Goal: Entertainment & Leisure: Consume media (video, audio)

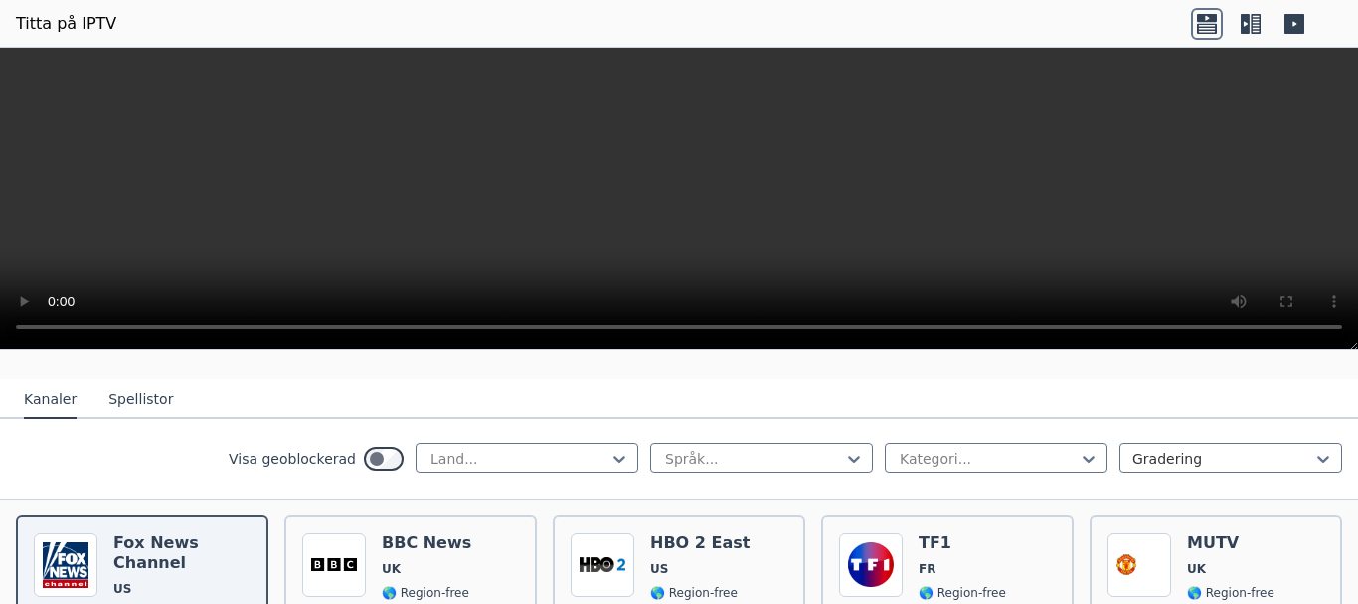
scroll to position [199, 0]
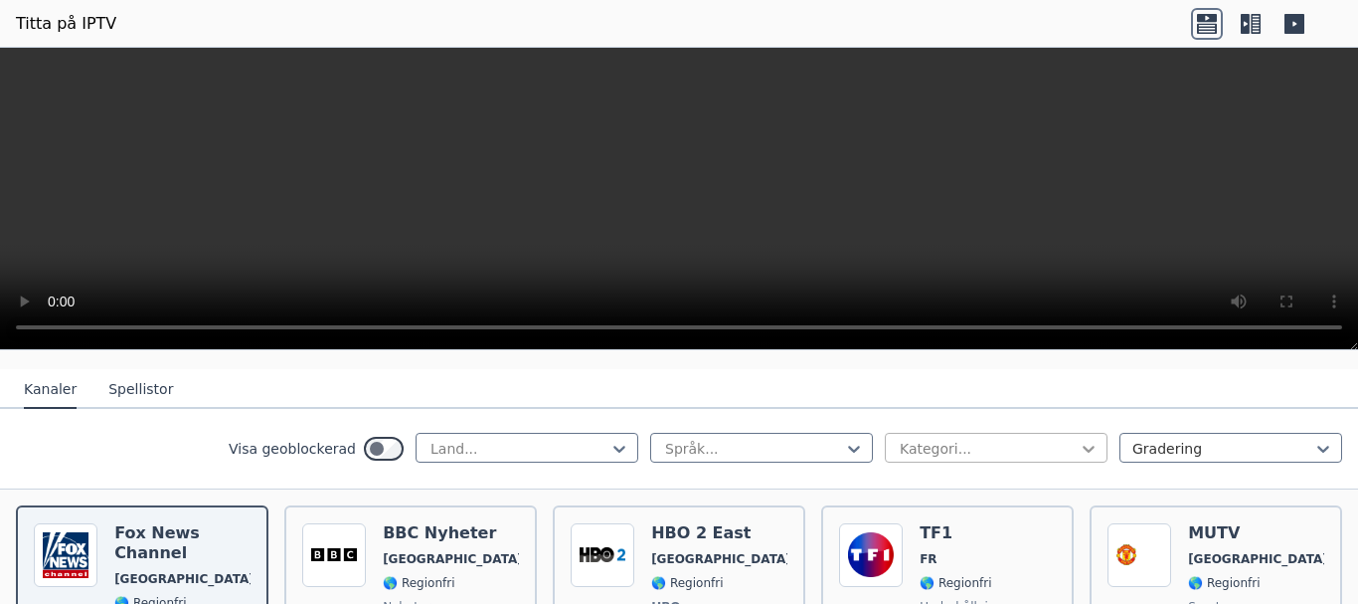
click at [1079, 451] on icon at bounding box center [1089, 449] width 20 height 20
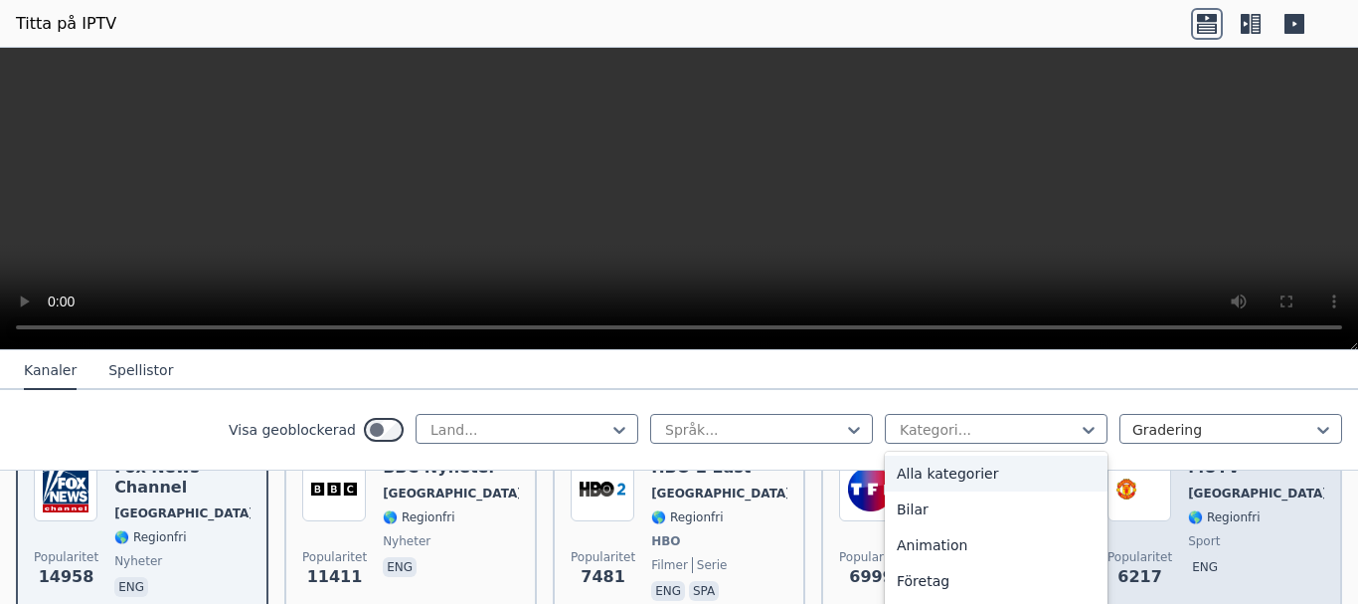
scroll to position [398, 0]
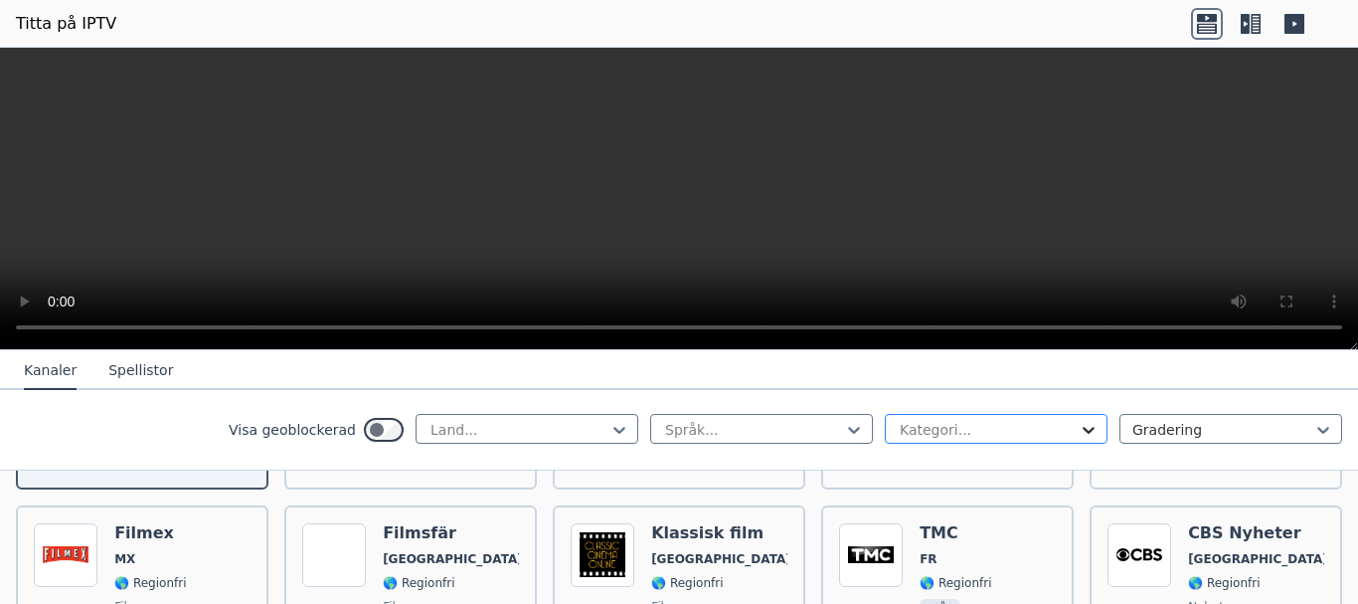
click at [1083, 430] on icon at bounding box center [1089, 430] width 12 height 7
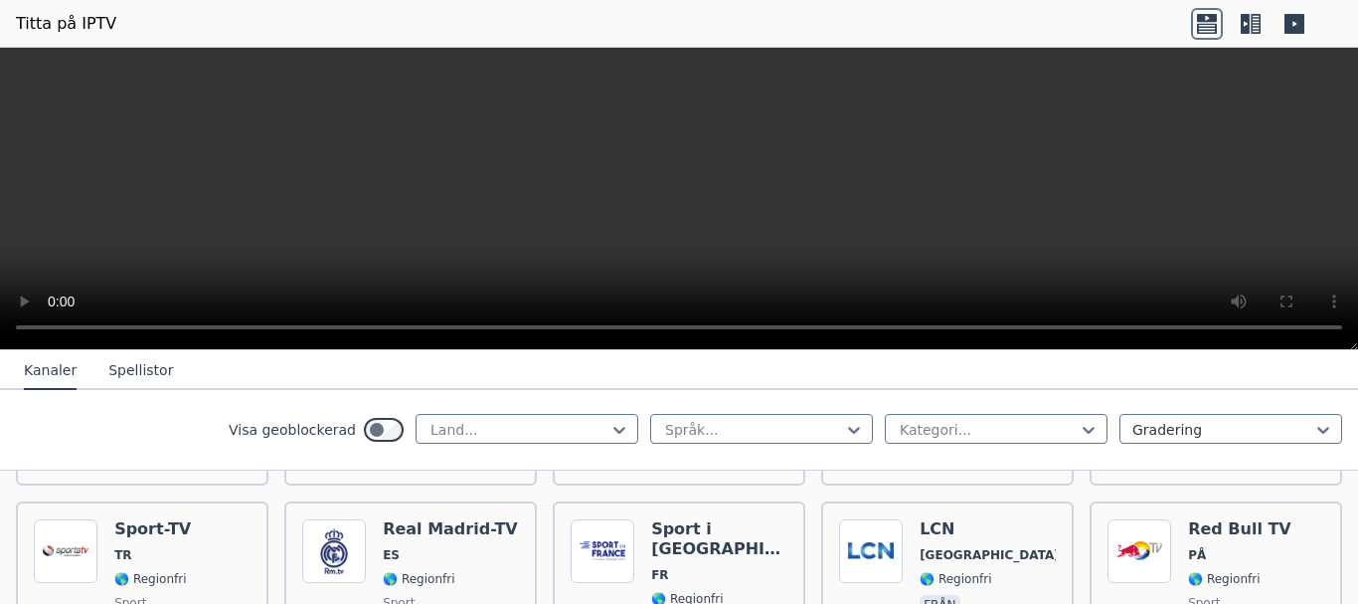
scroll to position [497, 0]
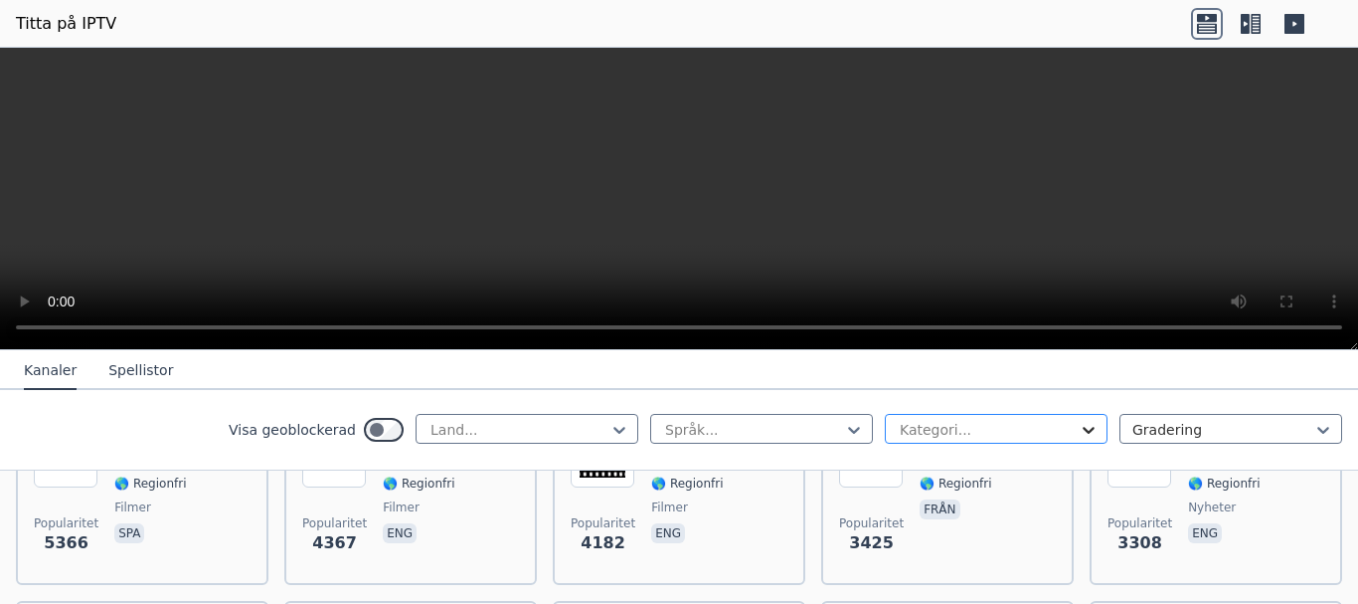
click at [1083, 430] on icon at bounding box center [1089, 430] width 12 height 7
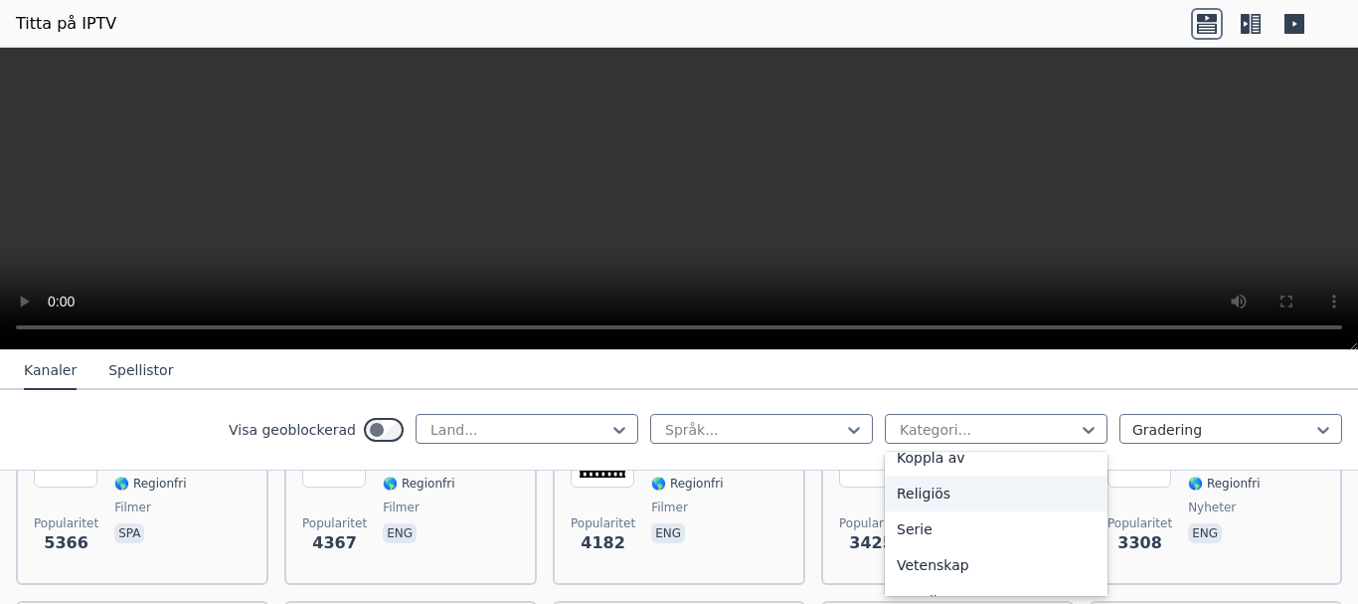
scroll to position [796, 0]
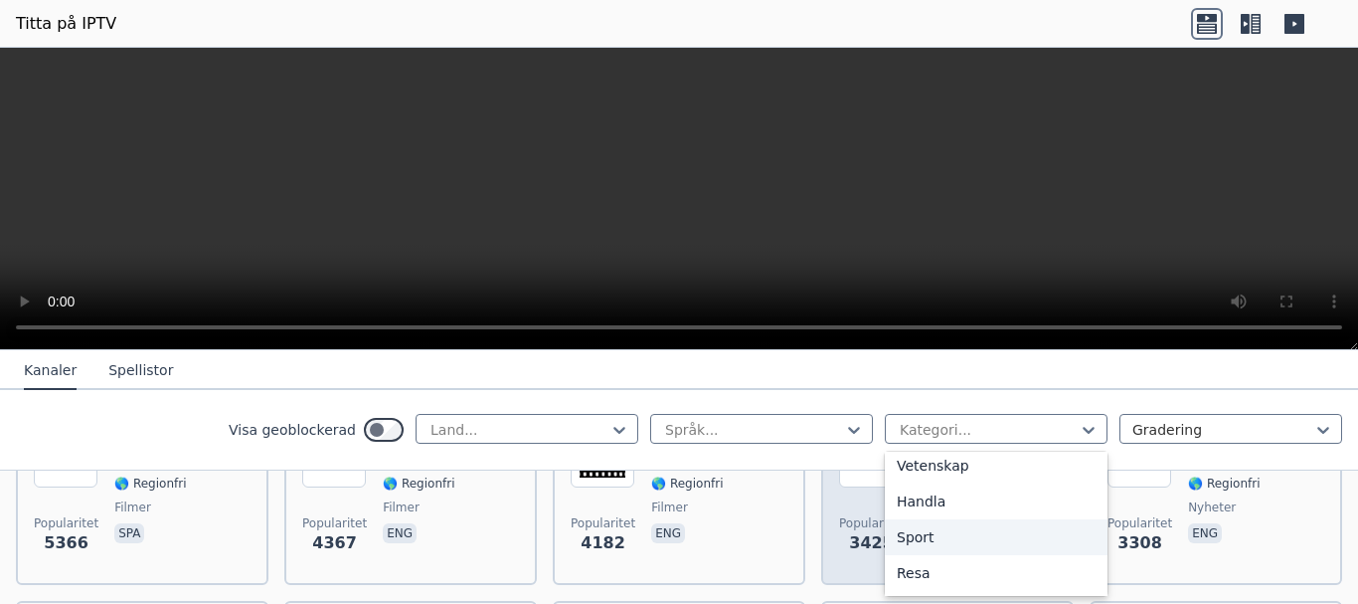
click at [984, 535] on div "Sport" at bounding box center [996, 537] width 223 height 36
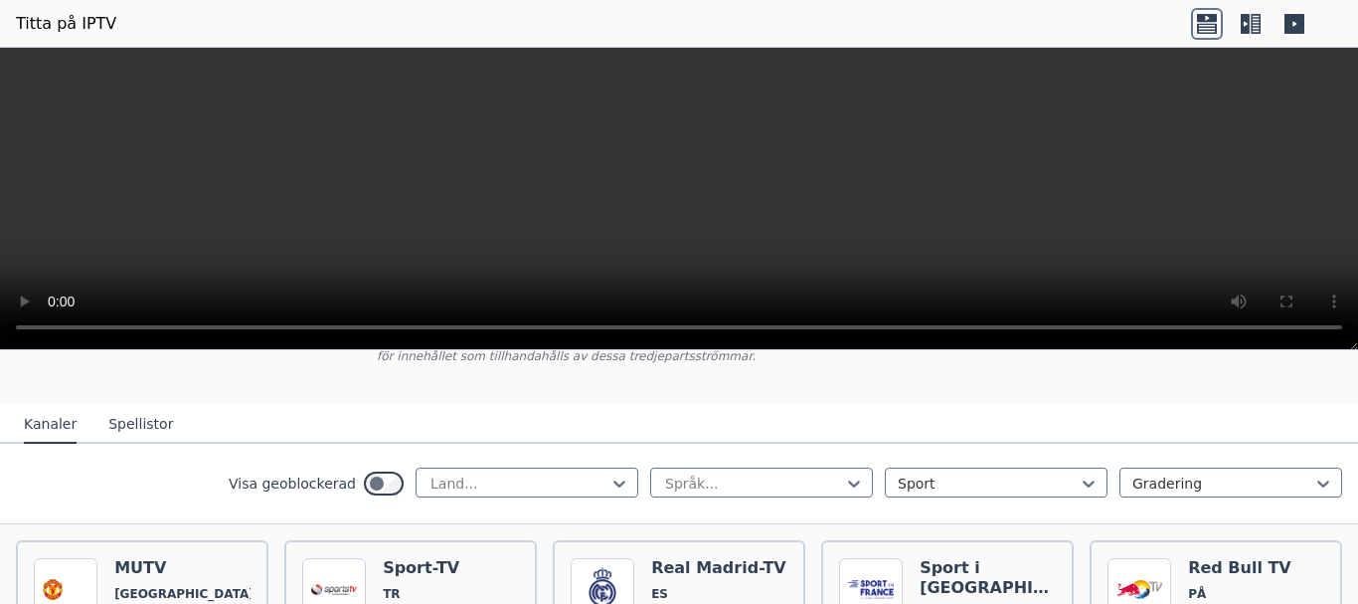
scroll to position [199, 0]
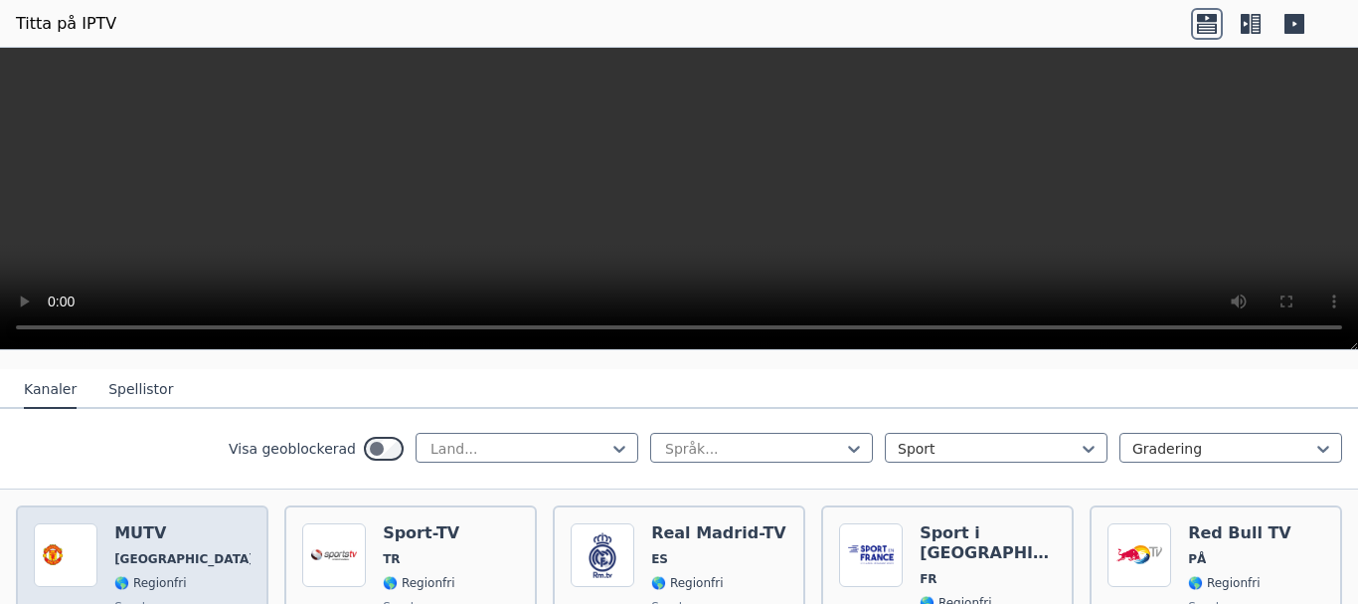
click at [179, 559] on font "[GEOGRAPHIC_DATA]" at bounding box center [184, 559] width 140 height 14
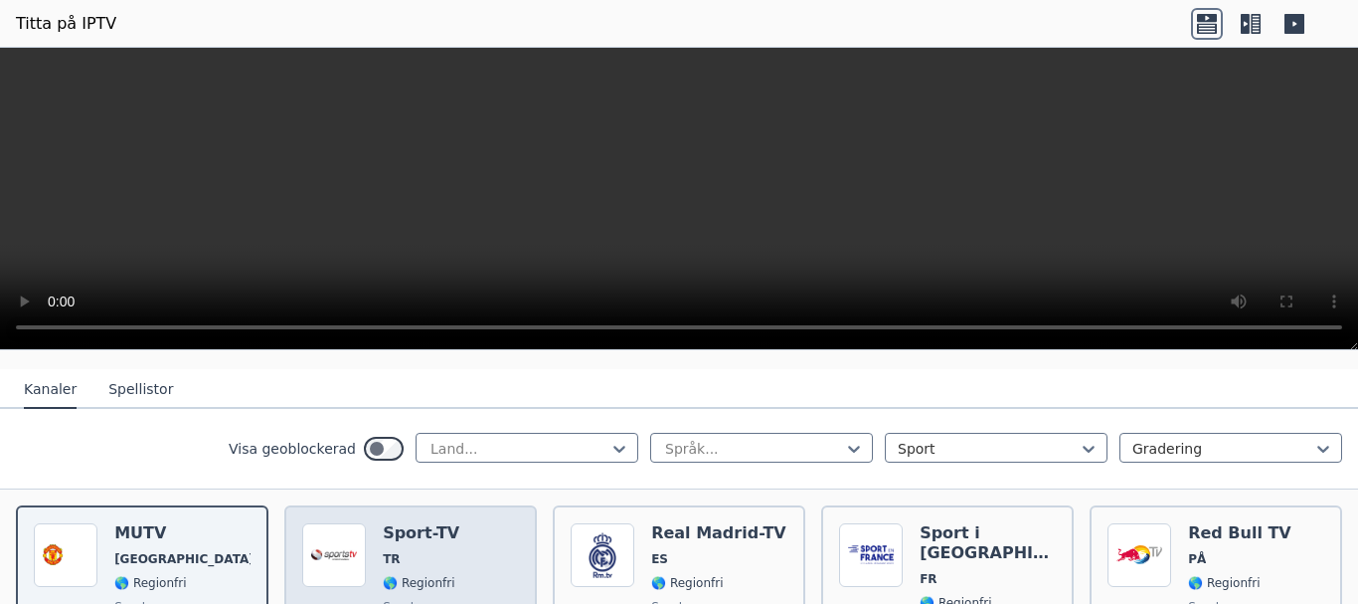
click at [438, 562] on span "TR" at bounding box center [421, 559] width 77 height 16
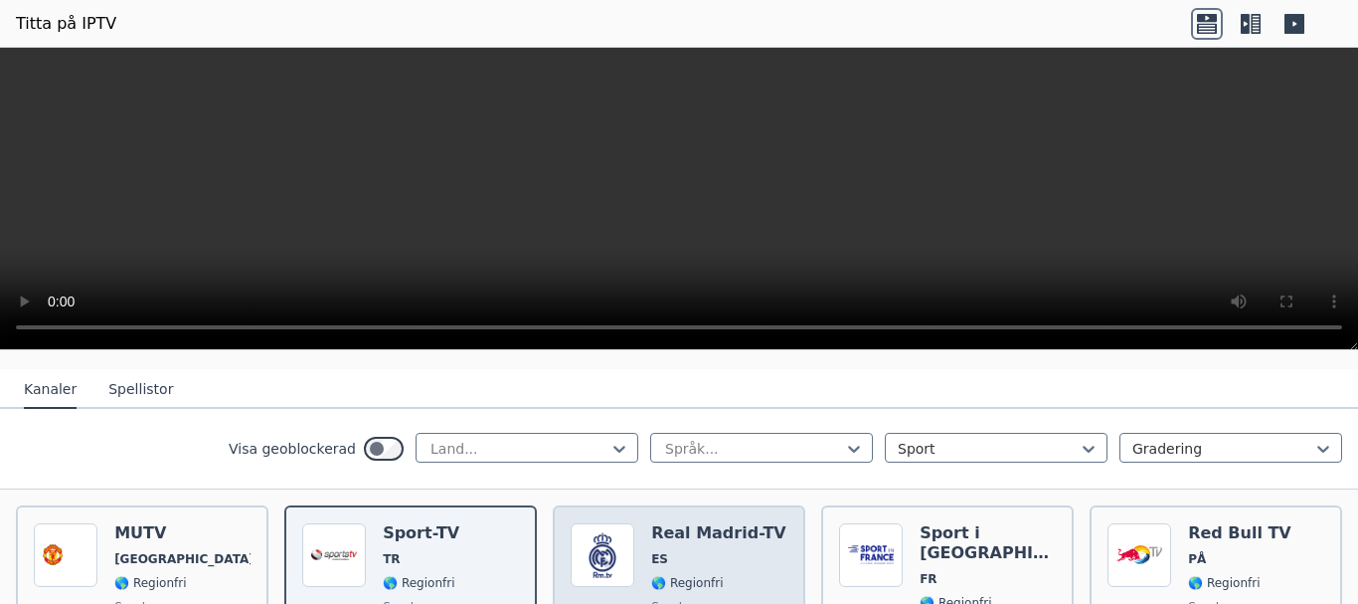
click at [697, 567] on div "Real Madrid-TV ES 🌎 Regionfri sport spa" at bounding box center [718, 596] width 135 height 147
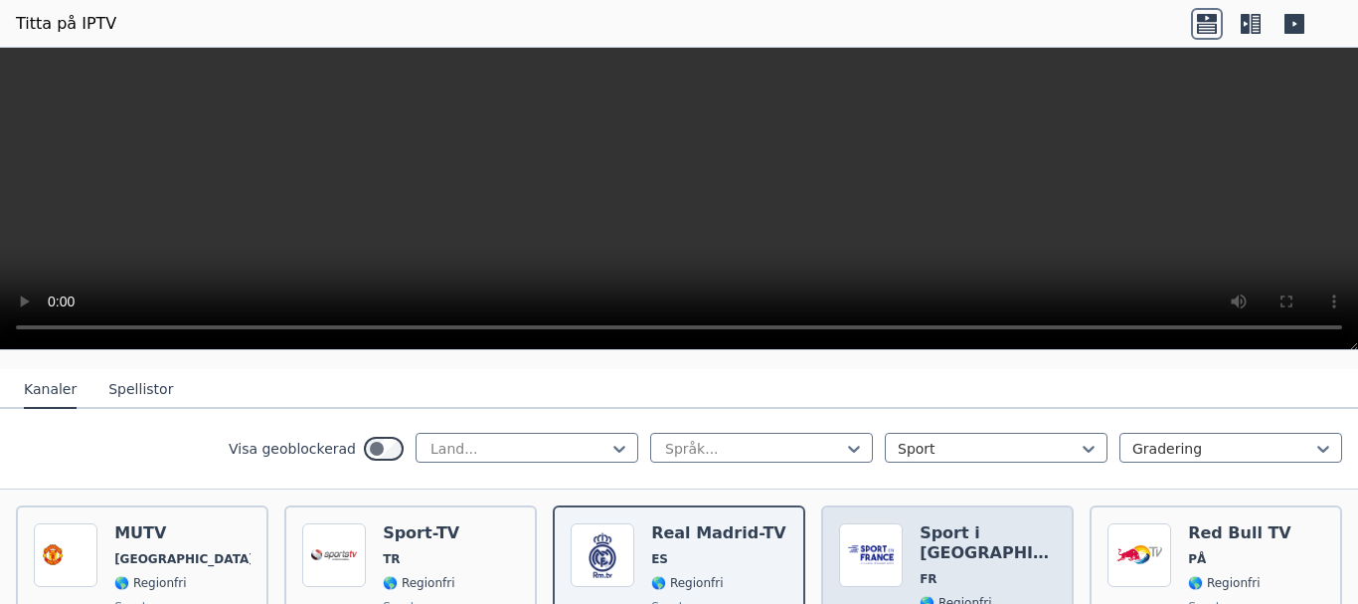
click at [976, 595] on span "🌎 Regionfri" at bounding box center [988, 603] width 136 height 16
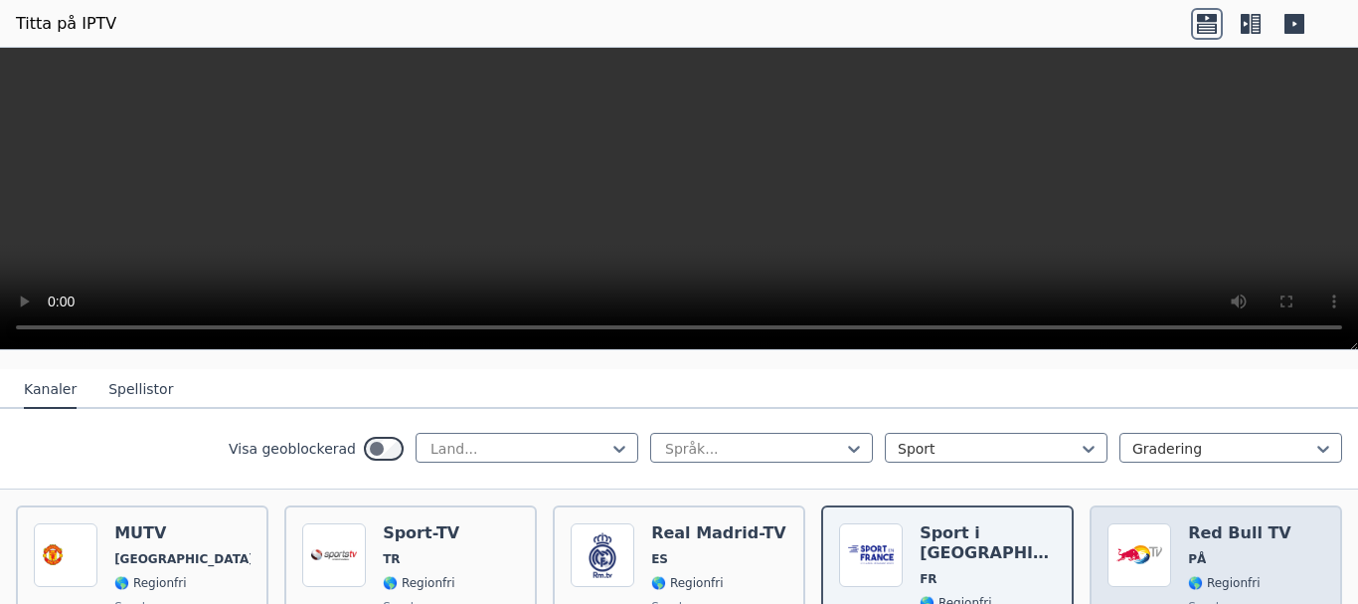
click at [1222, 560] on span "PÅ" at bounding box center [1256, 559] width 136 height 16
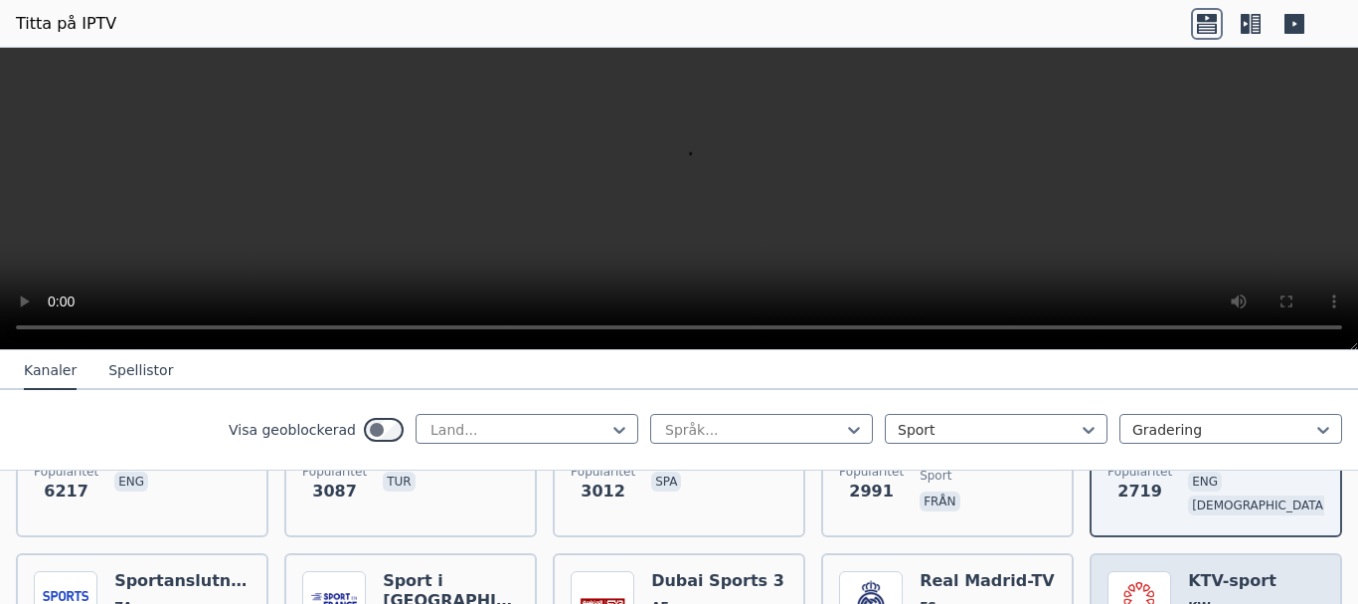
scroll to position [398, 0]
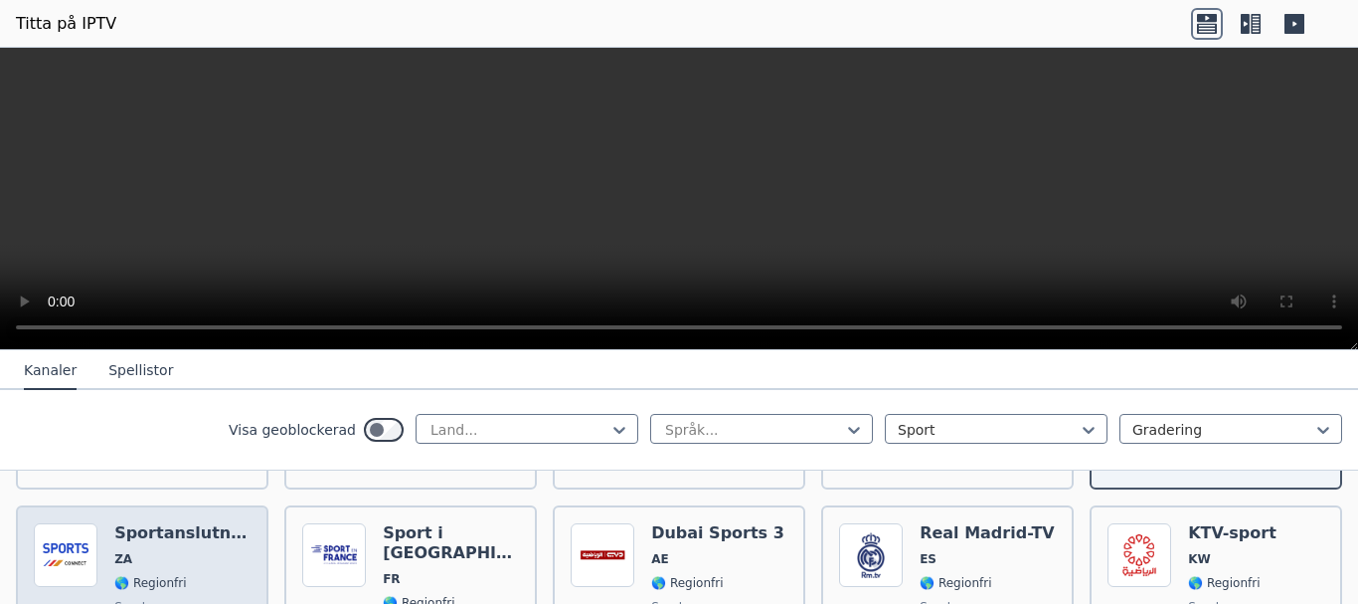
click at [179, 555] on span "ZA" at bounding box center [182, 559] width 136 height 16
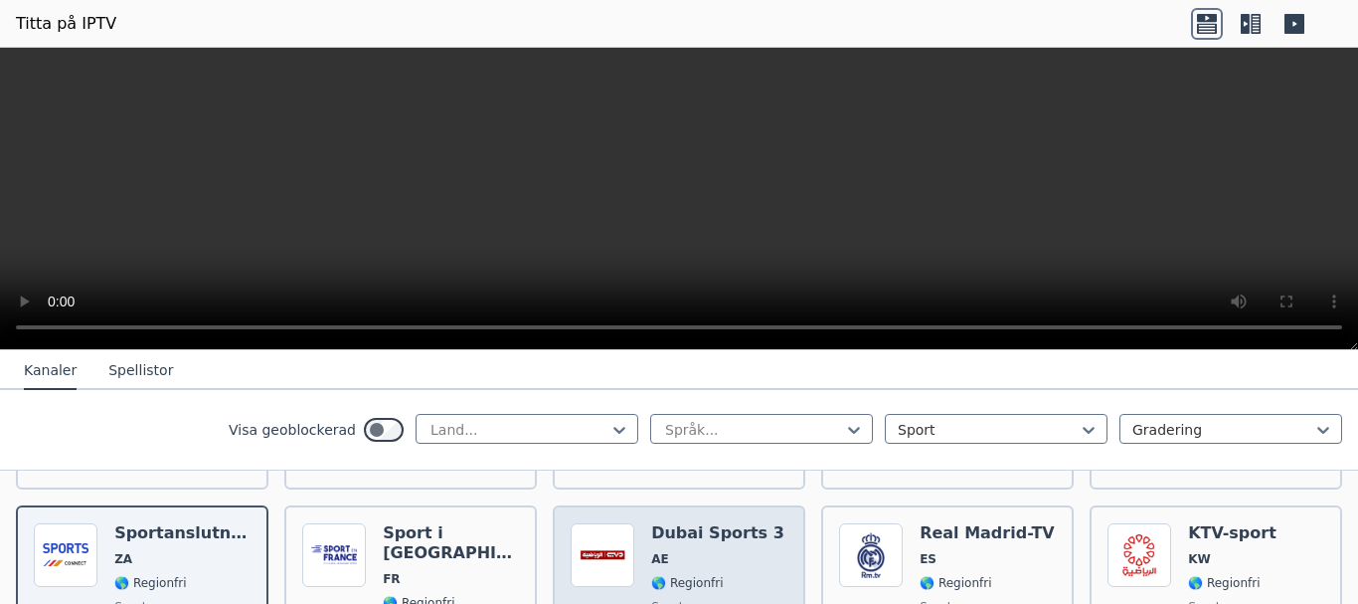
click at [700, 561] on span "AE" at bounding box center [717, 559] width 133 height 16
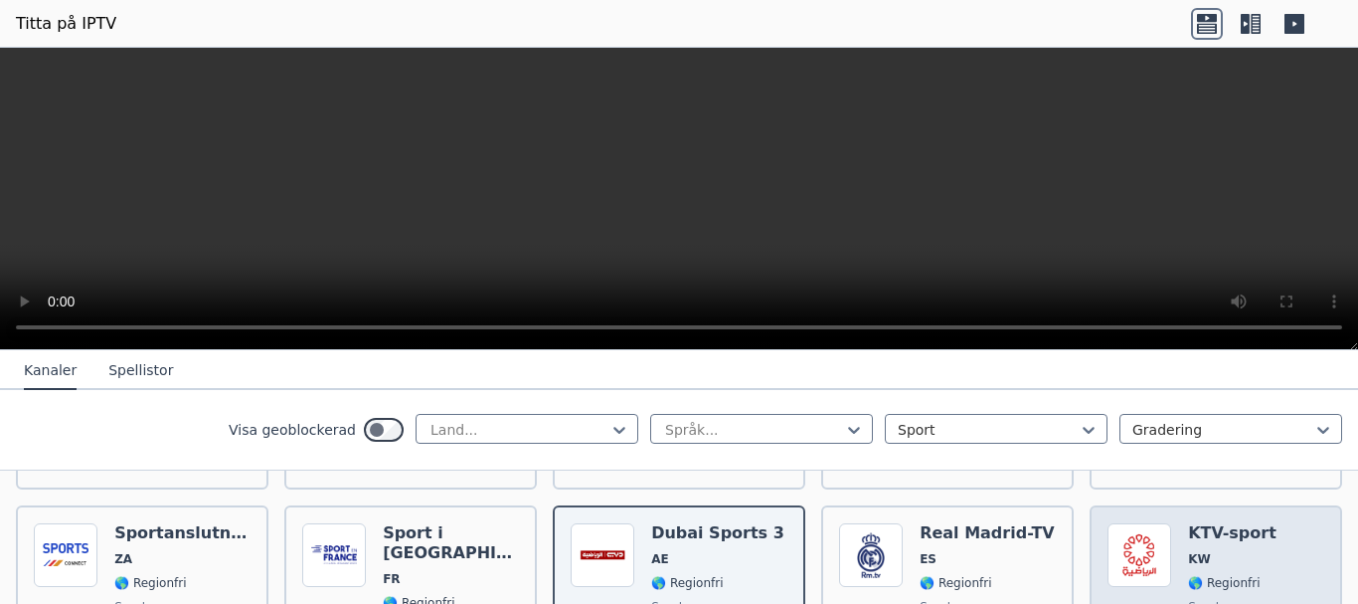
click at [1236, 566] on div "KTV-sport KW 🌎 Regionfri sport eng ara" at bounding box center [1232, 594] width 89 height 143
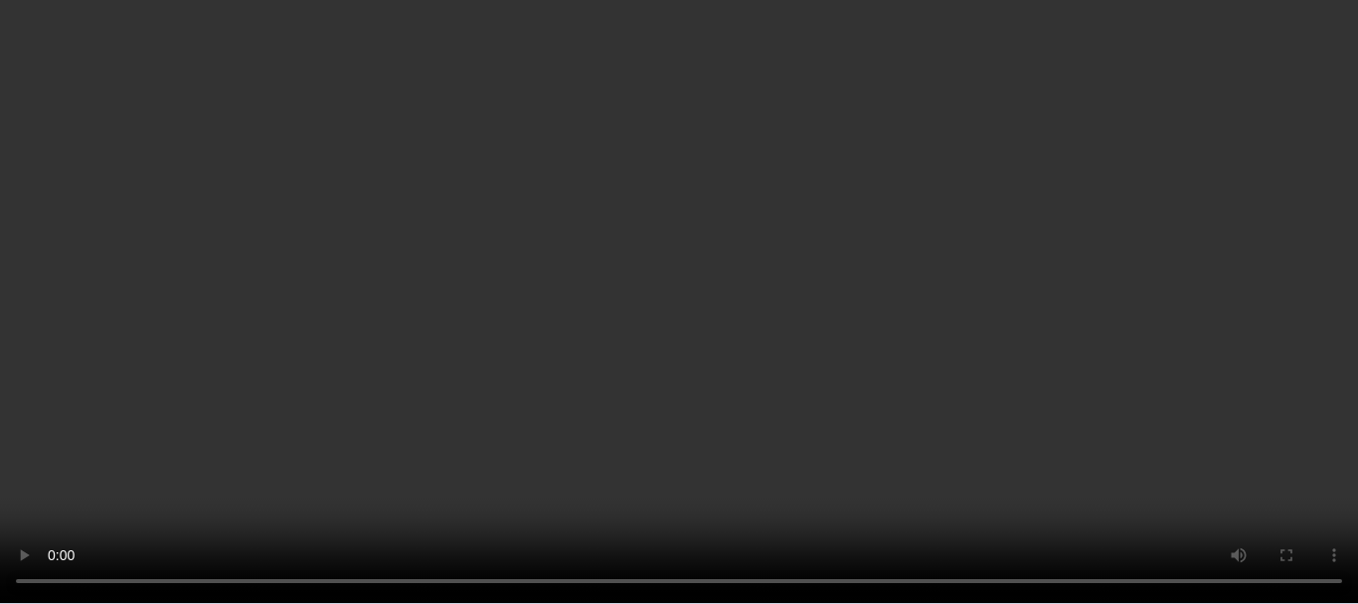
scroll to position [597, 0]
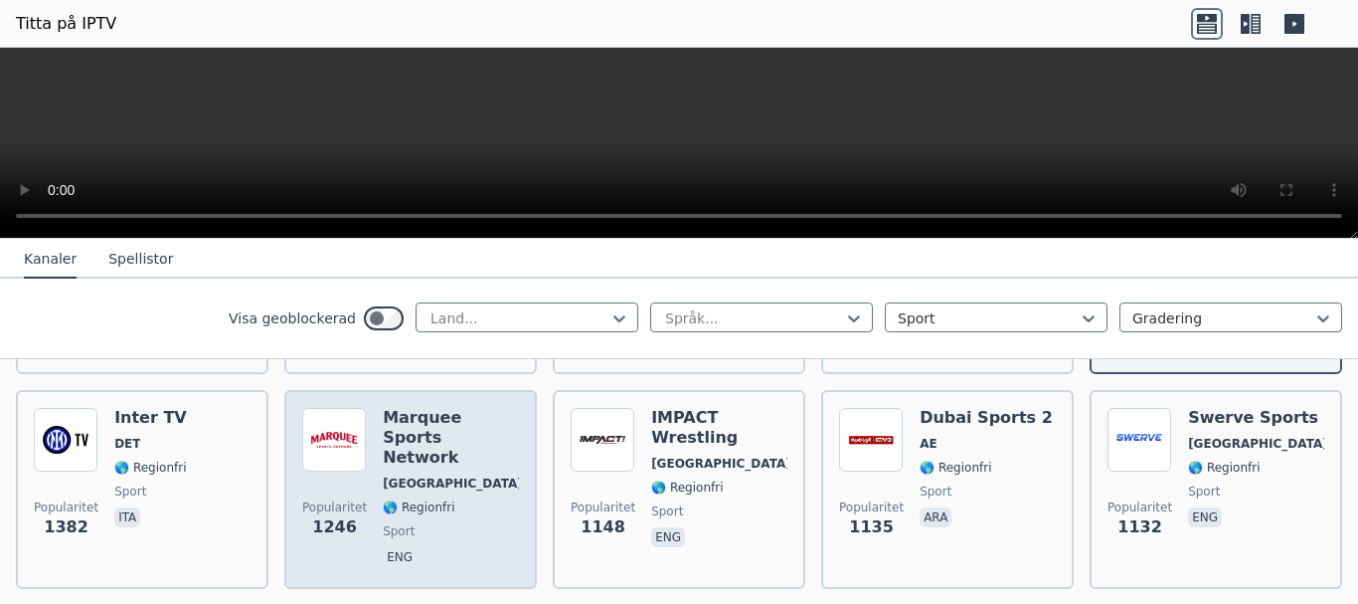
click at [443, 499] on span "🌎 Regionfri" at bounding box center [451, 507] width 136 height 16
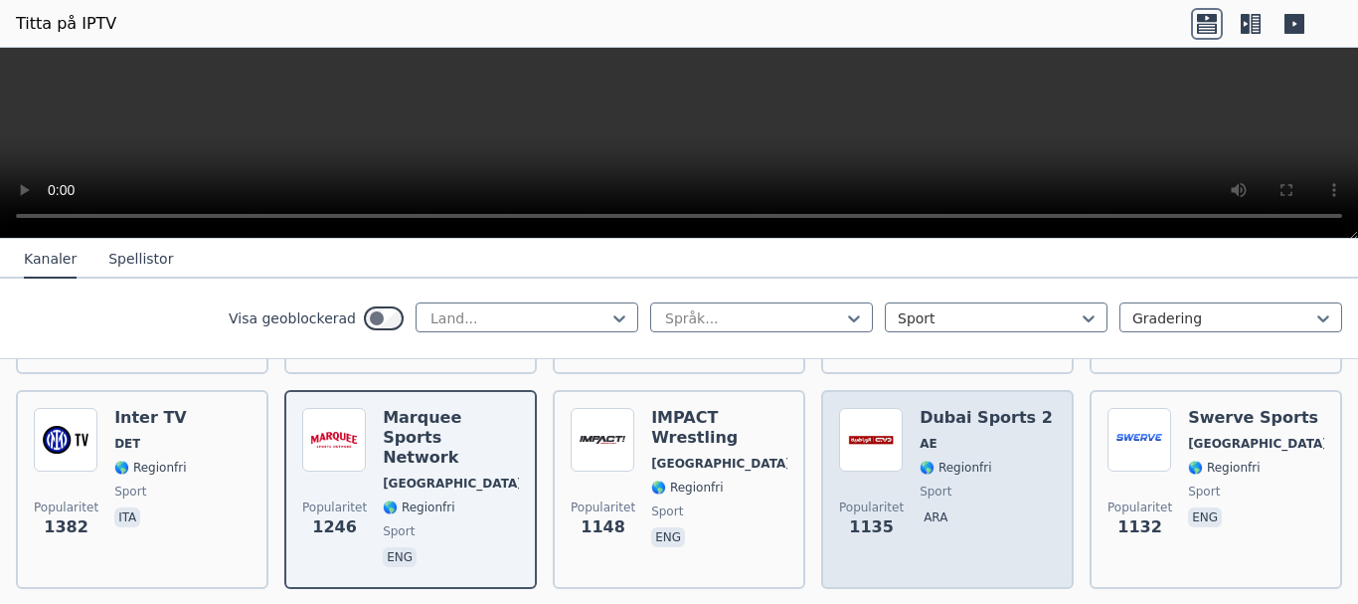
click at [971, 460] on font "🌎 Regionfri" at bounding box center [956, 467] width 72 height 14
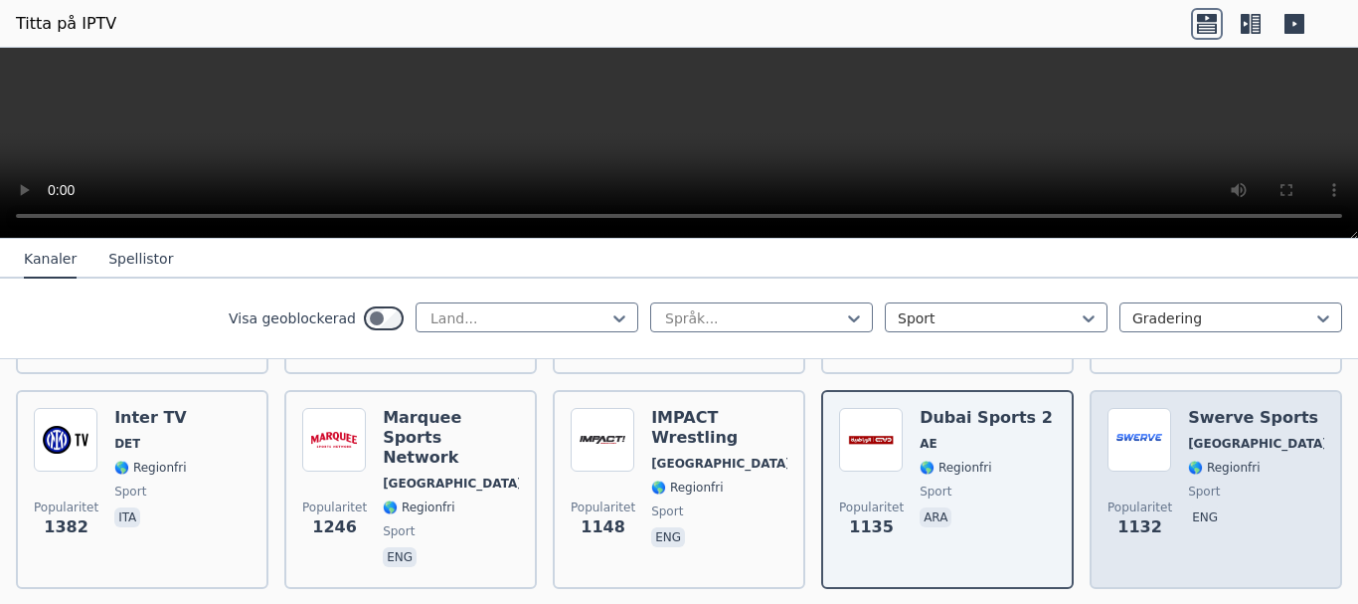
click at [1240, 511] on span "eng" at bounding box center [1256, 519] width 136 height 24
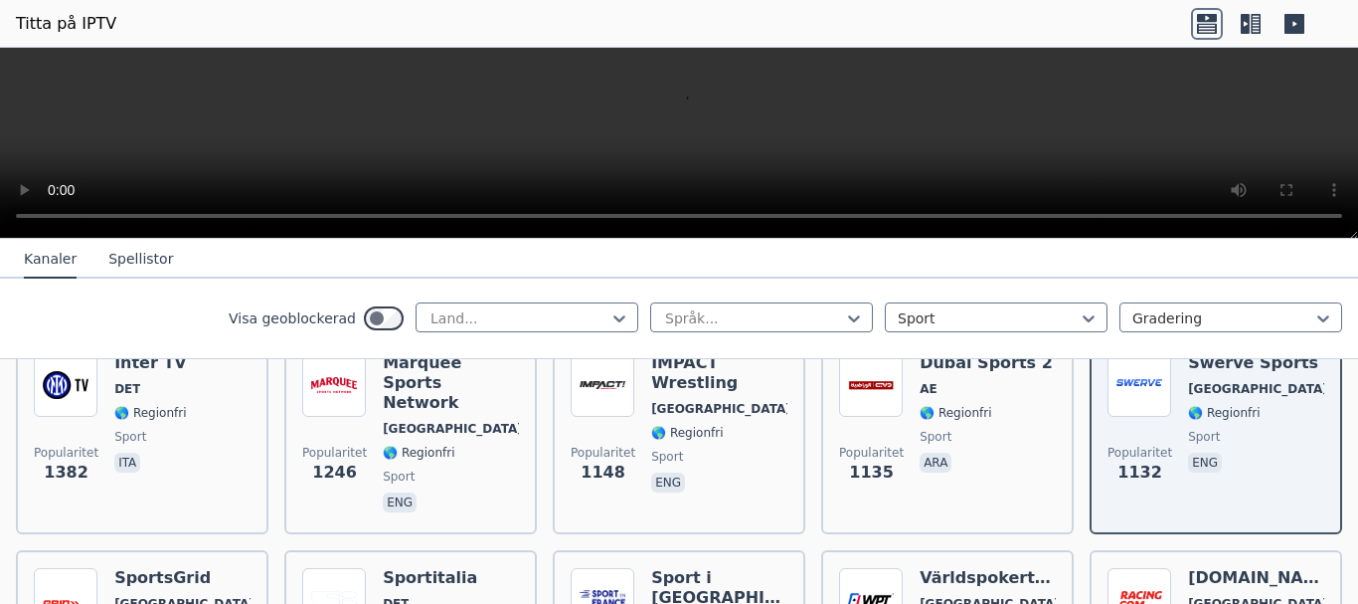
scroll to position [696, 0]
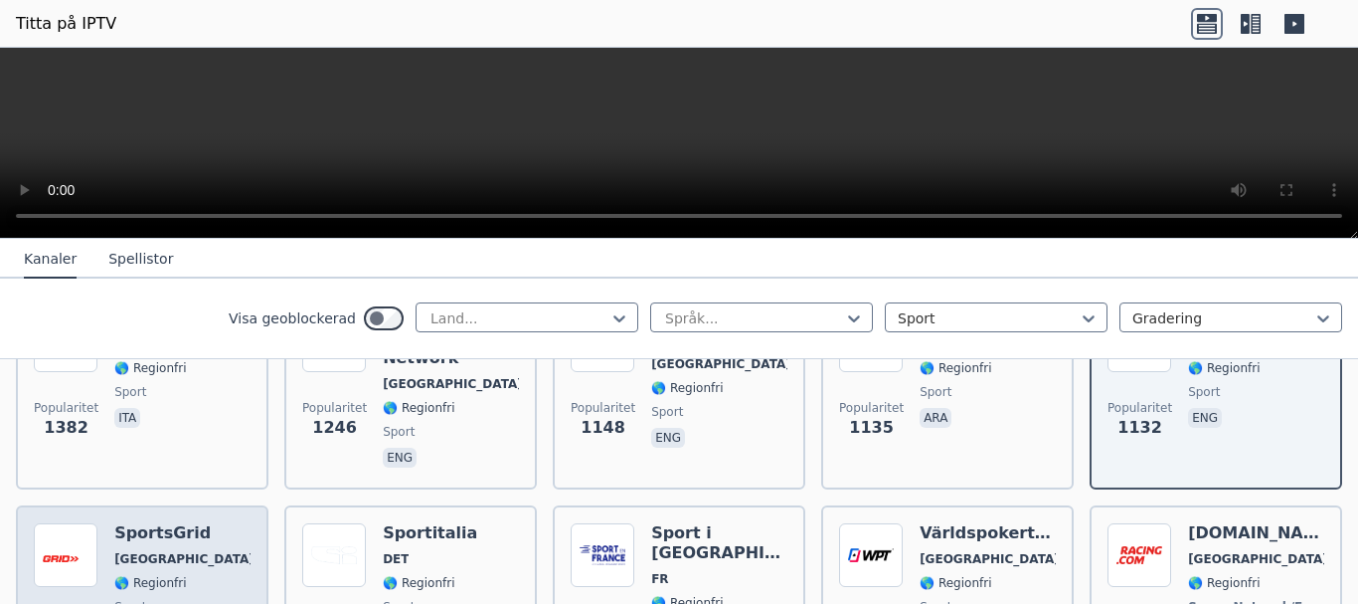
click at [189, 575] on span "🌎 Regionfri" at bounding box center [182, 583] width 136 height 16
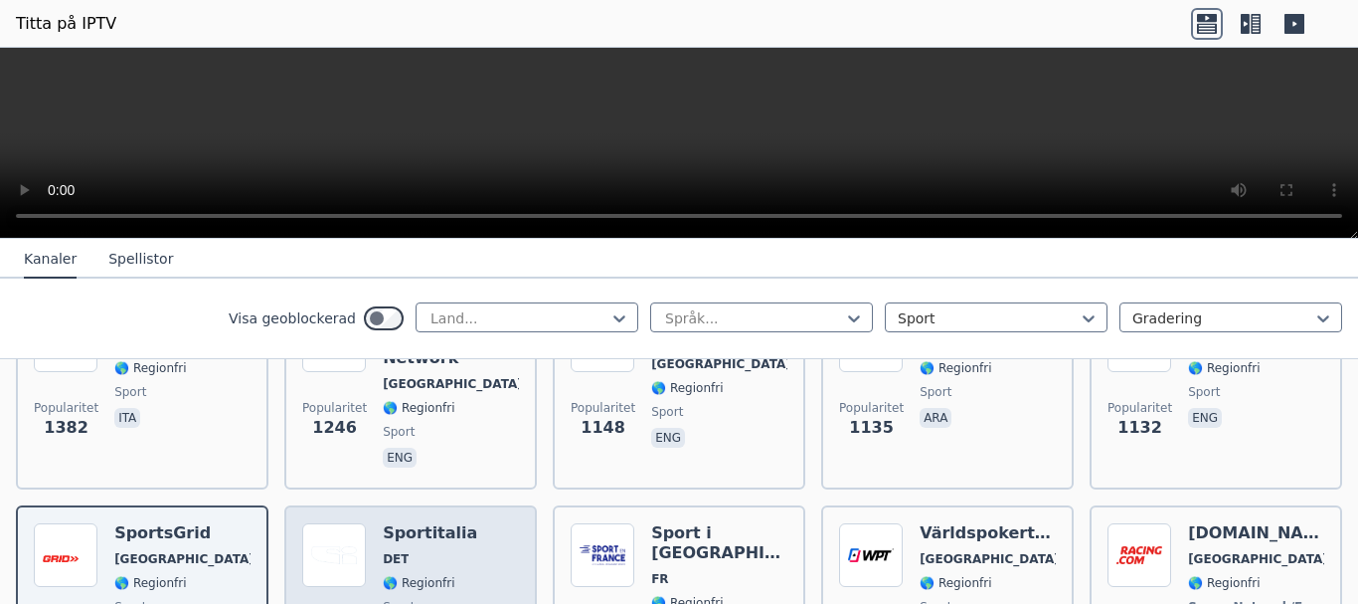
click at [434, 576] on font "🌎 Regionfri" at bounding box center [419, 583] width 72 height 14
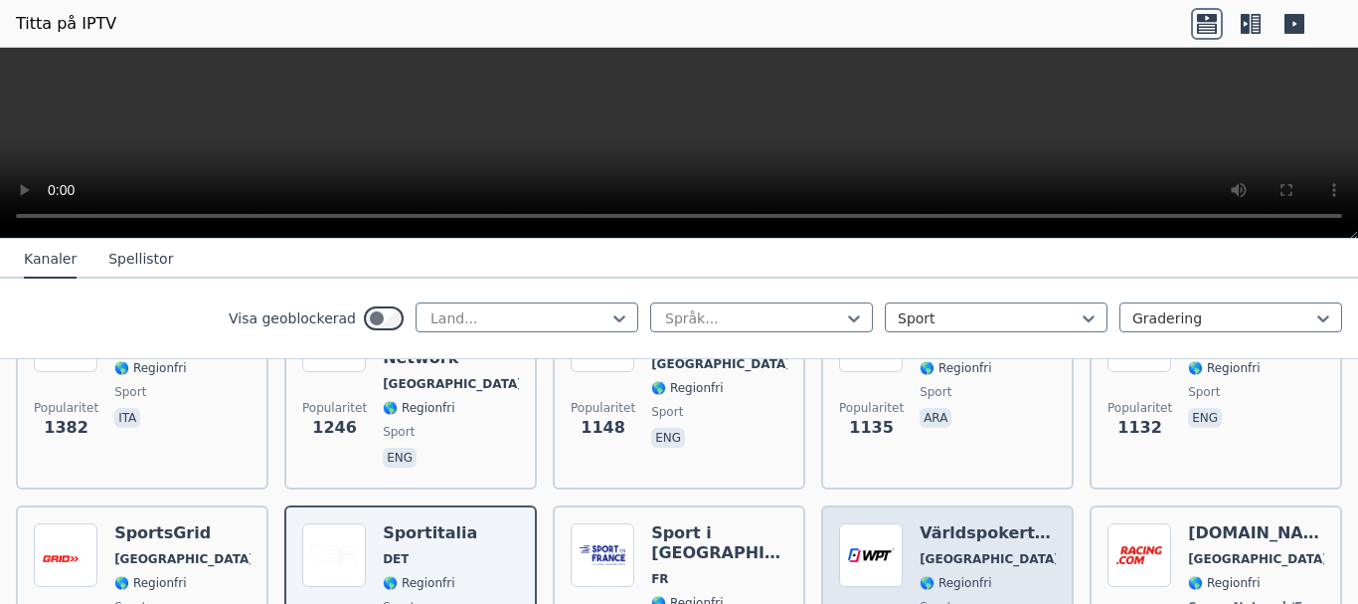
click at [1019, 551] on span "[GEOGRAPHIC_DATA]" at bounding box center [988, 559] width 136 height 16
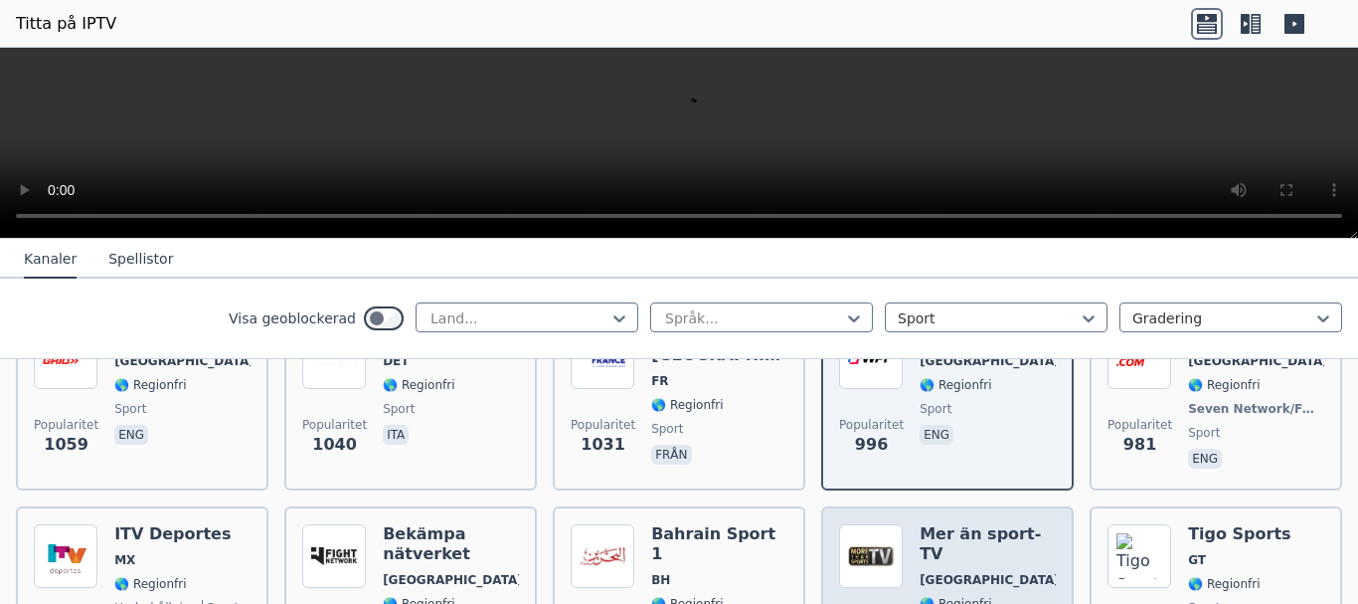
scroll to position [895, 0]
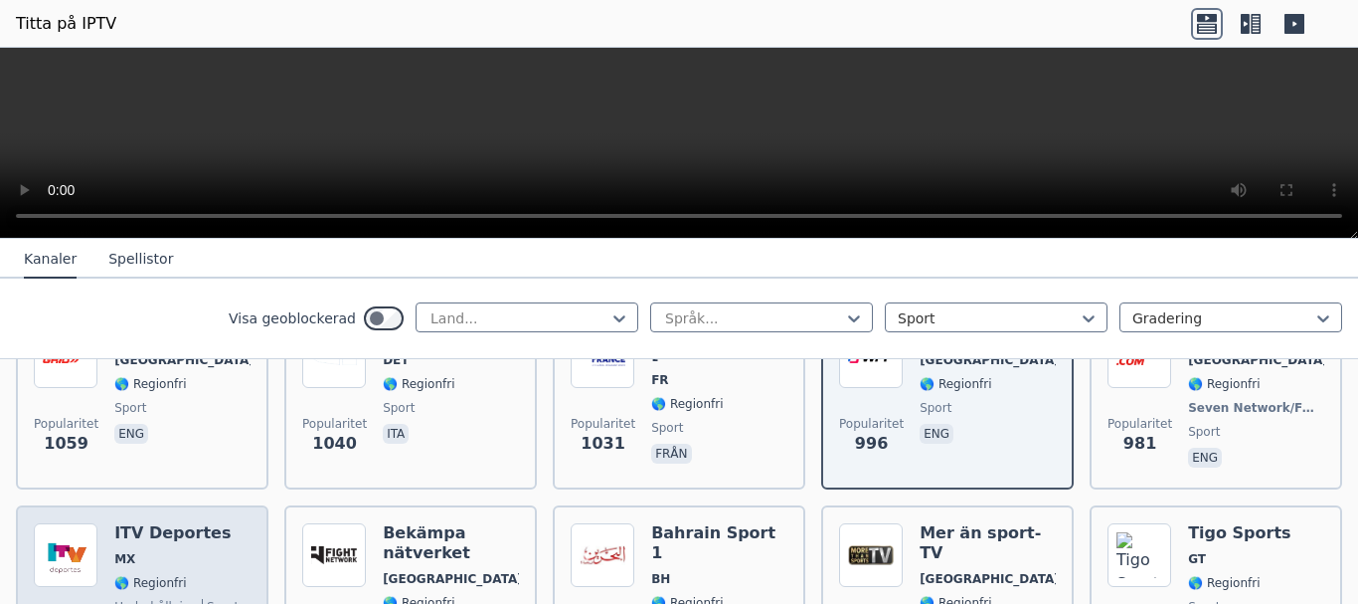
click at [168, 576] on font "🌎 Regionfri" at bounding box center [150, 583] width 72 height 14
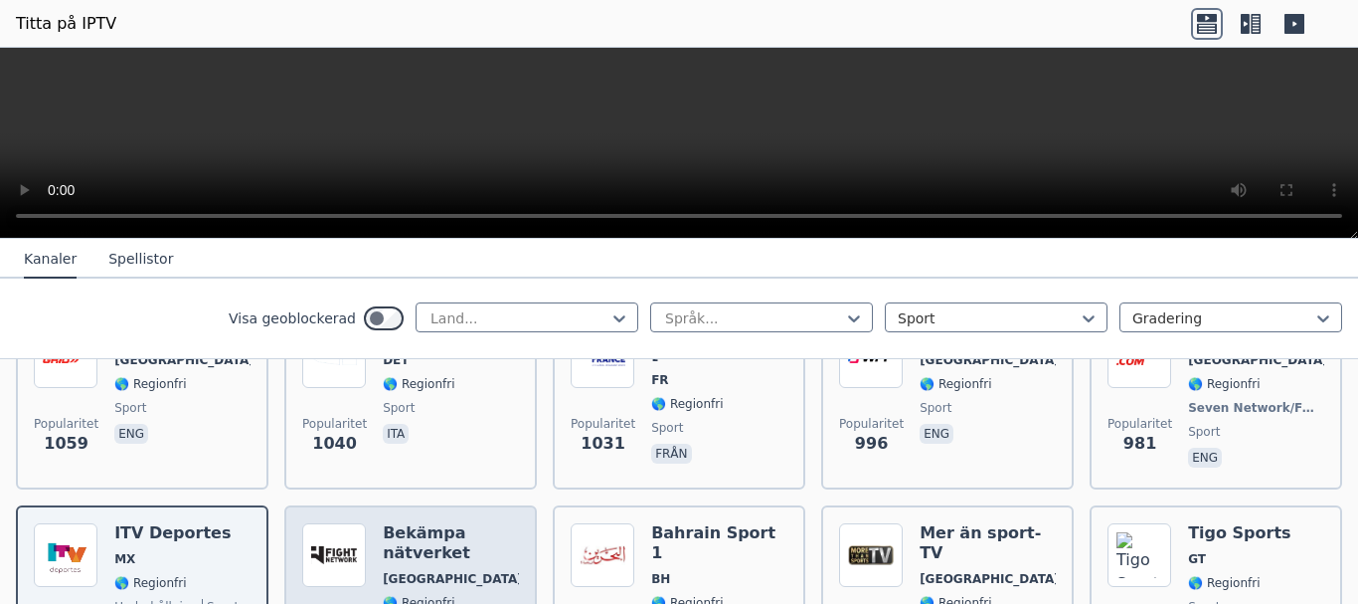
click at [452, 571] on span "[GEOGRAPHIC_DATA]" at bounding box center [451, 579] width 136 height 16
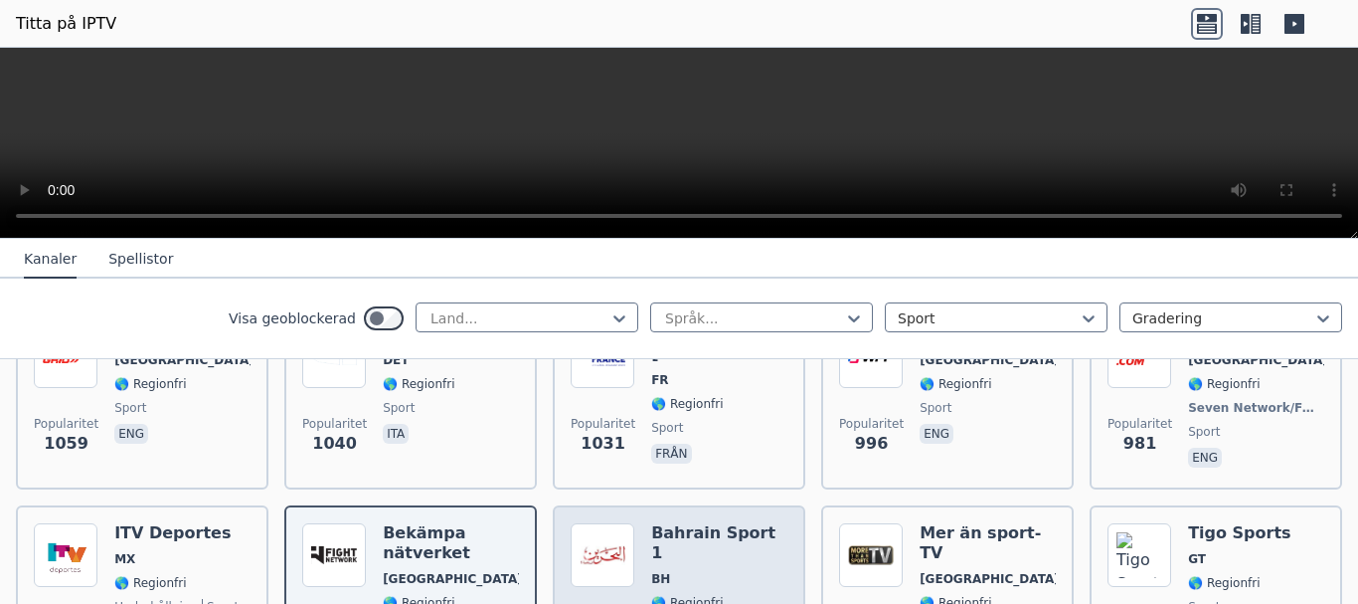
click at [740, 571] on span "BH" at bounding box center [719, 579] width 136 height 16
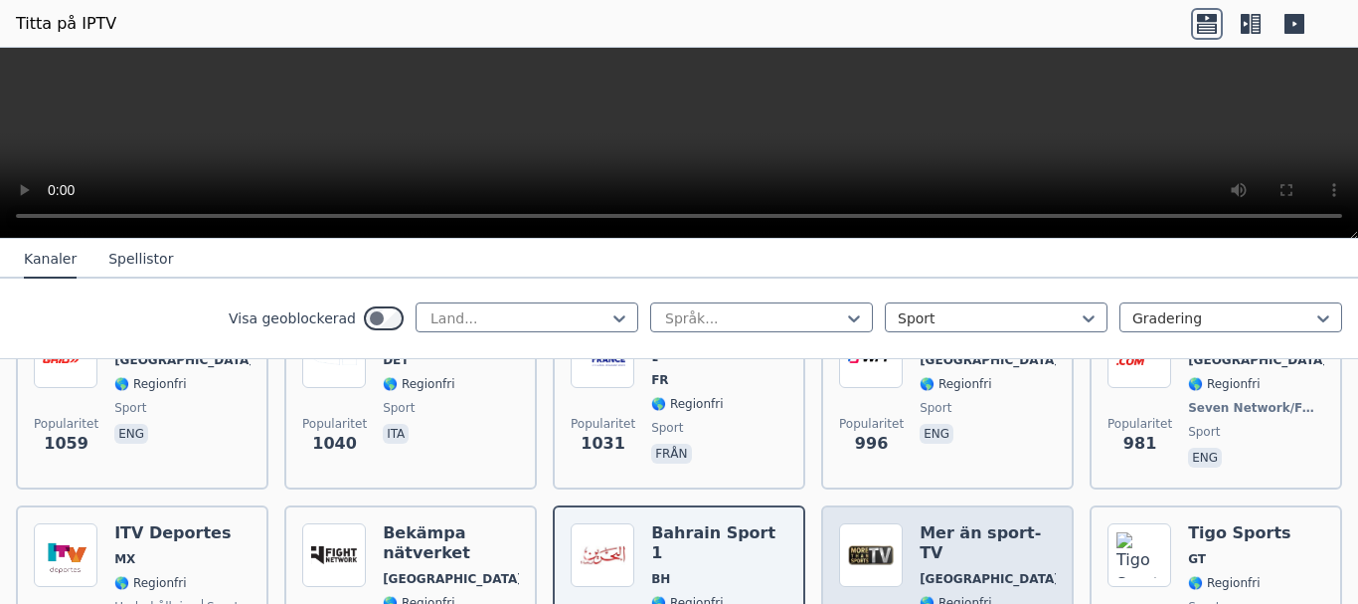
click at [993, 595] on span "🌎 Regionfri" at bounding box center [988, 603] width 136 height 16
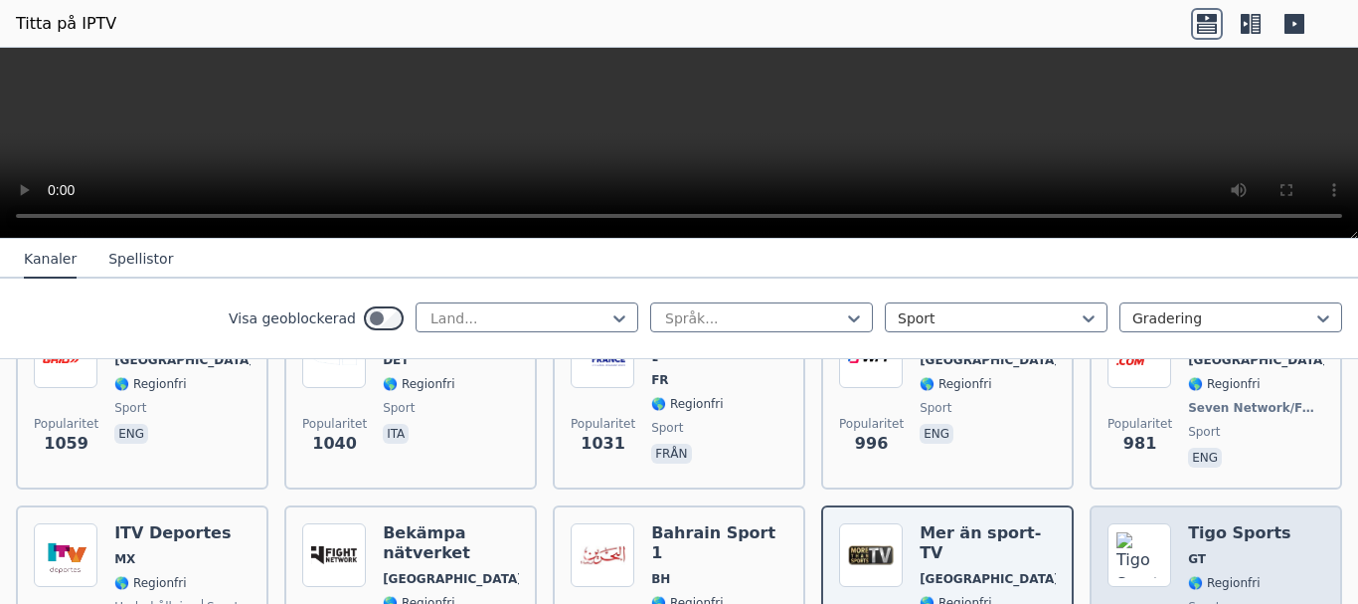
click at [1247, 545] on div "Tigo Sports GT 🌎 Regionfri sport spa" at bounding box center [1239, 594] width 102 height 143
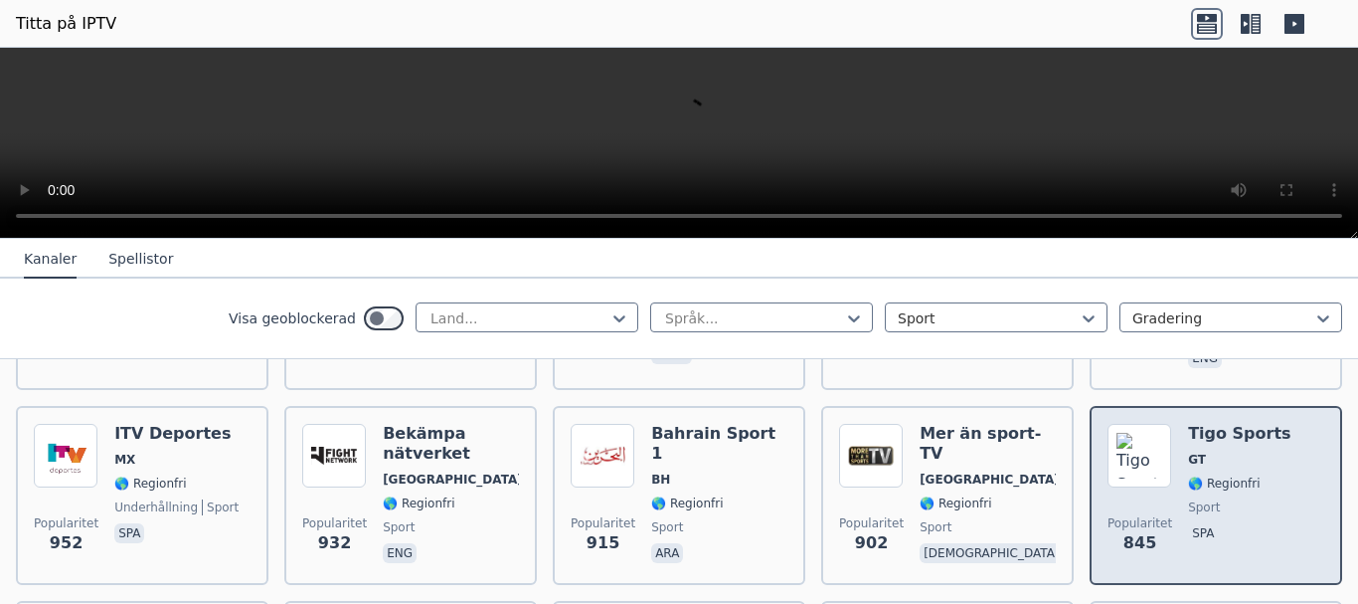
scroll to position [1094, 0]
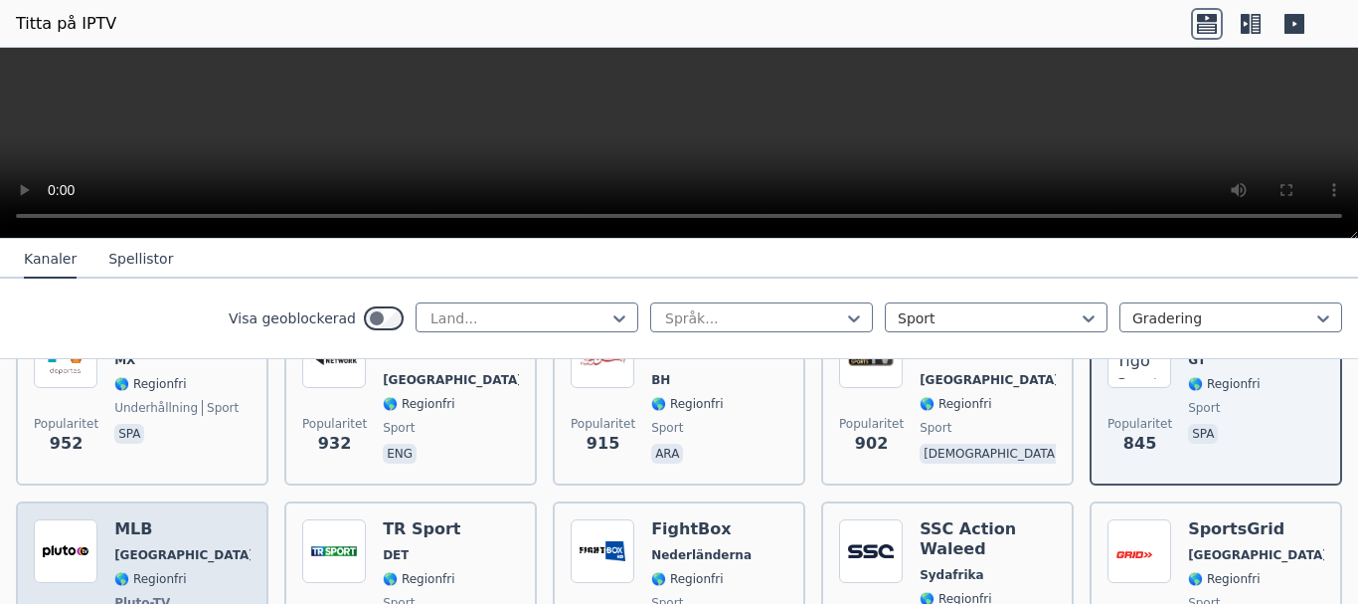
click at [153, 572] on font "🌎 Regionfri" at bounding box center [150, 579] width 72 height 14
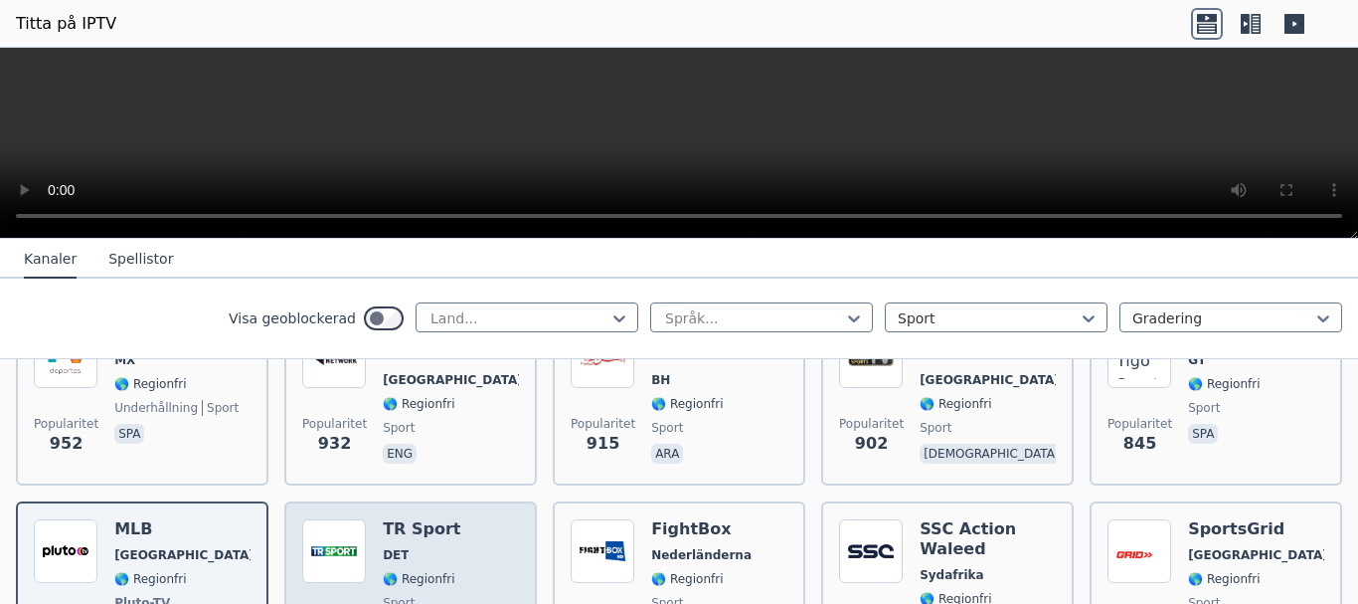
click at [449, 550] on div "Popularitet 756 TR Sport DET 🌎 Regionfri sport ita" at bounding box center [410, 592] width 217 height 147
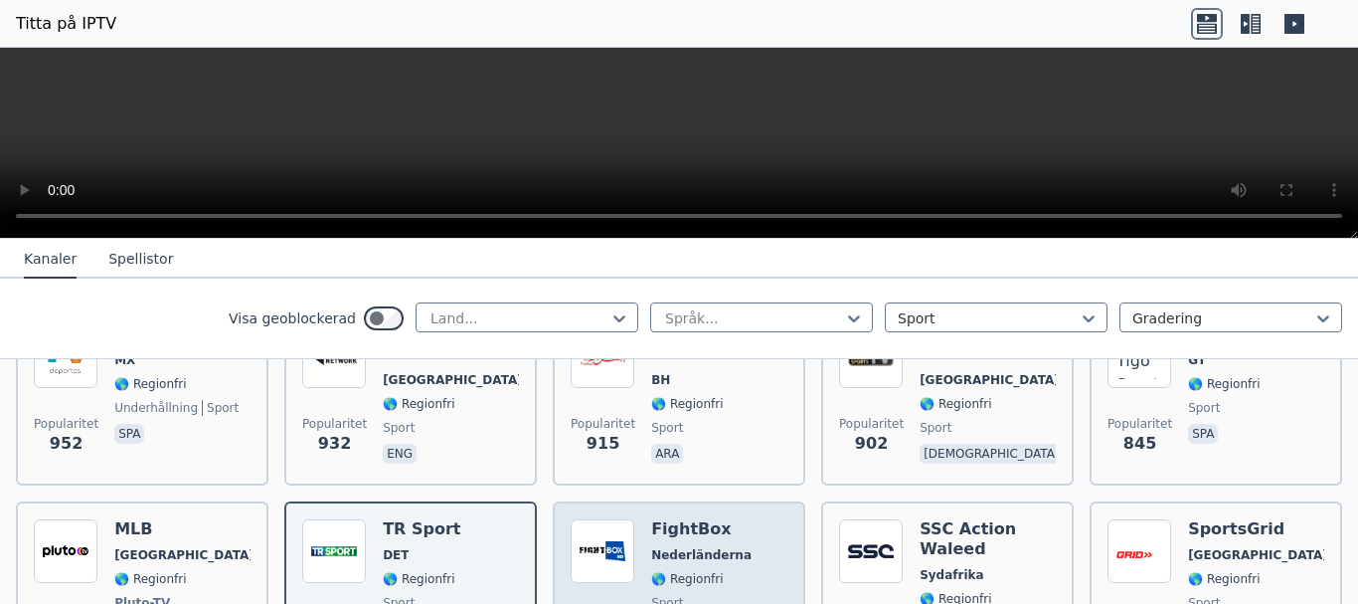
click at [668, 572] on font "🌎 Regionfri" at bounding box center [687, 579] width 72 height 14
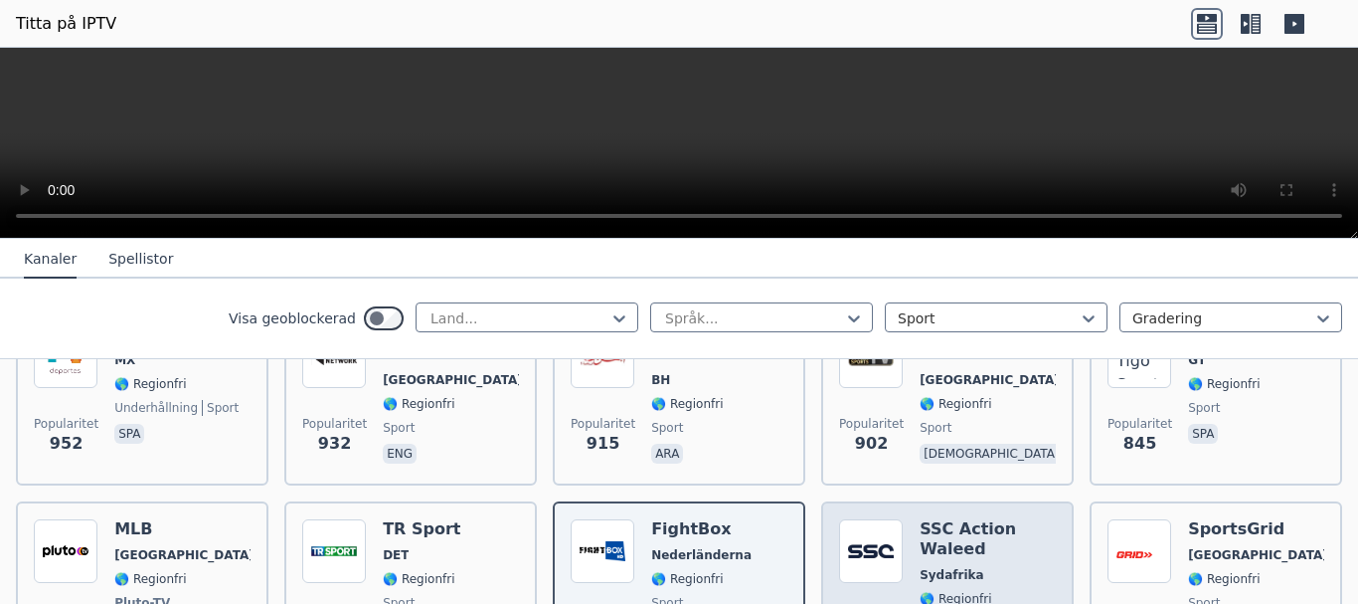
click at [975, 567] on span "Sydafrika" at bounding box center [988, 575] width 136 height 16
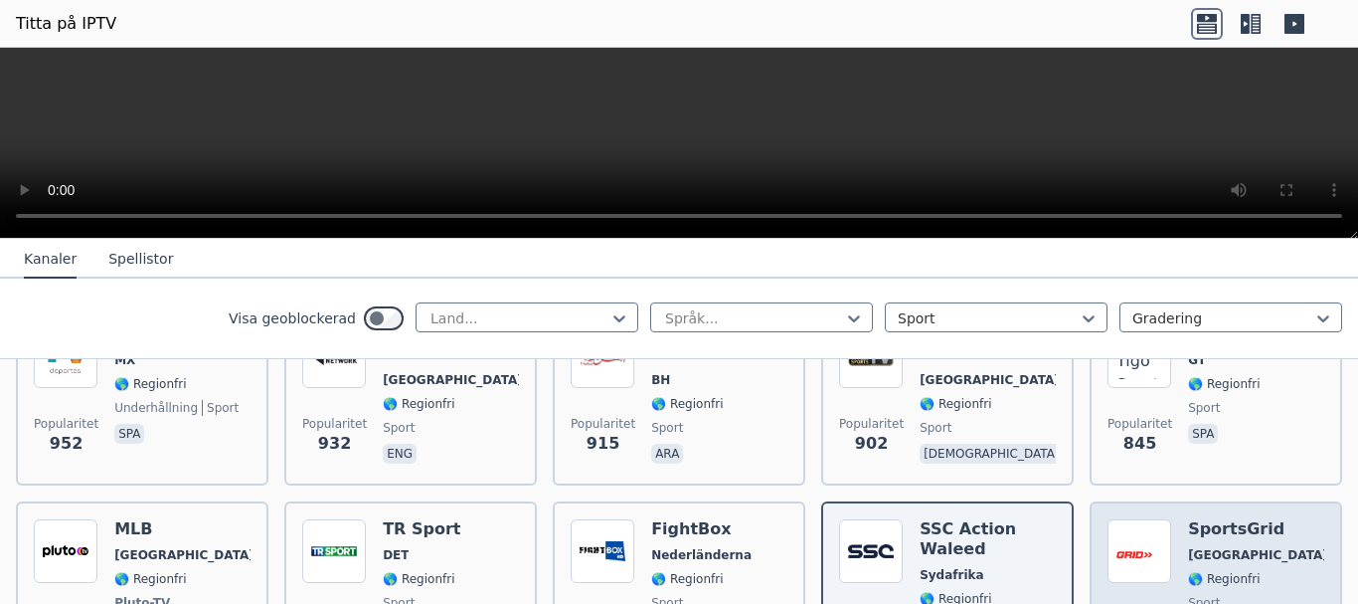
click at [1249, 571] on span "🌎 Regionfri" at bounding box center [1256, 579] width 136 height 16
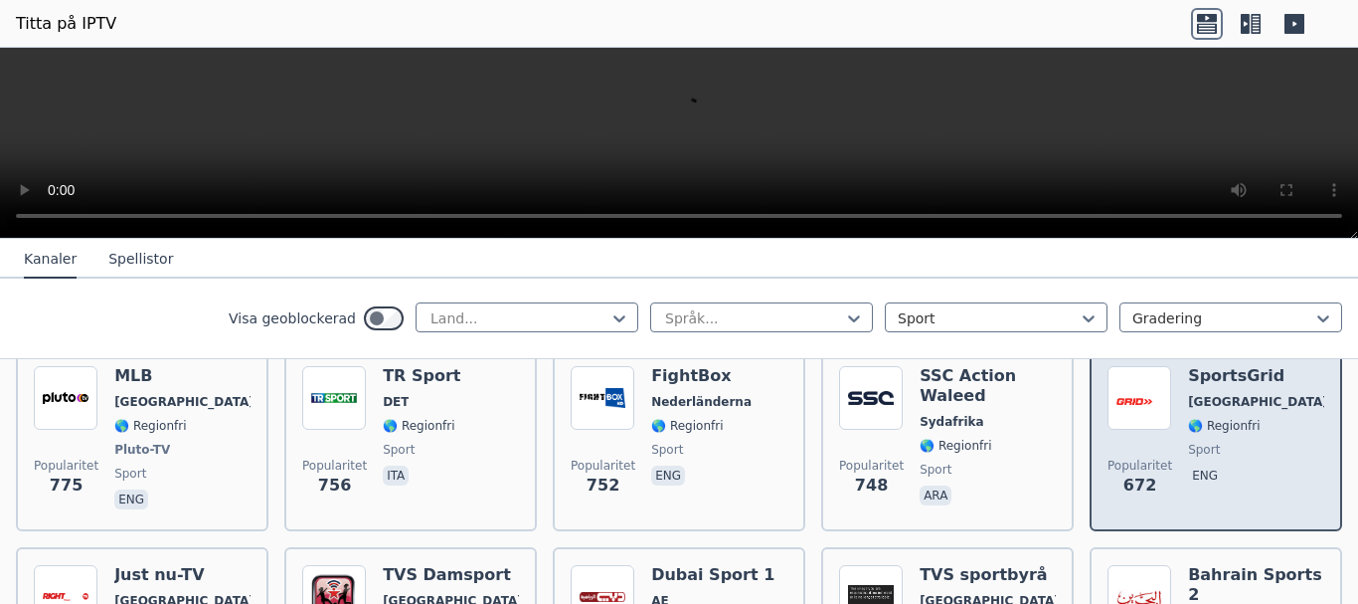
scroll to position [1293, 0]
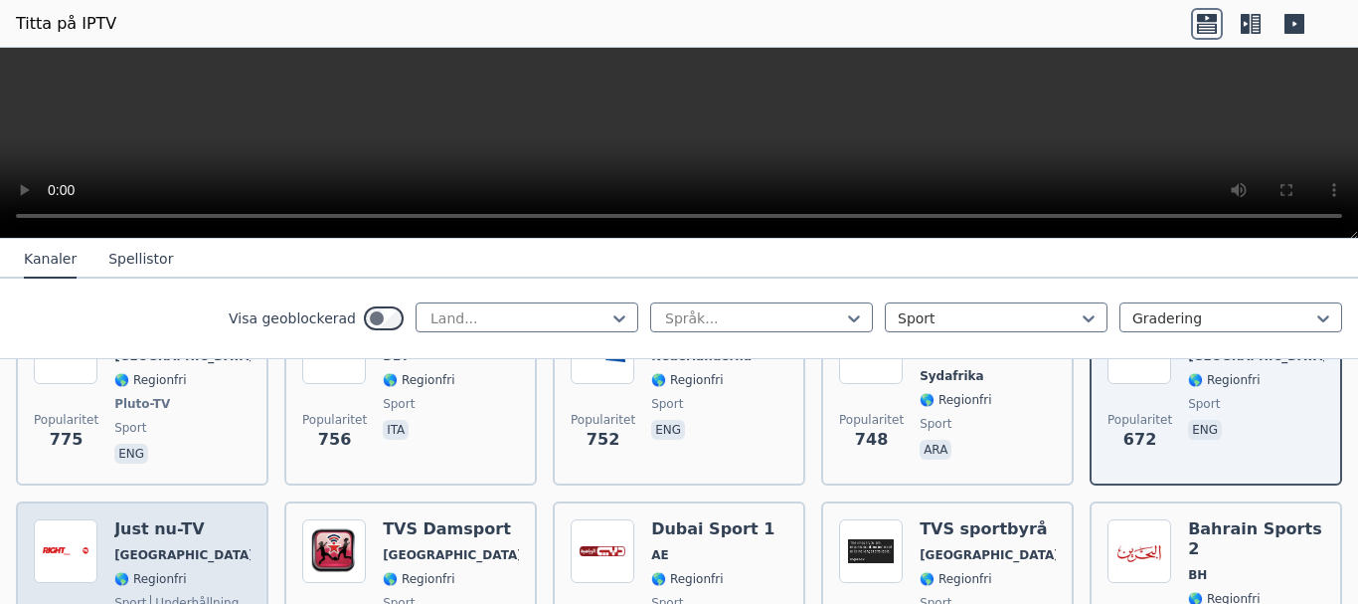
click at [181, 571] on span "🌎 Regionfri" at bounding box center [182, 579] width 136 height 16
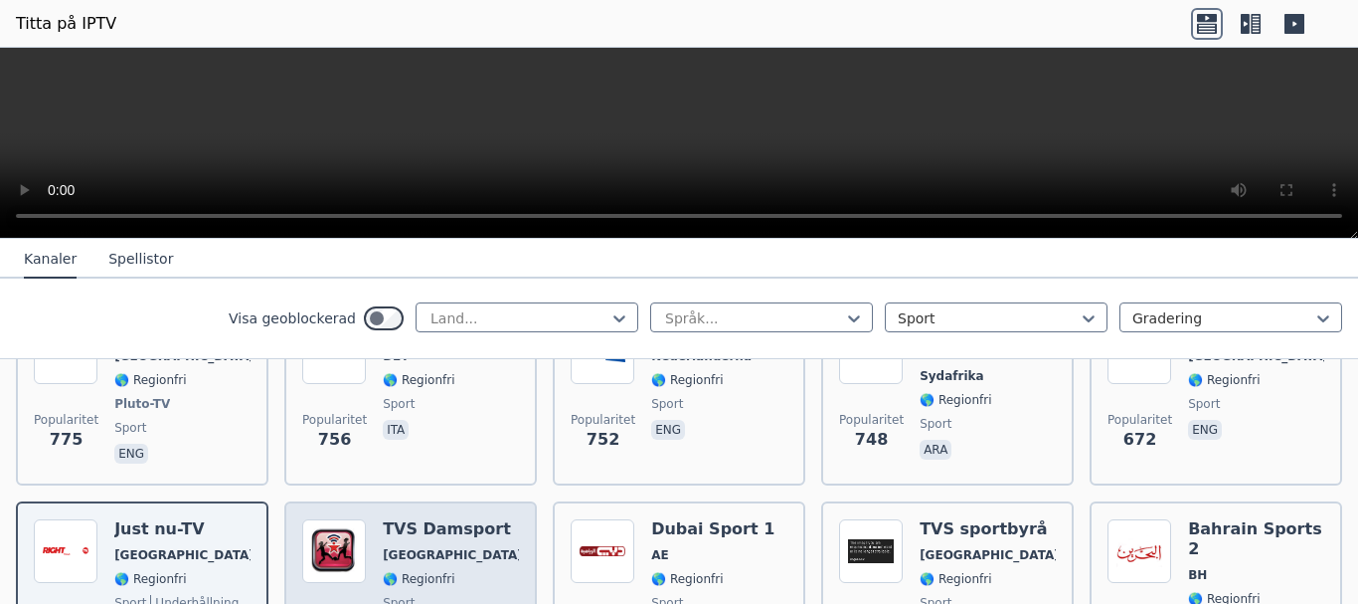
click at [454, 546] on div "TVS Damsport [GEOGRAPHIC_DATA] 🌎 Regionfri sport eng" at bounding box center [451, 590] width 136 height 143
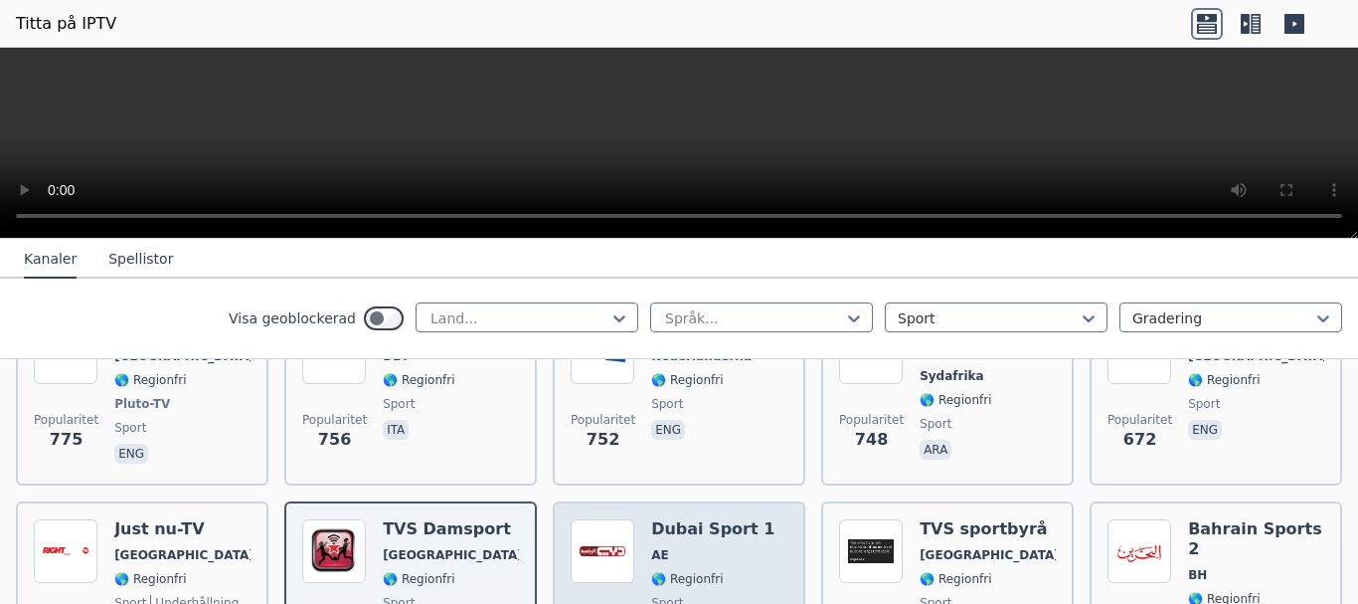
click at [717, 571] on span "🌎 Regionfri" at bounding box center [712, 579] width 123 height 16
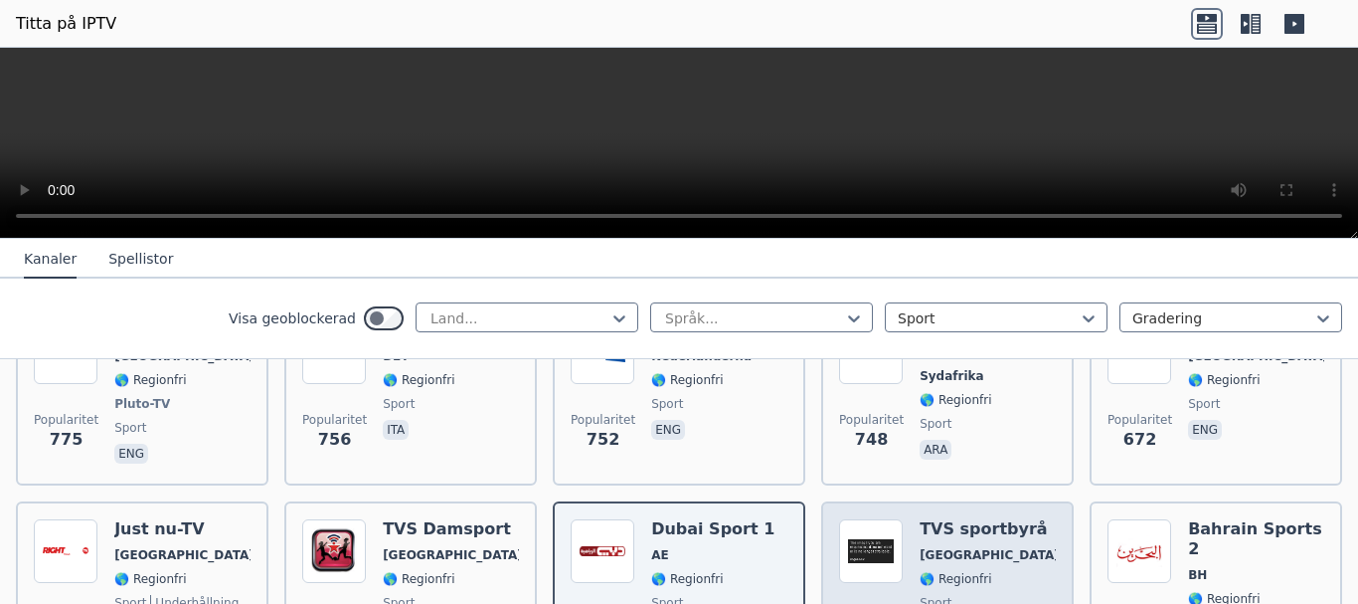
click at [964, 572] on font "🌎 Regionfri" at bounding box center [956, 579] width 72 height 14
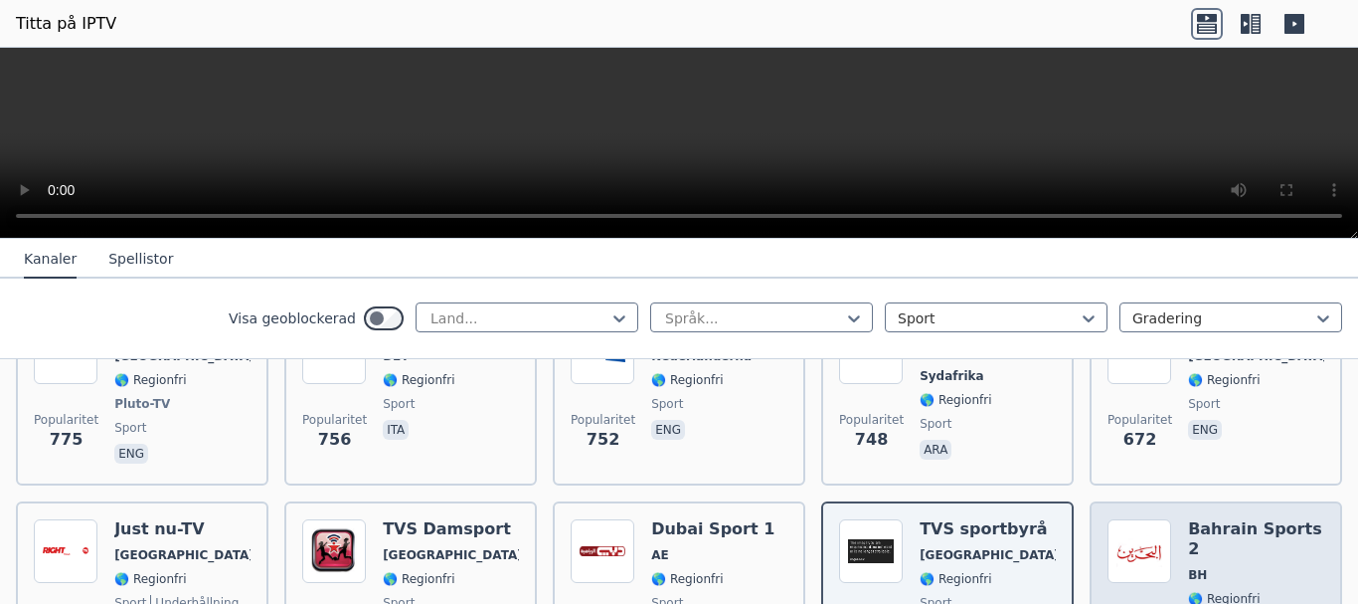
click at [1278, 591] on span "🌎 Regionfri" at bounding box center [1256, 599] width 136 height 16
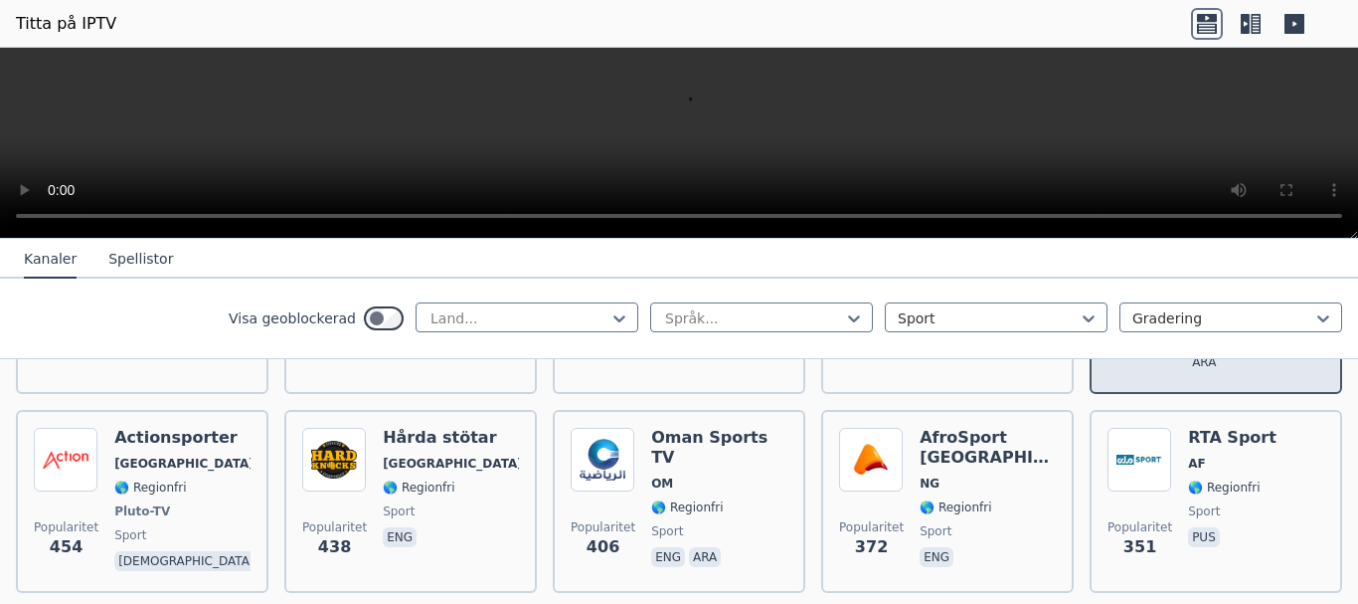
scroll to position [1591, 0]
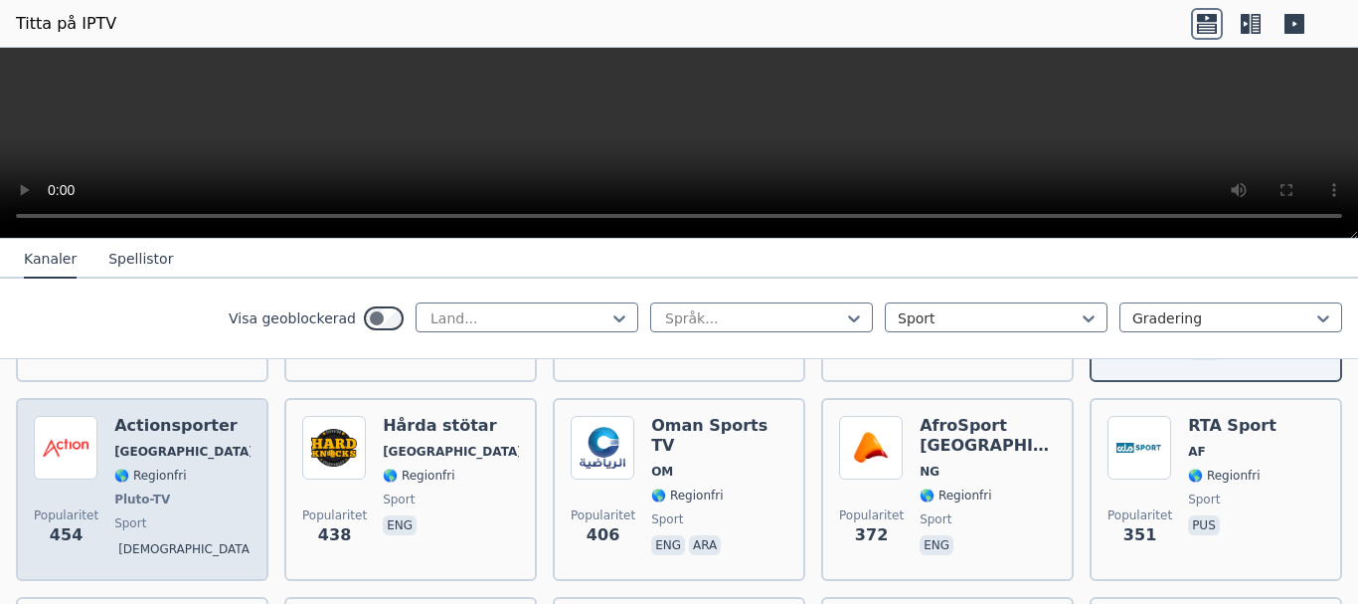
click at [187, 461] on div "Actionsporter [GEOGRAPHIC_DATA] 🌎 Regionfri Pluto-TV sport gud" at bounding box center [182, 489] width 136 height 147
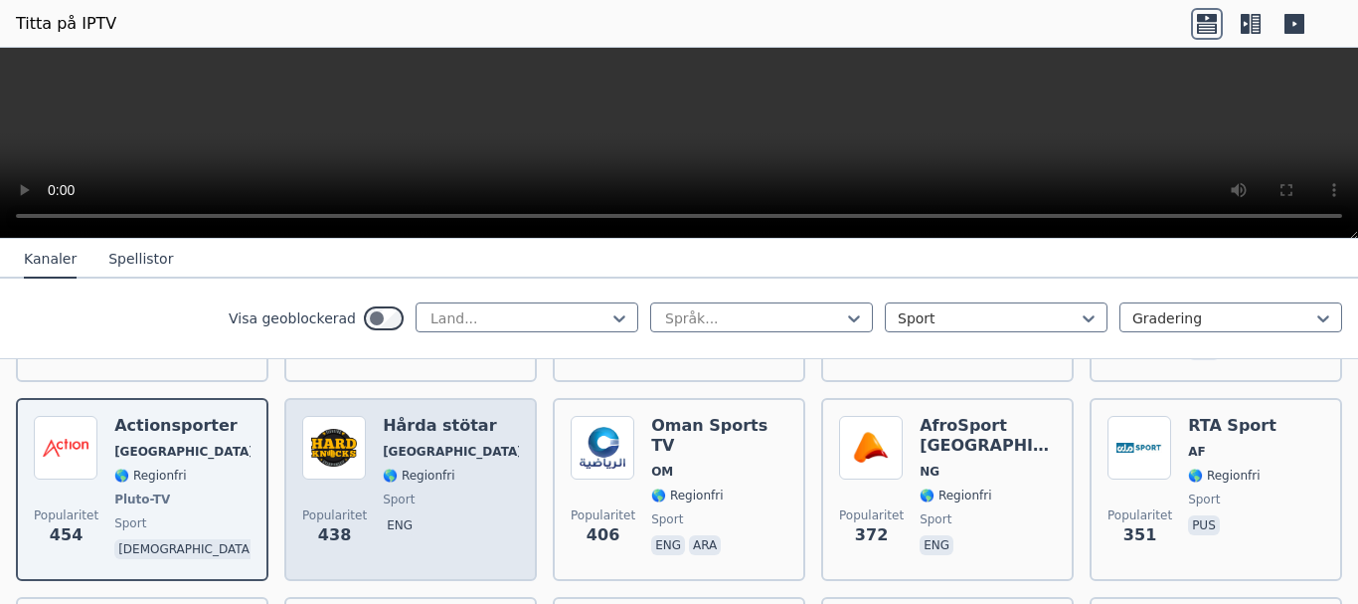
click at [474, 483] on div "Popularitet [GEOGRAPHIC_DATA] [GEOGRAPHIC_DATA] 🌎 Regionfri sport eng" at bounding box center [410, 489] width 217 height 147
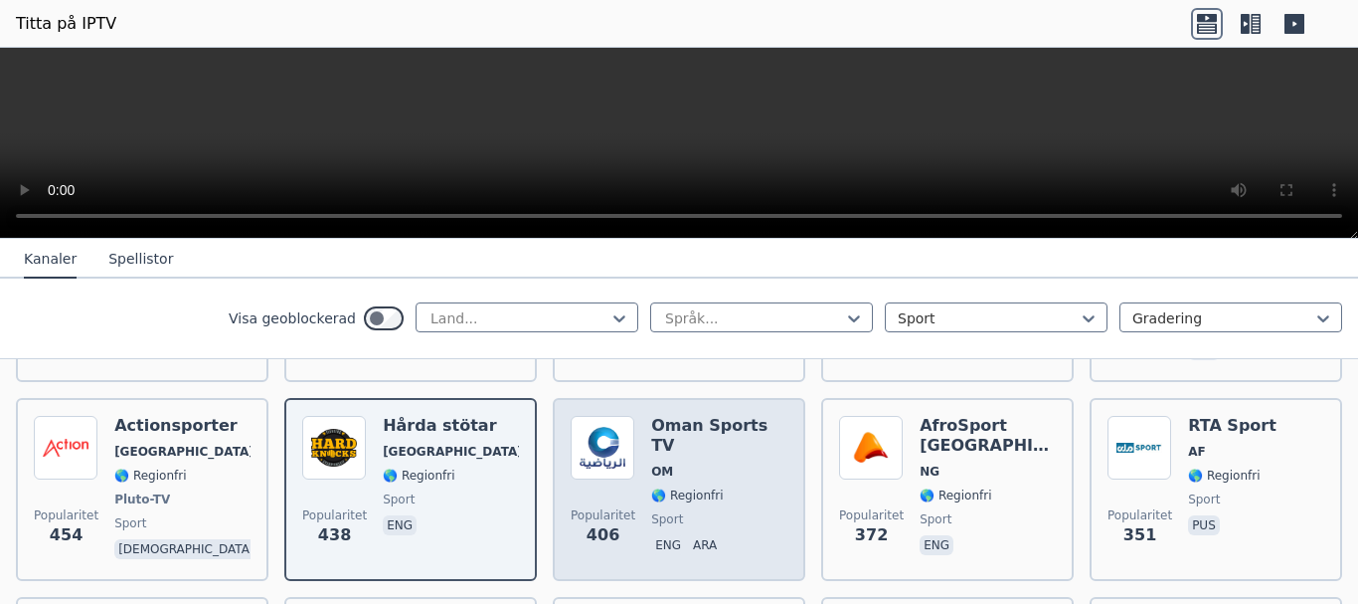
click at [683, 511] on span "sport" at bounding box center [719, 519] width 136 height 16
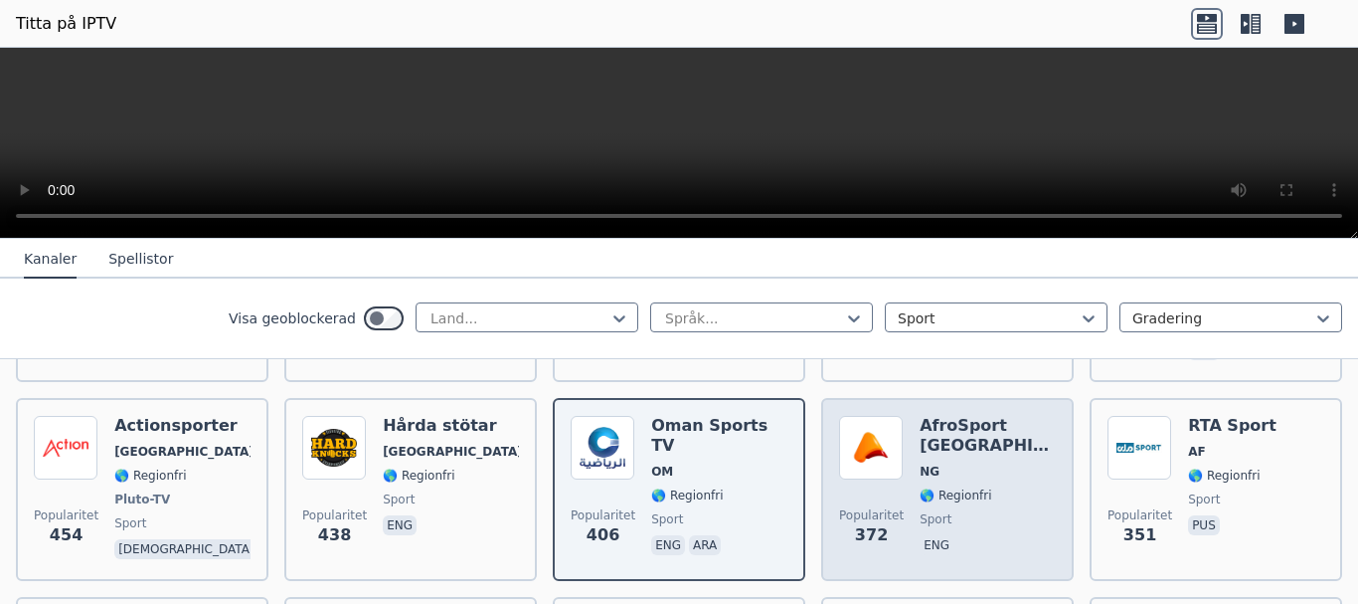
click at [986, 486] on div "AfroSport [GEOGRAPHIC_DATA] NG 🌎 Regionfri sport eng" at bounding box center [988, 489] width 136 height 147
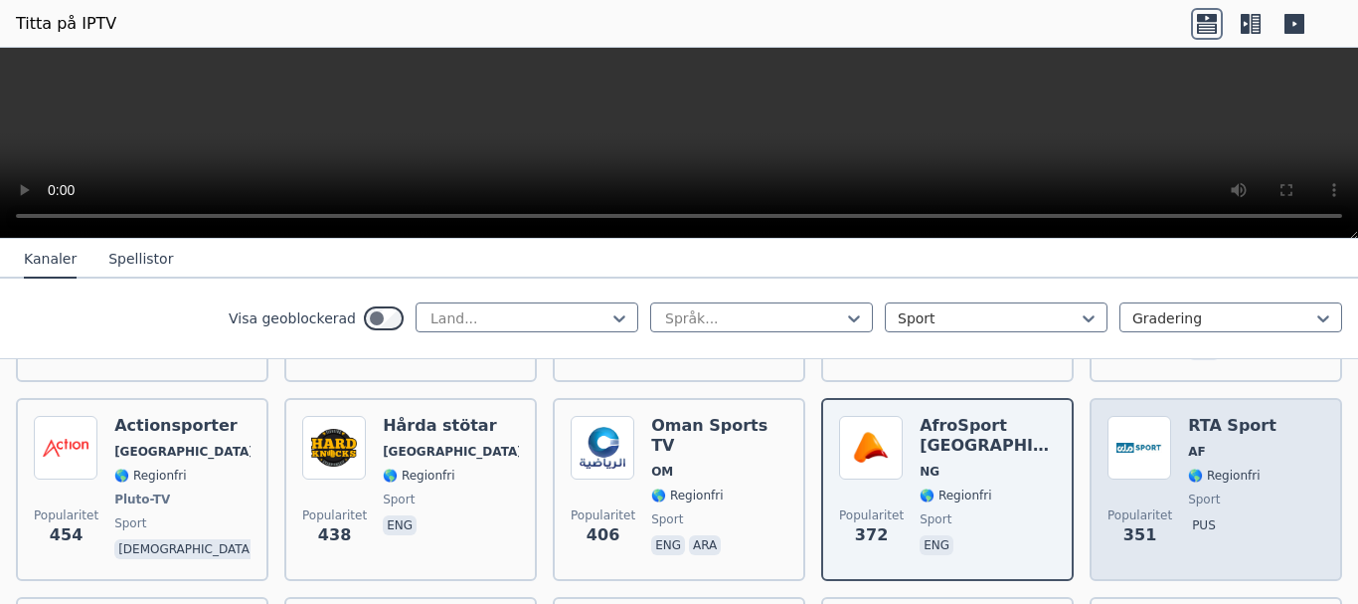
click at [1235, 468] on font "🌎 Regionfri" at bounding box center [1224, 475] width 72 height 14
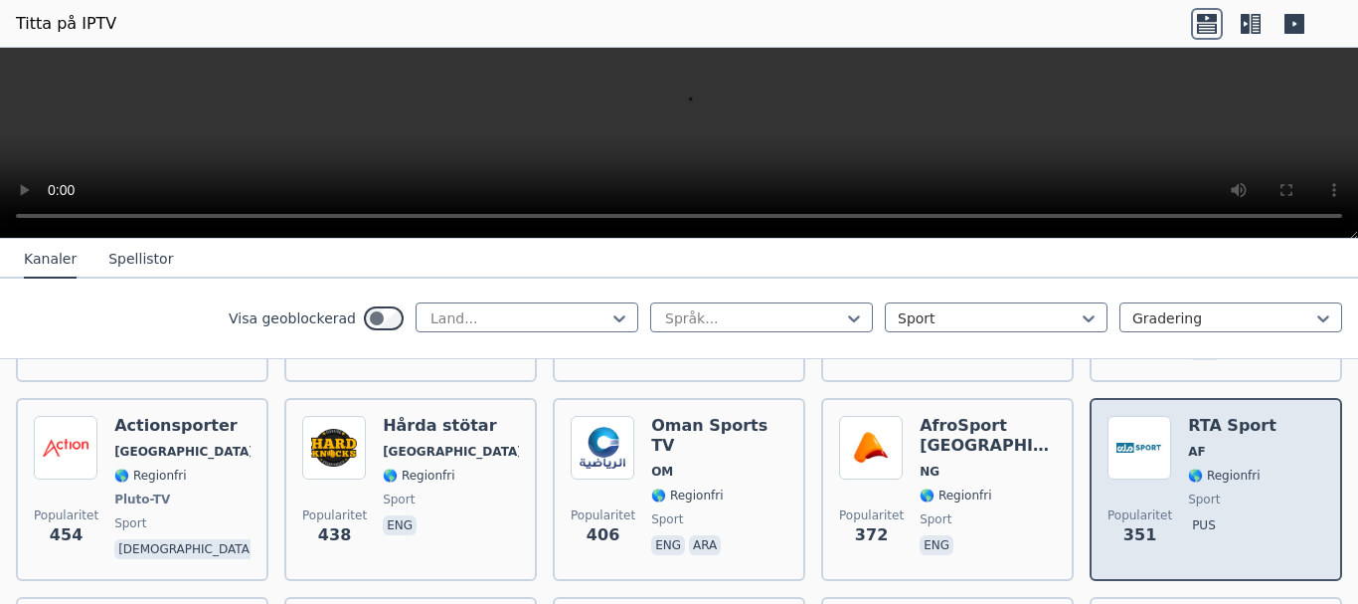
scroll to position [1690, 0]
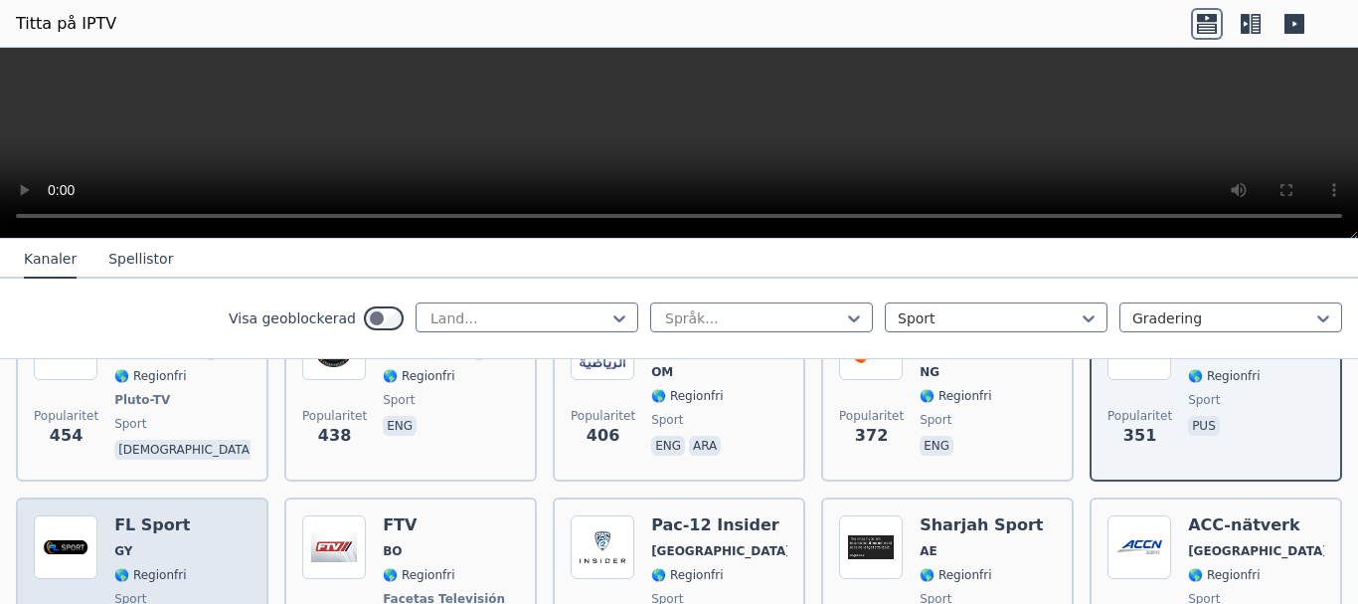
click at [147, 543] on span "GY" at bounding box center [152, 551] width 76 height 16
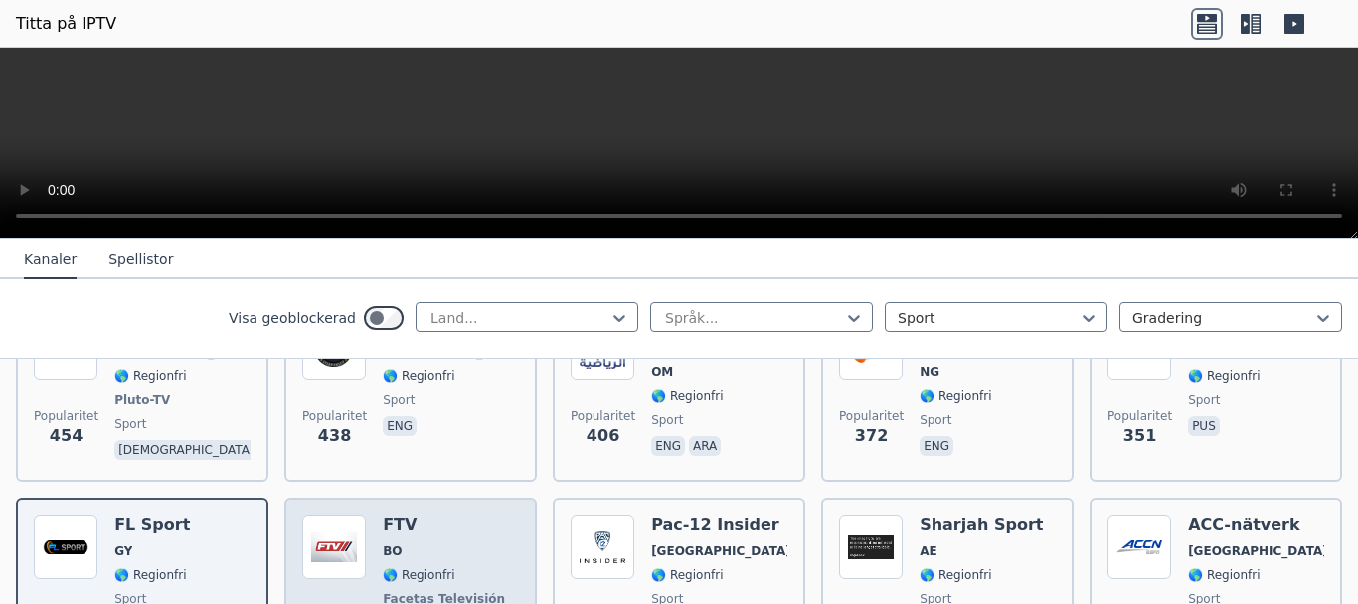
click at [454, 567] on span "🌎 Regionfri" at bounding box center [446, 575] width 126 height 16
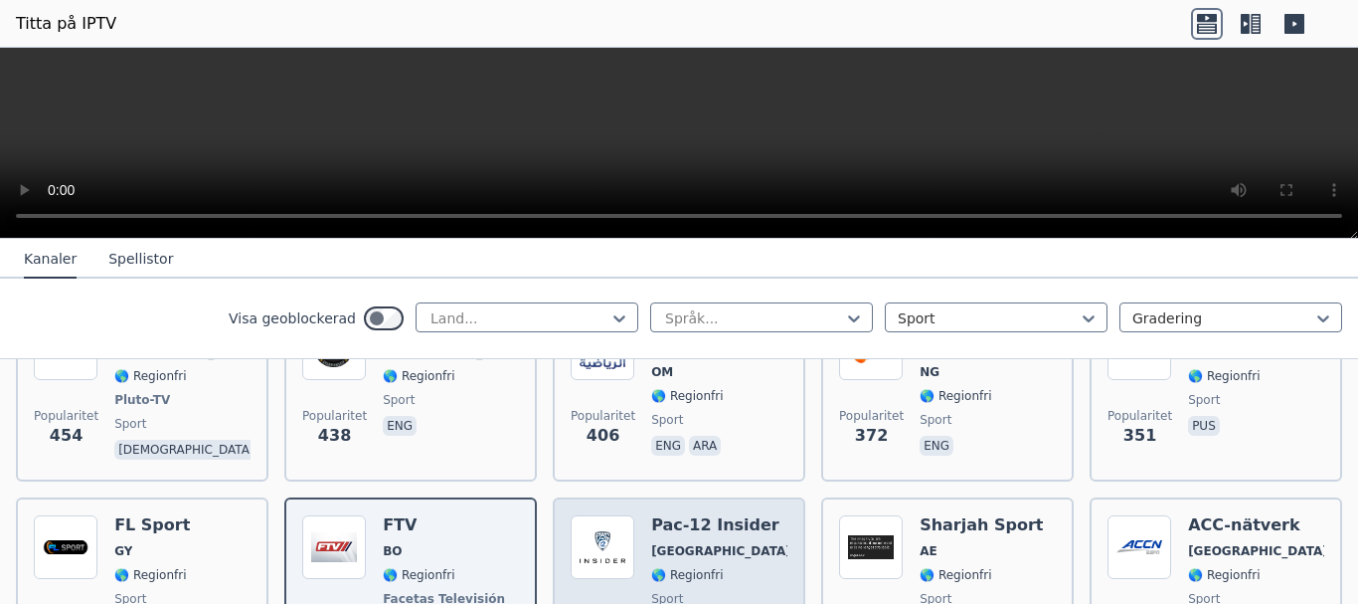
click at [757, 539] on div "Popularitet 272 Pac-12 Insider [GEOGRAPHIC_DATA] 🌎 Regionfri sport eng" at bounding box center [679, 588] width 217 height 147
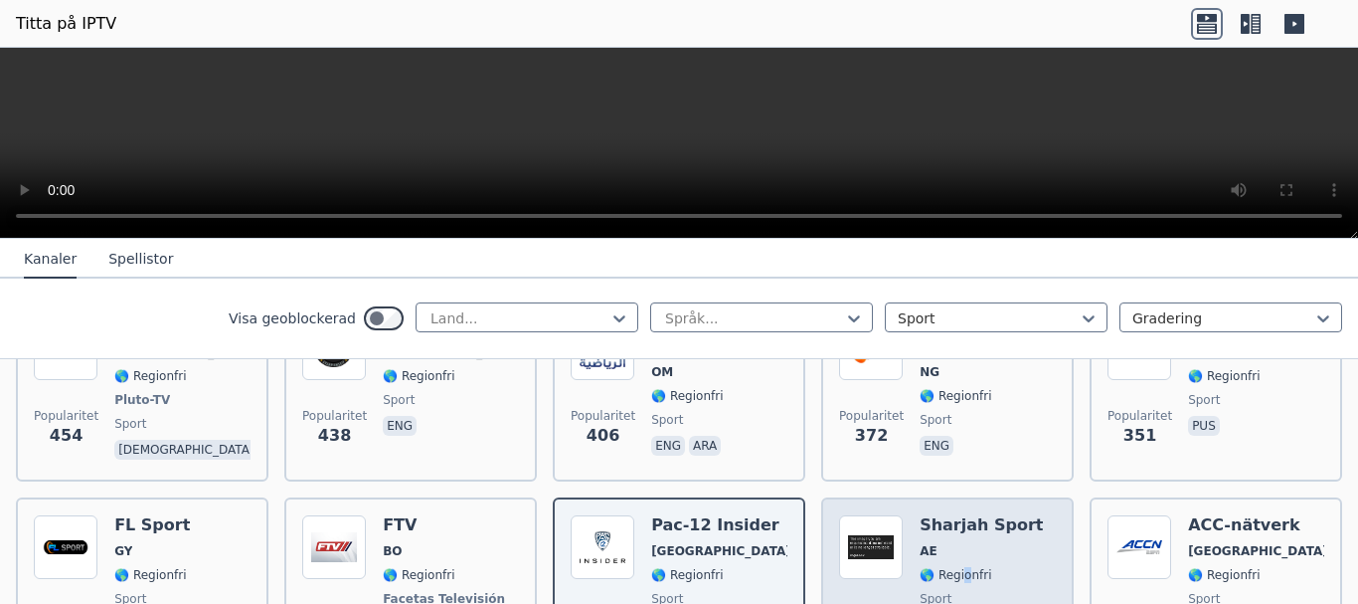
click at [955, 559] on div "Sharjah Sport AE 🌎 Regionfri sport ara eng" at bounding box center [981, 588] width 123 height 147
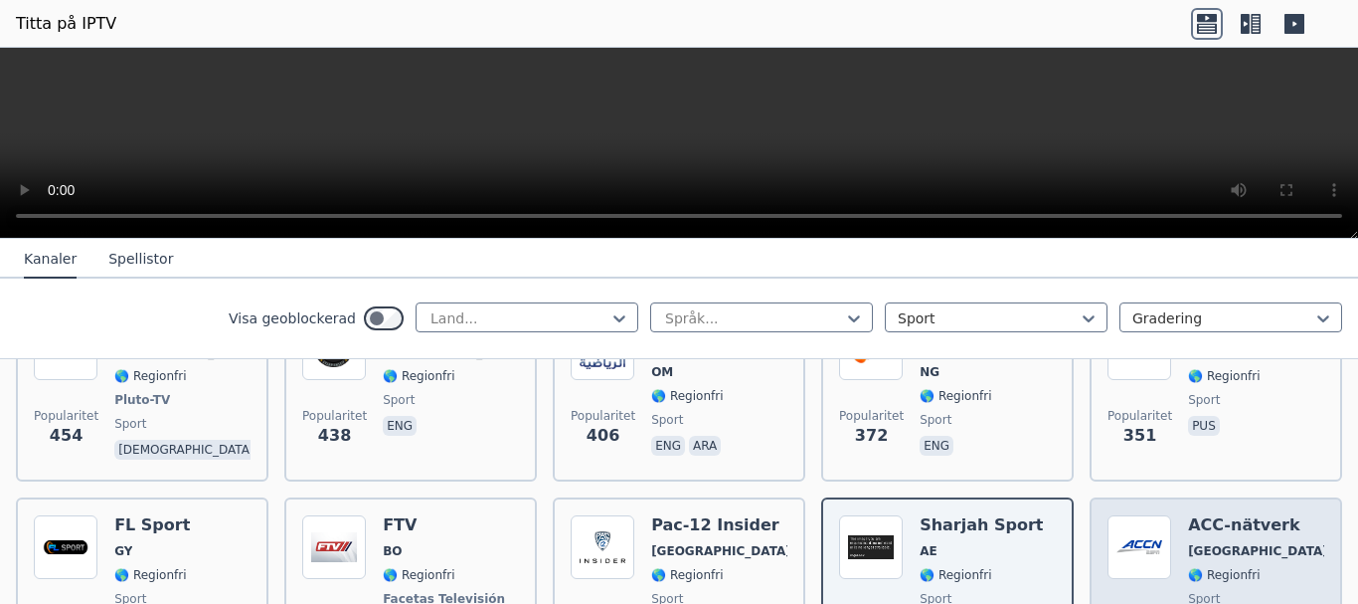
click at [1237, 591] on span "sport" at bounding box center [1256, 599] width 136 height 16
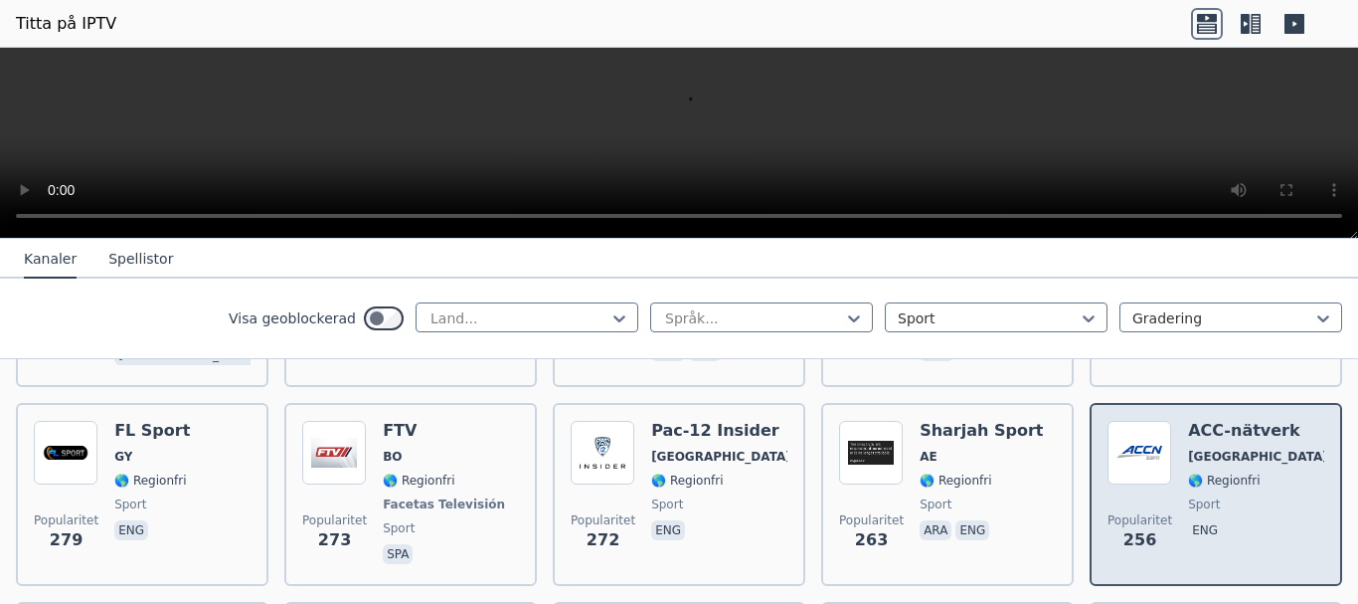
scroll to position [1889, 0]
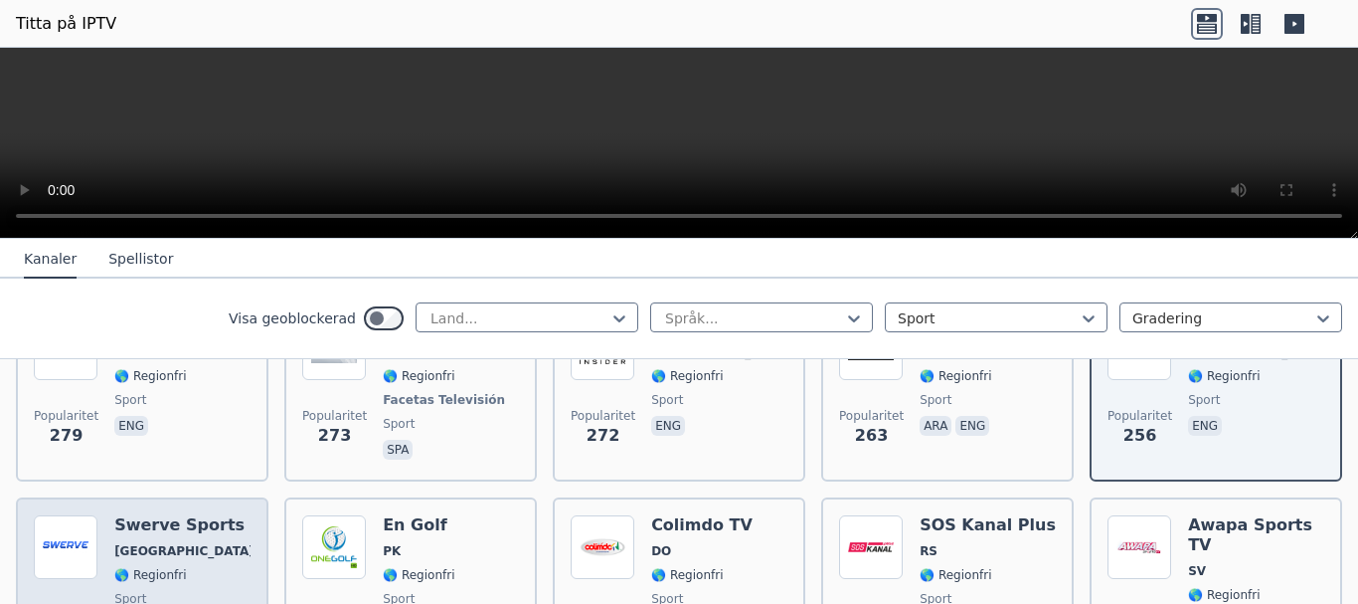
click at [174, 591] on span "sport" at bounding box center [182, 599] width 136 height 16
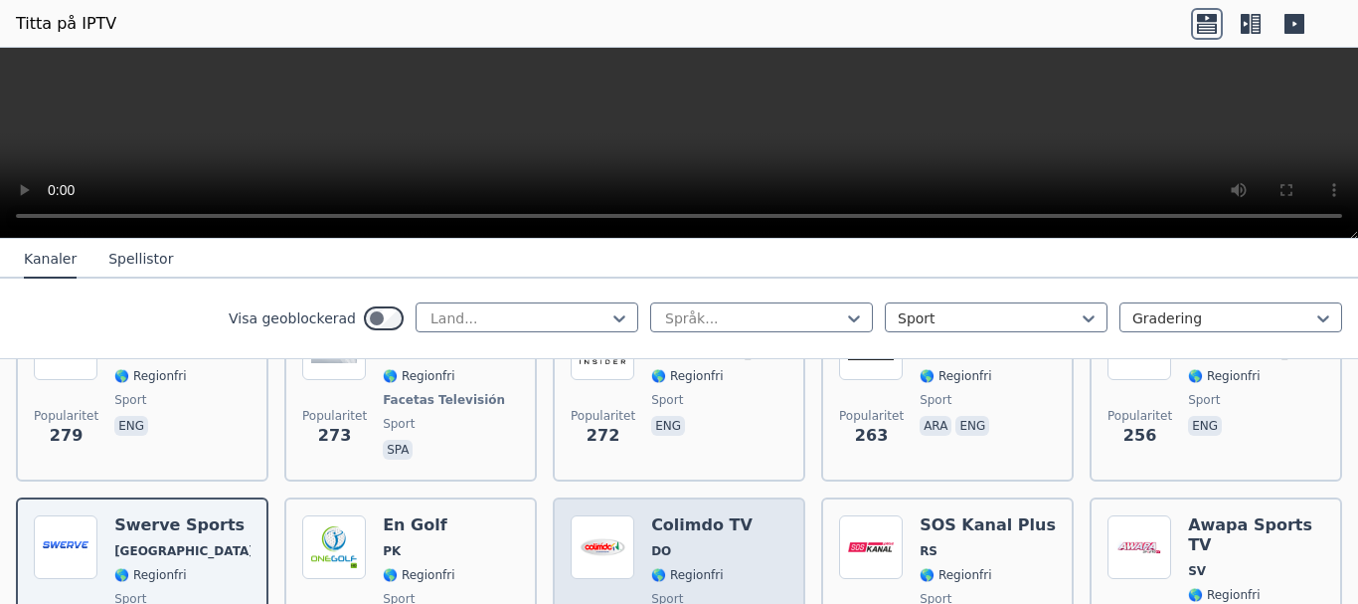
click at [714, 567] on span "🌎 Regionfri" at bounding box center [701, 575] width 101 height 16
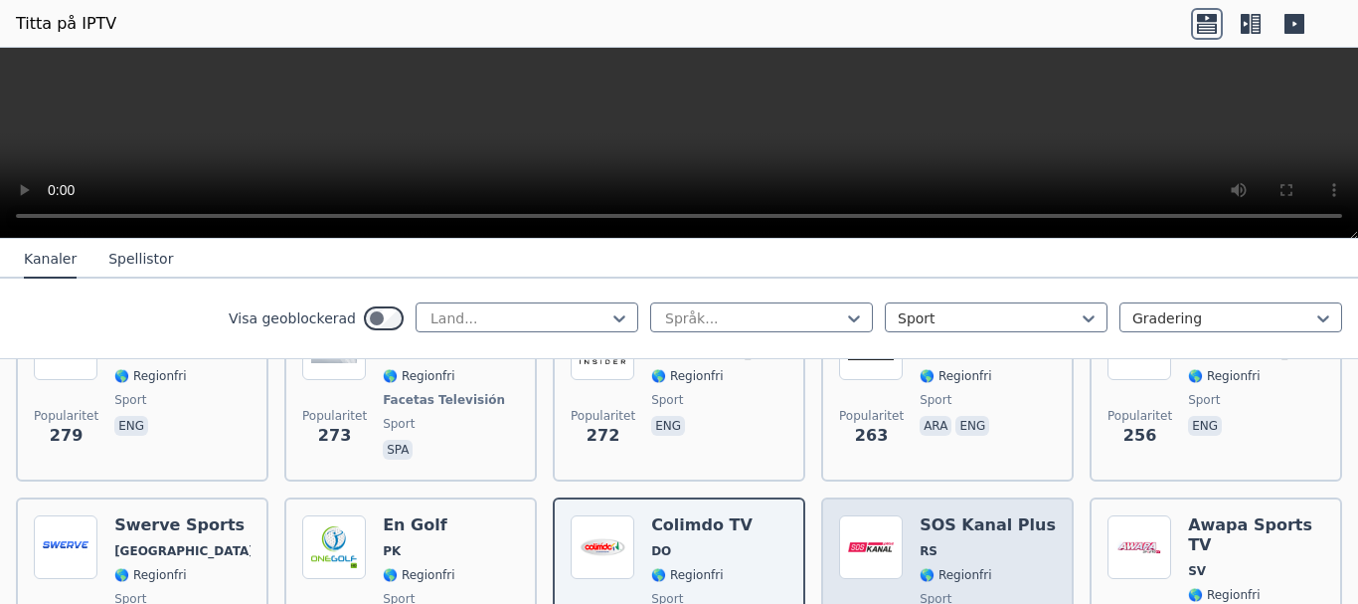
click at [988, 567] on span "🌎 Regionfri" at bounding box center [988, 575] width 136 height 16
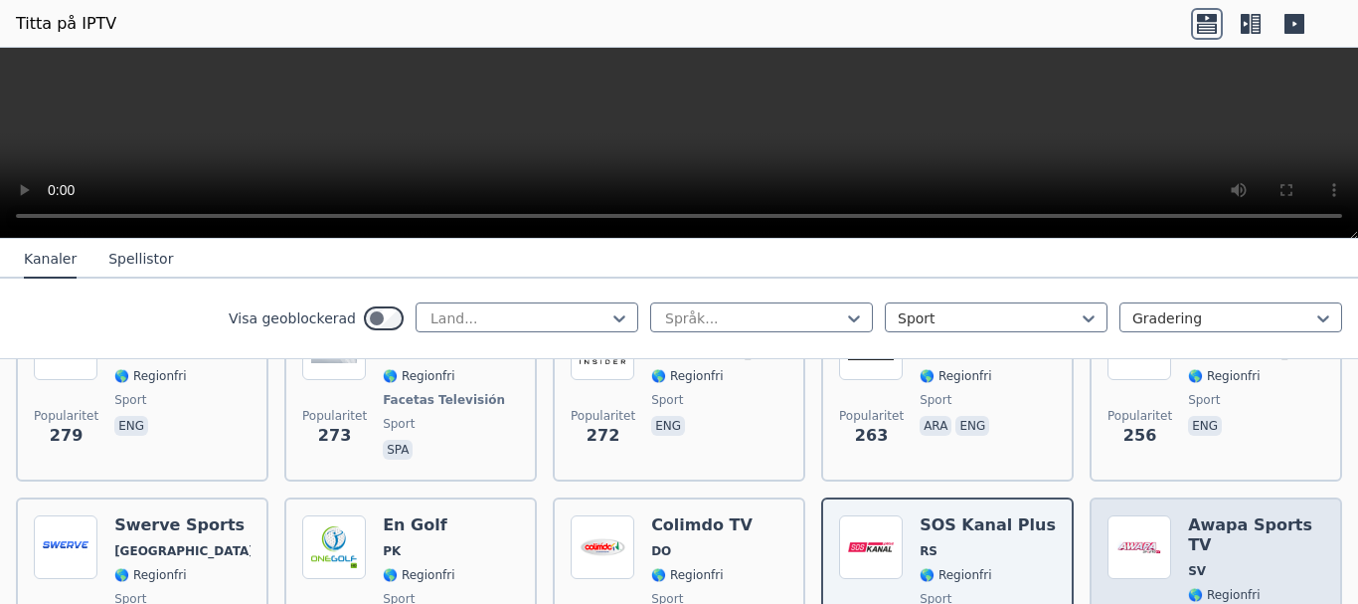
click at [1246, 559] on div "Awapa Sports TV SV 🌎 Regionfri sport spa" at bounding box center [1256, 586] width 136 height 143
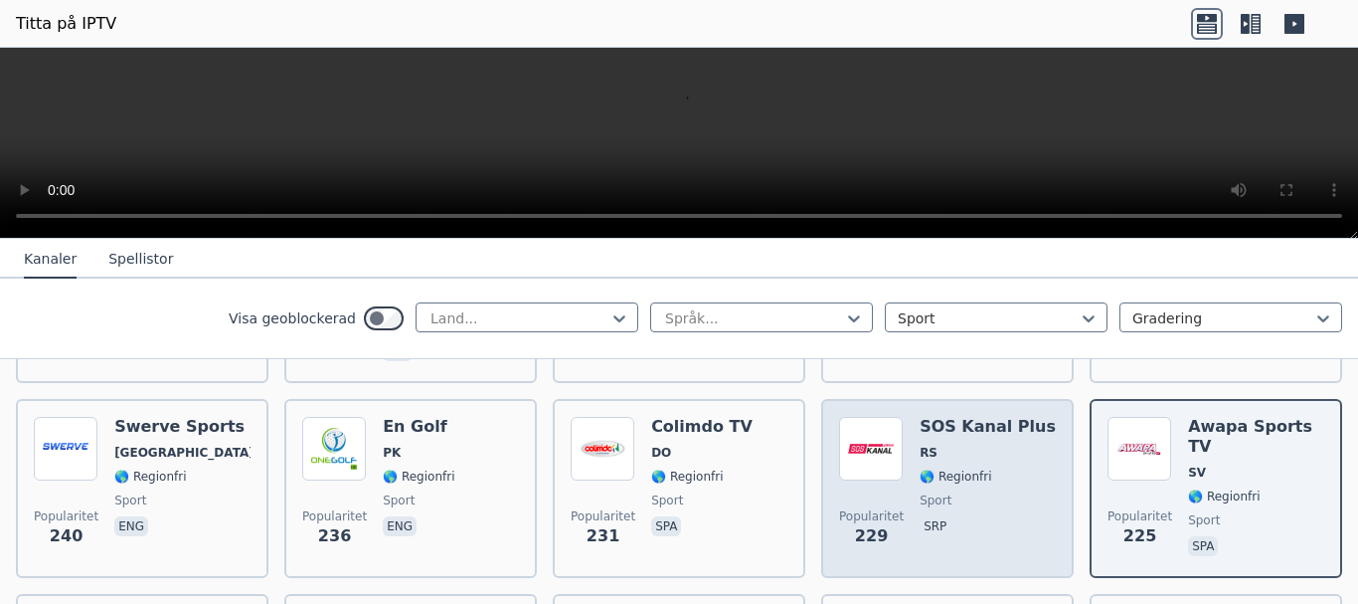
scroll to position [2088, 0]
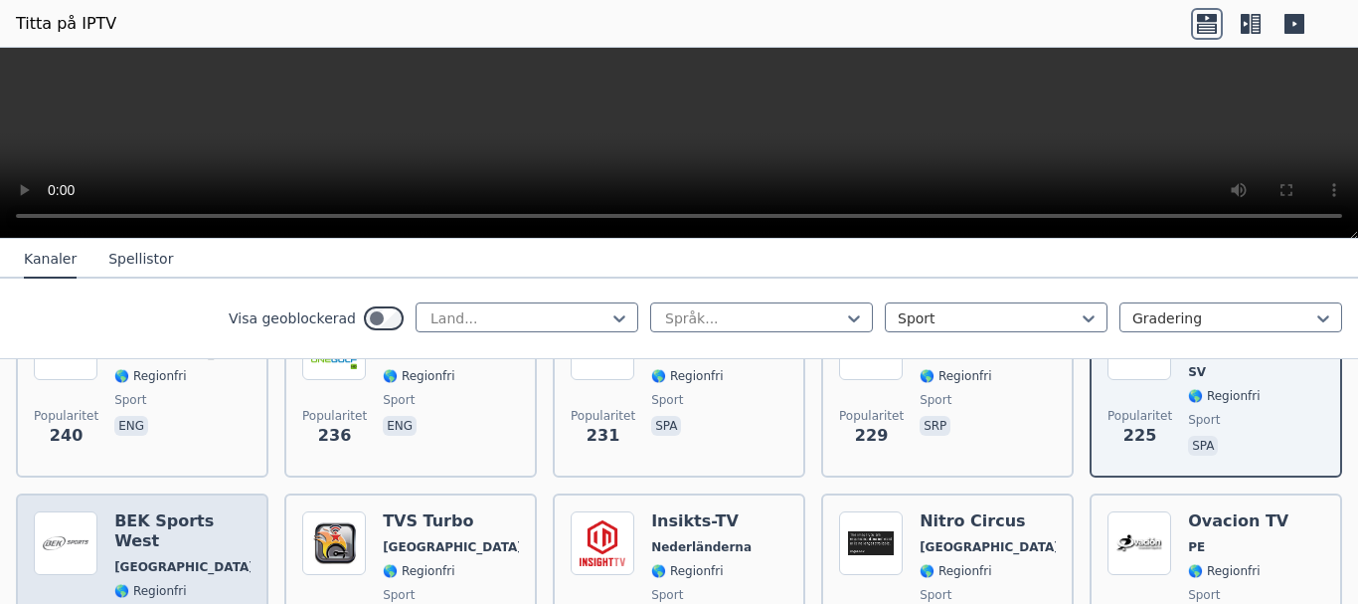
click at [206, 562] on div "BEK Sports [GEOGRAPHIC_DATA] 🌎 Regionfri sport eng" at bounding box center [182, 582] width 136 height 143
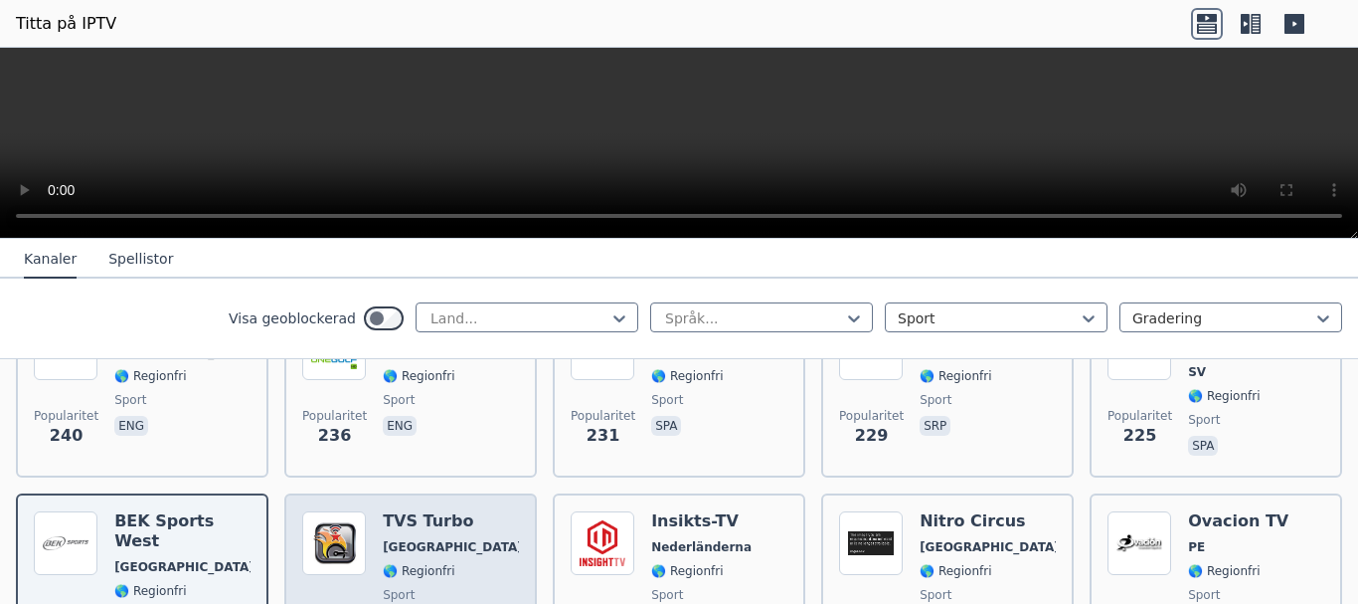
click at [438, 533] on div "TVS Turbo [GEOGRAPHIC_DATA] 🌎 Regionfri sport eng" at bounding box center [451, 582] width 136 height 143
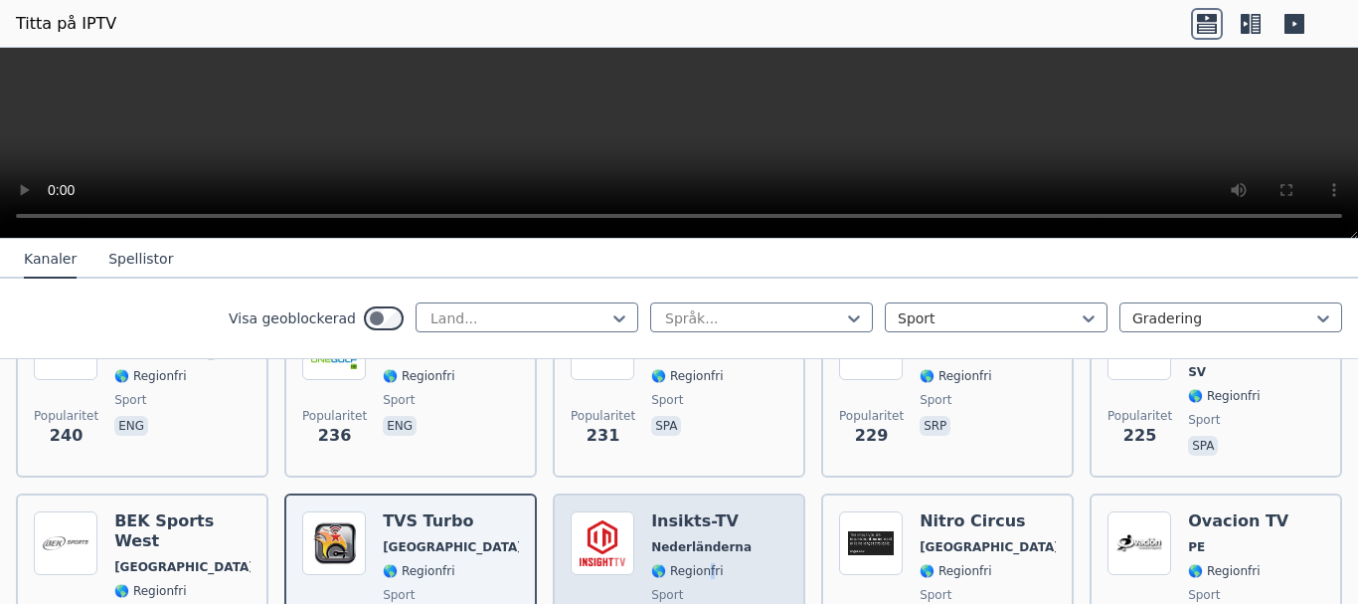
click at [700, 538] on div "Insikts-TV Nederländerna 🌎 Regionfri sport eng" at bounding box center [701, 582] width 100 height 143
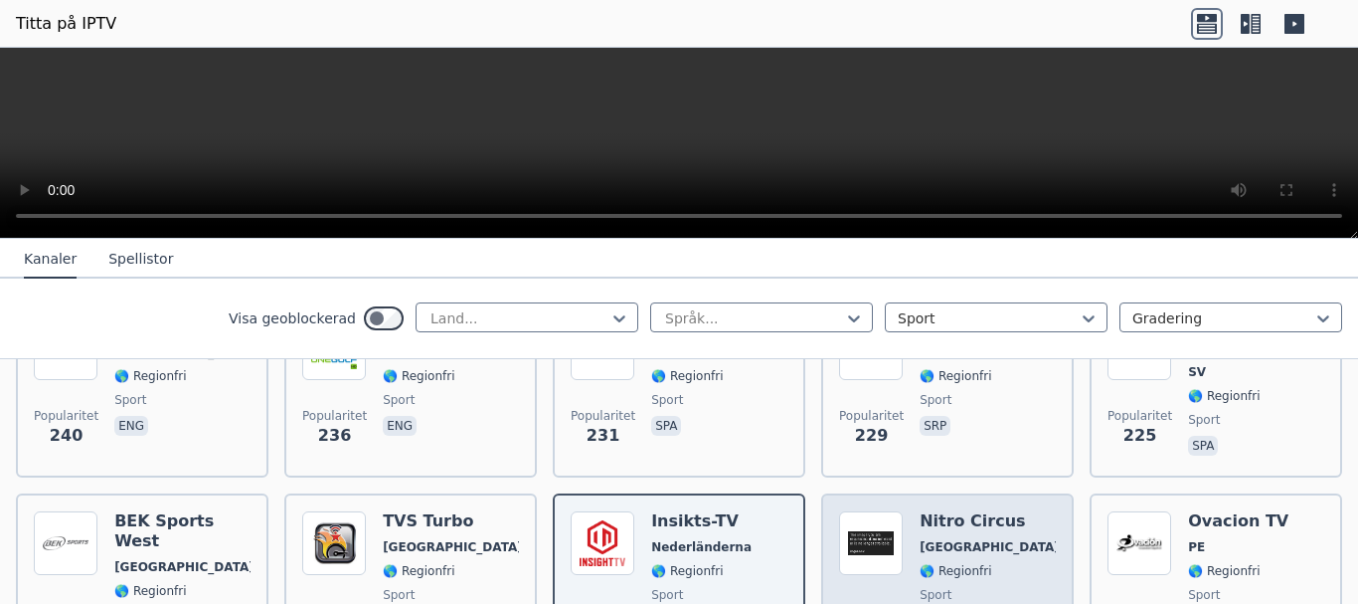
click at [946, 564] on font "🌎 Regionfri" at bounding box center [956, 571] width 72 height 14
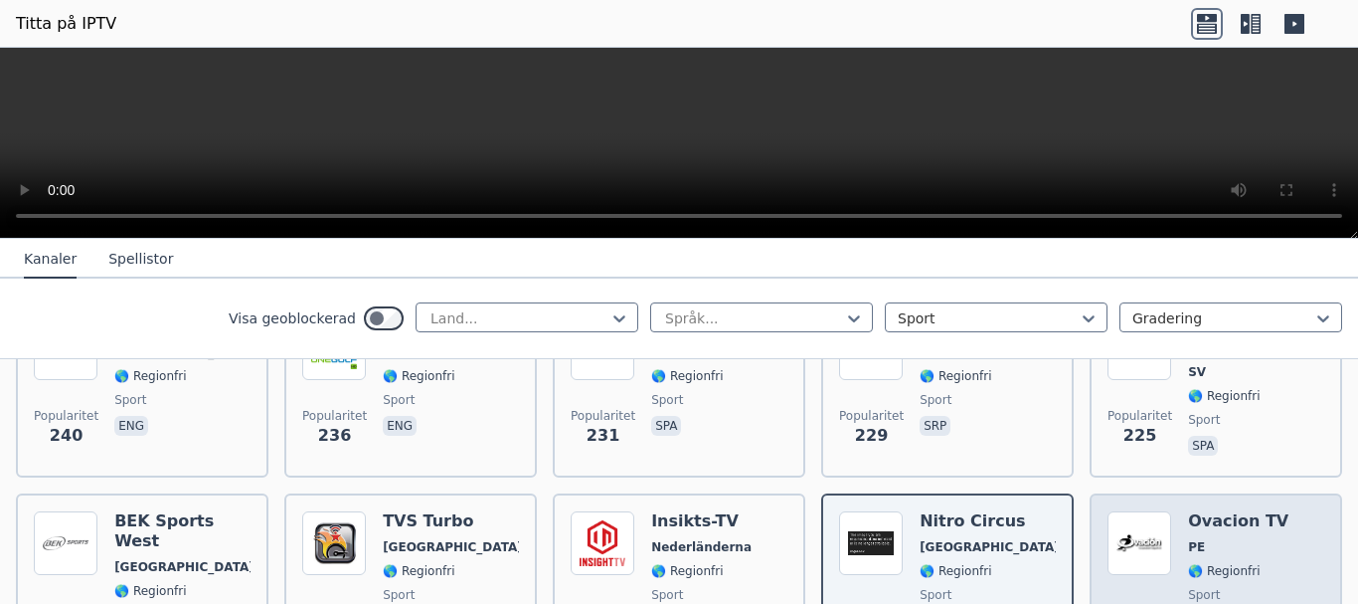
click at [1204, 564] on font "🌎 Regionfri" at bounding box center [1224, 571] width 72 height 14
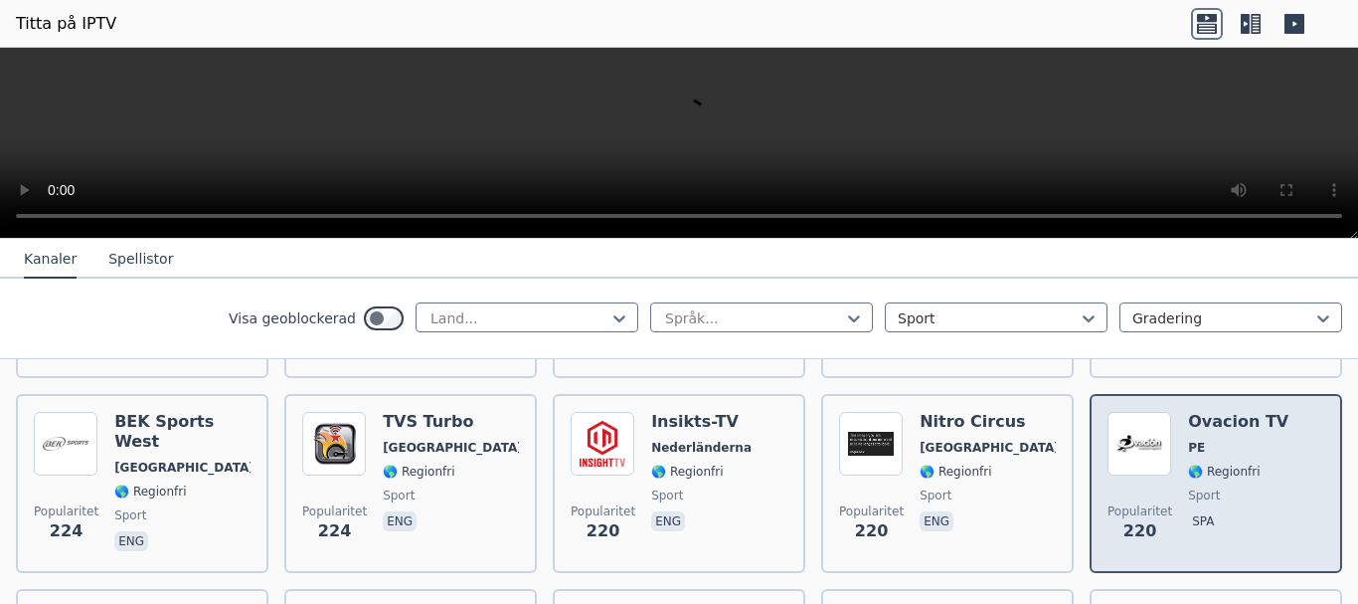
scroll to position [2287, 0]
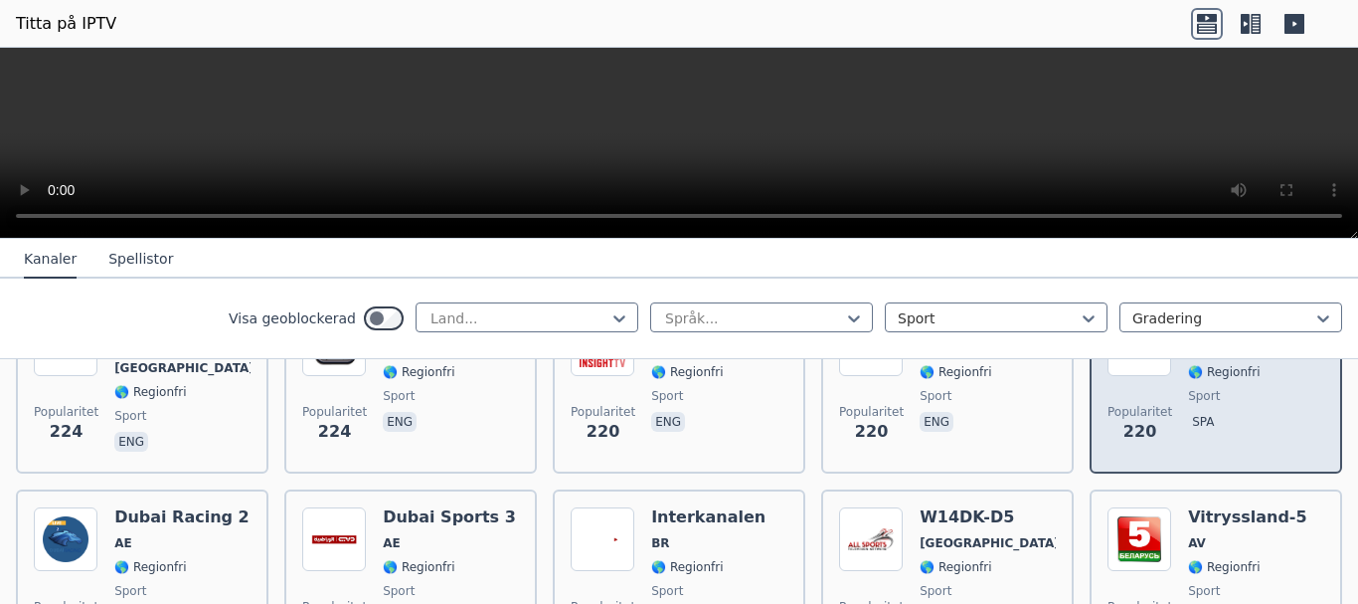
click at [1204, 560] on font "🌎 Regionfri" at bounding box center [1224, 567] width 72 height 14
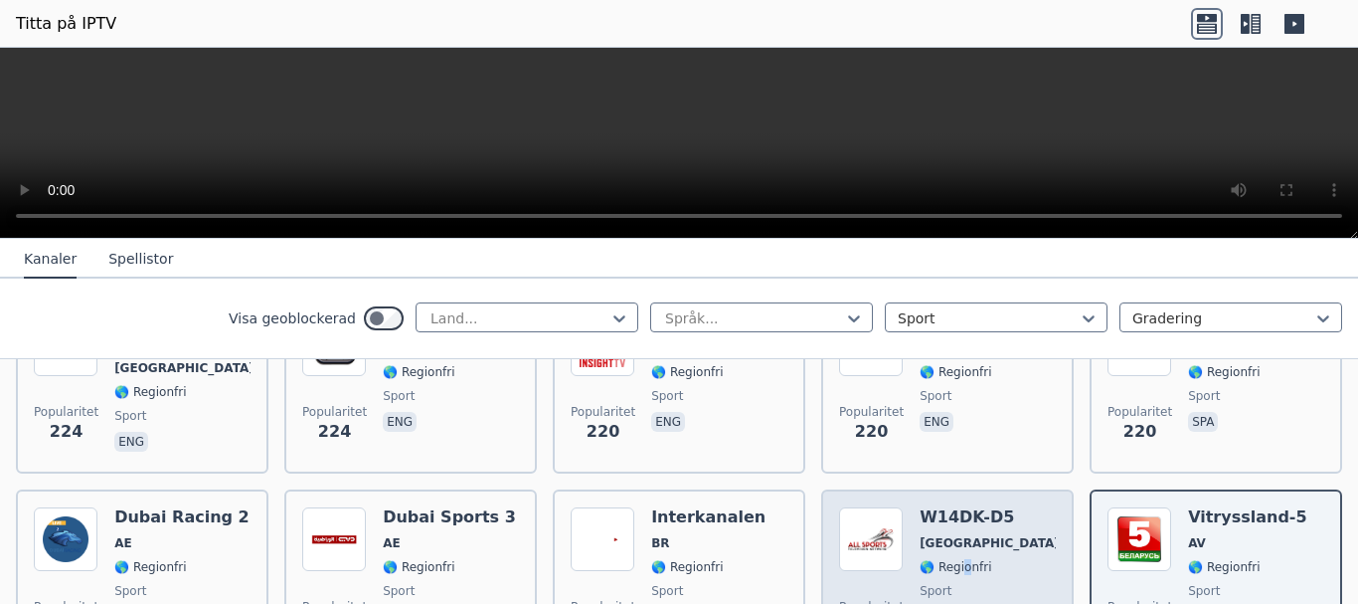
click at [955, 554] on div "W14DK-D5 [GEOGRAPHIC_DATA] 🌎 Regionfri sport eng" at bounding box center [988, 578] width 136 height 143
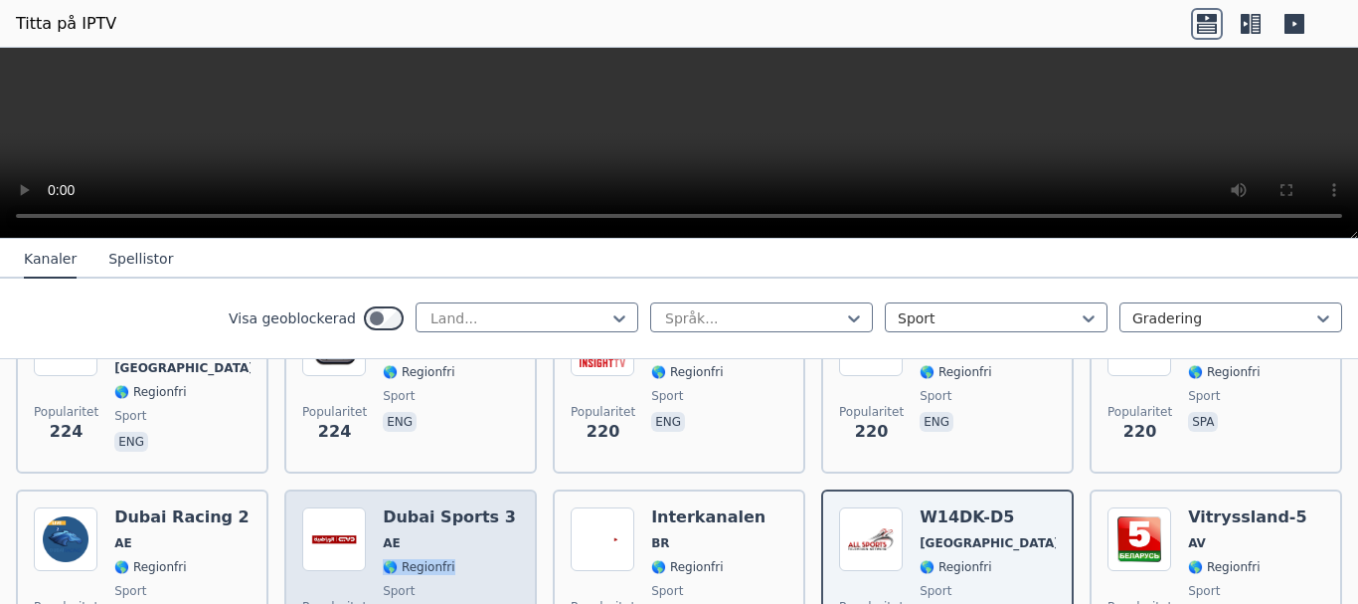
click at [454, 530] on div "Dubai Sports 3 AE 🌎 Regionfri sport ara" at bounding box center [449, 578] width 133 height 143
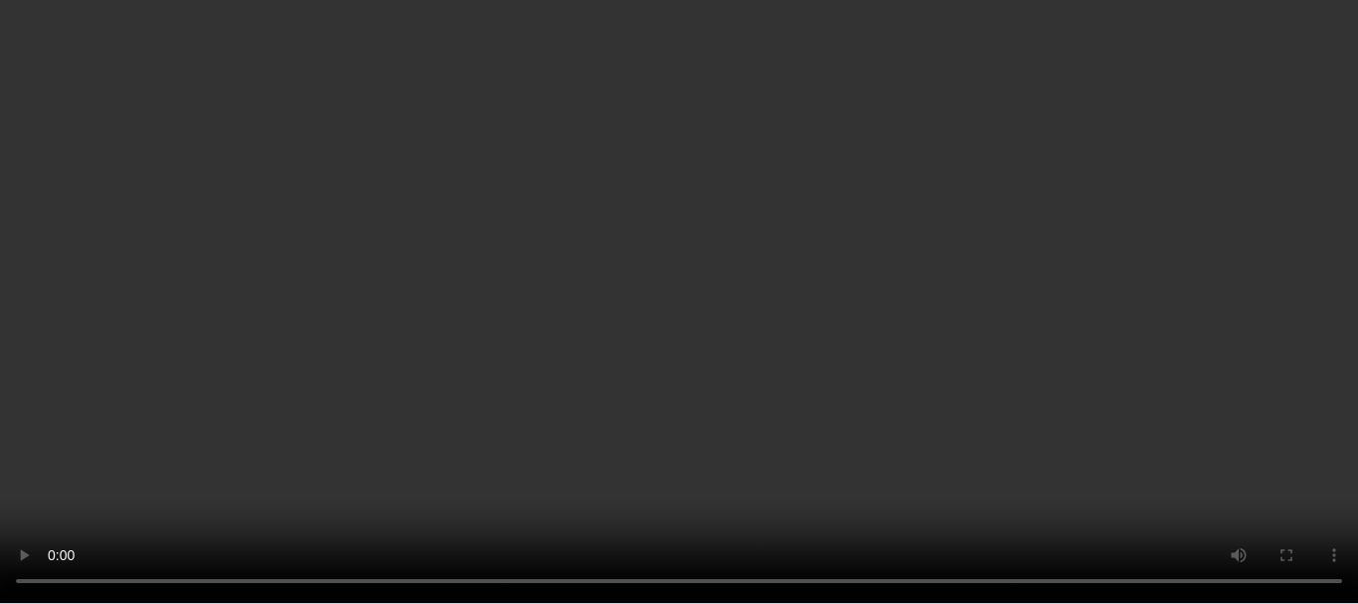
scroll to position [2387, 0]
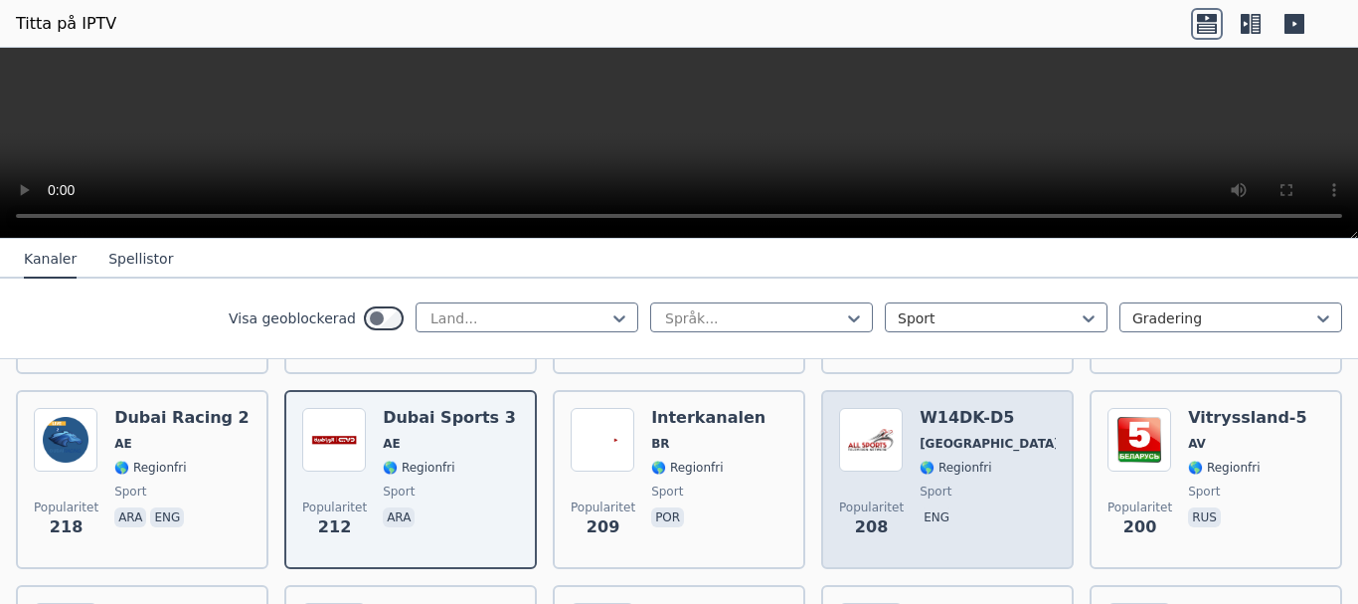
click at [961, 483] on span "sport" at bounding box center [988, 491] width 136 height 16
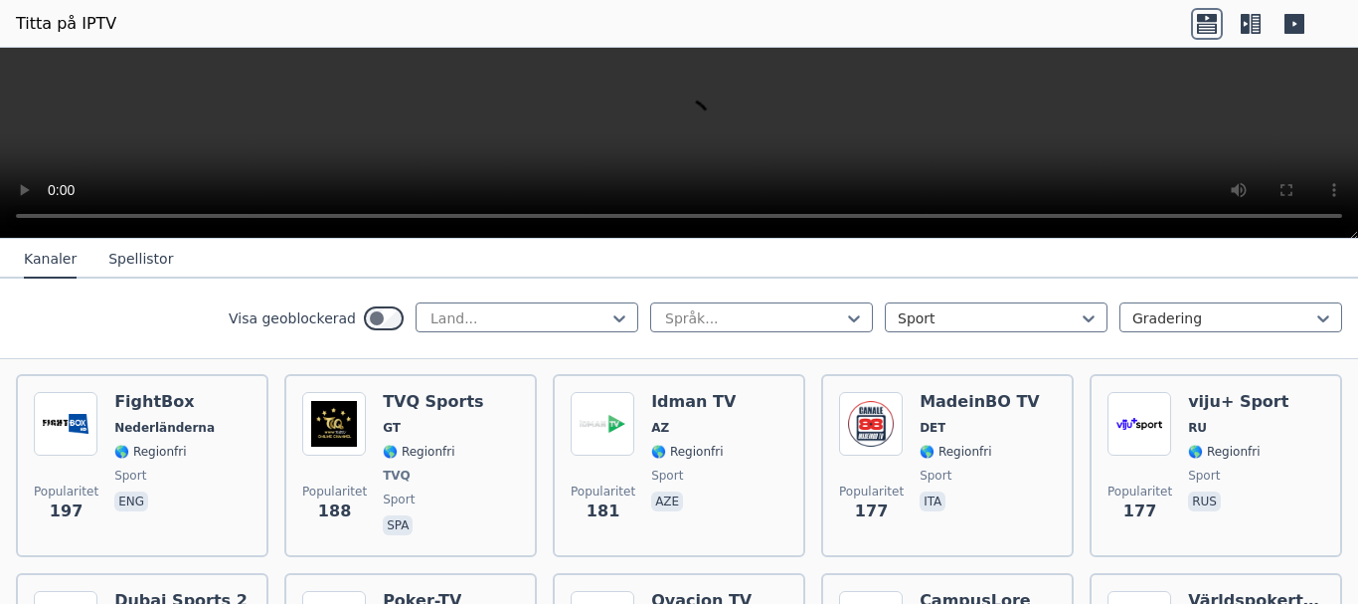
scroll to position [2585, 0]
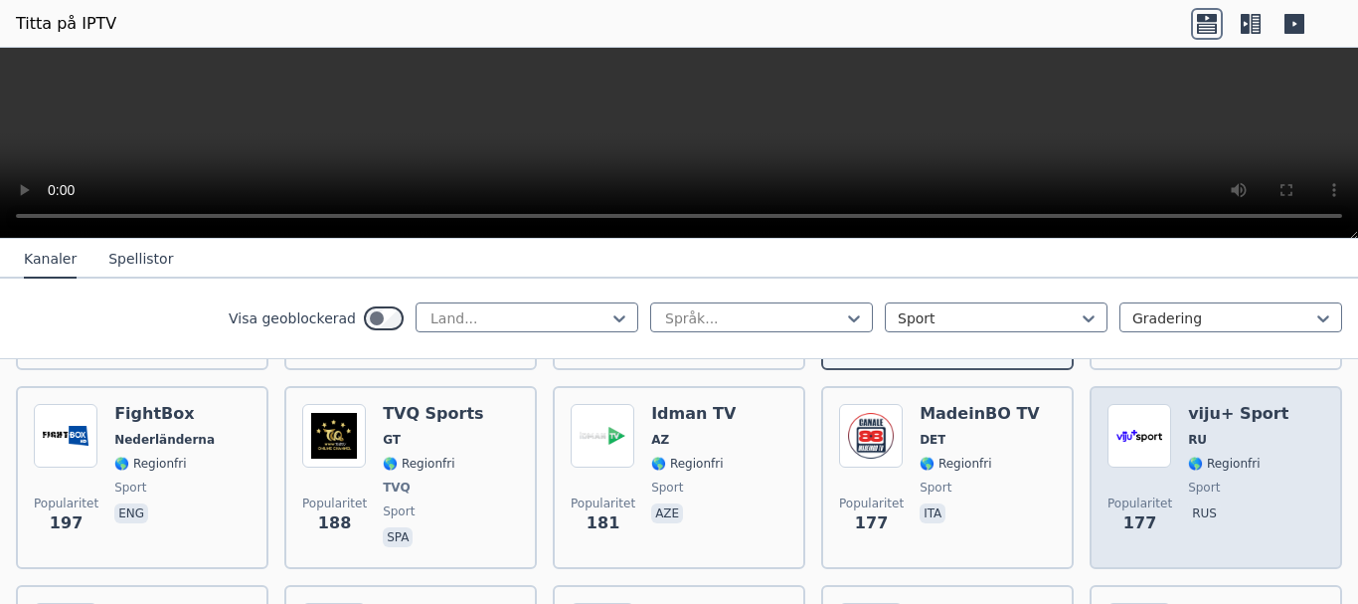
click at [1196, 430] on div "viju+ Sport RU 🌎 Regionfri sport rus" at bounding box center [1238, 477] width 100 height 147
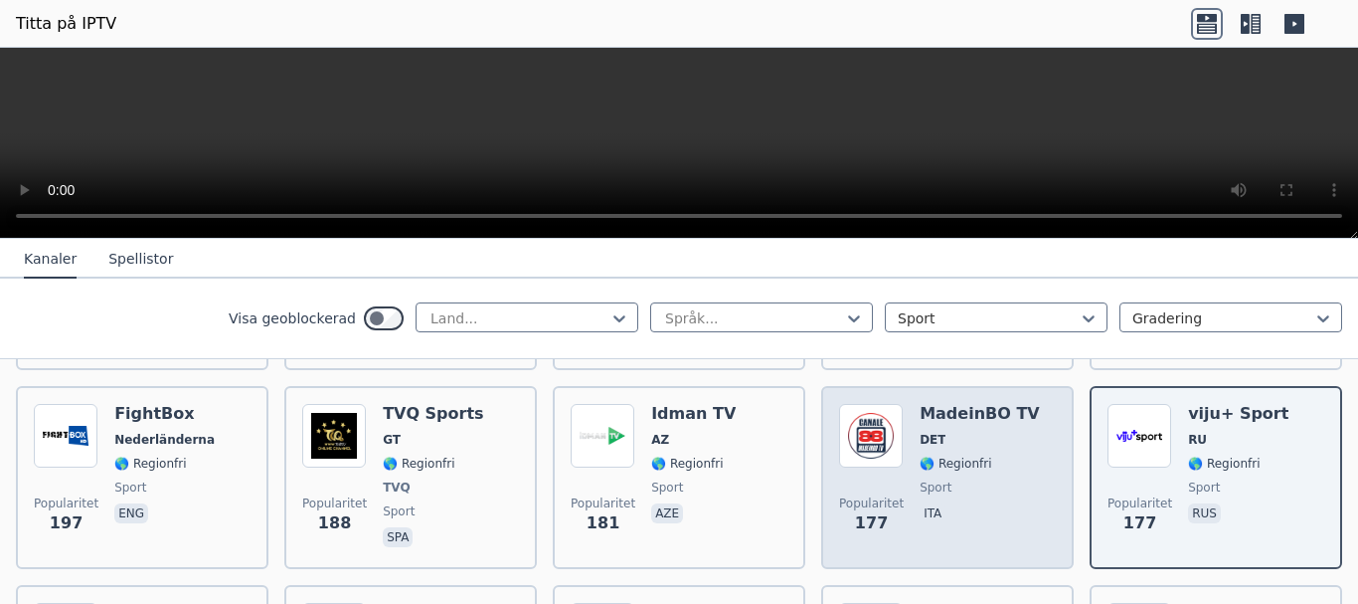
click at [926, 480] on font "sport" at bounding box center [936, 487] width 32 height 14
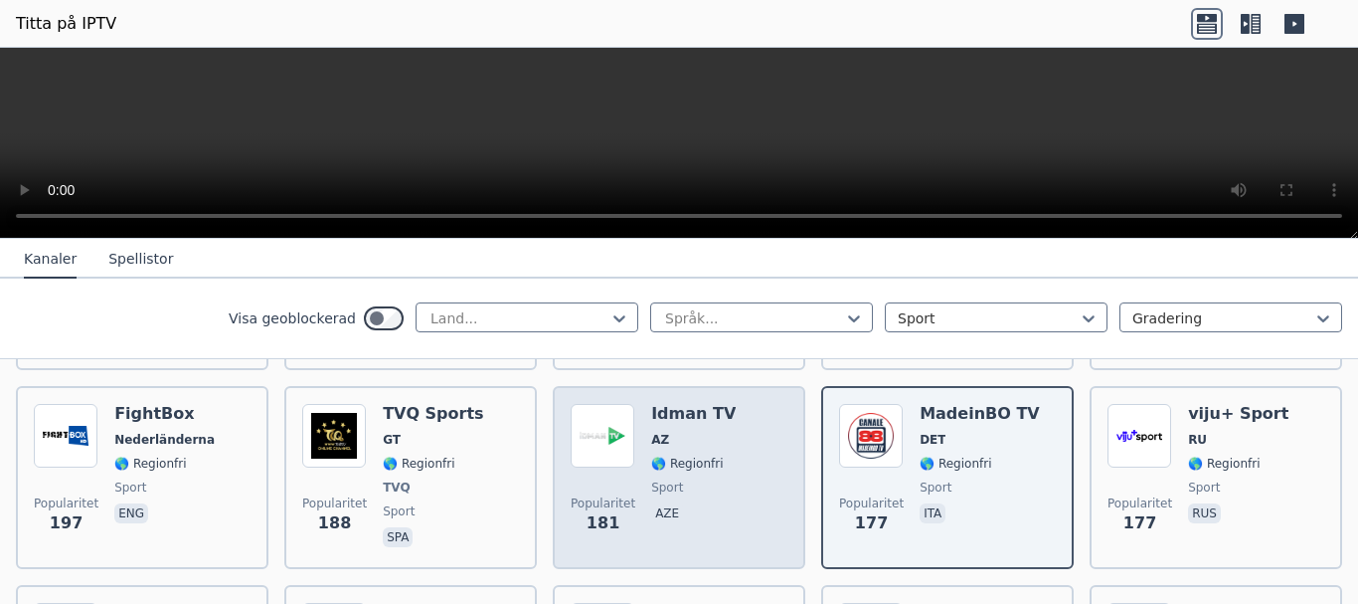
click at [690, 479] on span "sport" at bounding box center [693, 487] width 85 height 16
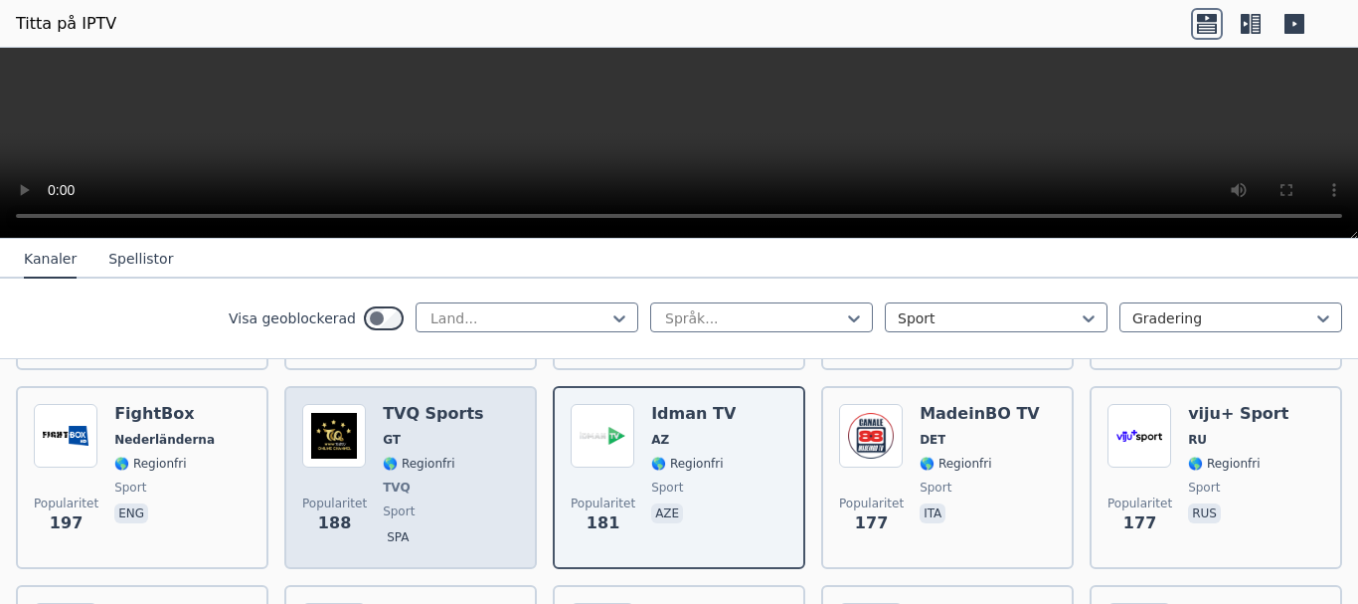
click at [434, 479] on span "TVQ" at bounding box center [433, 487] width 101 height 16
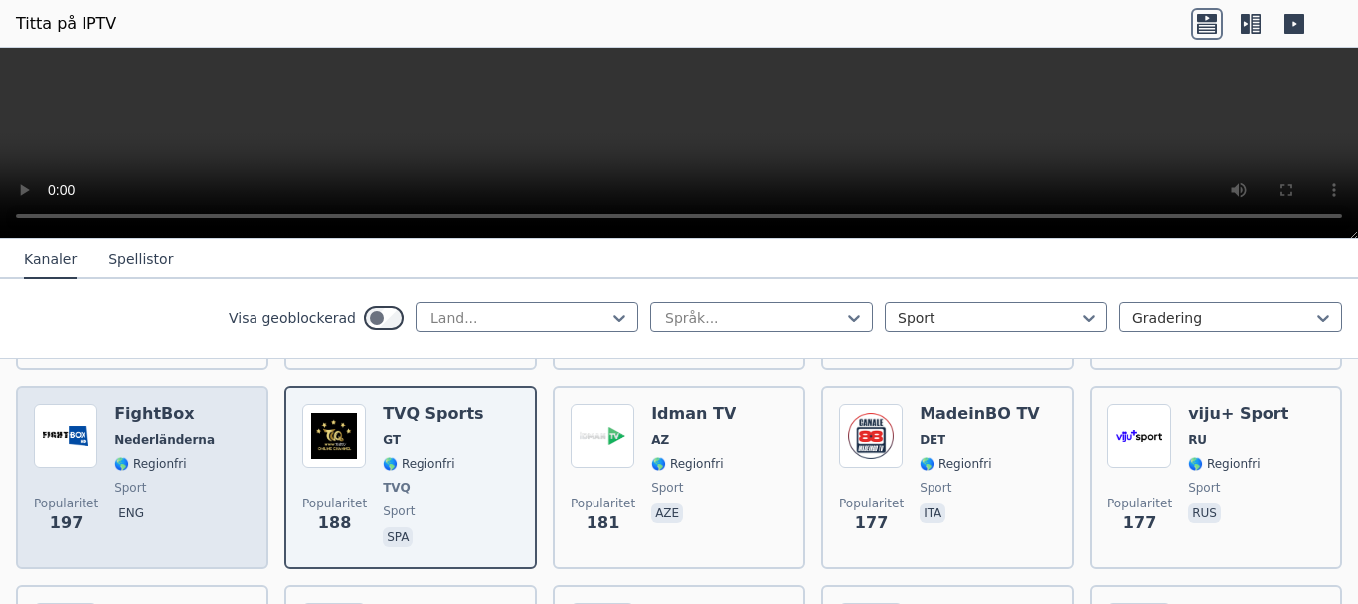
click at [133, 453] on div "FightBox Nederländerna 🌎 Regionfri sport eng" at bounding box center [164, 477] width 100 height 147
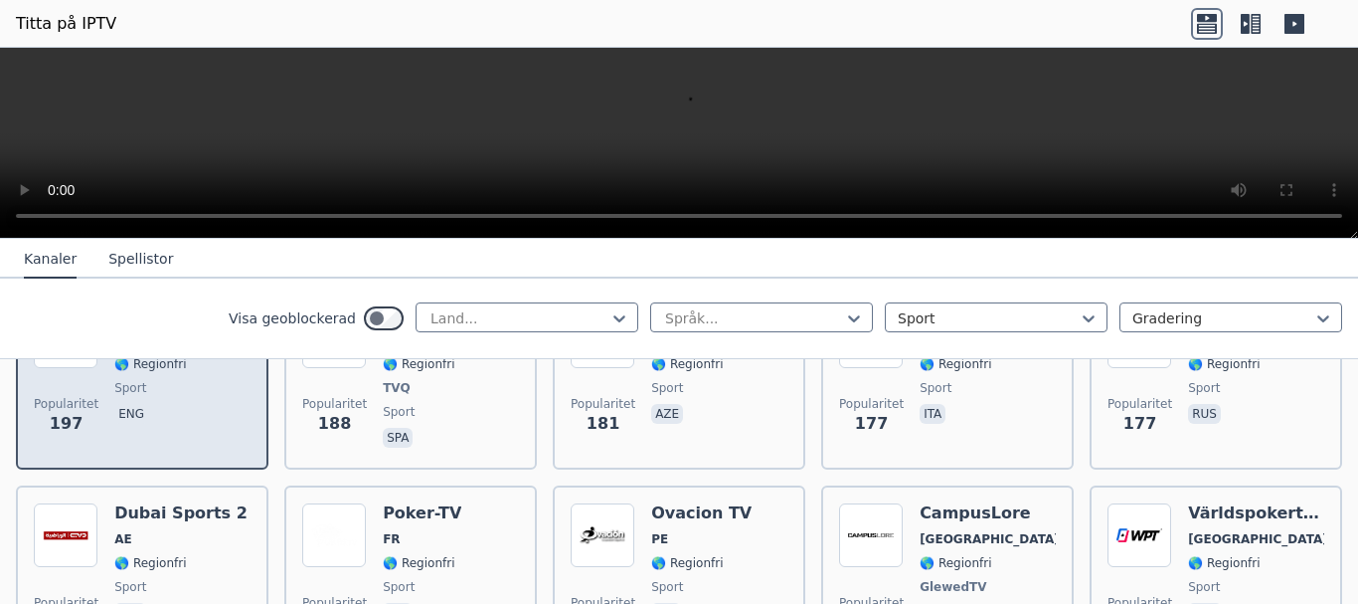
scroll to position [2784, 0]
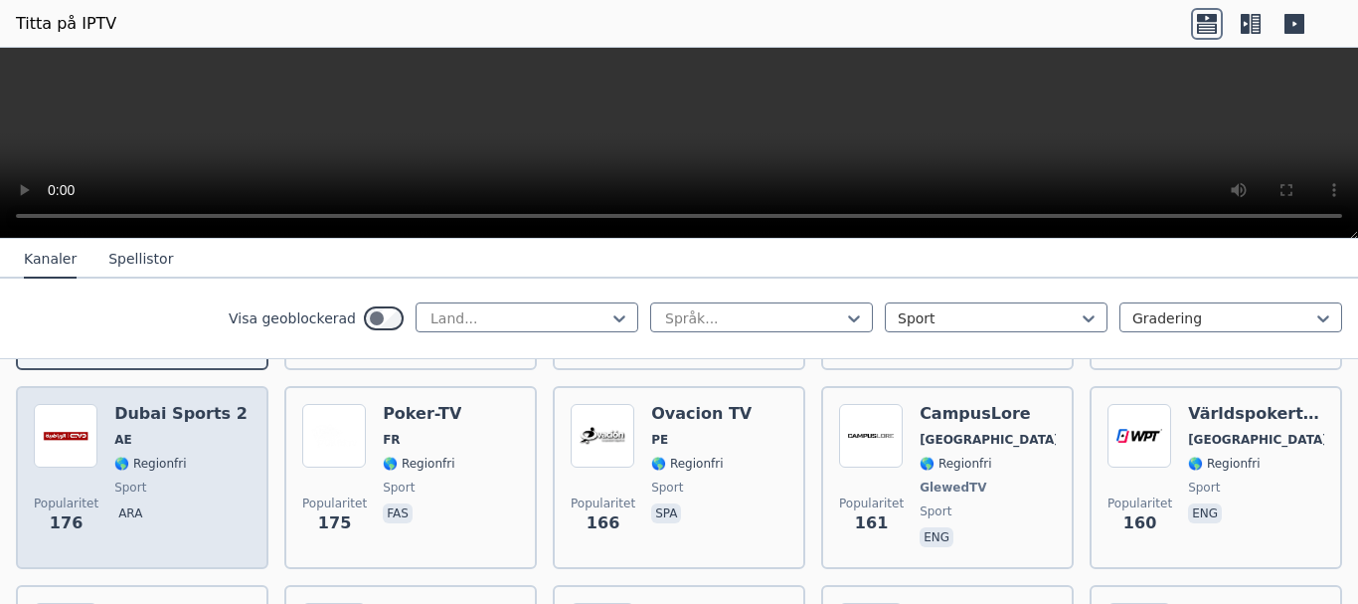
click at [168, 456] on font "🌎 Regionfri" at bounding box center [150, 463] width 72 height 14
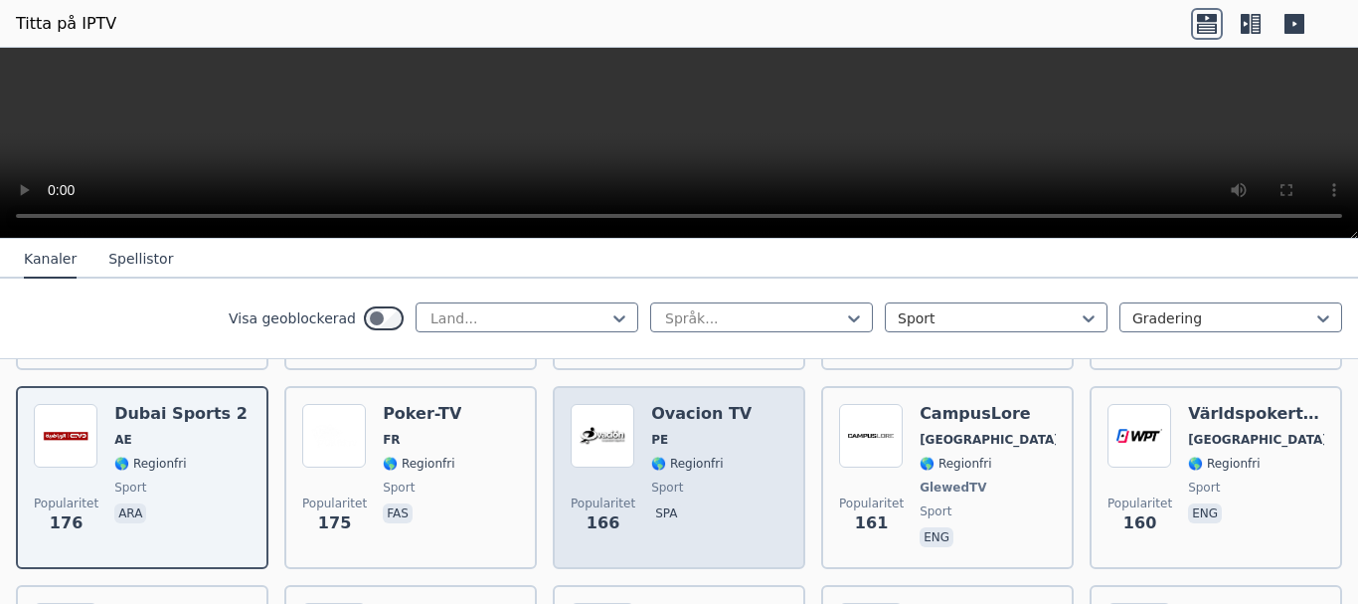
click at [694, 477] on div "Ovacion TV PE 🌎 Regionfri sport spa" at bounding box center [701, 477] width 100 height 147
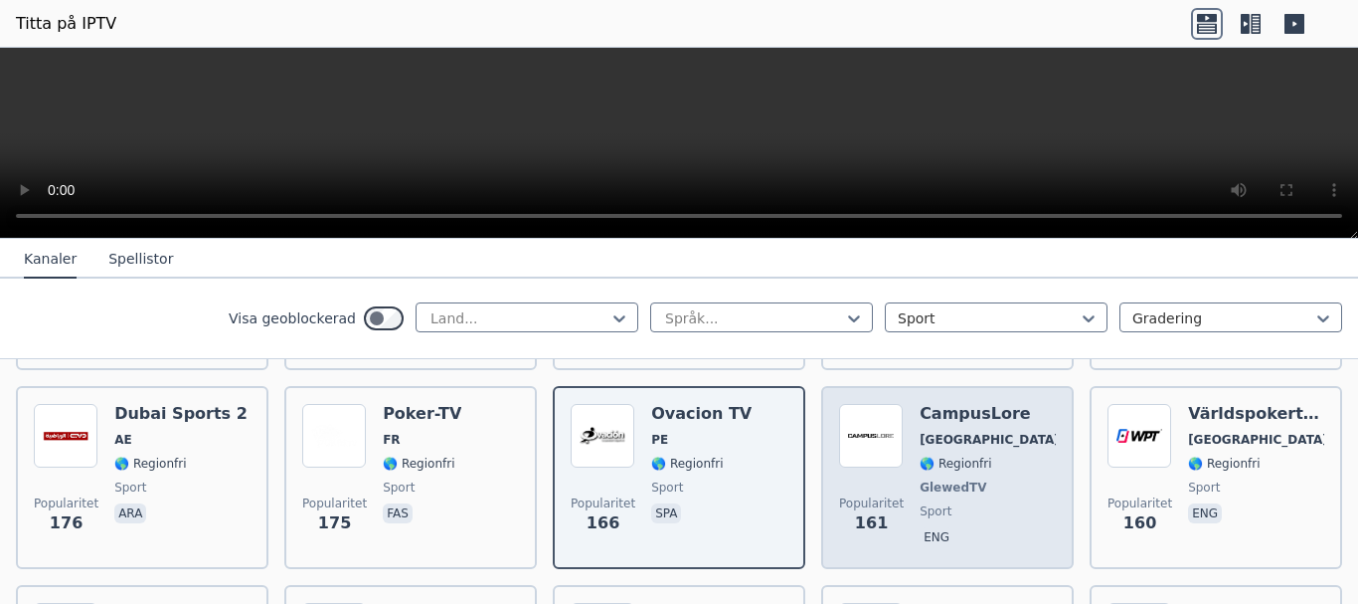
click at [1005, 478] on div "Popularitet 161 CampusLore [GEOGRAPHIC_DATA] 🌎 Regionfri GlewedTV sport eng" at bounding box center [947, 477] width 217 height 147
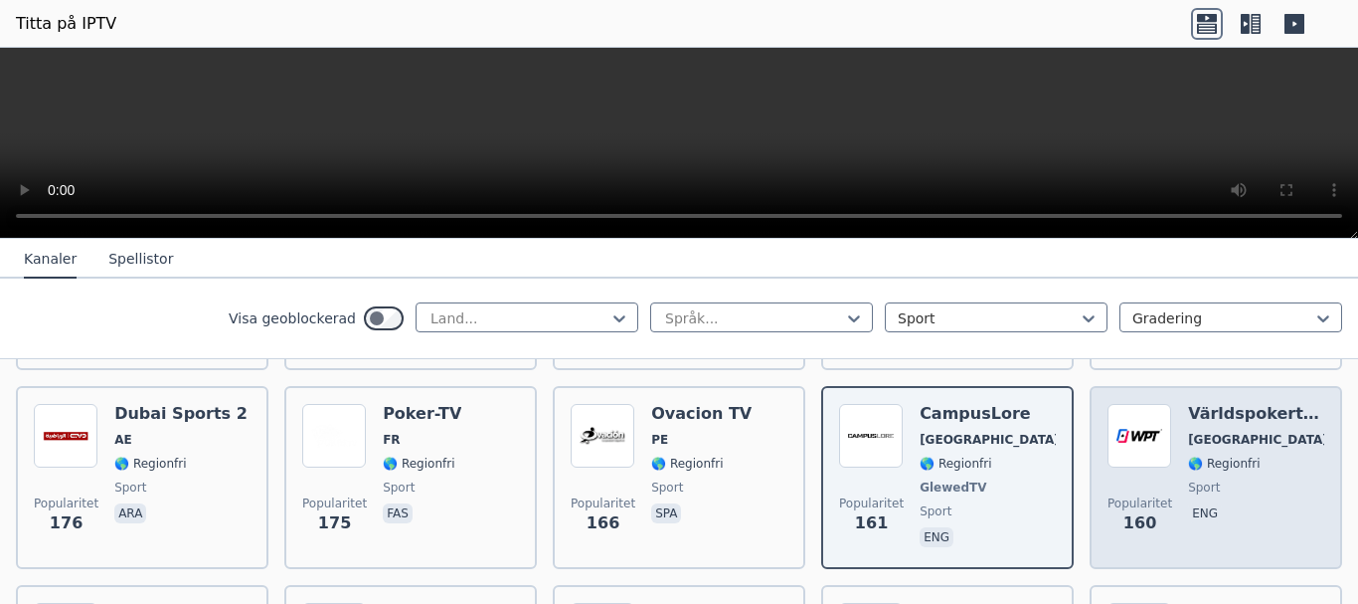
click at [1240, 503] on span "eng" at bounding box center [1256, 515] width 136 height 24
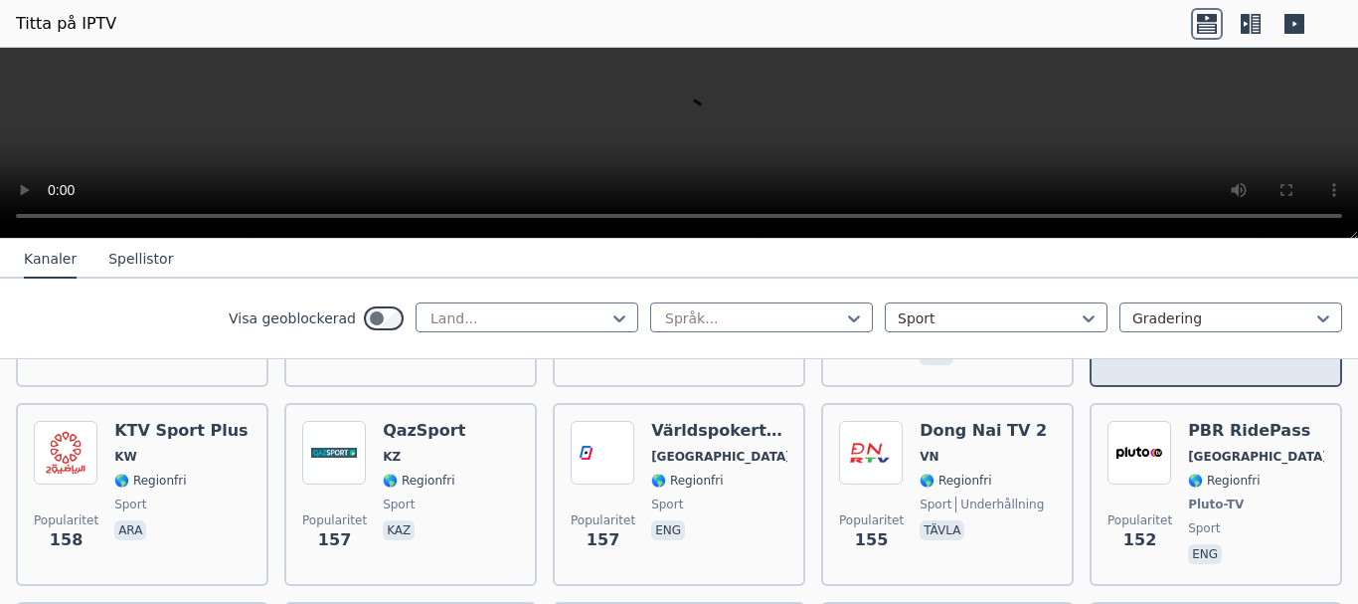
scroll to position [2983, 0]
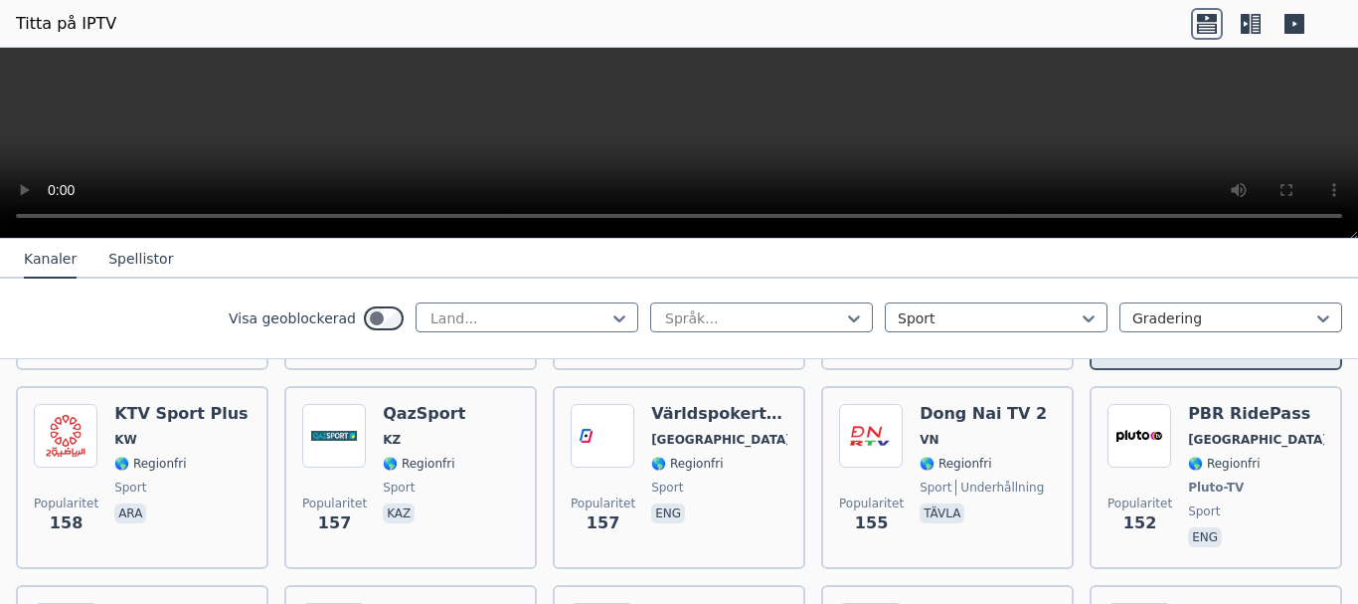
click at [1231, 503] on span "sport" at bounding box center [1256, 511] width 136 height 16
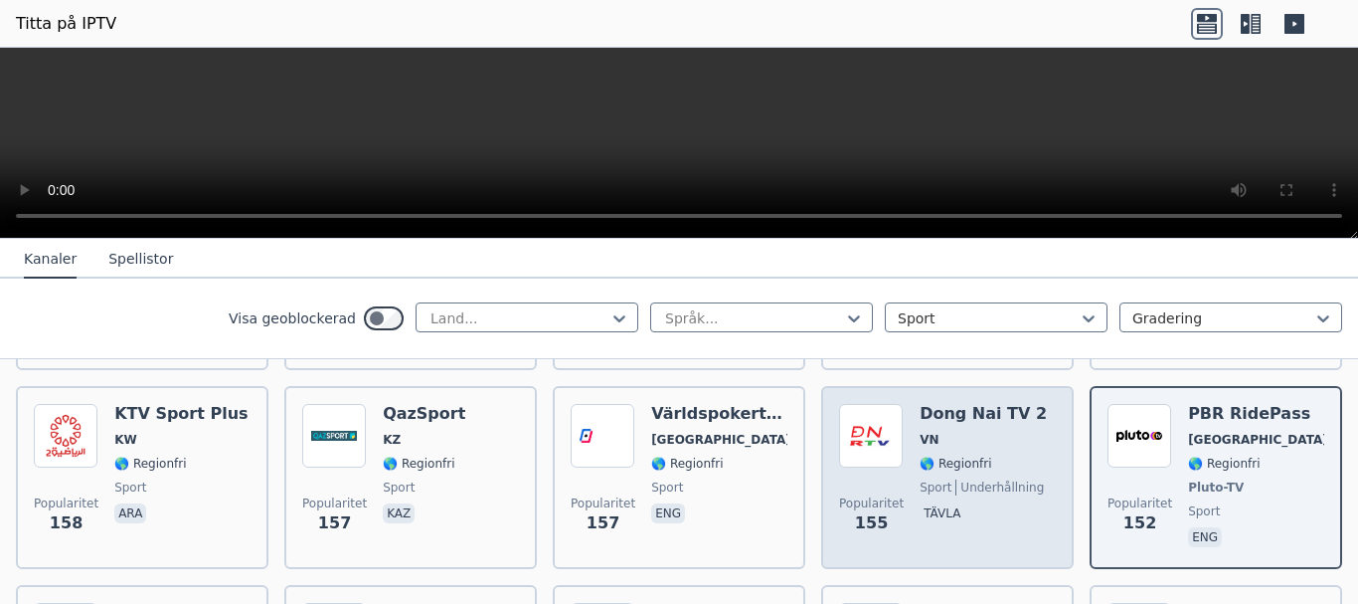
click at [909, 483] on div "Popularitet 155 Dong Nai TV 2 VN 🌎 Regionfri sport underhållning tävla" at bounding box center [947, 477] width 217 height 147
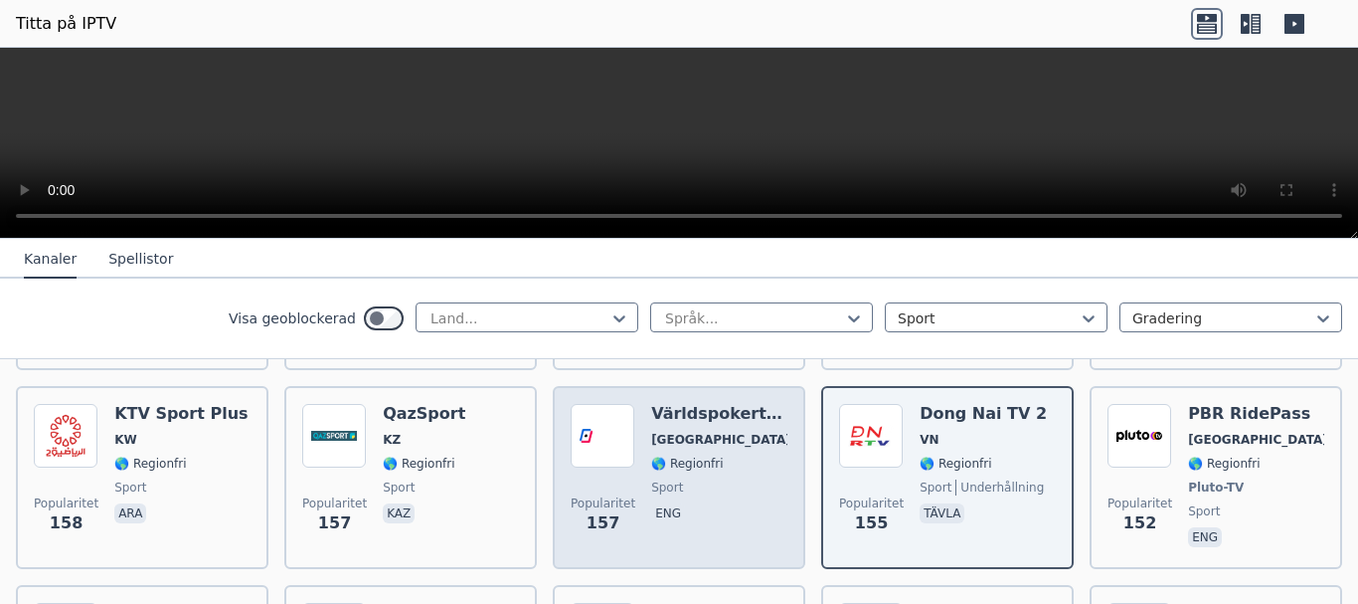
click at [676, 479] on span "sport" at bounding box center [719, 487] width 136 height 16
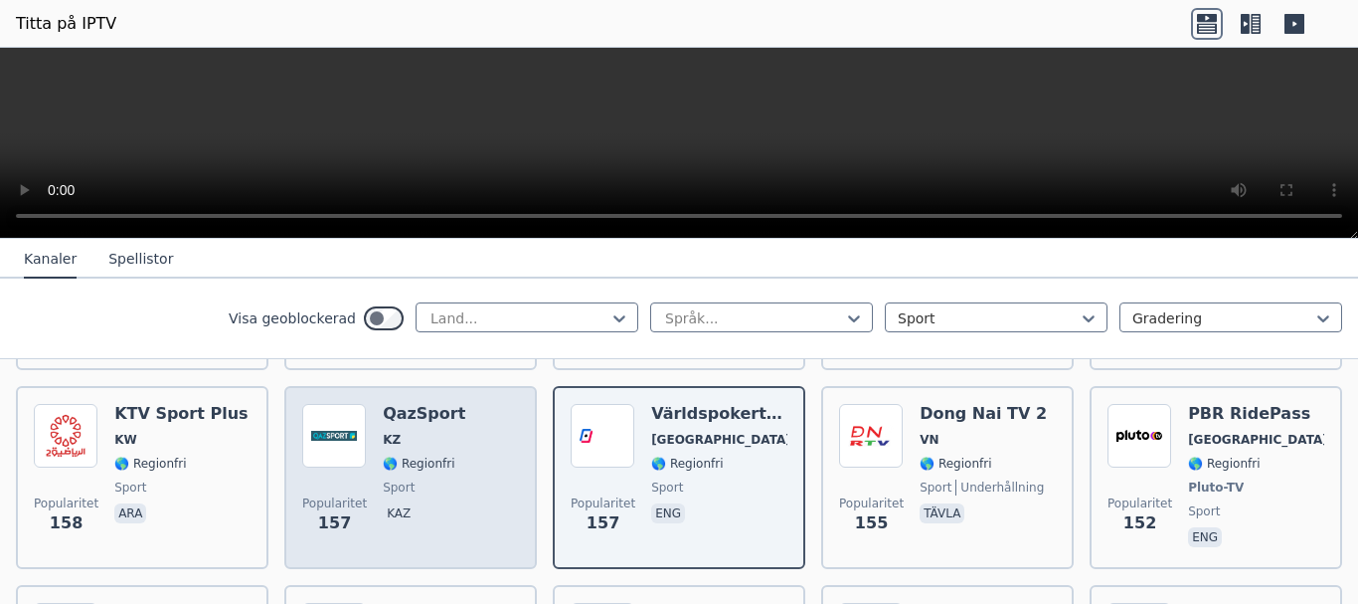
click at [424, 479] on span "sport" at bounding box center [424, 487] width 83 height 16
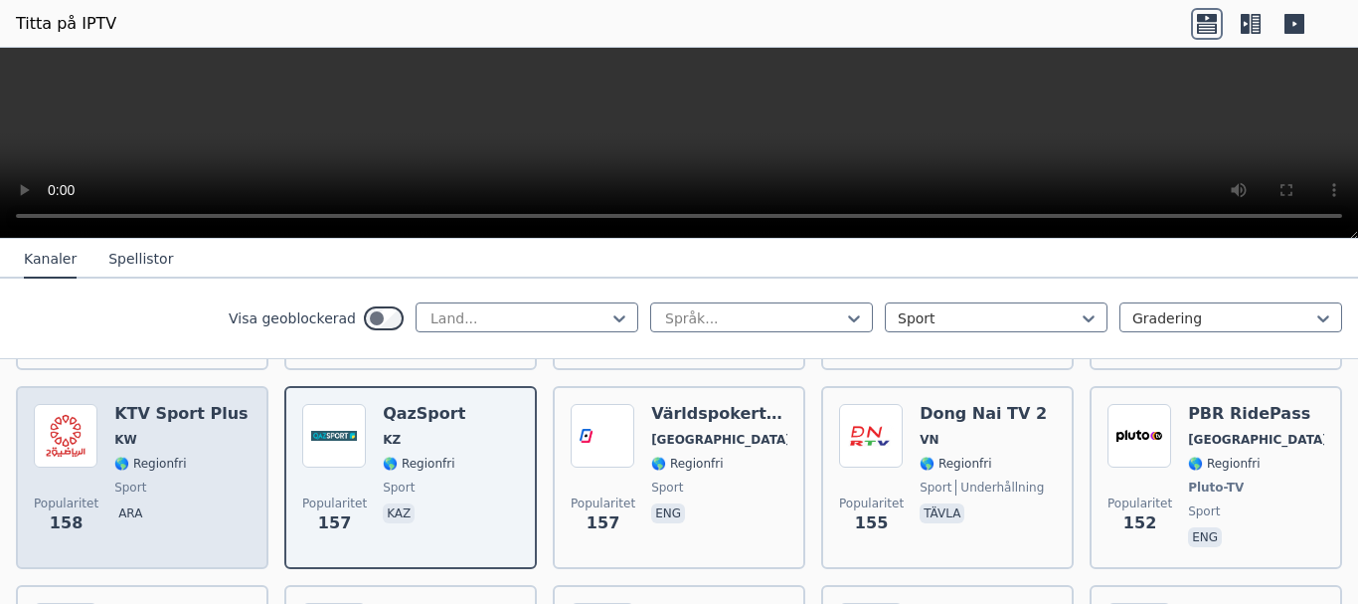
click at [154, 453] on div "KTV Sport Plus KW 🌎 Regionfri sport ara" at bounding box center [180, 477] width 133 height 147
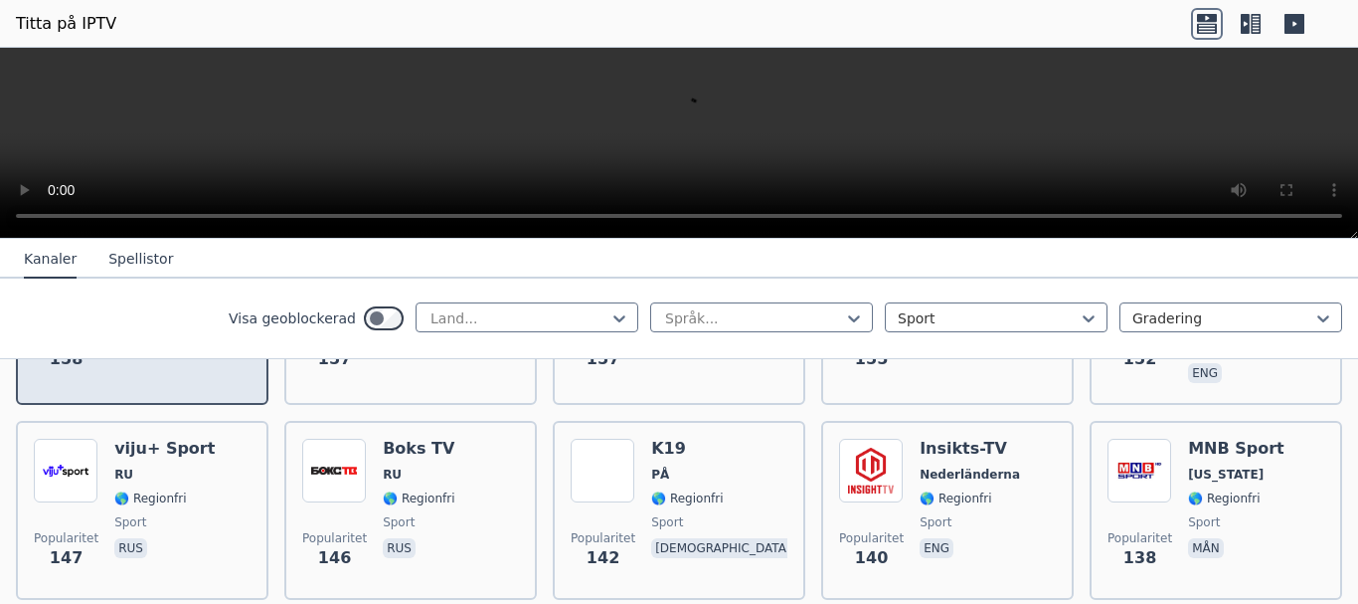
scroll to position [3182, 0]
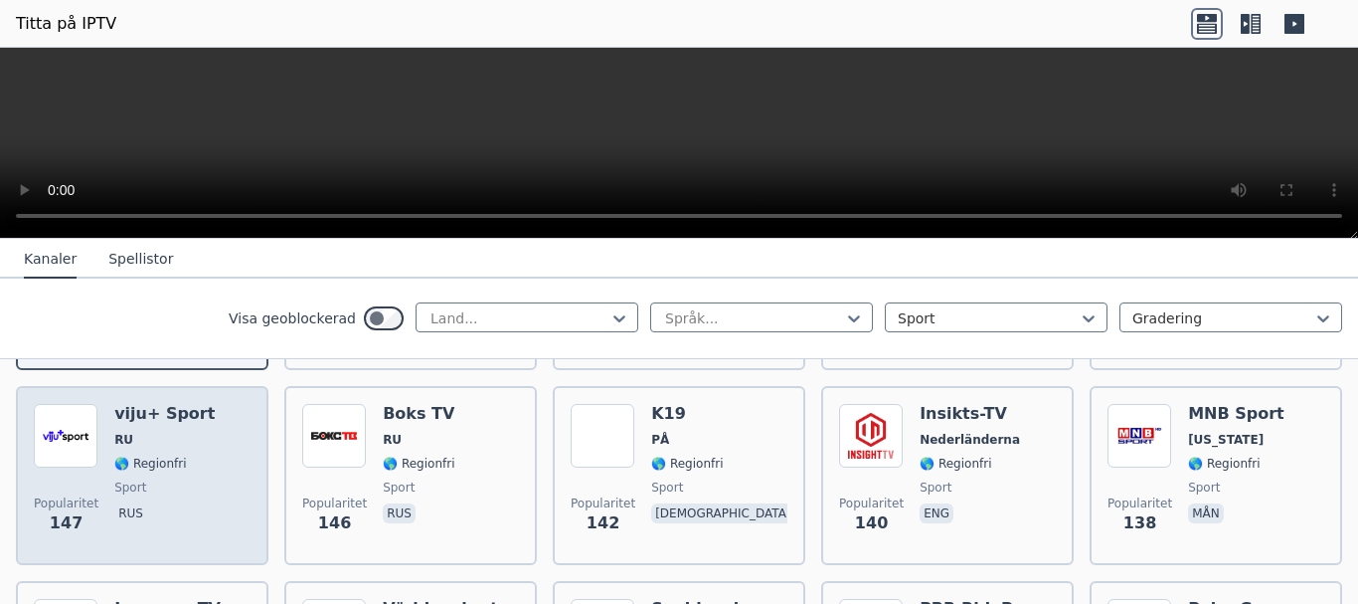
click at [184, 455] on span "🌎 Regionfri" at bounding box center [164, 463] width 100 height 16
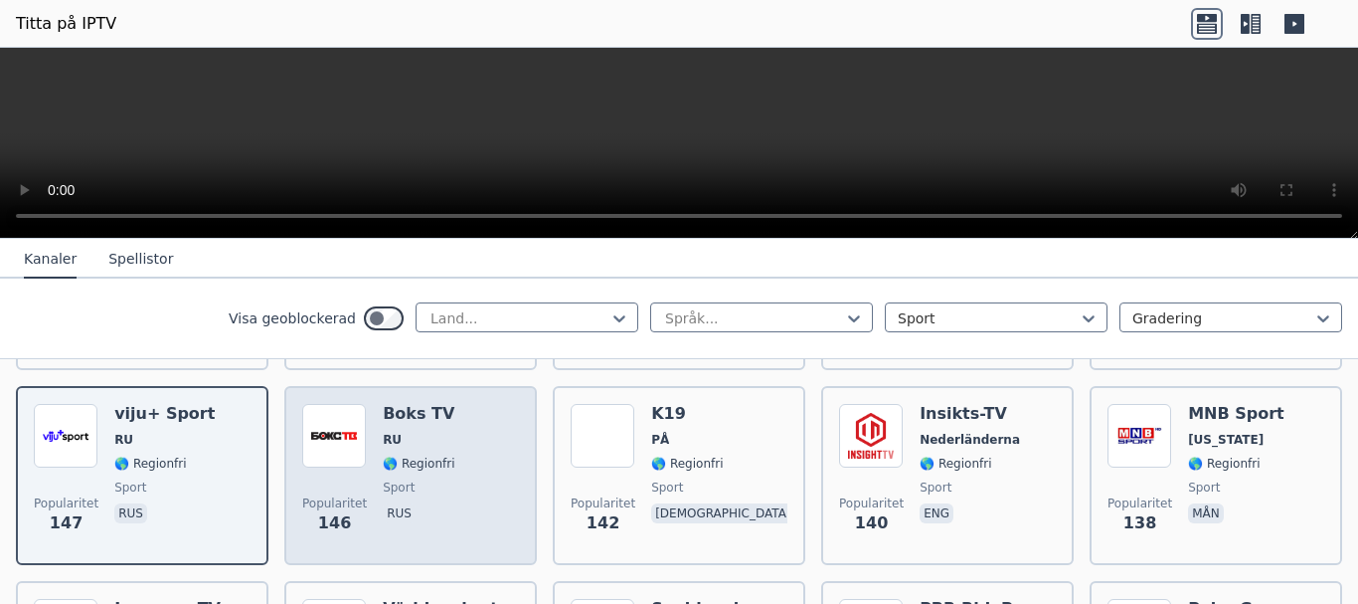
click at [453, 443] on div "Popularitet 146 Boks TV RU 🌎 Regionfri sport rus" at bounding box center [410, 475] width 217 height 143
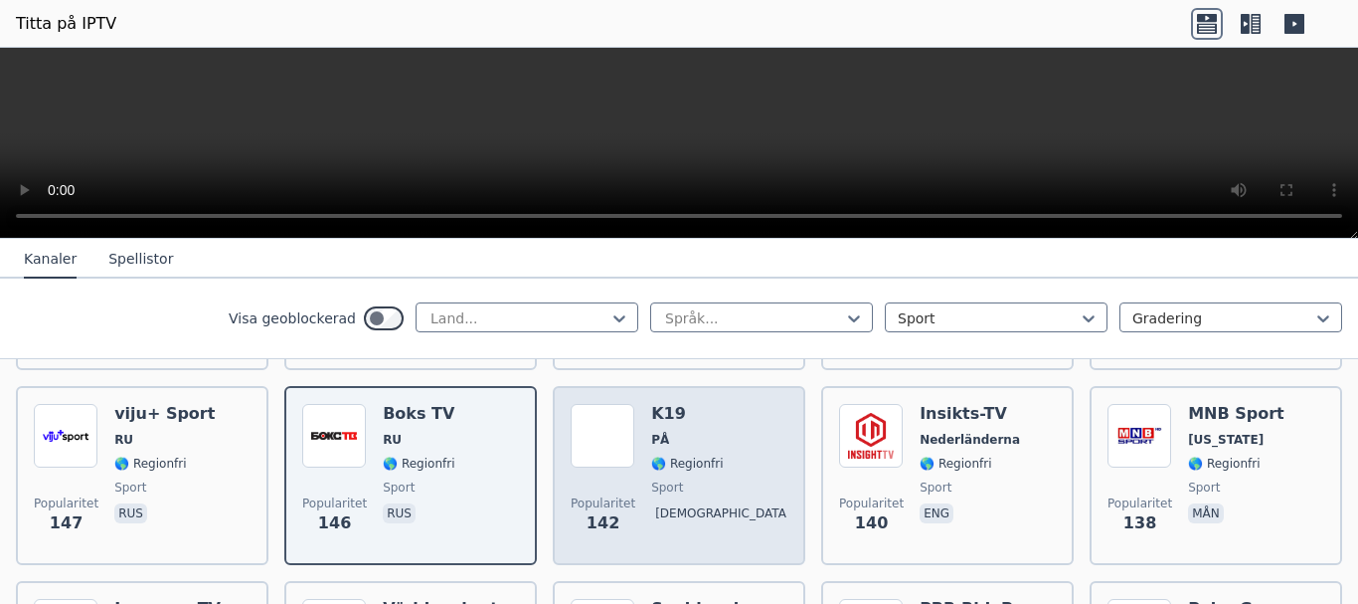
click at [678, 450] on div "K19 PÅ 🌎 Regionfri sport gud" at bounding box center [719, 475] width 136 height 143
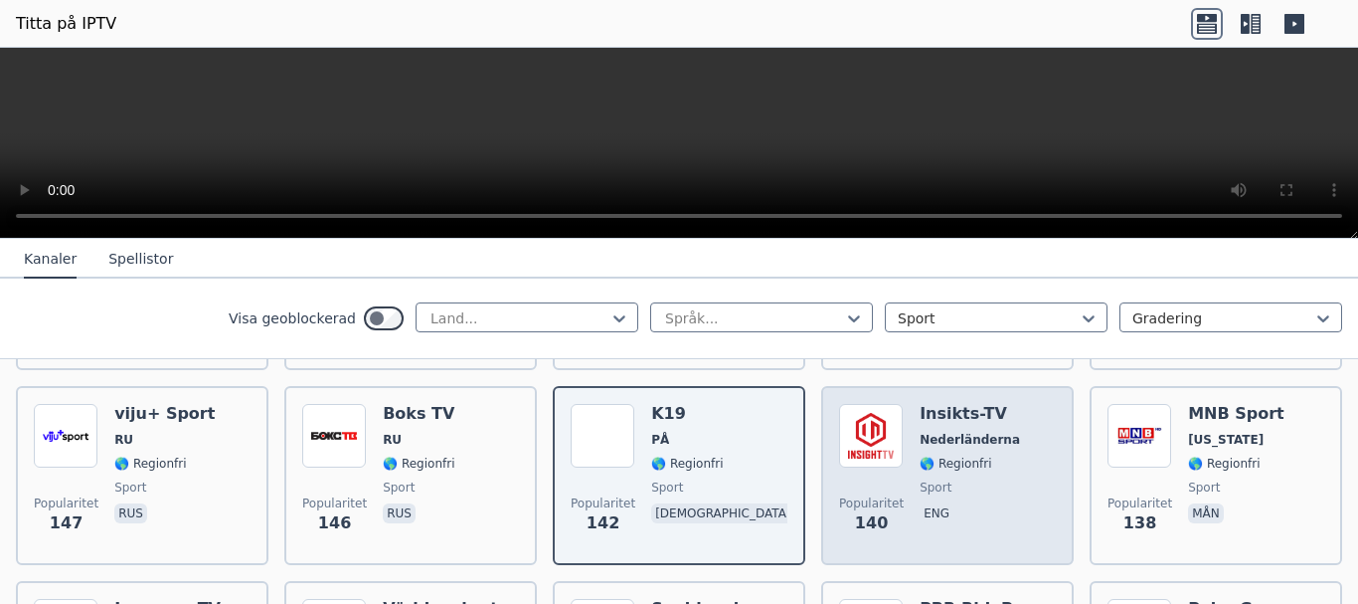
click at [960, 471] on div "Insikts-TV Nederländerna 🌎 Regionfri sport eng" at bounding box center [970, 475] width 100 height 143
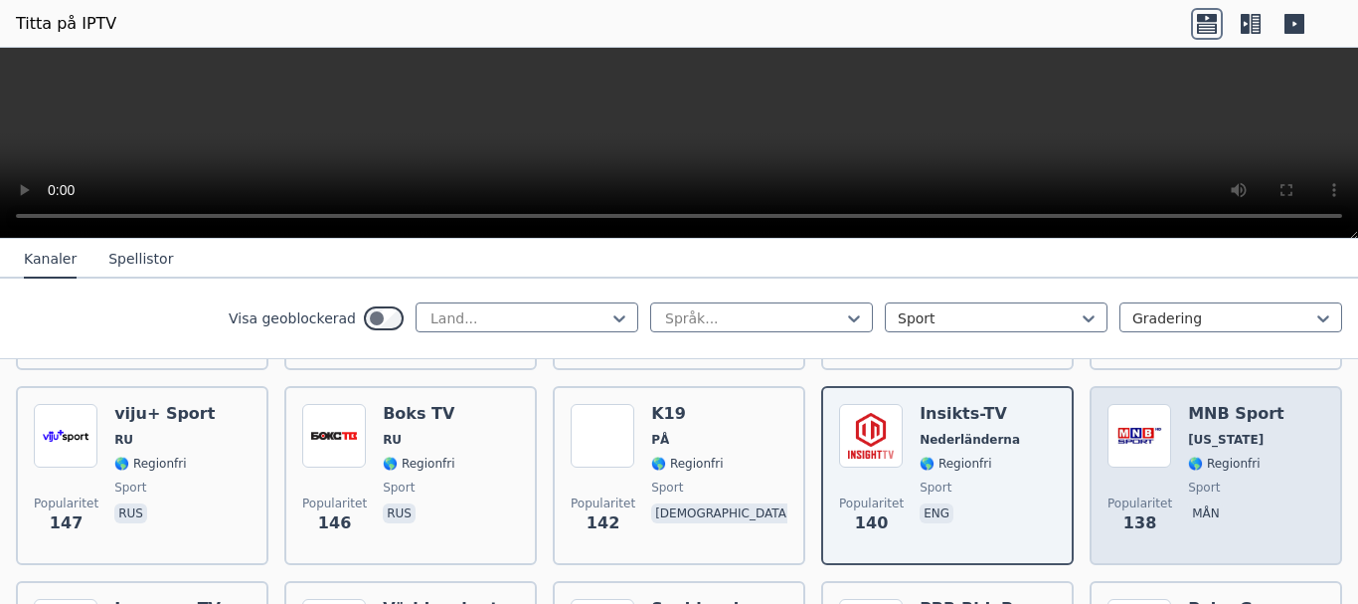
click at [1213, 479] on span "sport" at bounding box center [1236, 487] width 96 height 16
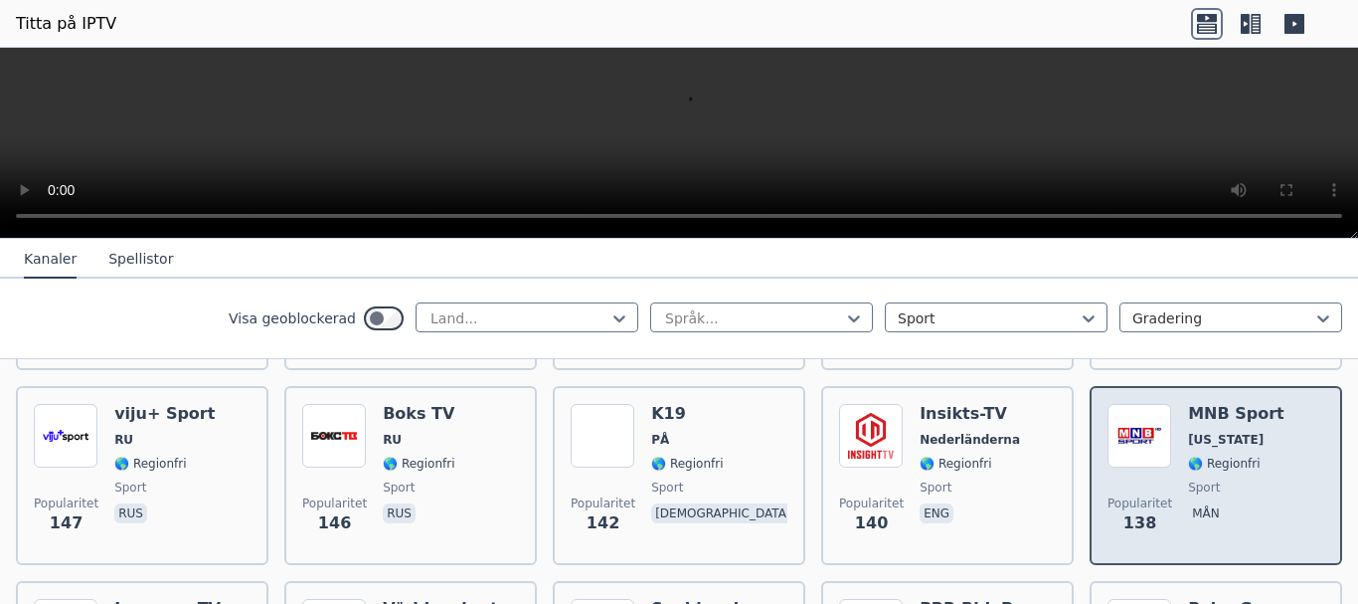
scroll to position [3281, 0]
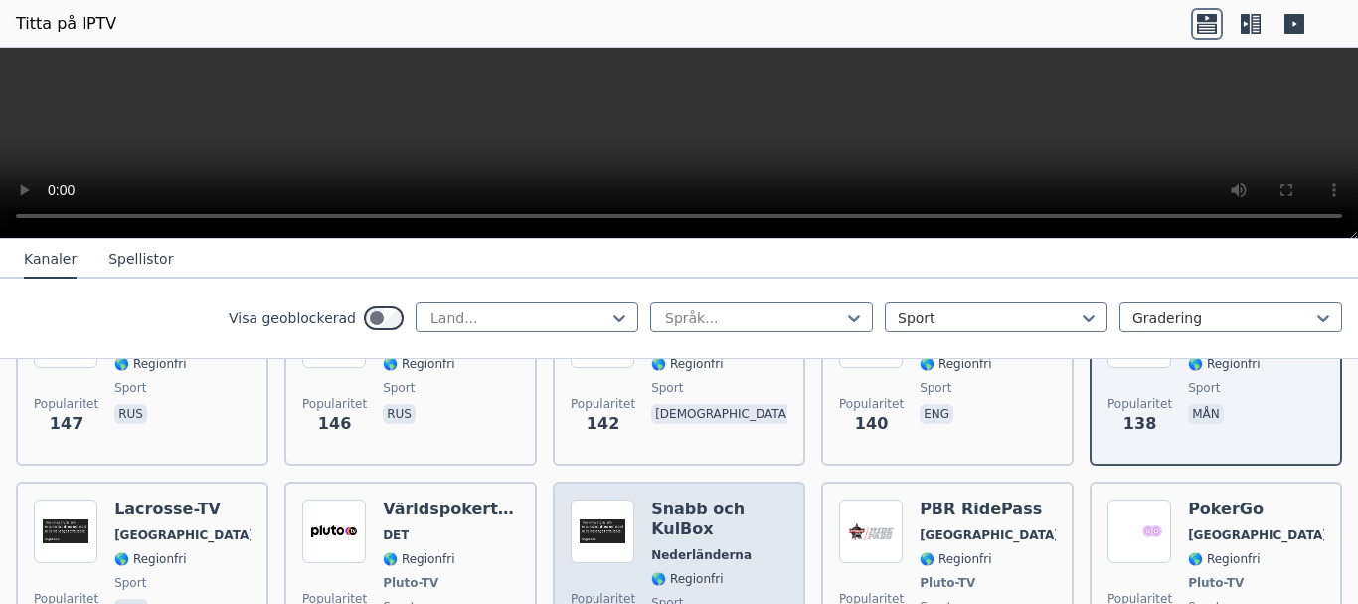
click at [684, 572] on font "🌎 Regionfri" at bounding box center [687, 579] width 72 height 14
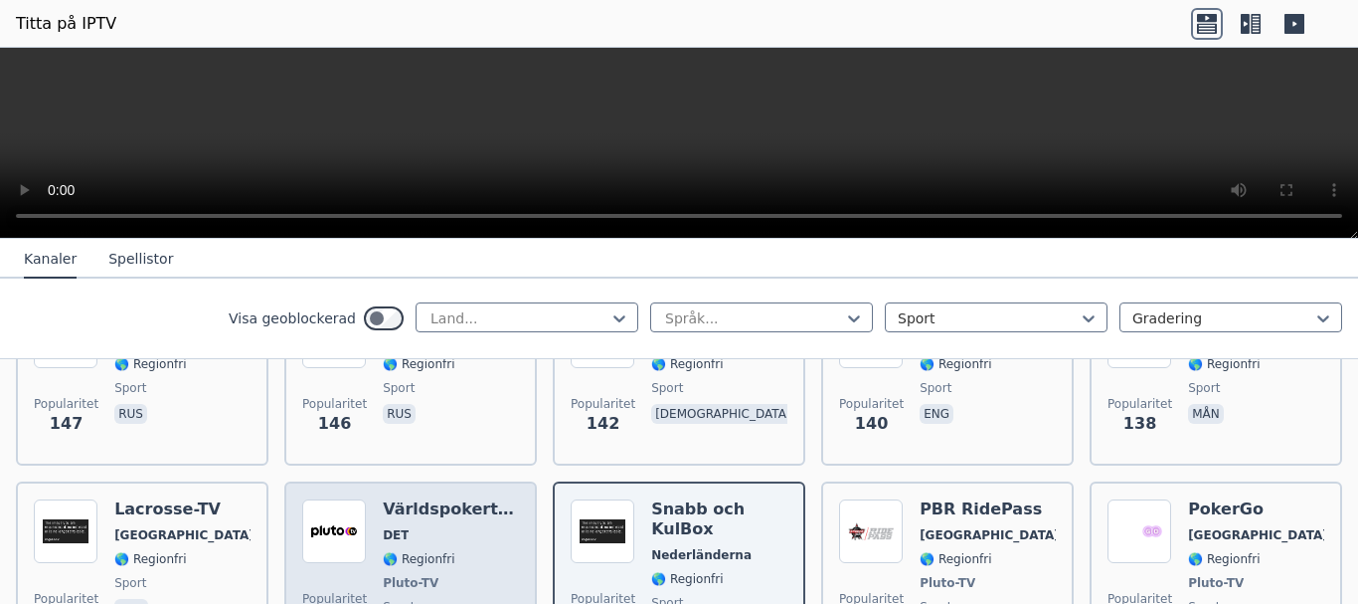
click at [447, 550] on div "Världspokerturnén DET 🌎 Regionfri Pluto-TV sport ita" at bounding box center [451, 572] width 136 height 147
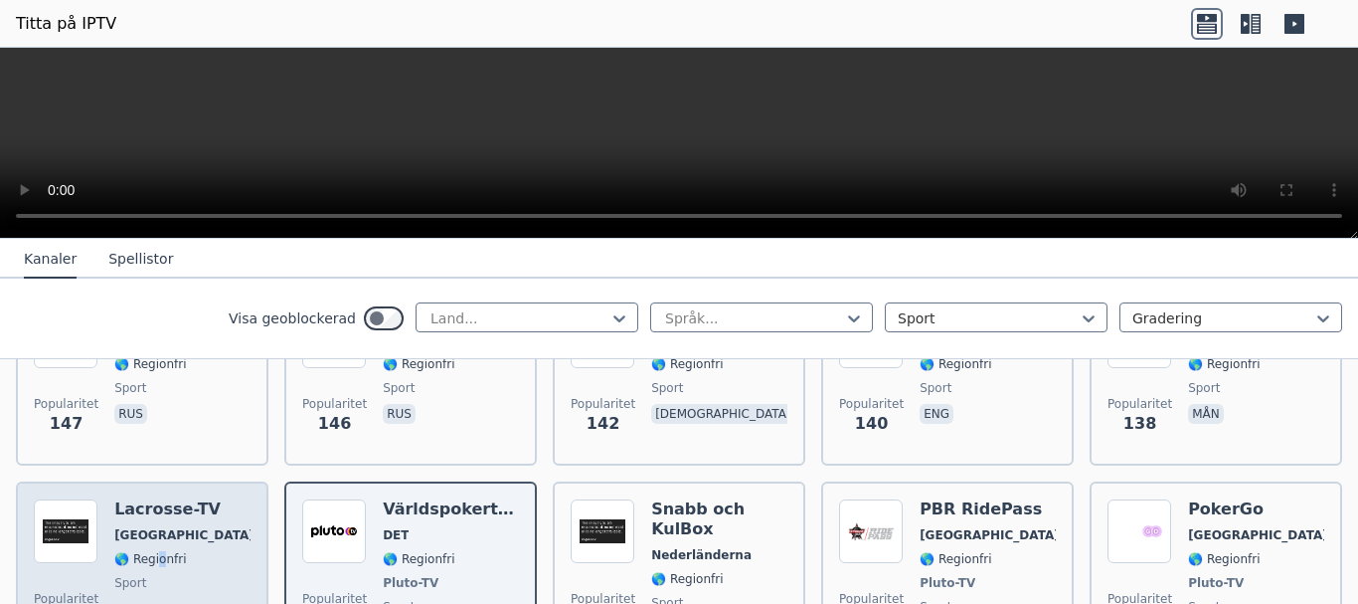
click at [159, 544] on div "Lacrosse-TV USA 🌎 Regionfri sport eng" at bounding box center [182, 572] width 136 height 147
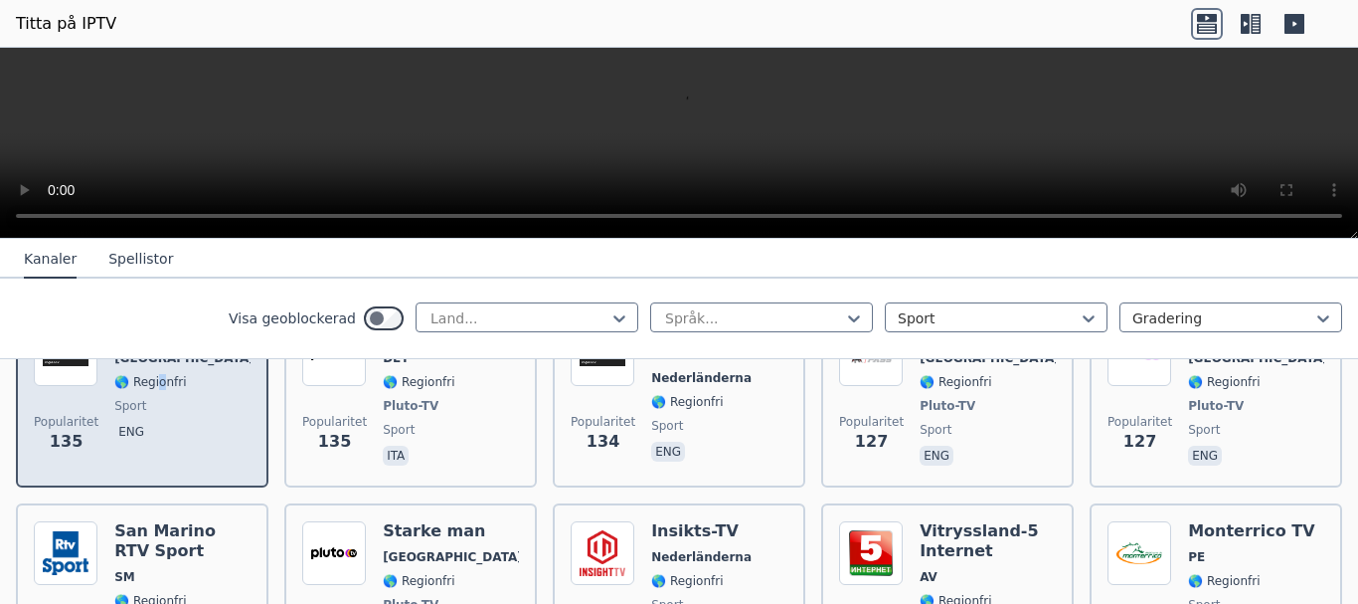
scroll to position [3480, 0]
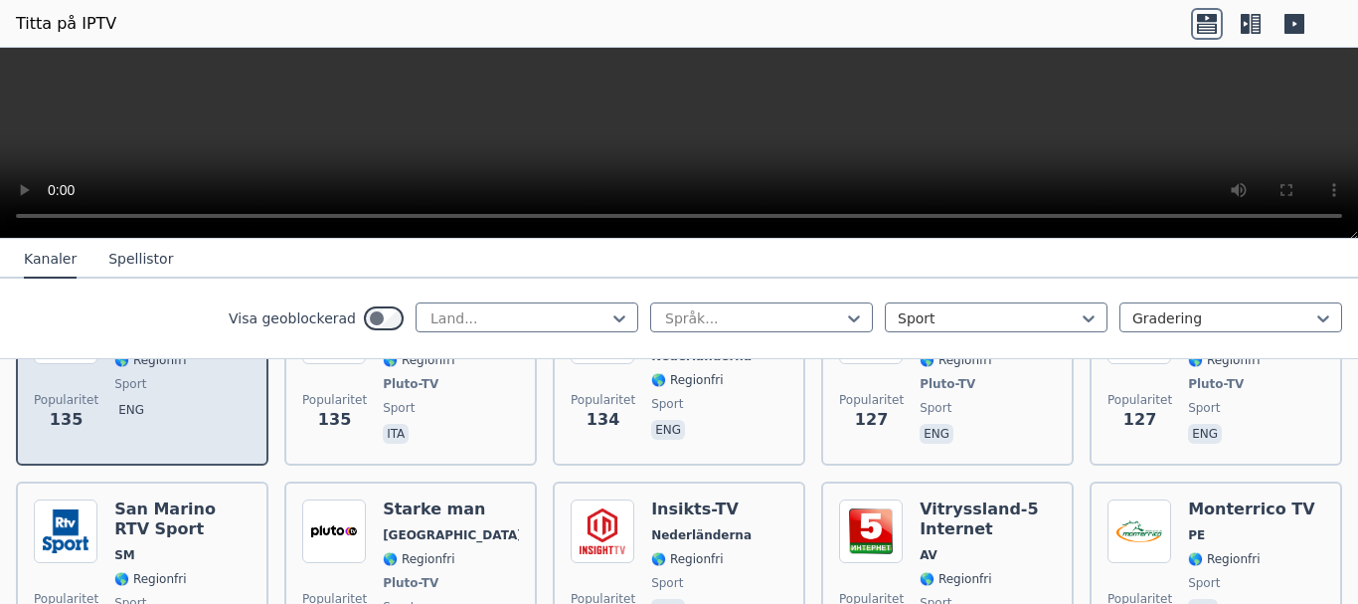
click at [160, 543] on div "San Marino RTV Sport SM 🌎 Regionfri sport ita" at bounding box center [182, 572] width 136 height 147
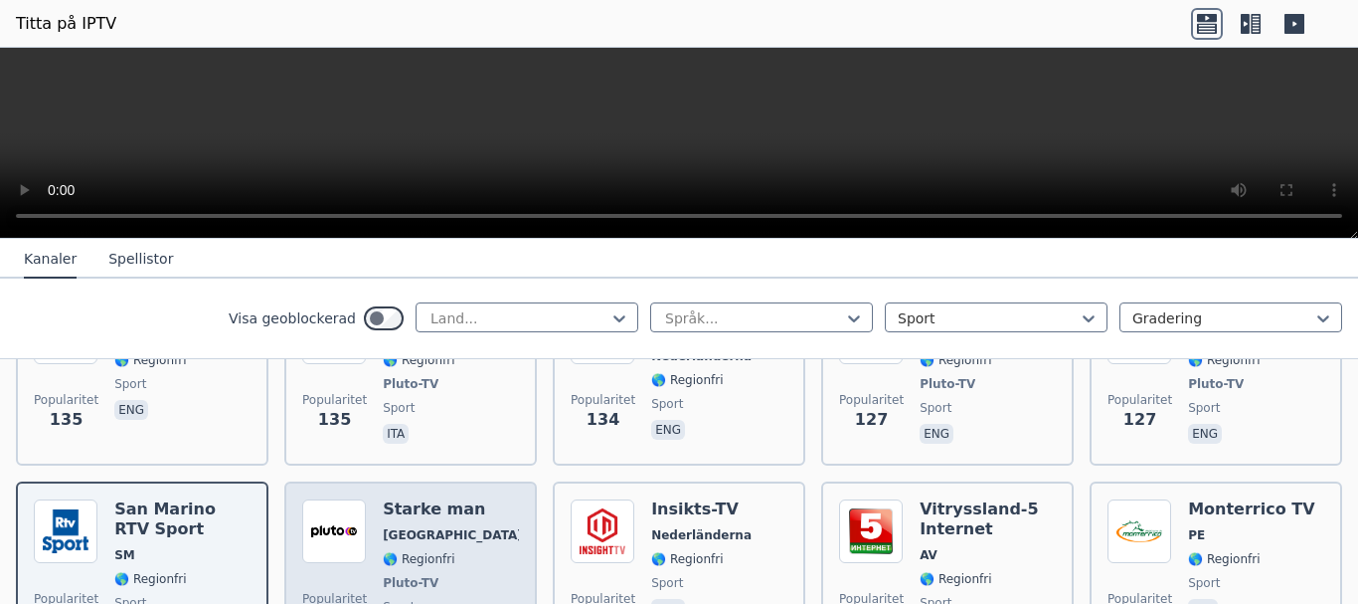
click at [383, 544] on div "Starke man [GEOGRAPHIC_DATA] 🌎 Regionfri Pluto-TV sport gud" at bounding box center [451, 572] width 136 height 147
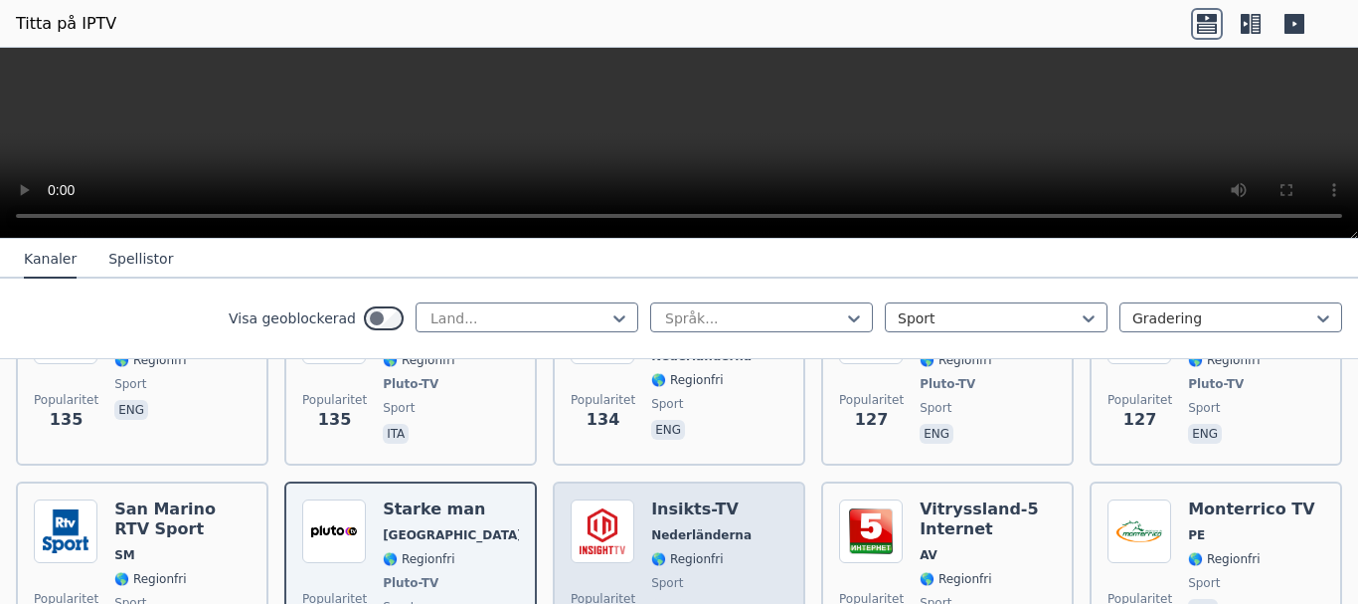
click at [675, 544] on div "Insikts-TV Nederländerna 🌎 Regionfri sport eng" at bounding box center [701, 572] width 100 height 147
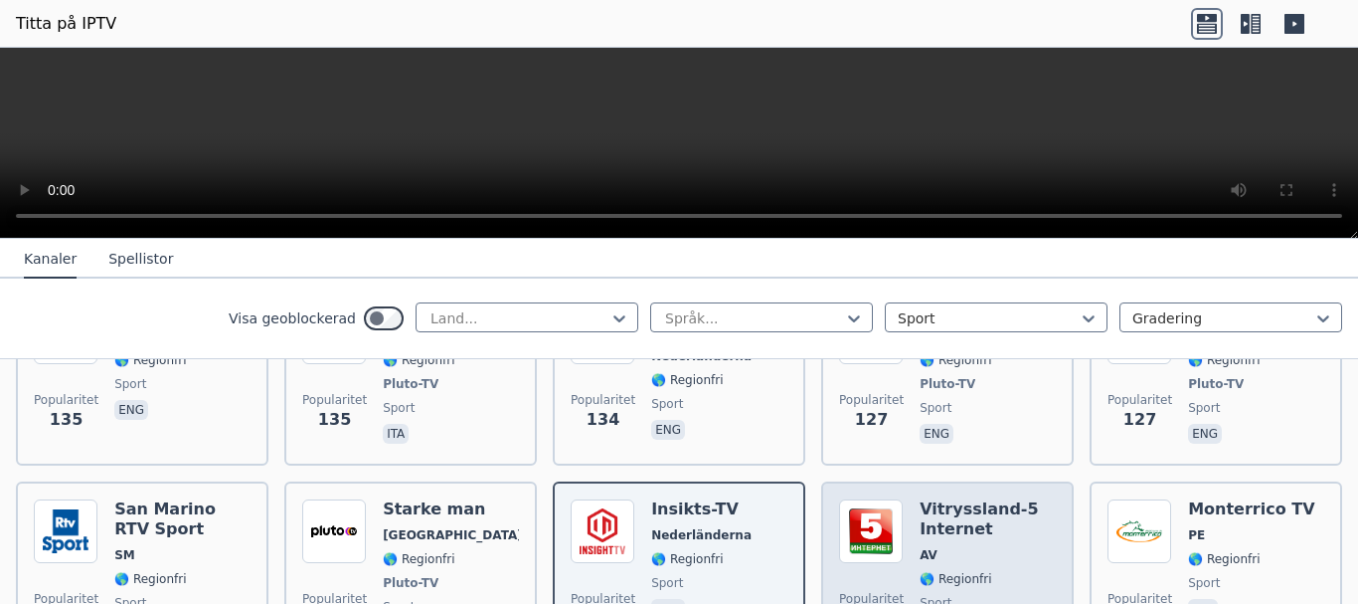
click at [974, 571] on span "🌎 Regionfri" at bounding box center [988, 579] width 136 height 16
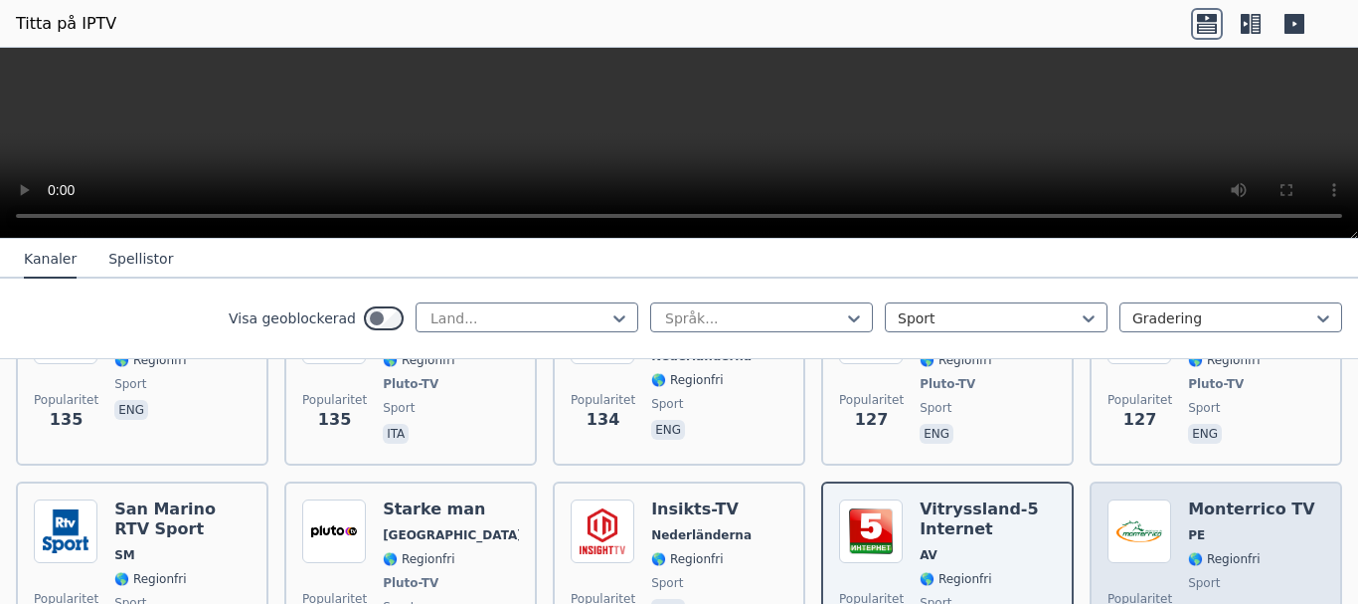
click at [1139, 549] on div "Popularitet 110" at bounding box center [1140, 572] width 65 height 147
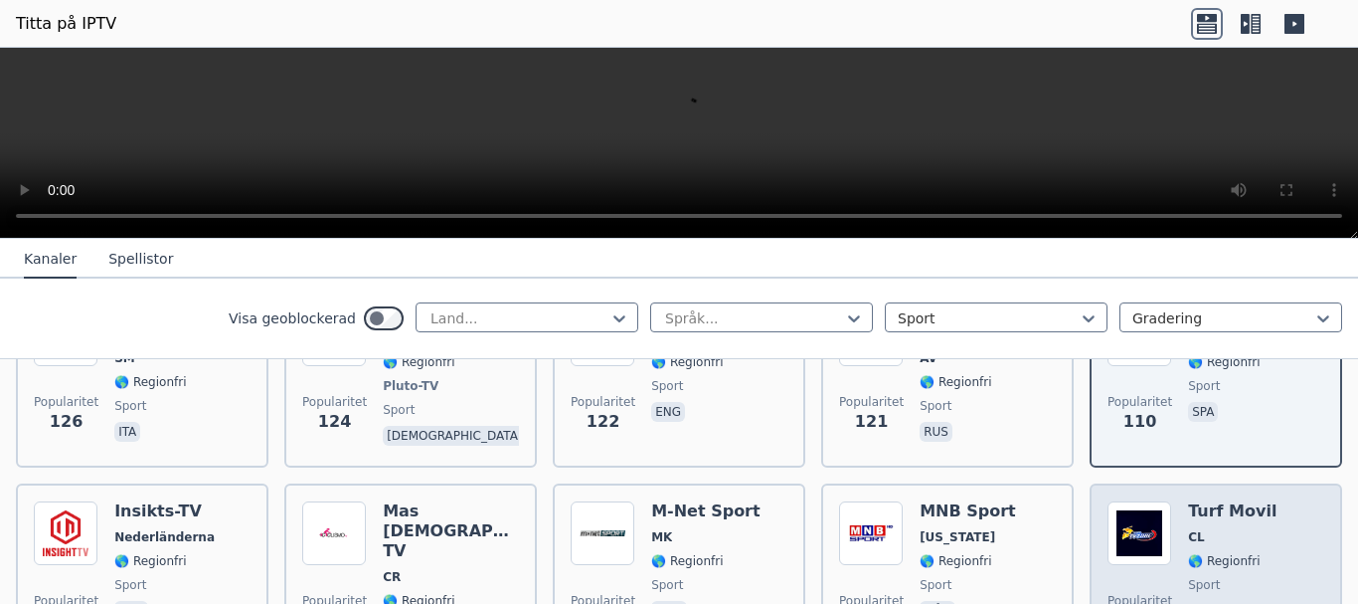
scroll to position [3679, 0]
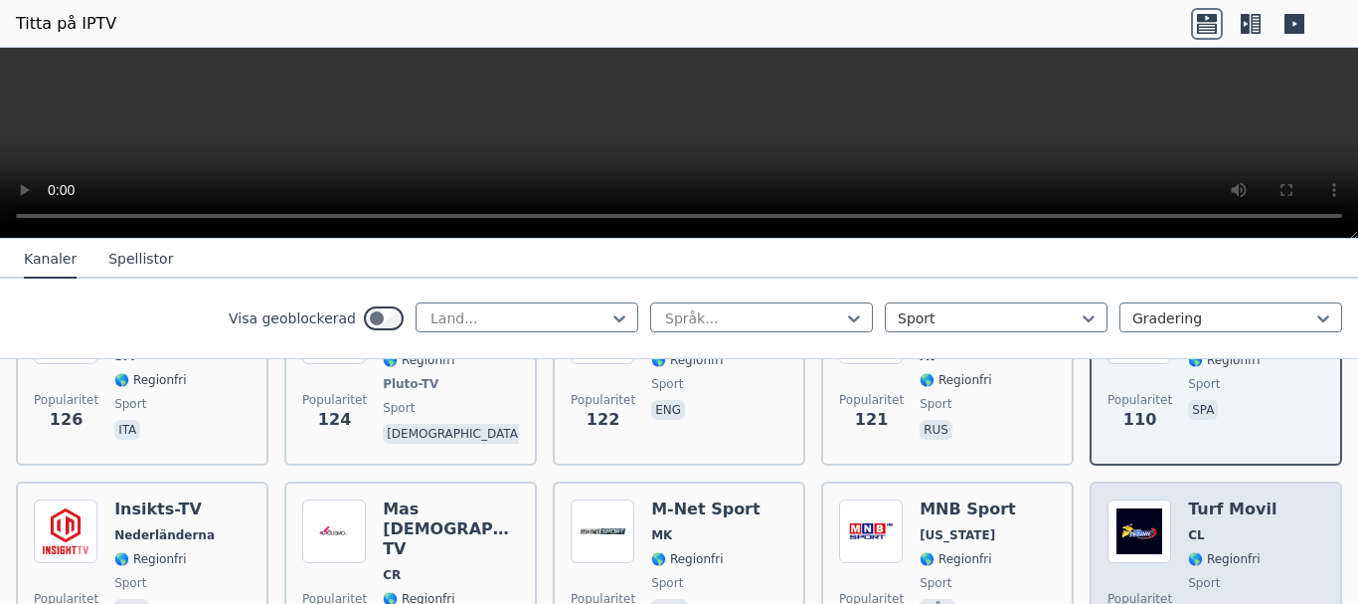
click at [1188, 550] on div "Turf Movil CL 🌎 Regionfri sport spa" at bounding box center [1232, 580] width 89 height 163
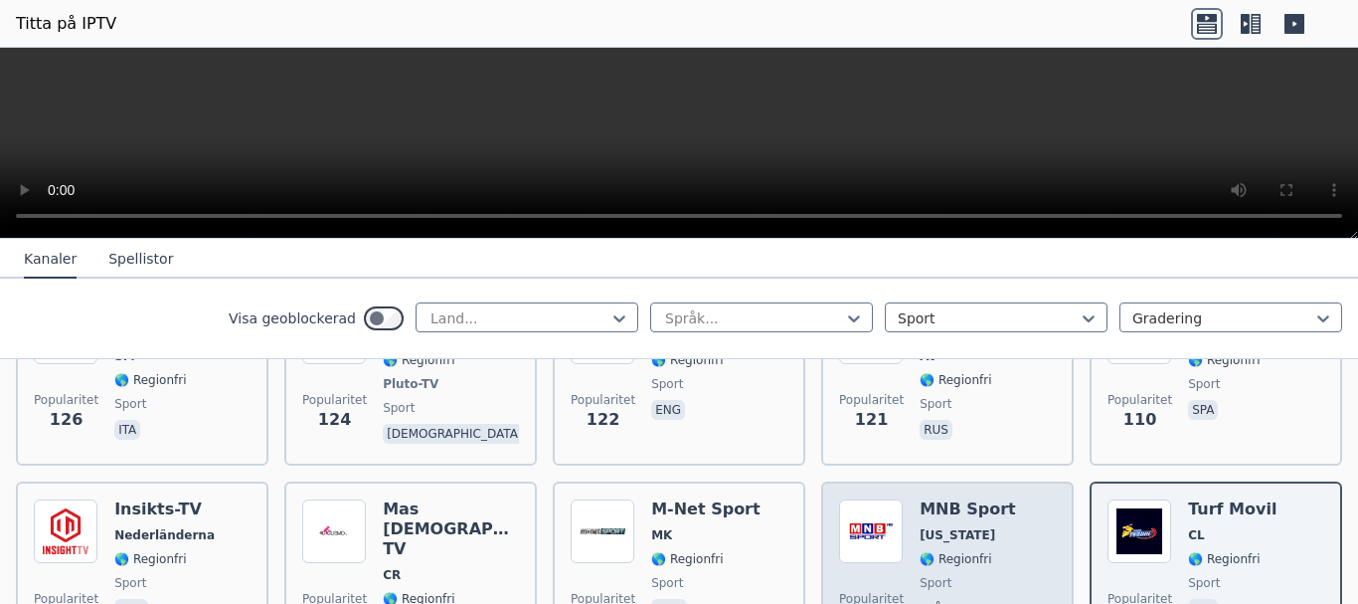
click at [969, 575] on span "sport" at bounding box center [968, 583] width 96 height 16
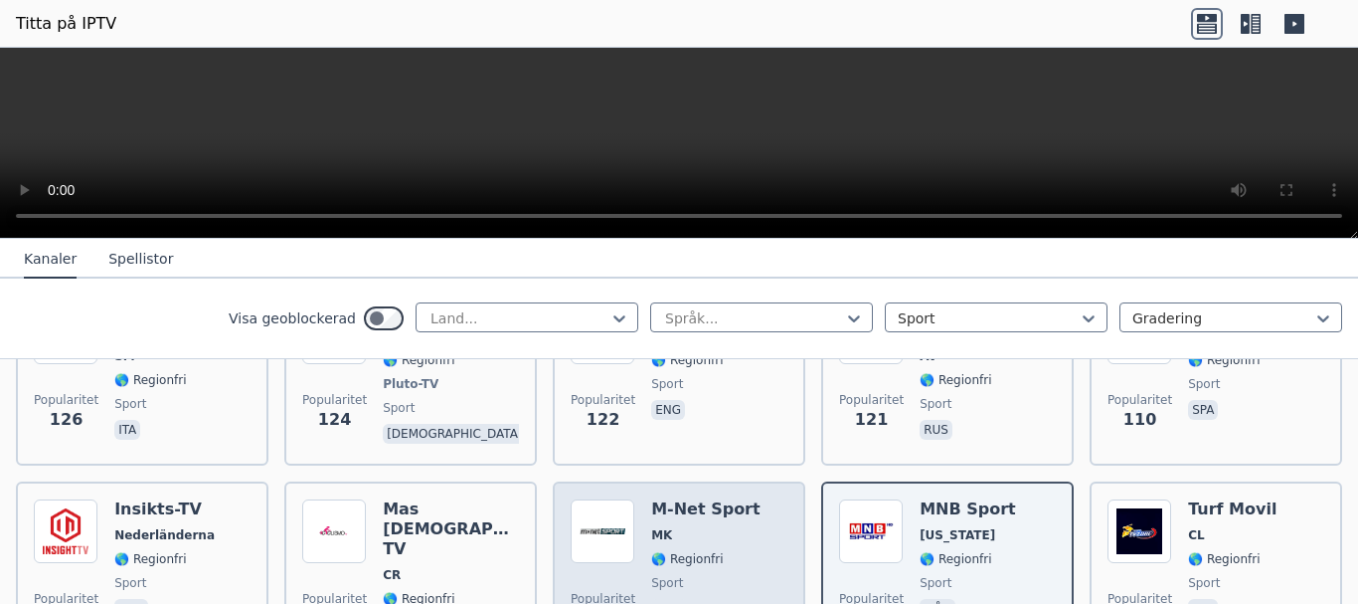
click at [677, 550] on div "M-Net Sport MK 🌎 Regionfri sport mkd" at bounding box center [705, 580] width 109 height 163
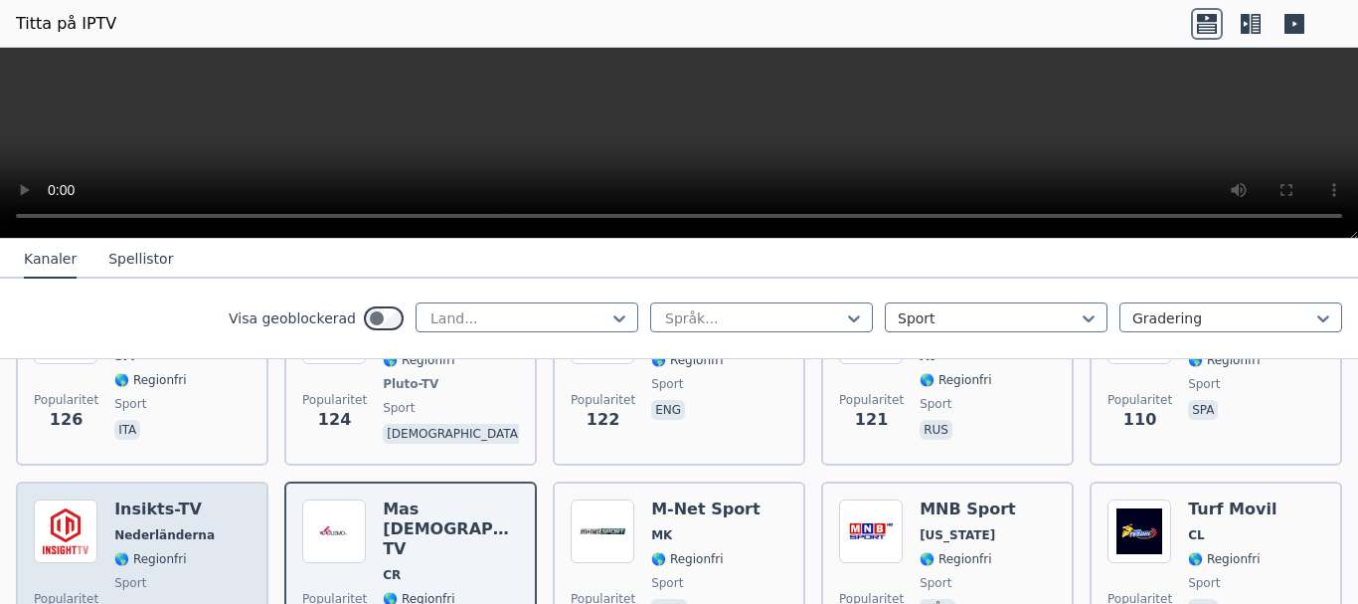
click at [150, 552] on font "🌎 Regionfri" at bounding box center [150, 559] width 72 height 14
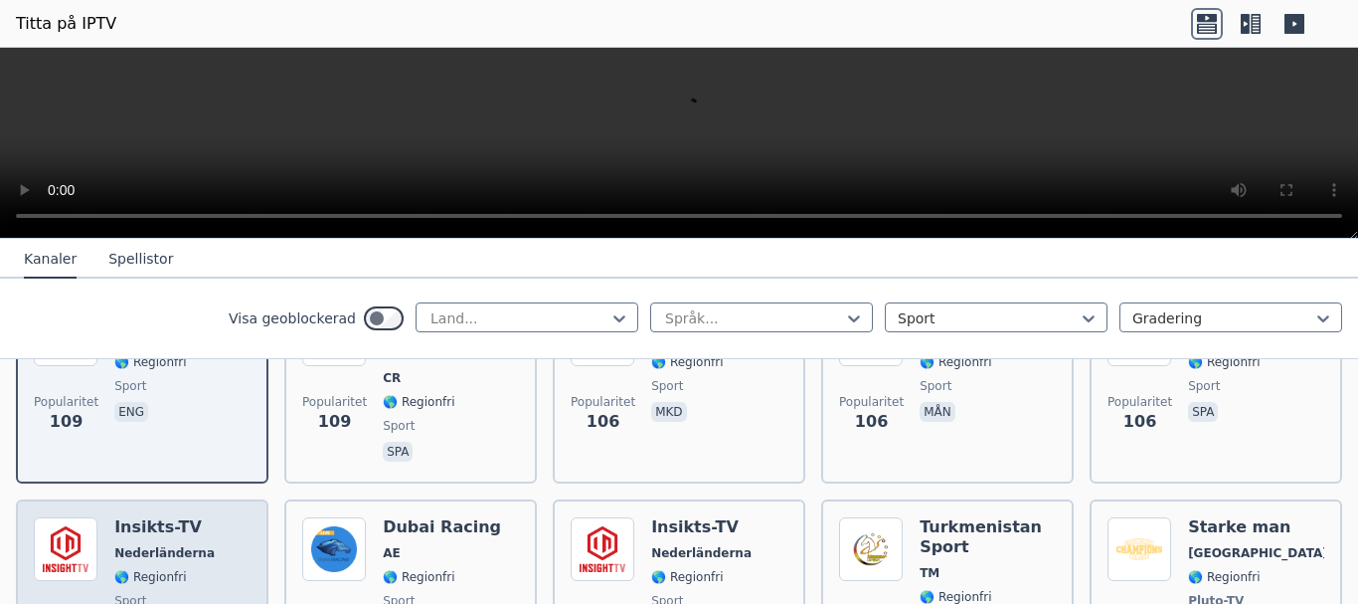
scroll to position [3878, 0]
click at [172, 544] on font "Nederländerna" at bounding box center [164, 551] width 100 height 14
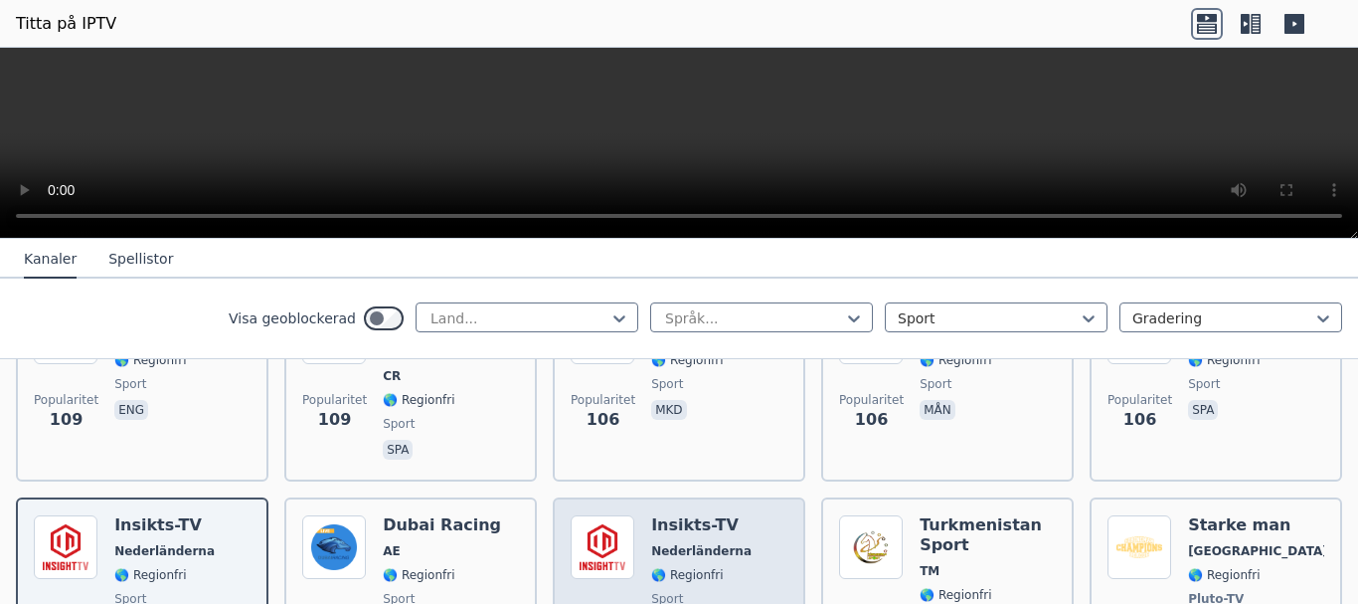
click at [702, 568] on font "🌎 Regionfri" at bounding box center [687, 575] width 72 height 14
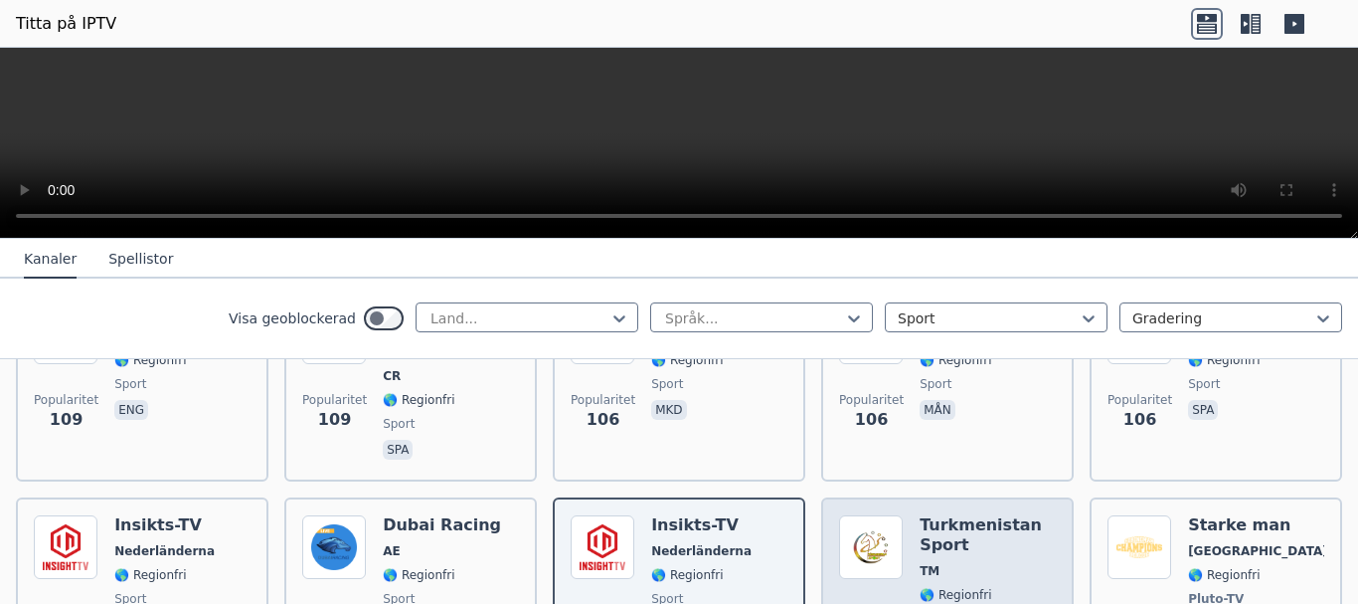
click at [940, 563] on span "TM" at bounding box center [988, 571] width 136 height 16
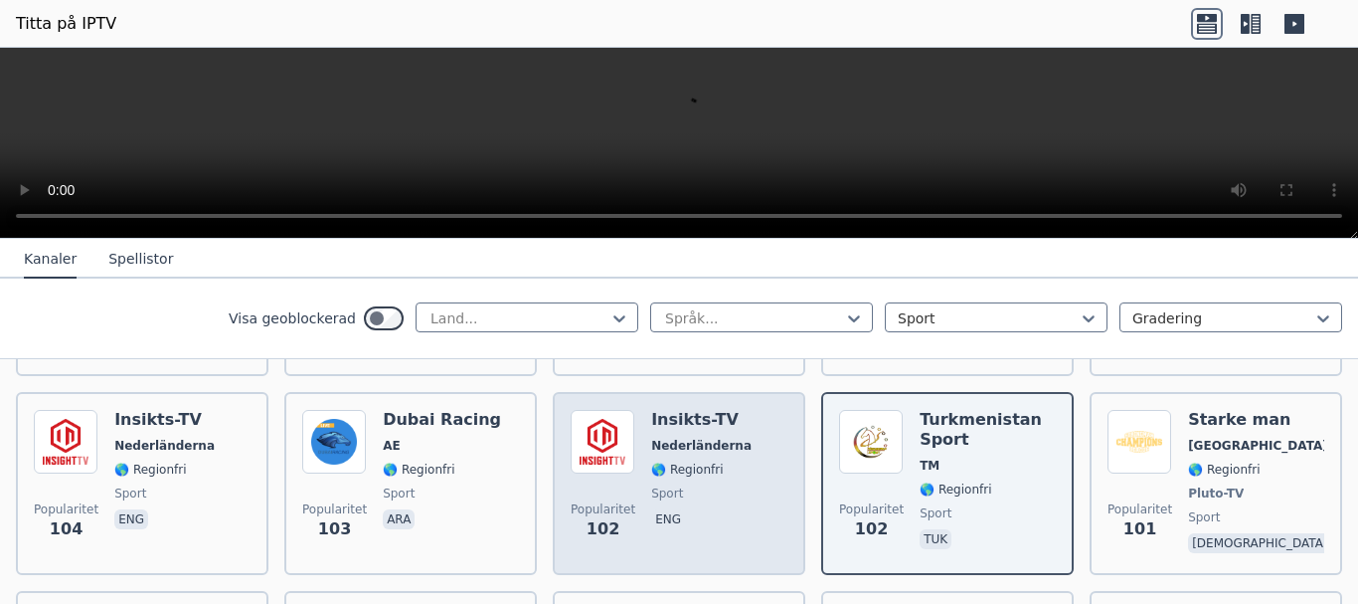
scroll to position [4077, 0]
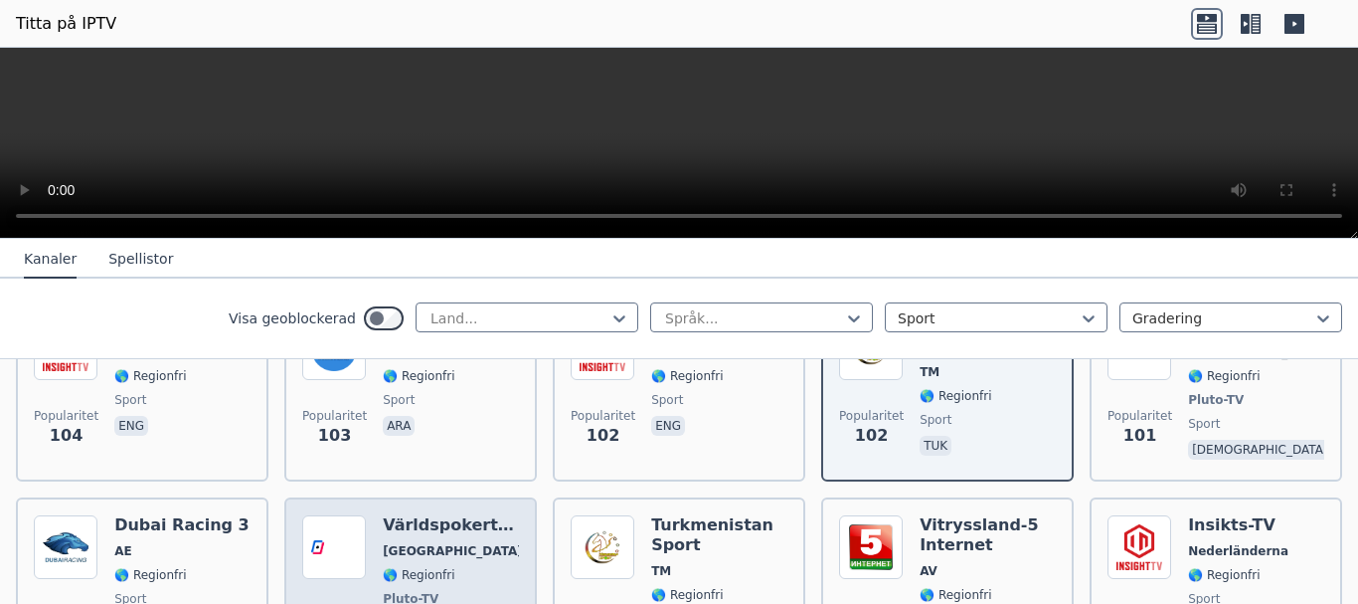
click at [449, 539] on div "Världspokerturnén [GEOGRAPHIC_DATA] 🌎 Regionfri Pluto-TV sport gud" at bounding box center [451, 588] width 136 height 147
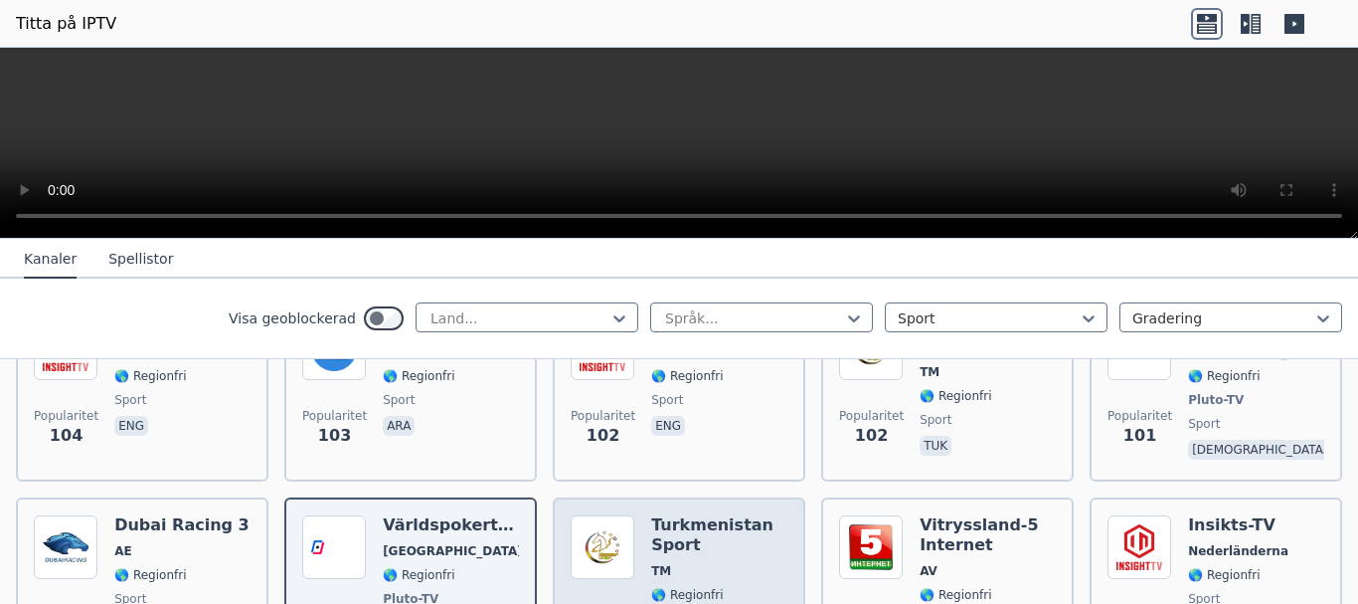
click at [722, 536] on div "Turkmenistan Sport TM 🌎 Regionfri sport tuk" at bounding box center [719, 588] width 136 height 147
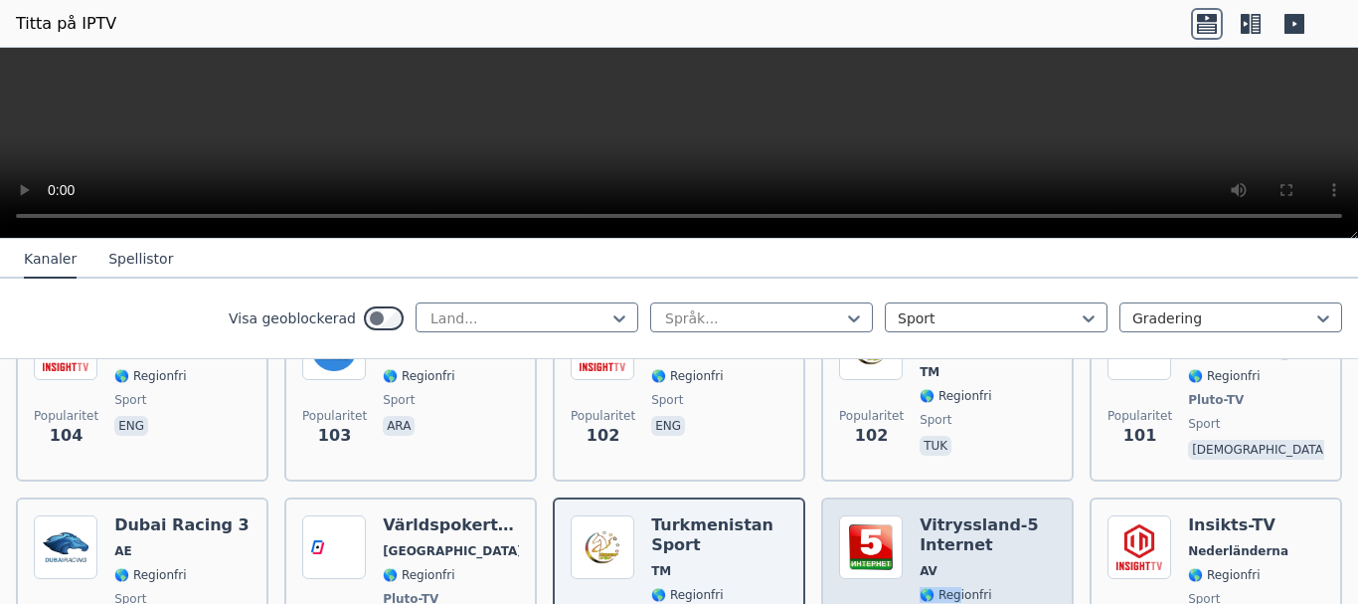
click at [949, 538] on div "Vitryssland-5 Internet AV 🌎 Regionfri sport rus" at bounding box center [988, 588] width 136 height 147
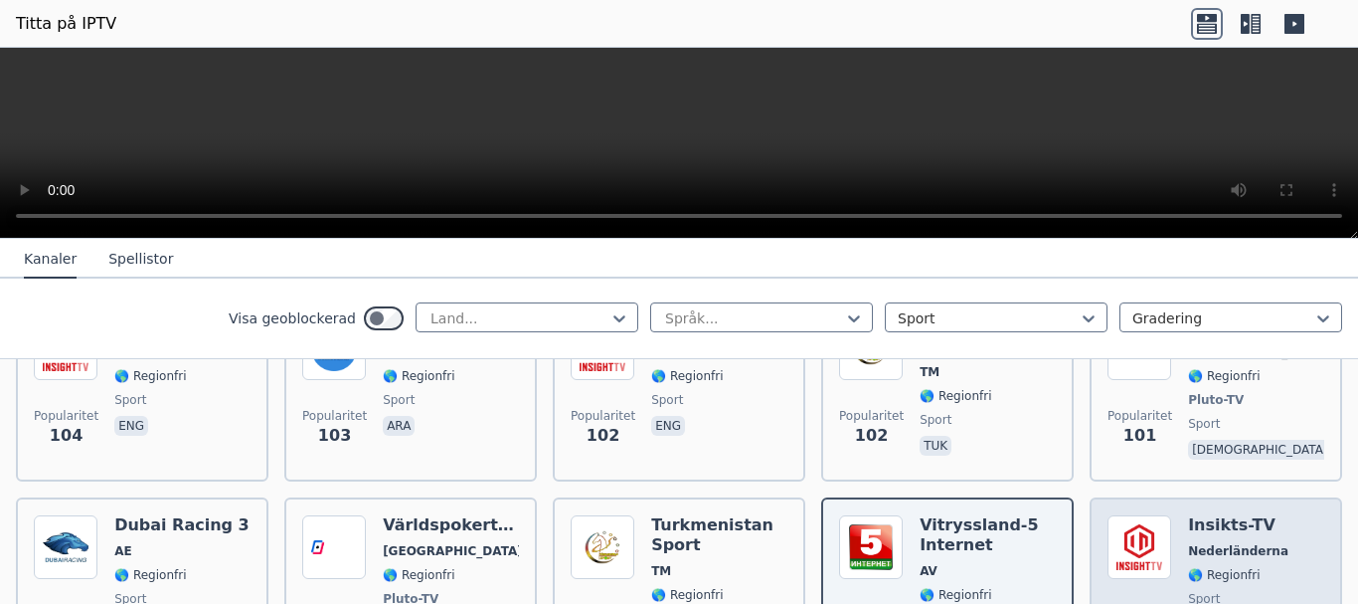
click at [1218, 568] on font "🌎 Regionfri" at bounding box center [1224, 575] width 72 height 14
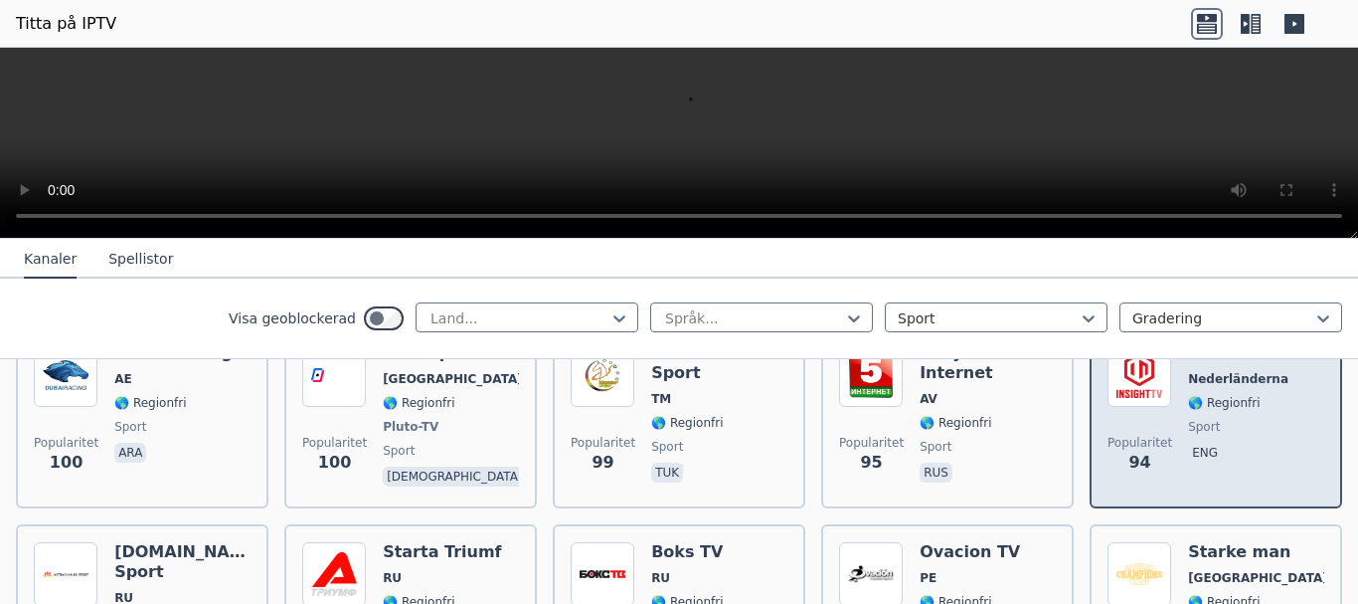
scroll to position [4276, 0]
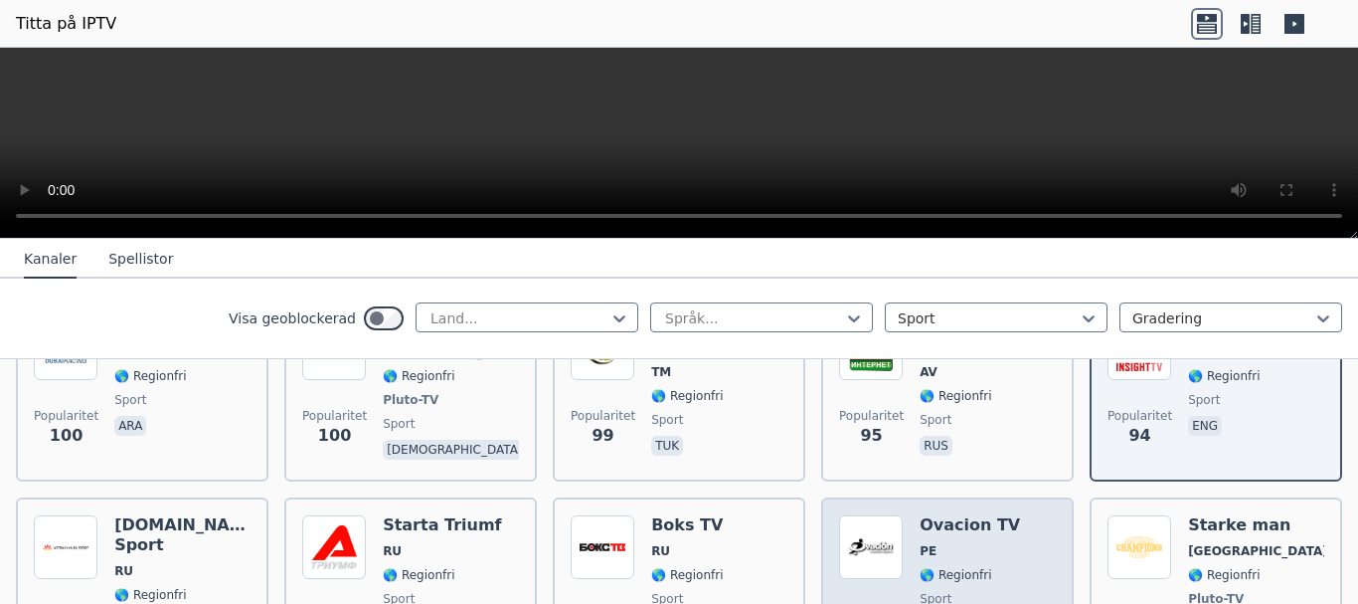
click at [967, 568] on font "🌎 Regionfri" at bounding box center [956, 575] width 72 height 14
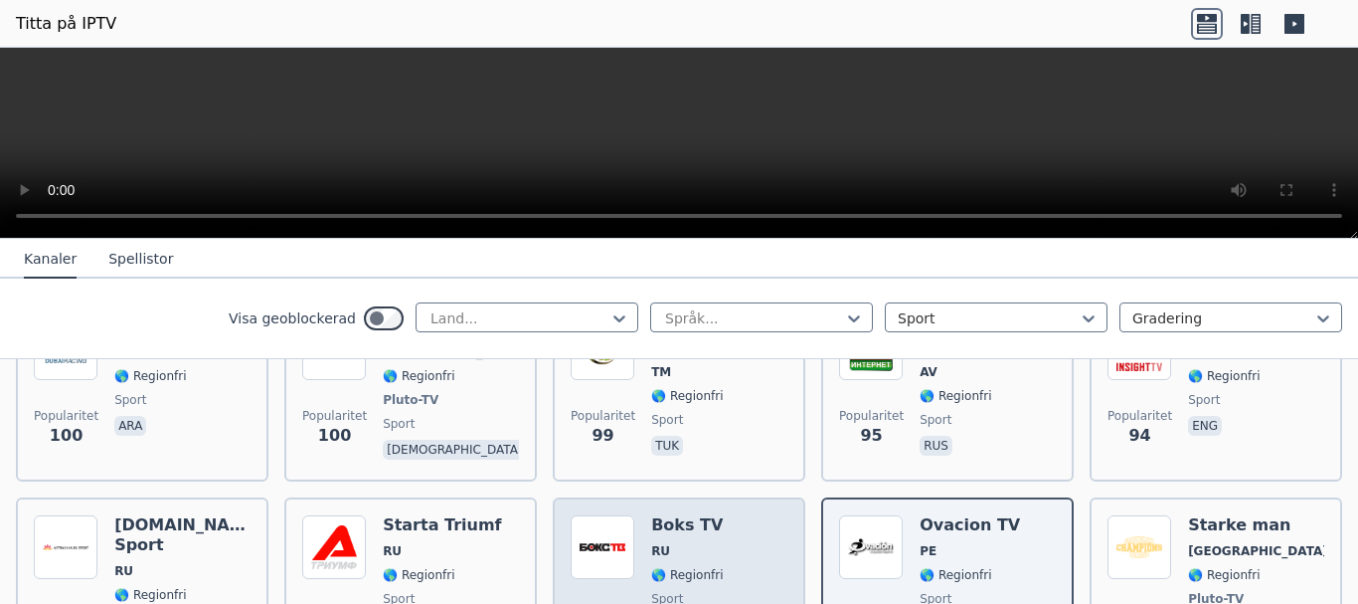
click at [697, 543] on div "Boks TV RU 🌎 Regionfri sport rus" at bounding box center [687, 588] width 72 height 147
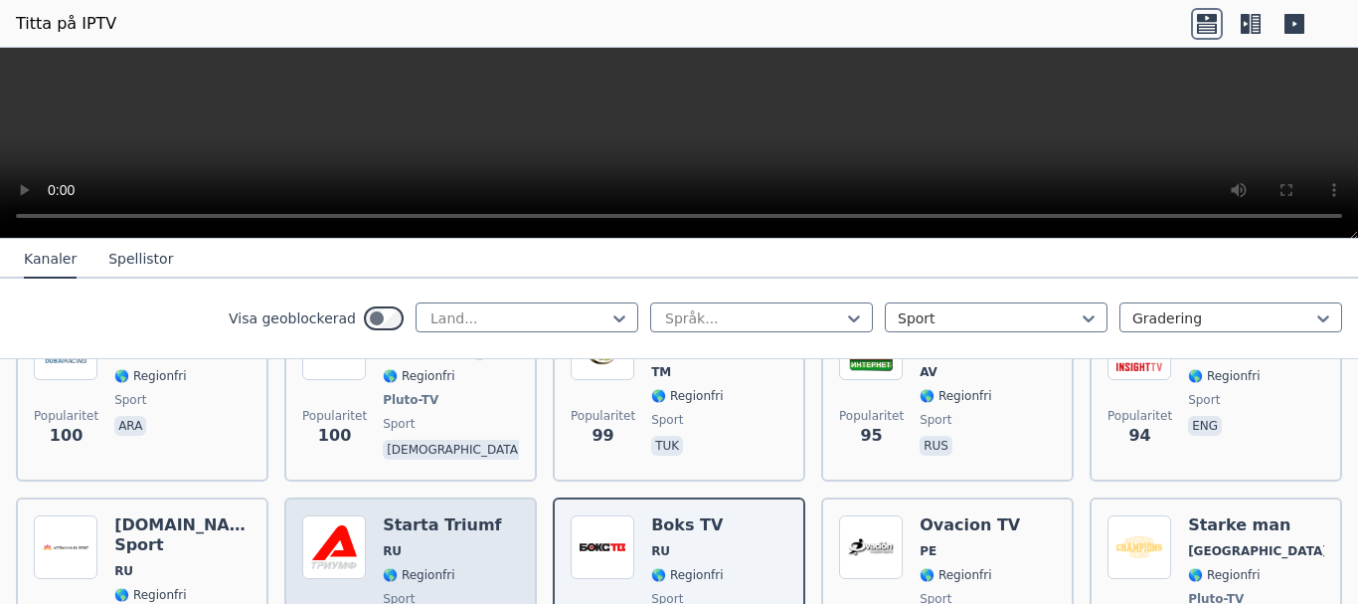
click at [433, 591] on span "sport" at bounding box center [442, 599] width 118 height 16
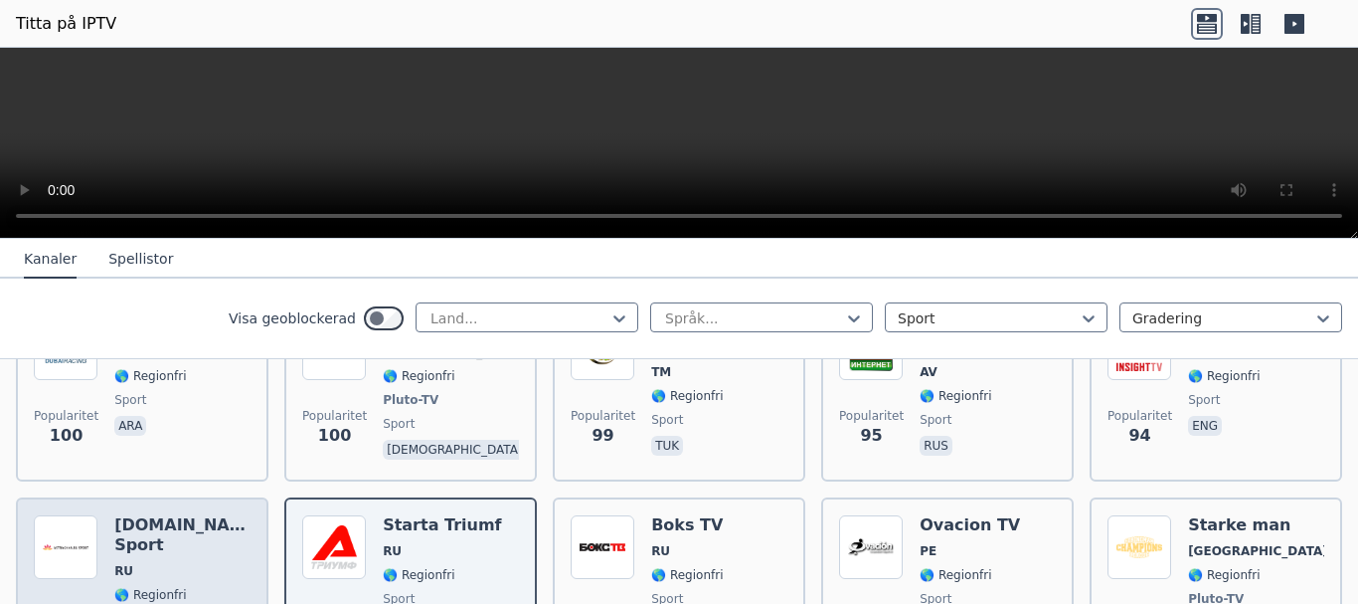
click at [202, 545] on div "[DOMAIN_NAME] Sport RU 🌎 Regionfri sport rus" at bounding box center [182, 588] width 136 height 147
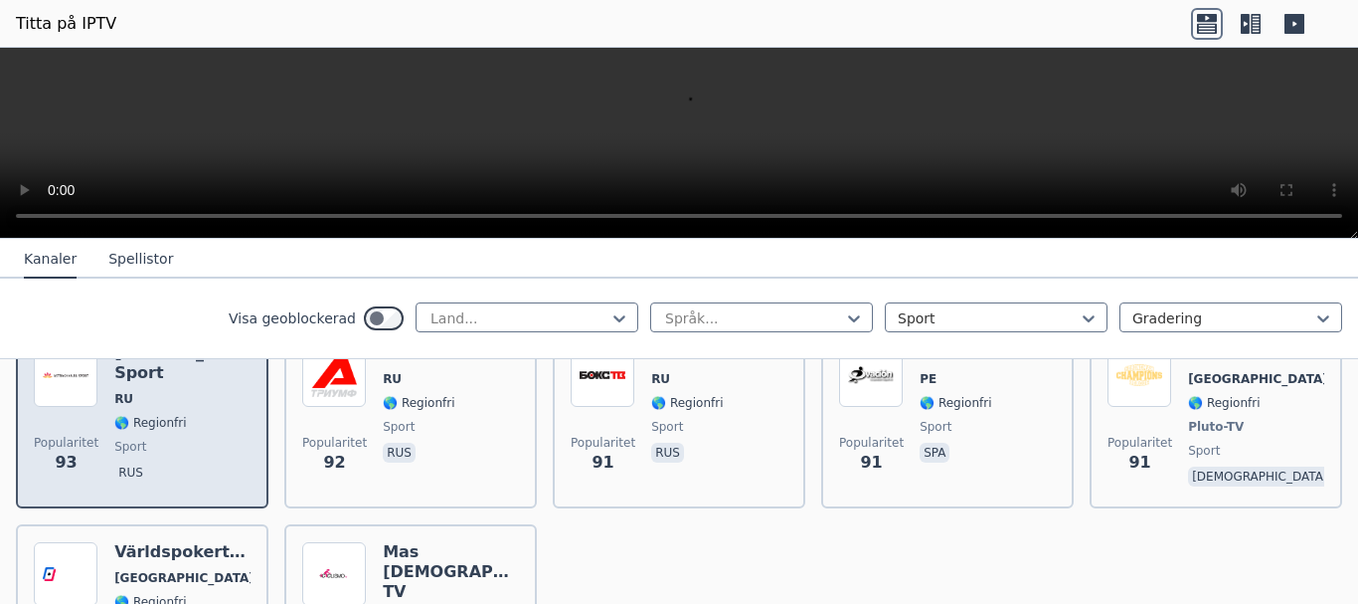
scroll to position [4475, 0]
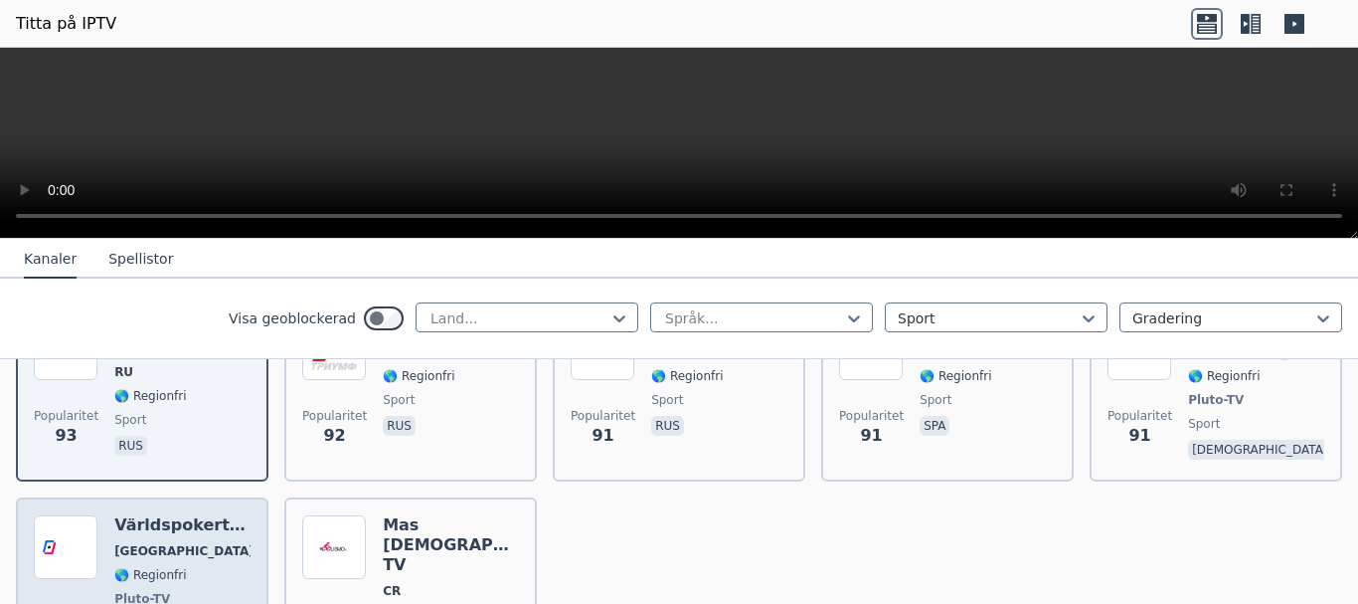
click at [207, 567] on span "🌎 Regionfri" at bounding box center [182, 575] width 136 height 16
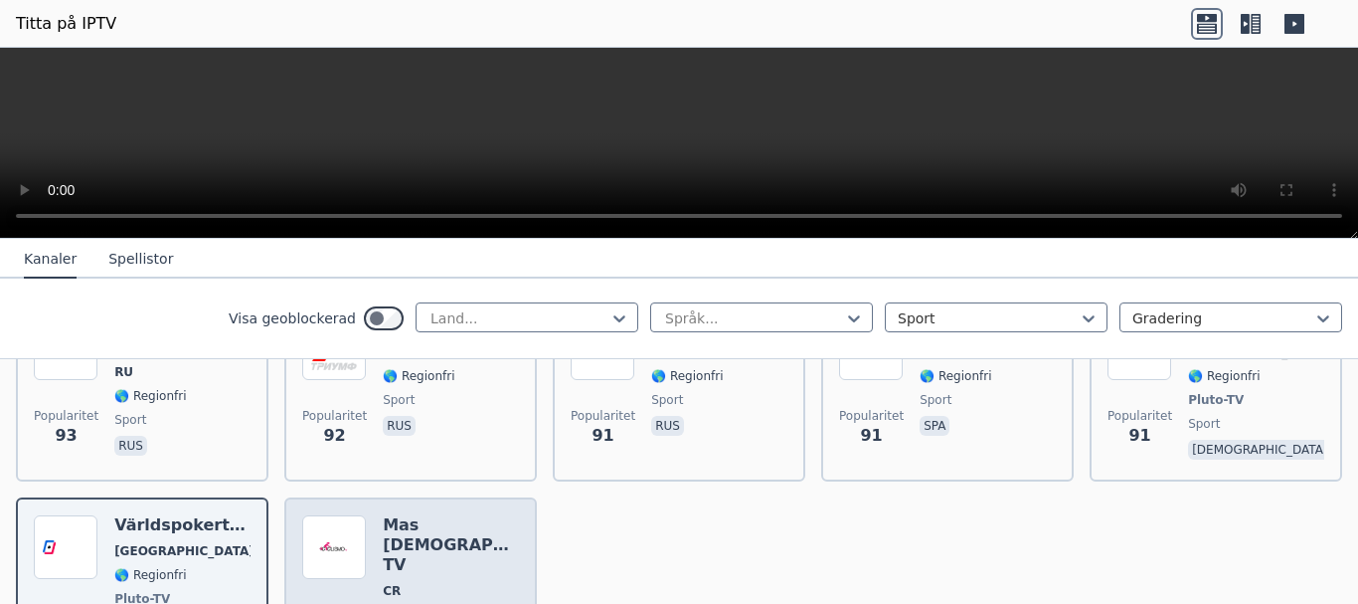
click at [389, 603] on font "🌎 Regionfri" at bounding box center [419, 615] width 72 height 14
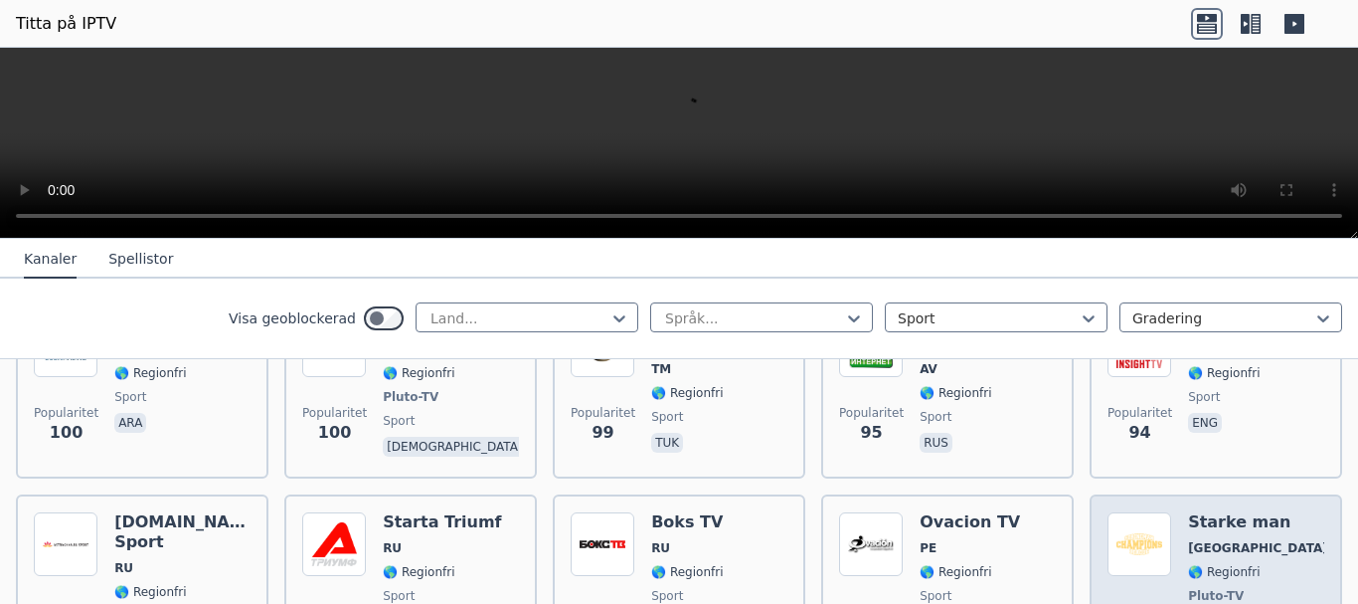
scroll to position [4276, 0]
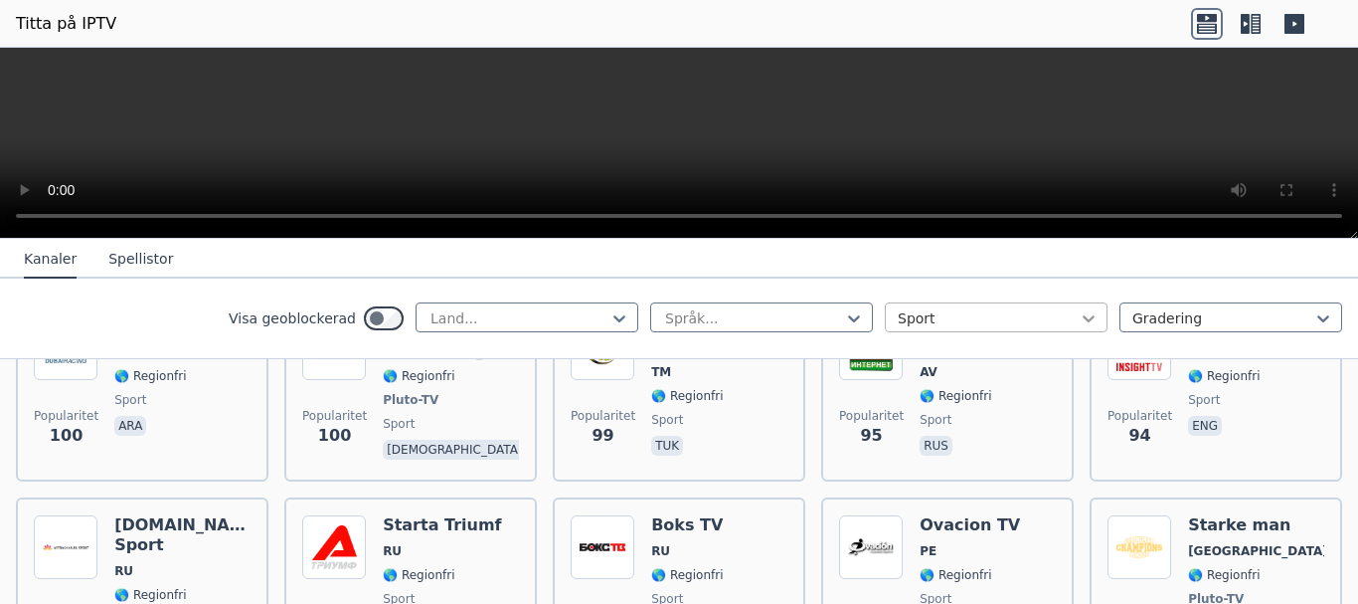
click at [1083, 320] on icon at bounding box center [1089, 318] width 12 height 7
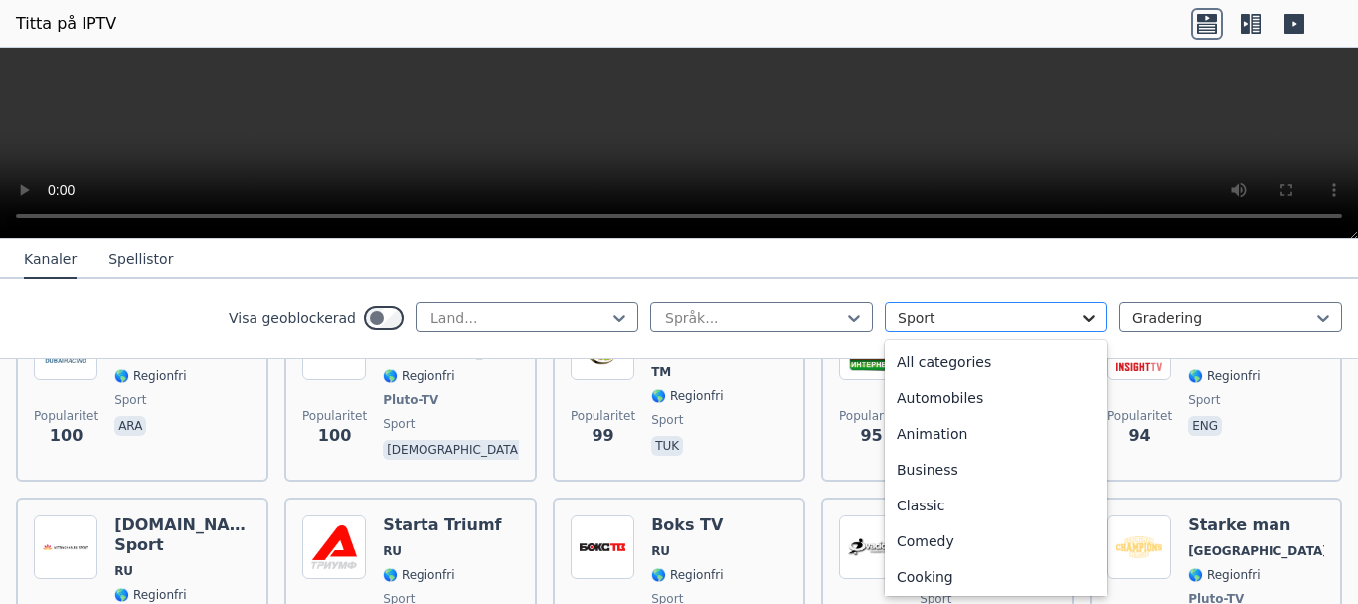
scroll to position [613, 0]
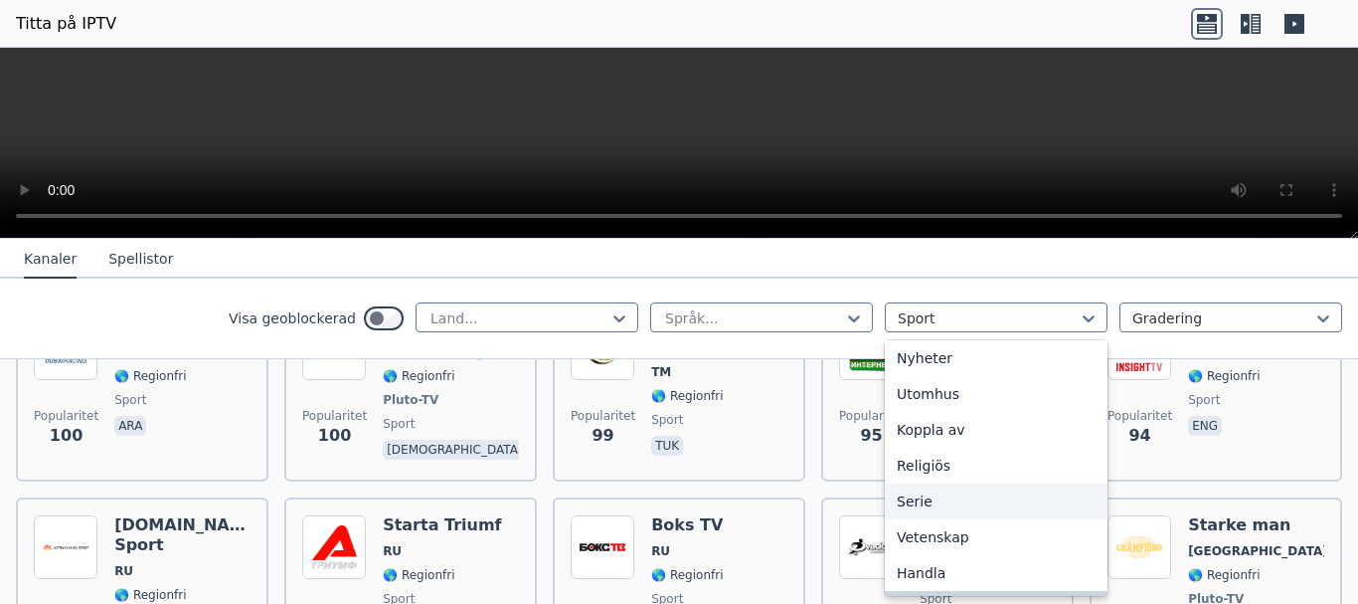
click at [972, 505] on div "Serie" at bounding box center [996, 501] width 223 height 36
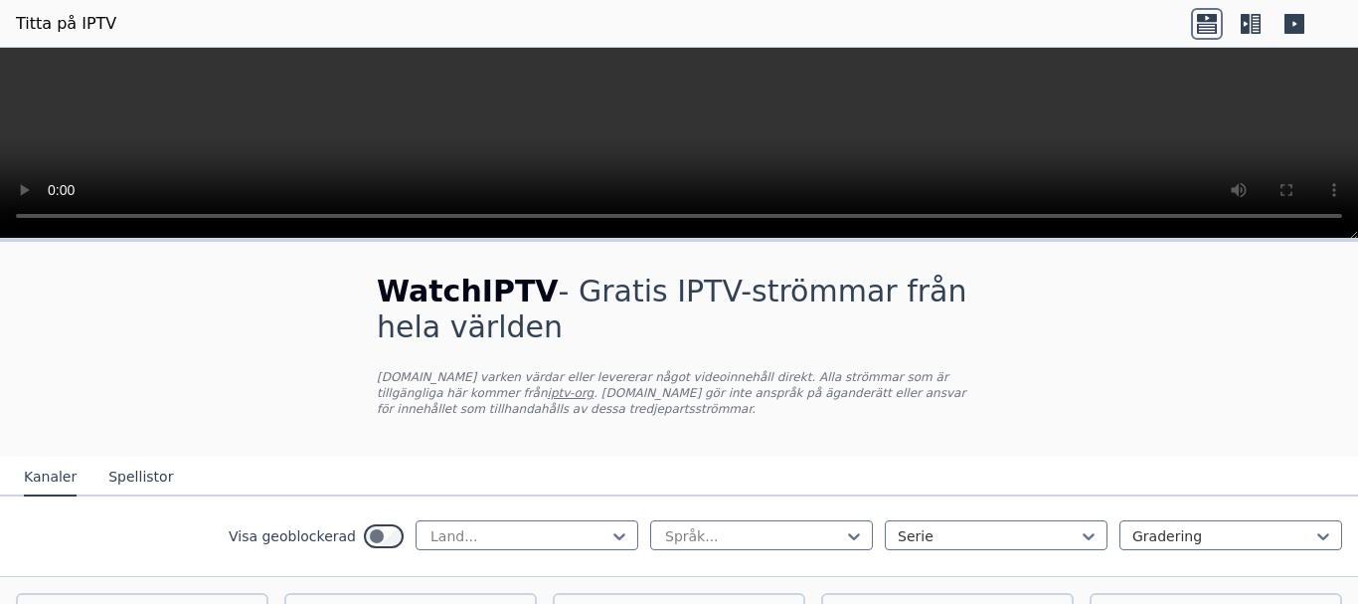
scroll to position [199, 0]
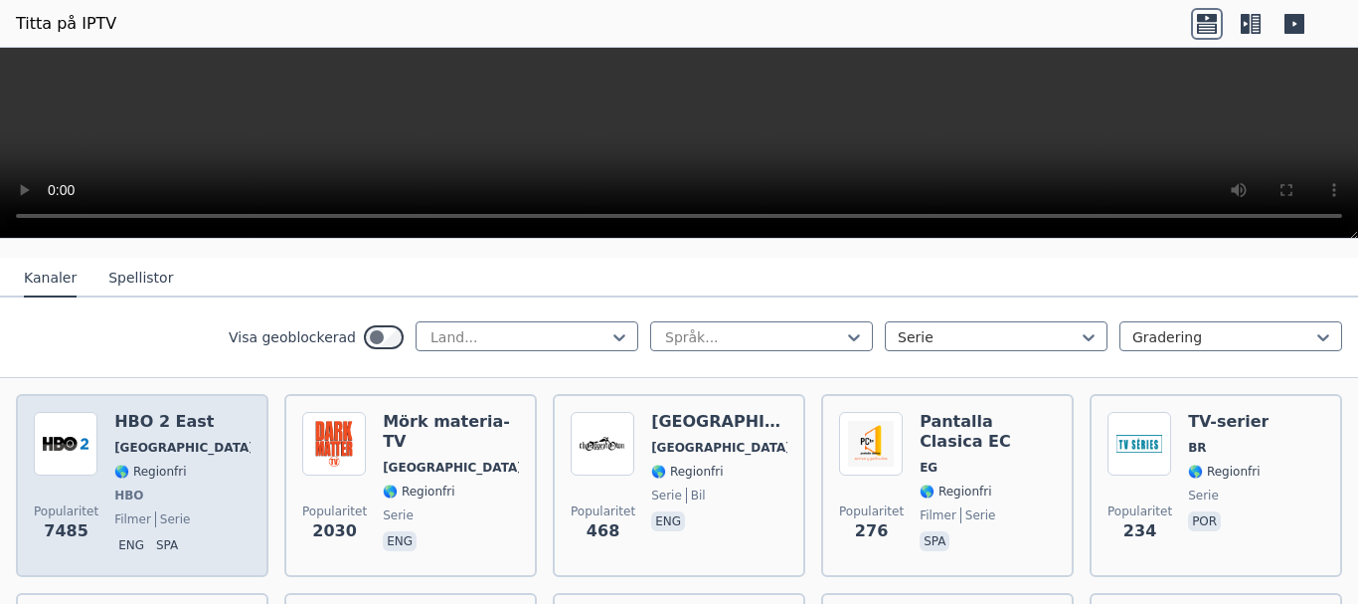
click at [157, 481] on div "HBO 2 East USA 🌎 Regionfri HBO filmer serie eng spa" at bounding box center [182, 485] width 136 height 147
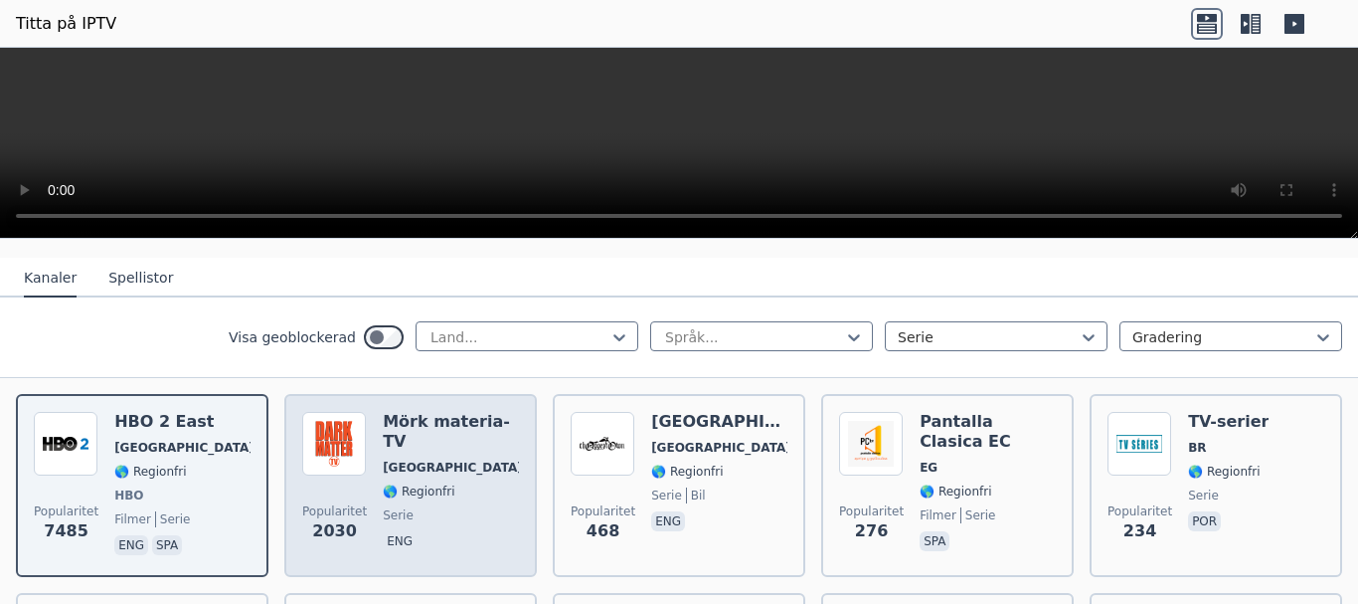
click at [453, 507] on span "serie" at bounding box center [451, 515] width 136 height 16
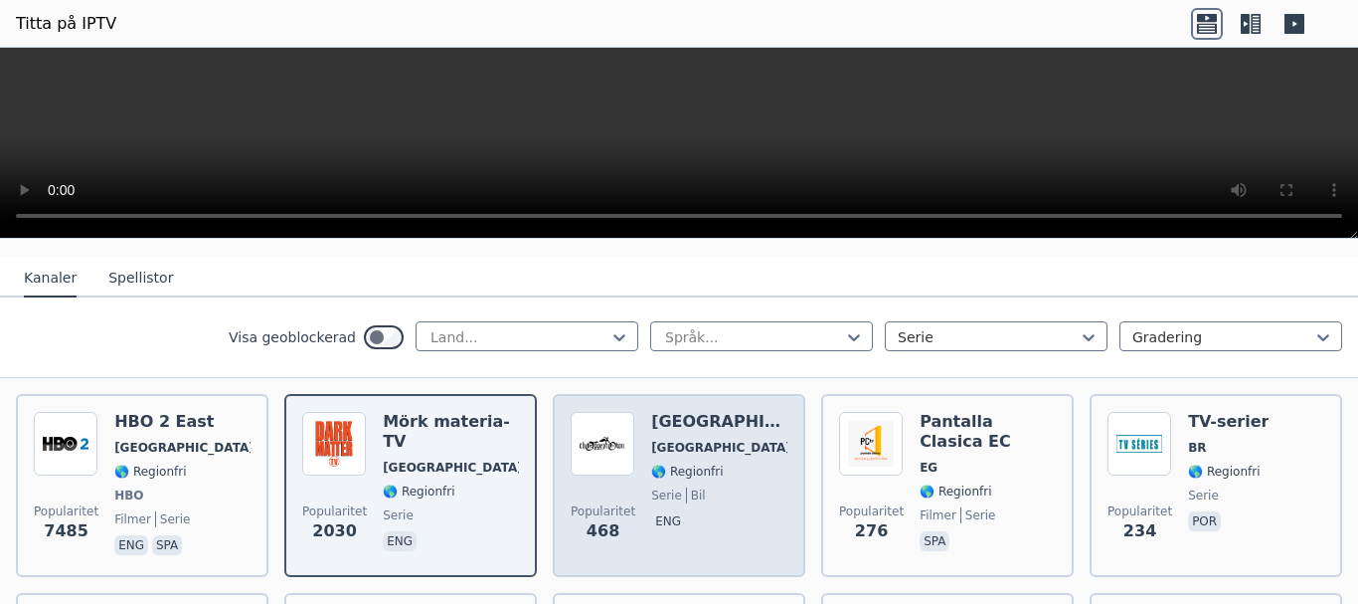
click at [747, 476] on div "Popularitet 468 [GEOGRAPHIC_DATA] [GEOGRAPHIC_DATA] 🌎 Regionfri serie bil eng" at bounding box center [679, 485] width 217 height 147
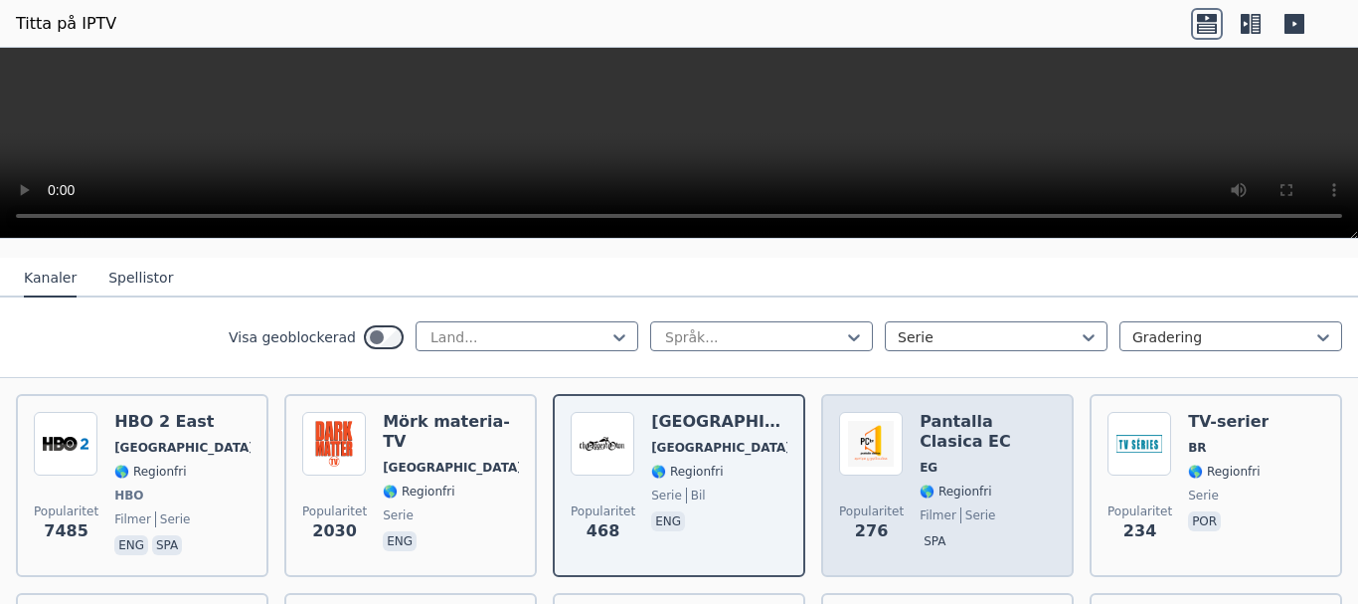
click at [995, 503] on div "Pantalla Clasica EC EG 🌎 Regionfri filmer serie spa" at bounding box center [988, 485] width 136 height 147
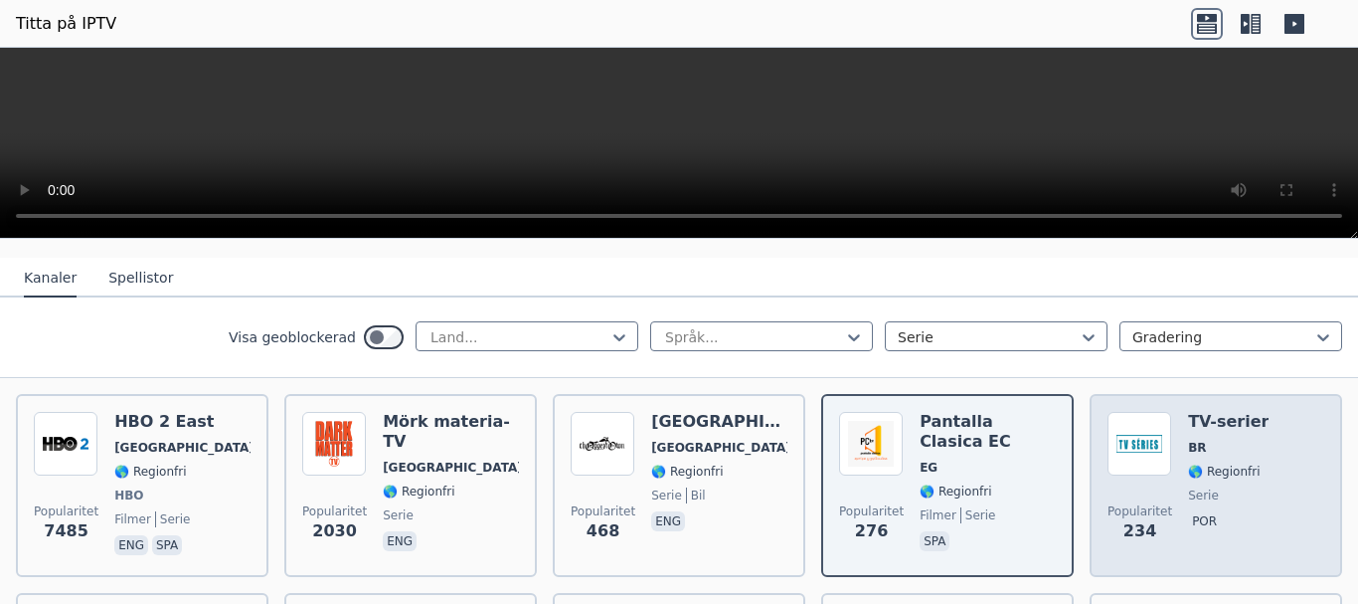
click at [1188, 489] on font "serie" at bounding box center [1203, 495] width 31 height 14
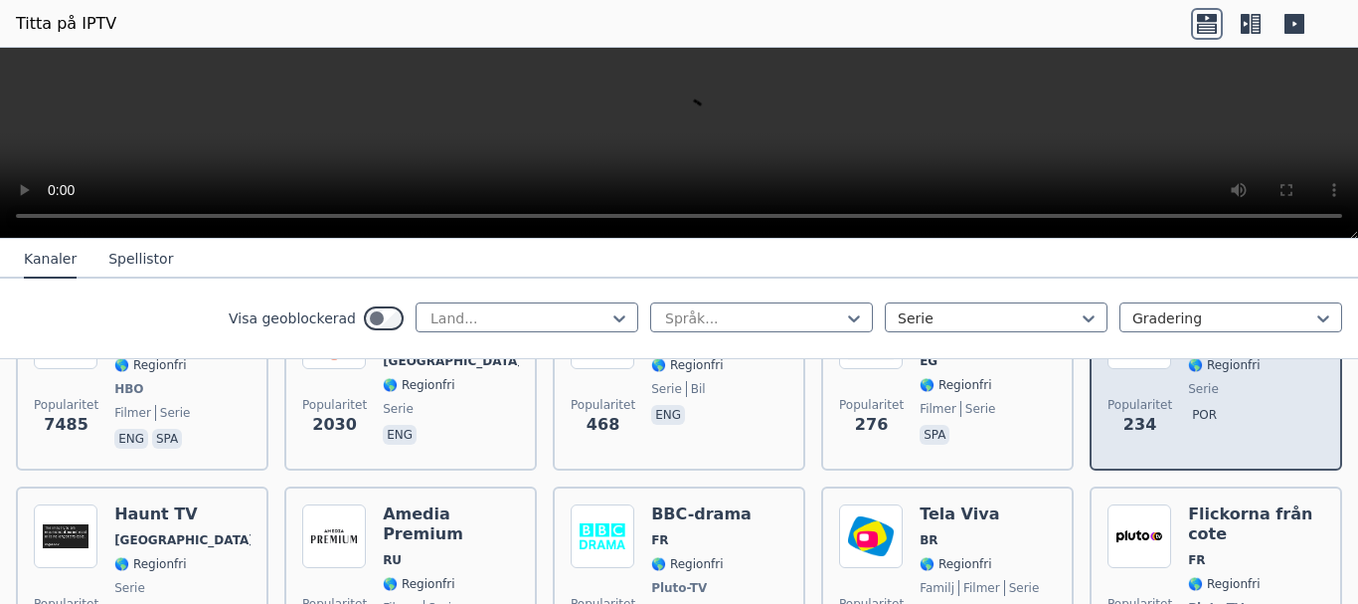
scroll to position [398, 0]
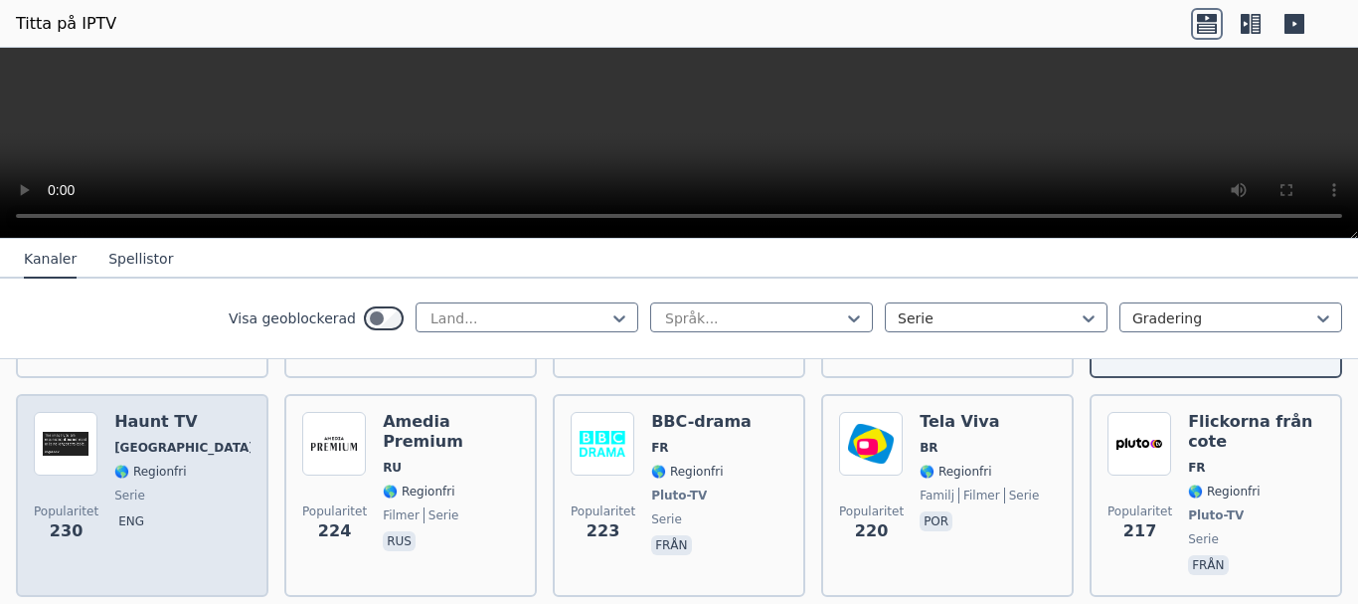
click at [151, 479] on div "Haunt TV USA 🌎 Regionfri serie eng" at bounding box center [182, 495] width 136 height 167
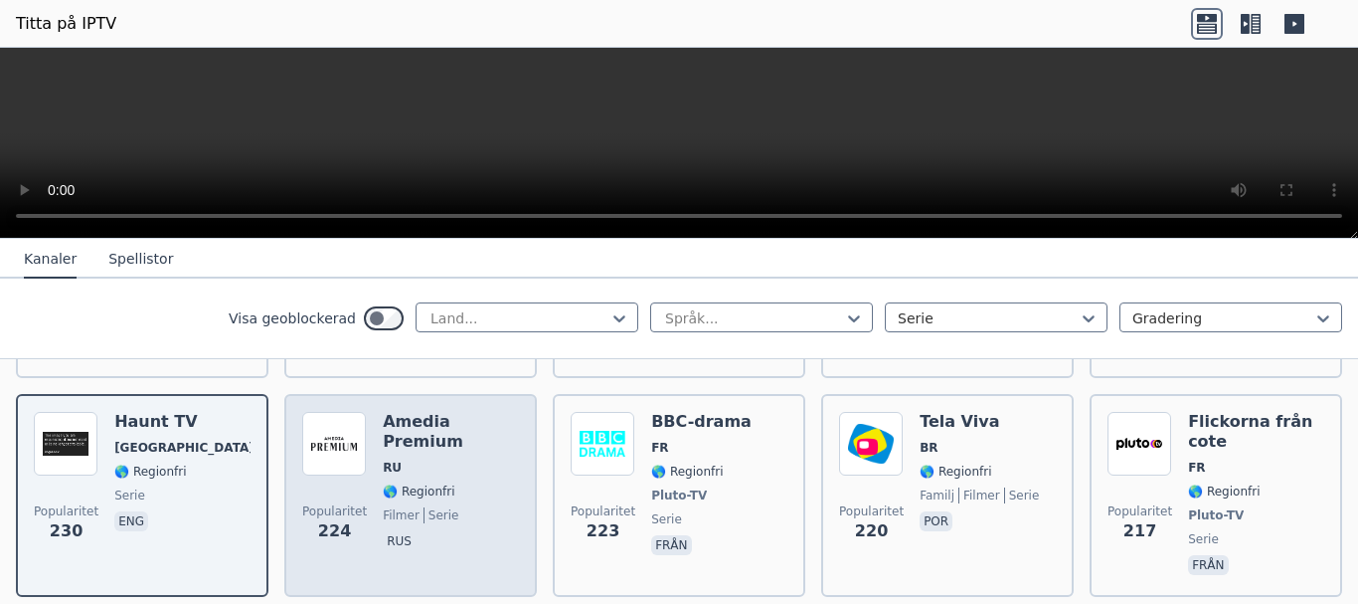
click at [418, 503] on div "Amedia Premium RU 🌎 Regionfri filmer serie rus" at bounding box center [451, 495] width 136 height 167
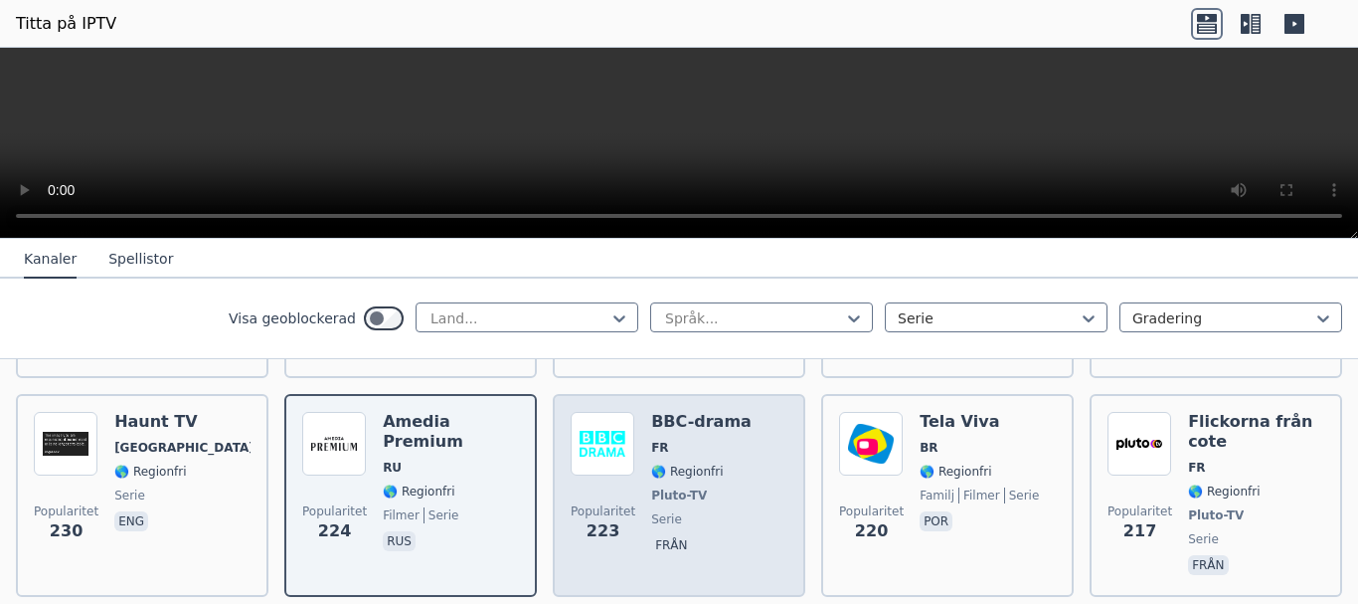
click at [693, 490] on span "Pluto-TV" at bounding box center [701, 495] width 100 height 16
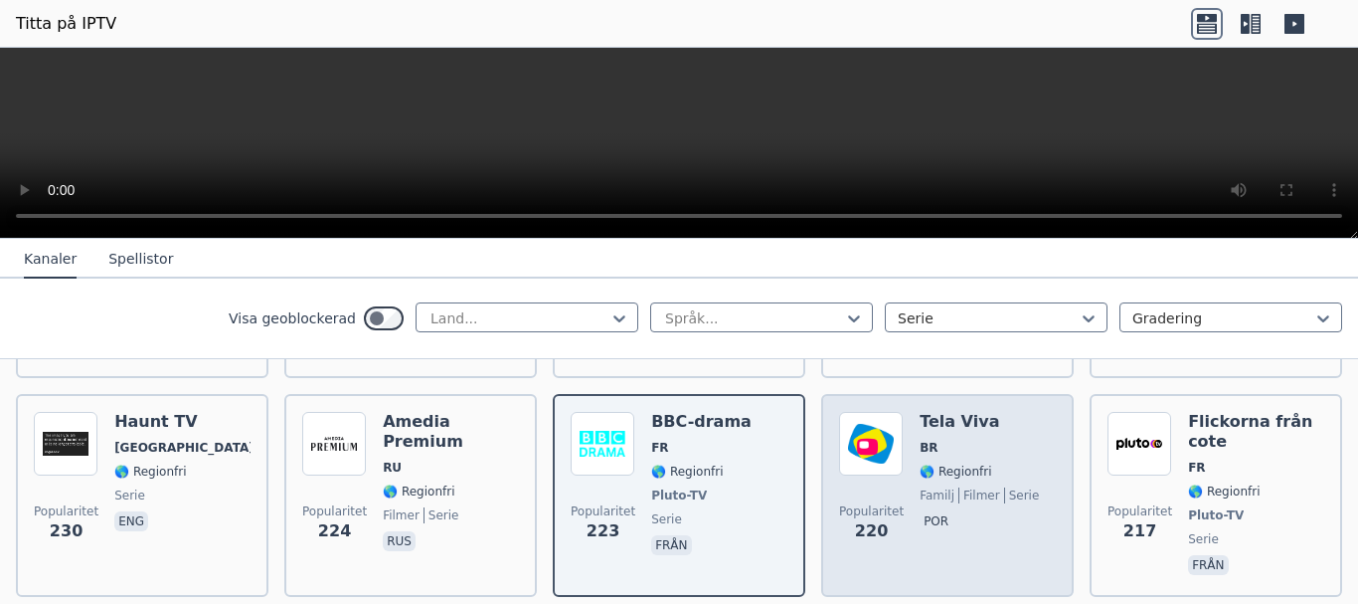
click at [943, 504] on div "Tela Viva BR 🌎 Regionfri familj filmer serie por" at bounding box center [979, 495] width 119 height 167
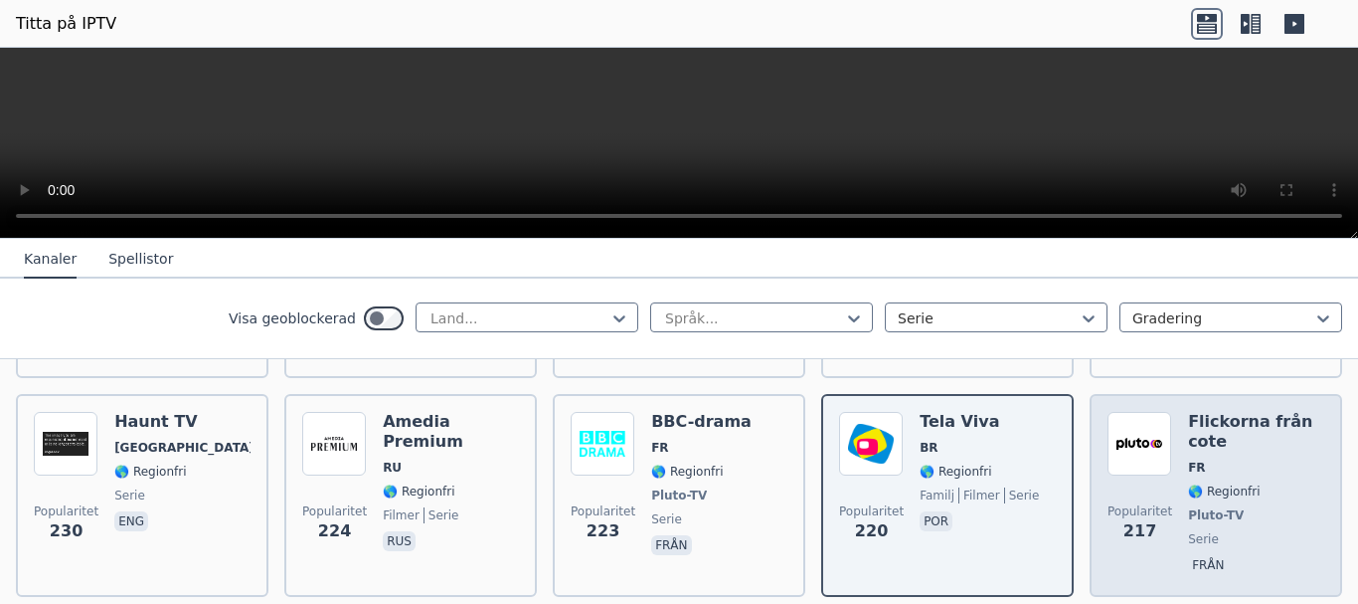
click at [1229, 505] on div "Flickorna från cote FR 🌎 Regionfri Pluto-TV serie från" at bounding box center [1256, 495] width 136 height 167
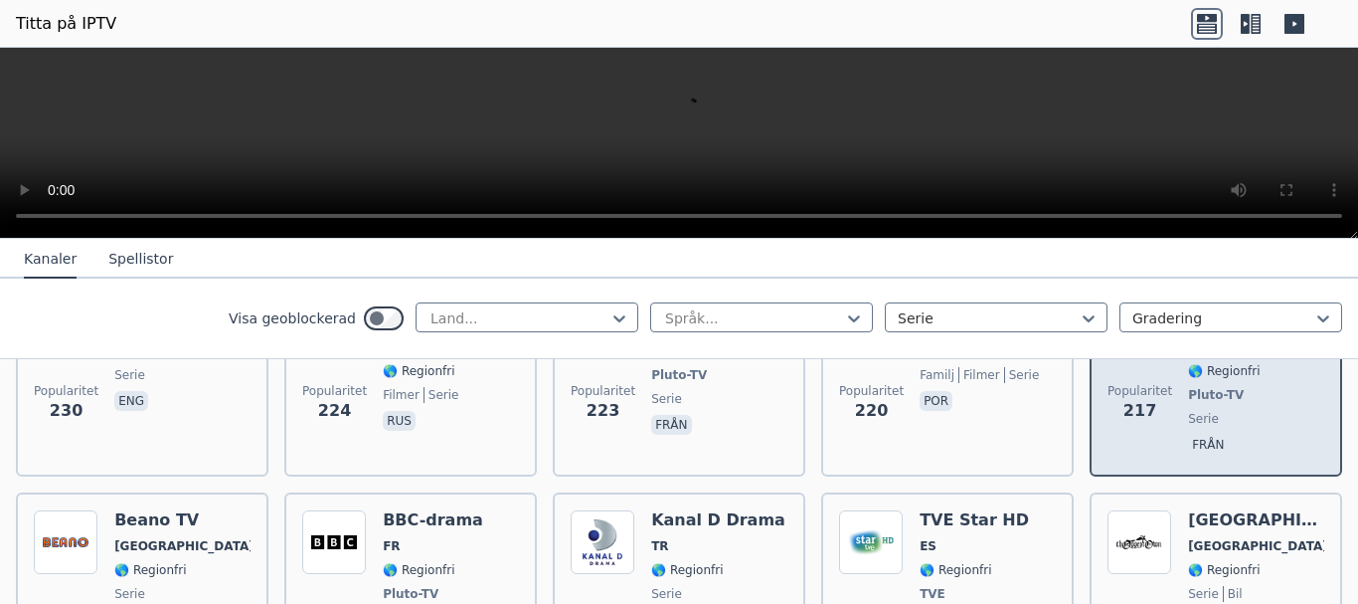
scroll to position [597, 0]
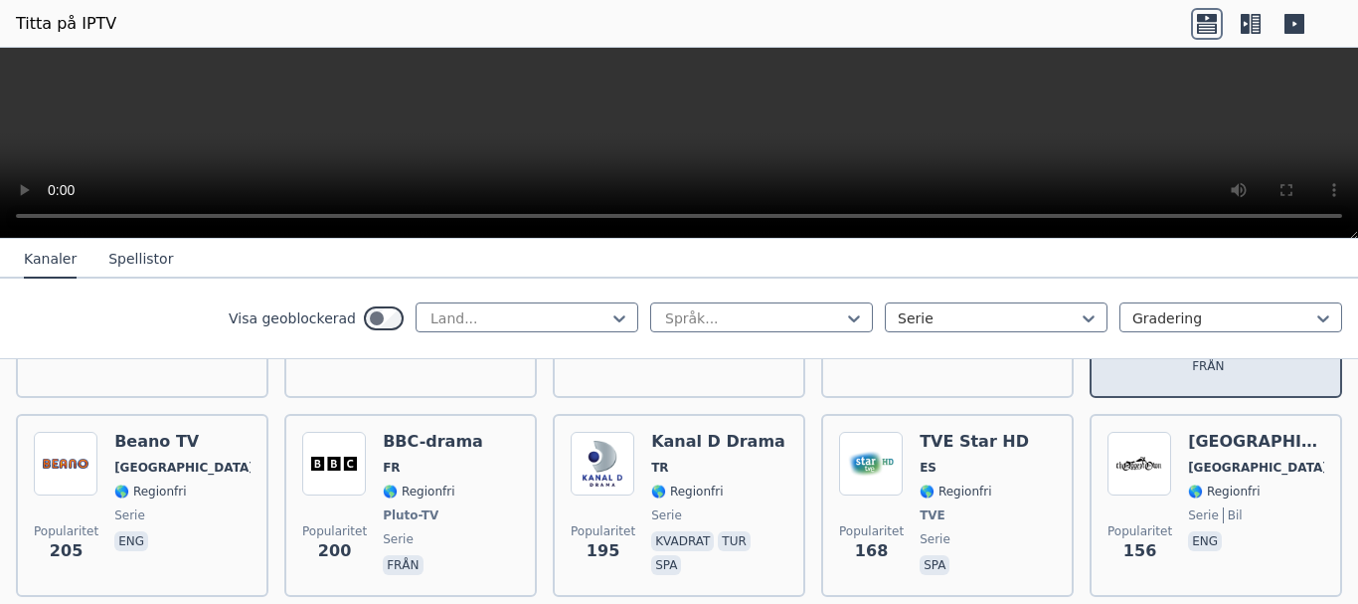
click at [1229, 508] on div "[GEOGRAPHIC_DATA] [GEOGRAPHIC_DATA] 🌎 Regionfri serie bil eng" at bounding box center [1256, 505] width 136 height 147
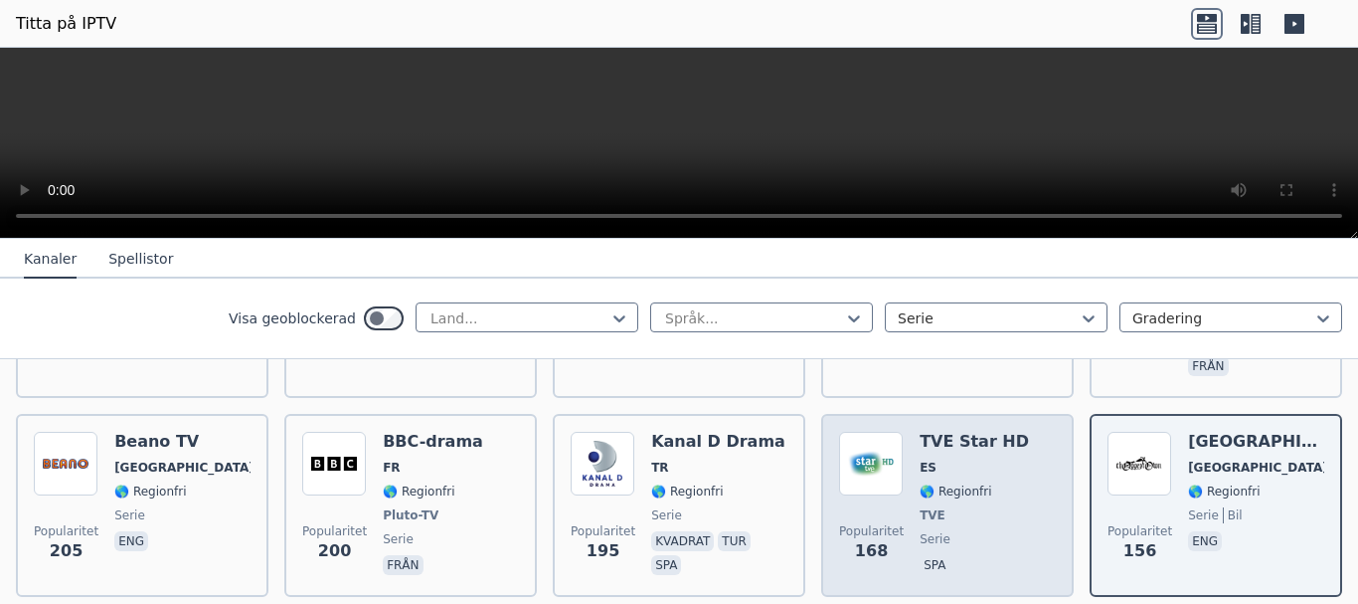
click at [939, 507] on span "TVE" at bounding box center [974, 515] width 109 height 16
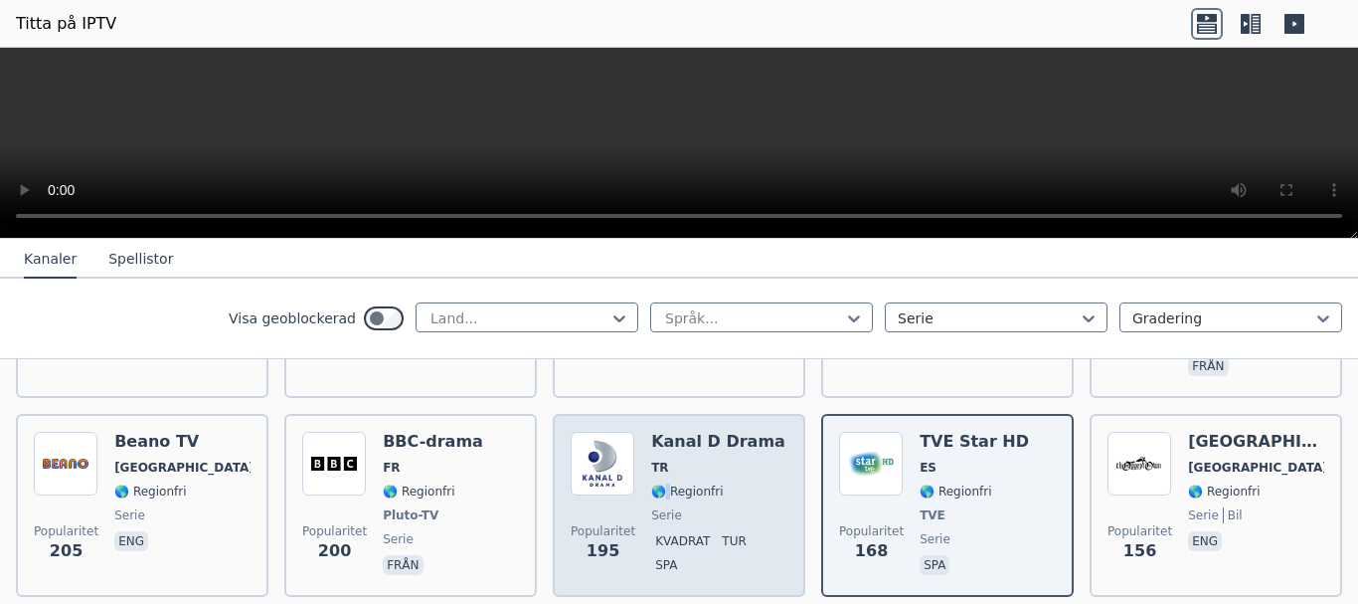
click at [662, 481] on div "Kanal D Drama TR 🌎 Regionfri serie kvadrat tur spa" at bounding box center [719, 505] width 136 height 147
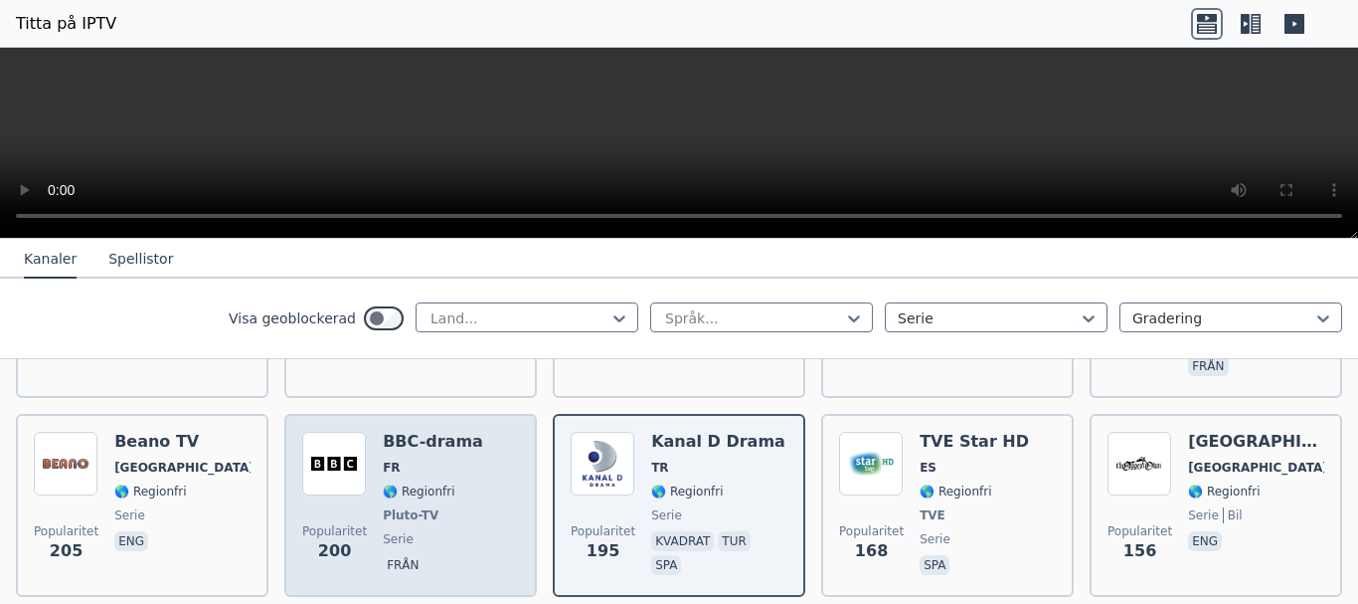
click at [426, 507] on div "BBC-drama FR 🌎 Regionfri Pluto-TV serie från" at bounding box center [433, 505] width 100 height 147
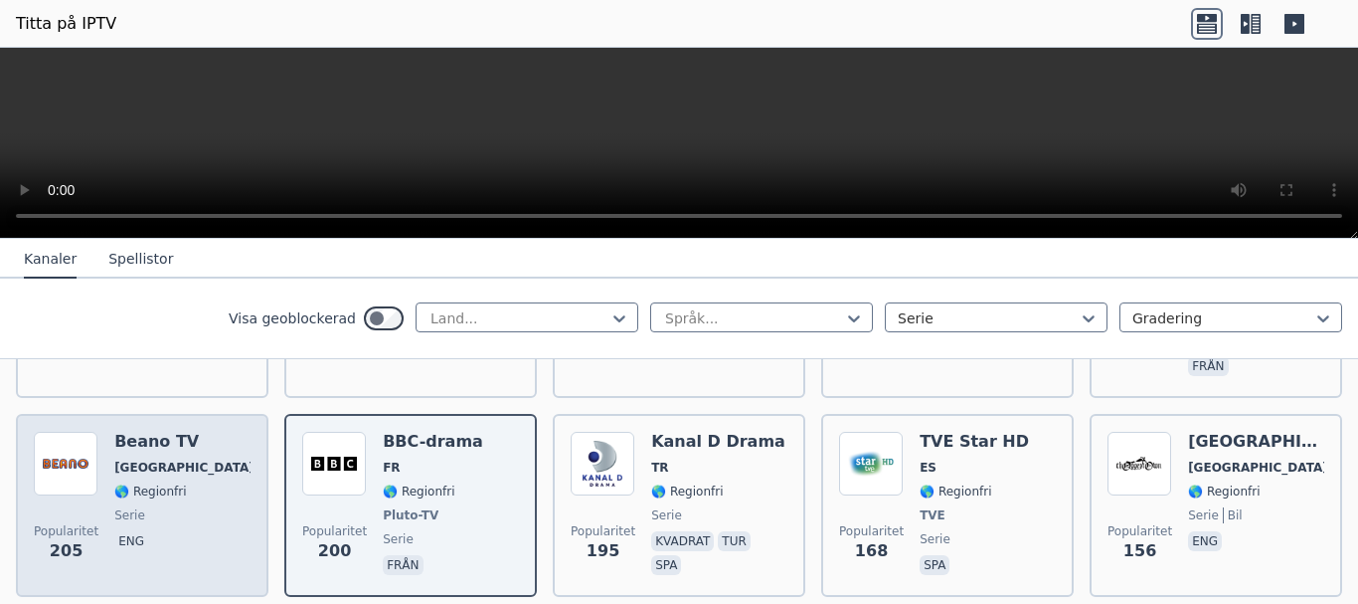
click at [126, 484] on font "🌎 Regionfri" at bounding box center [150, 491] width 72 height 14
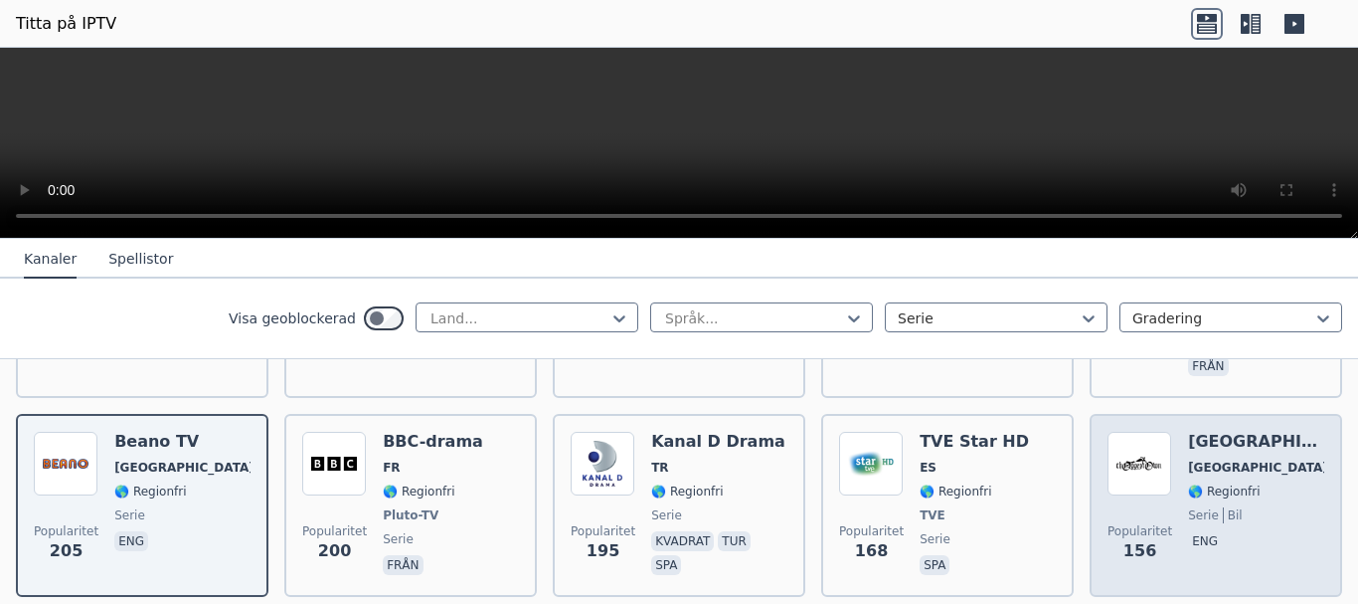
click at [1228, 484] on font "🌎 Regionfri" at bounding box center [1224, 491] width 72 height 14
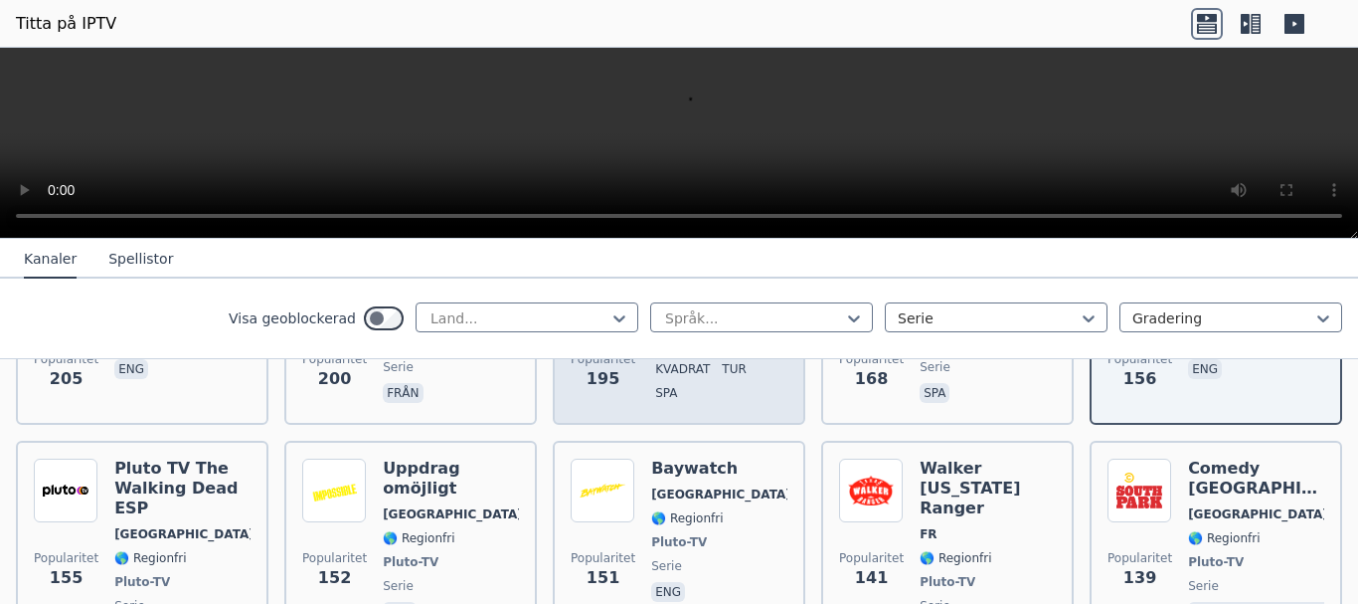
scroll to position [796, 0]
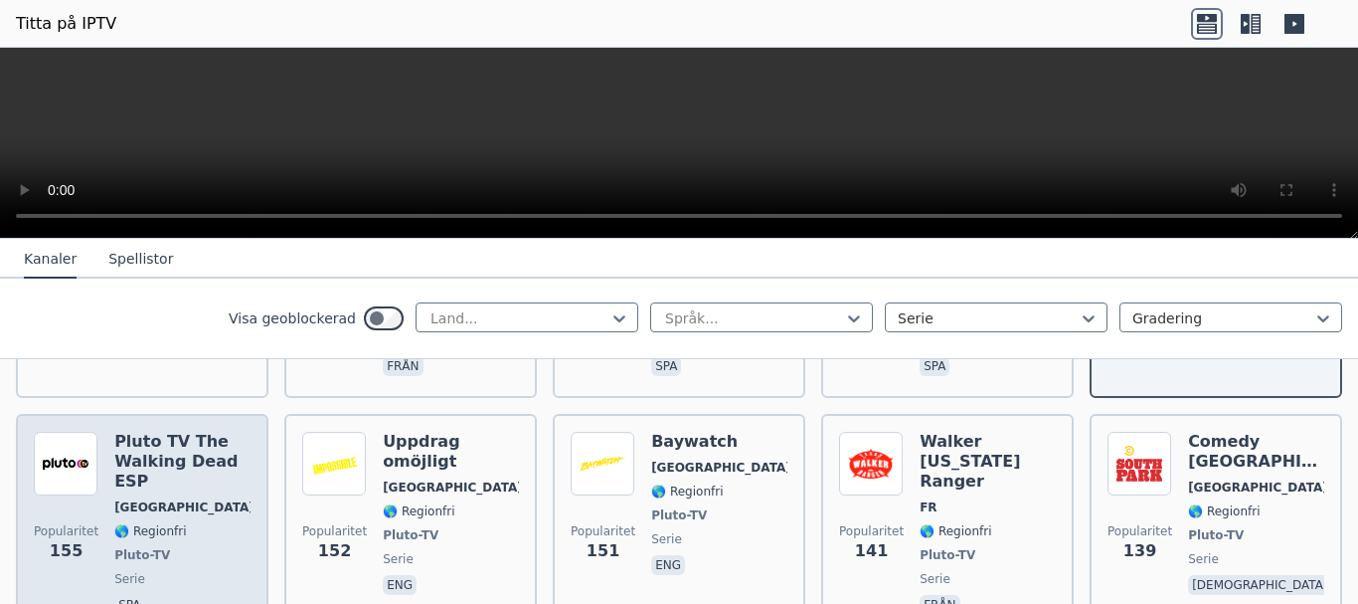
click at [149, 548] on font "Pluto-TV" at bounding box center [142, 555] width 56 height 14
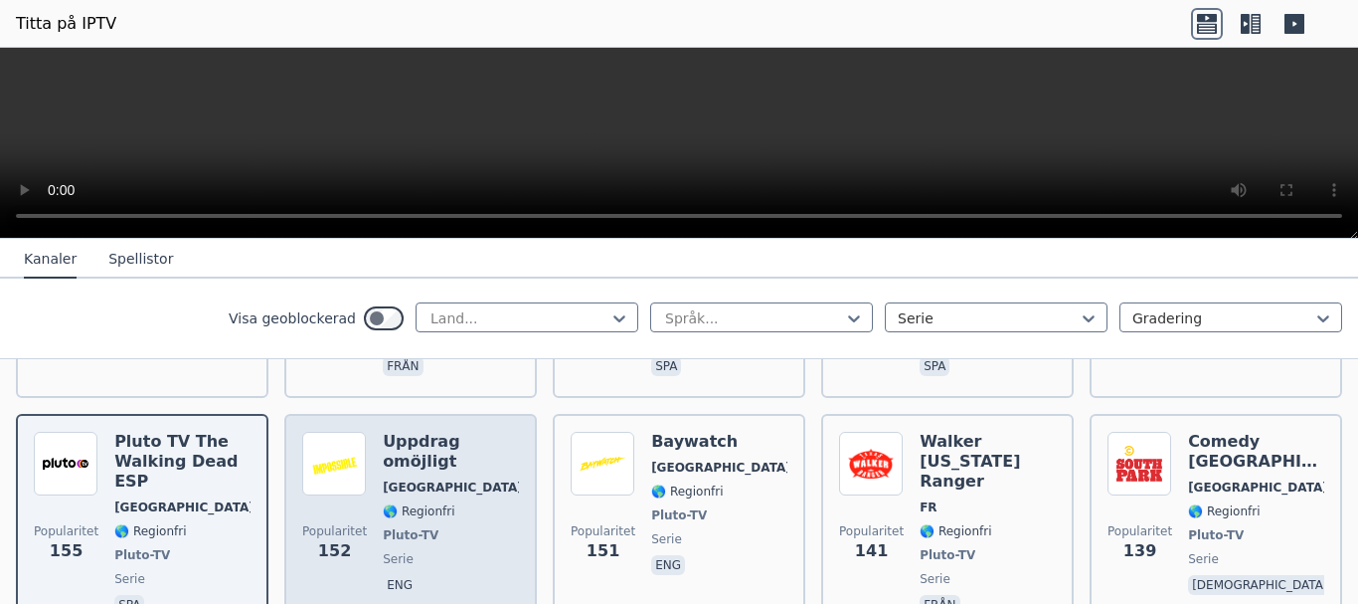
click at [469, 551] on span "serie" at bounding box center [451, 559] width 136 height 16
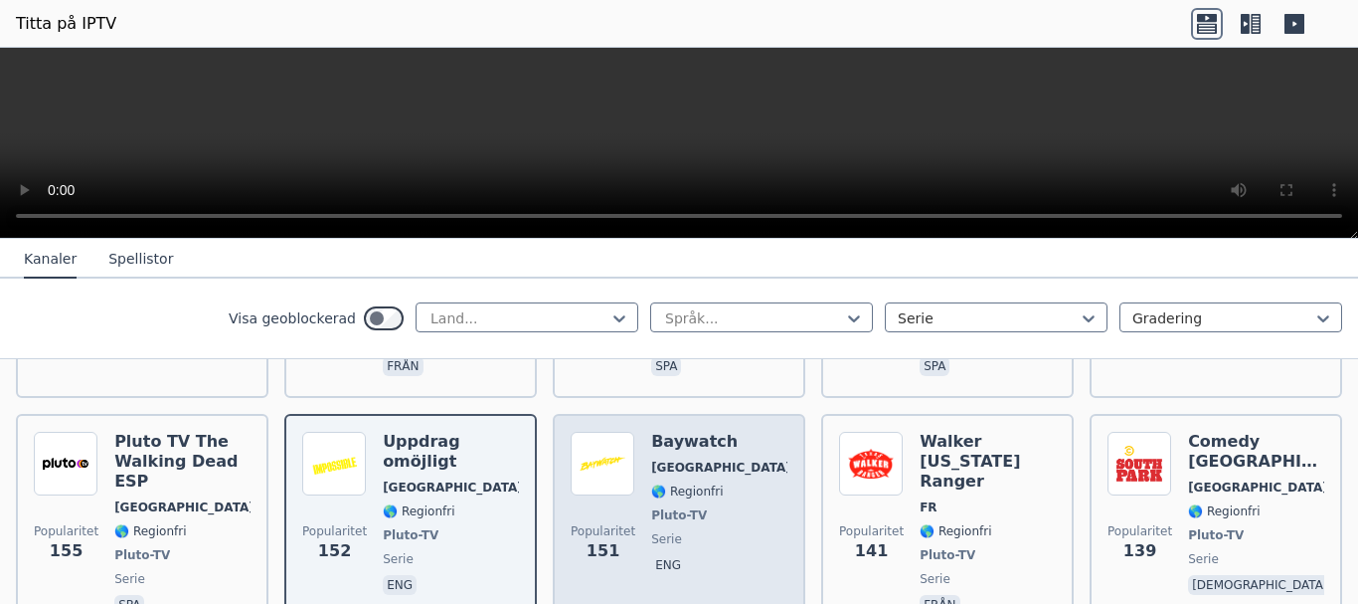
click at [690, 510] on div "Baywatch [GEOGRAPHIC_DATA] 🌎 Regionfri Pluto-TV serie eng" at bounding box center [719, 525] width 136 height 187
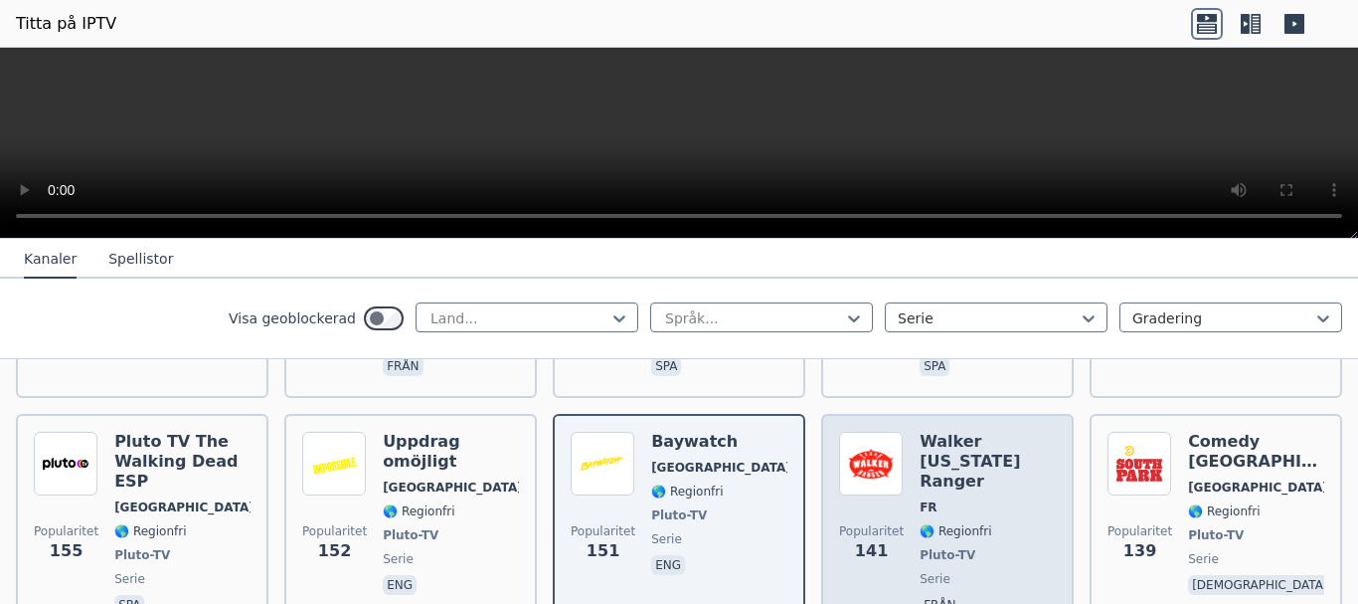
click at [945, 548] on font "Pluto-TV" at bounding box center [948, 555] width 56 height 14
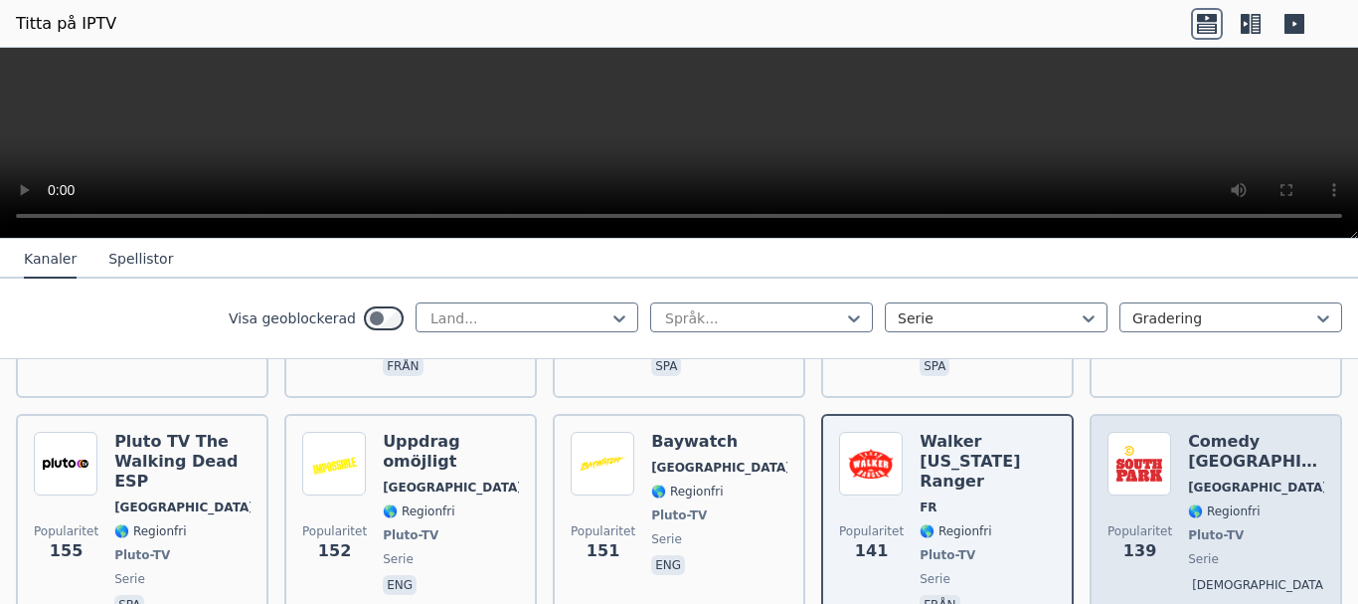
click at [1251, 524] on div "Comedy [GEOGRAPHIC_DATA] [GEOGRAPHIC_DATA] 🌎 Regionfri Pluto-TV serie [DEMOGRAP…" at bounding box center [1256, 525] width 136 height 187
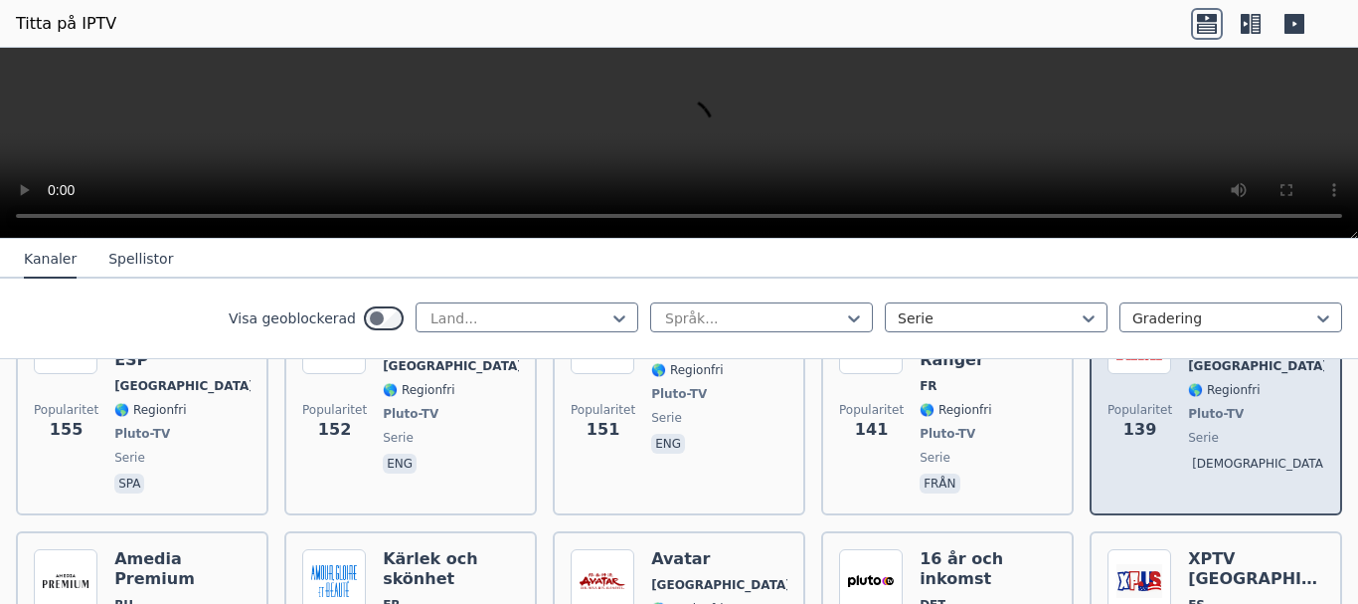
scroll to position [994, 0]
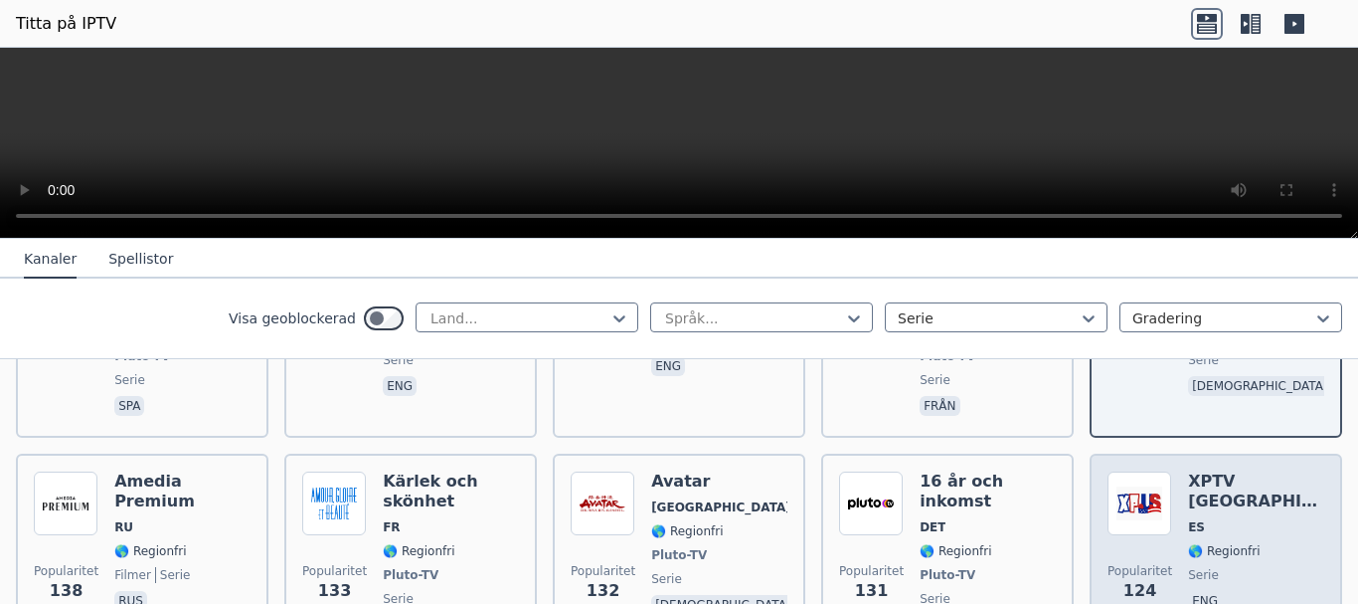
click at [1233, 591] on span "eng" at bounding box center [1256, 603] width 136 height 24
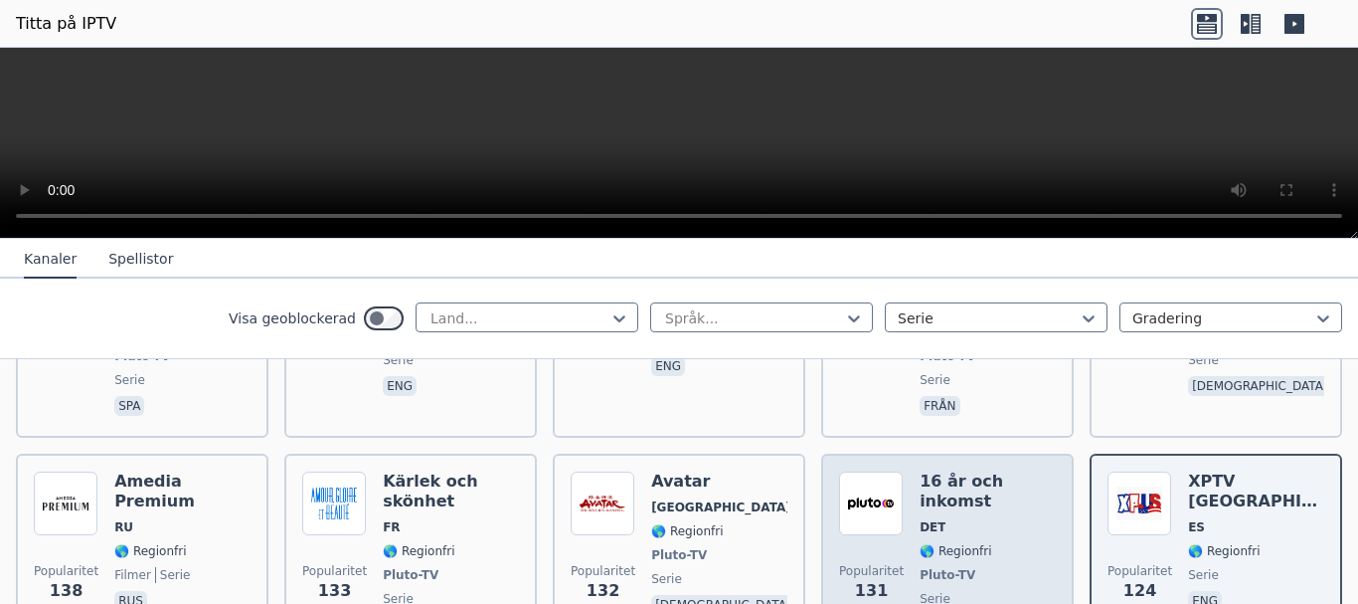
click at [964, 528] on div "16 år och inkomst DET 🌎 Regionfri Pluto-TV serie ita" at bounding box center [988, 554] width 136 height 167
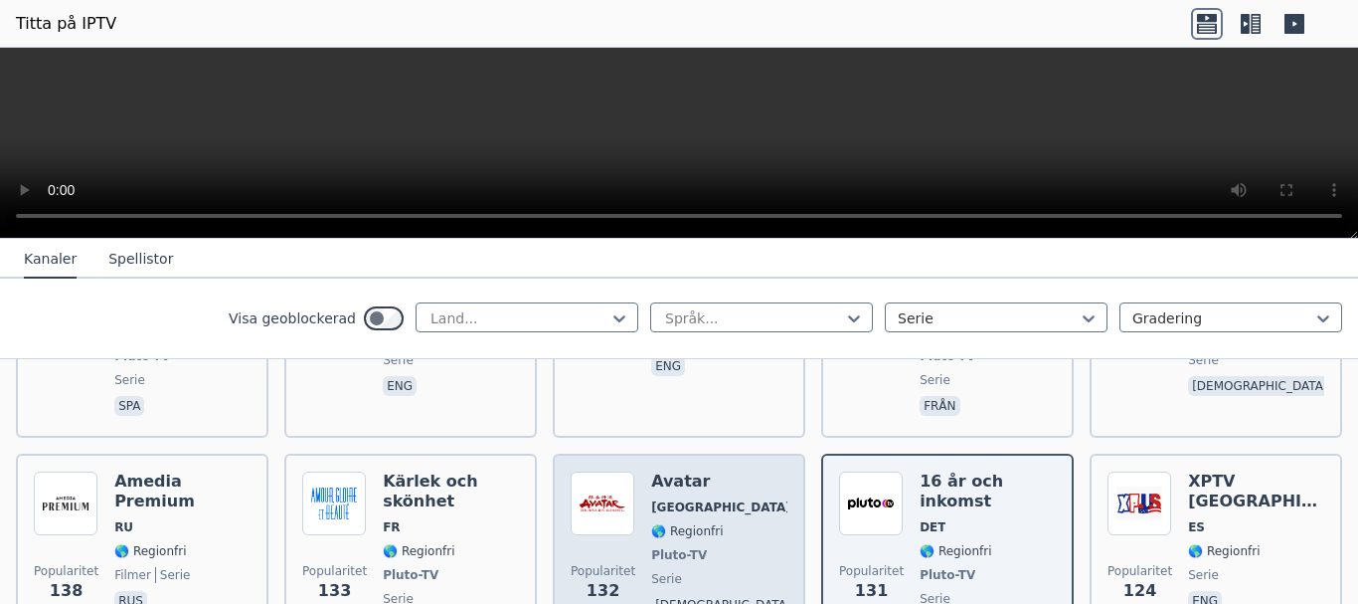
click at [690, 529] on div "Avatar Tyskland 🌎 Regionfri Pluto-TV serie [DEMOGRAPHIC_DATA]" at bounding box center [719, 554] width 136 height 167
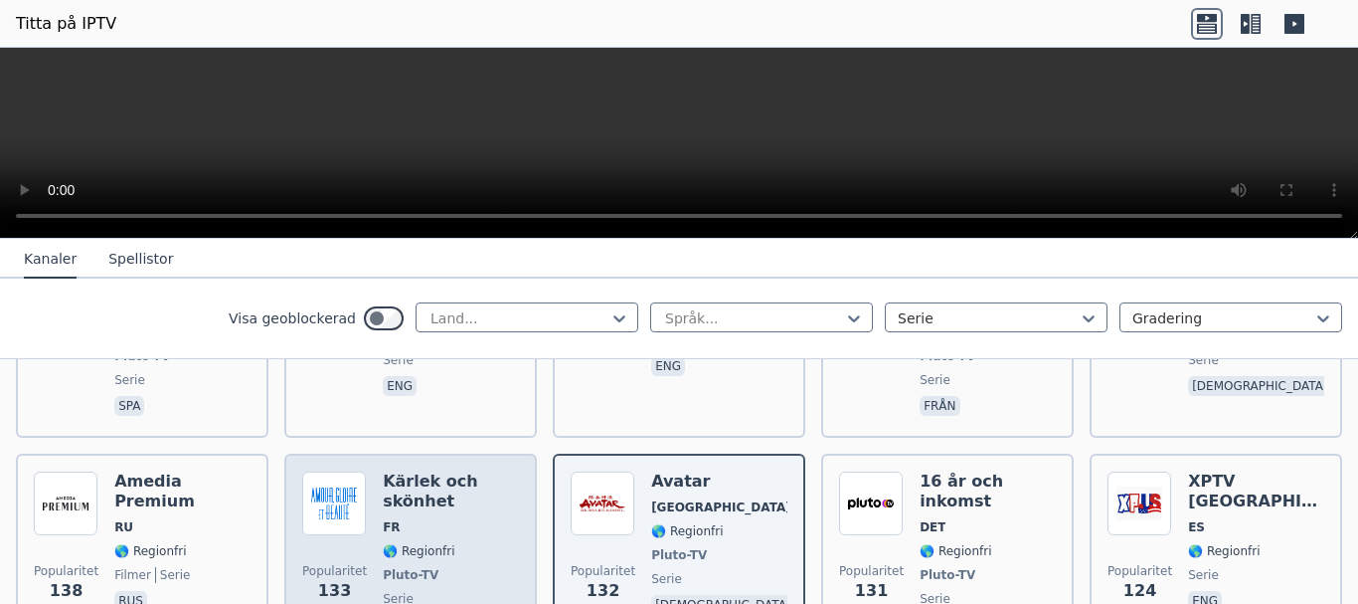
click at [432, 567] on span "Pluto-TV" at bounding box center [451, 575] width 136 height 16
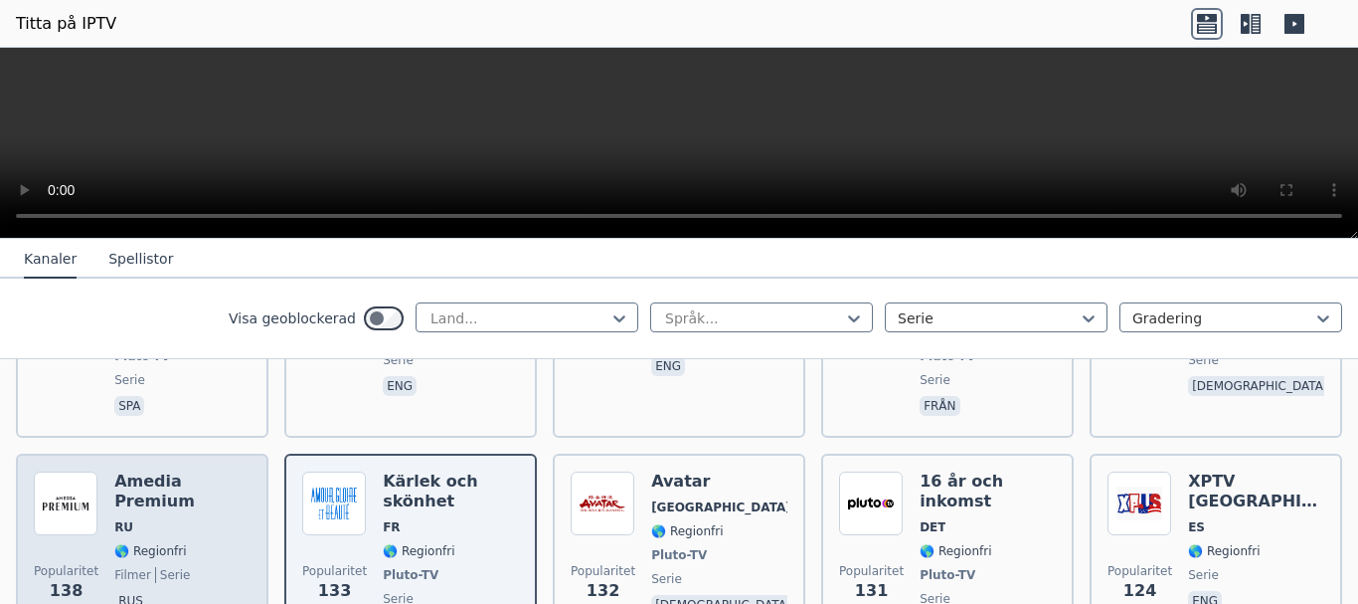
click at [184, 591] on span "rus" at bounding box center [182, 603] width 136 height 24
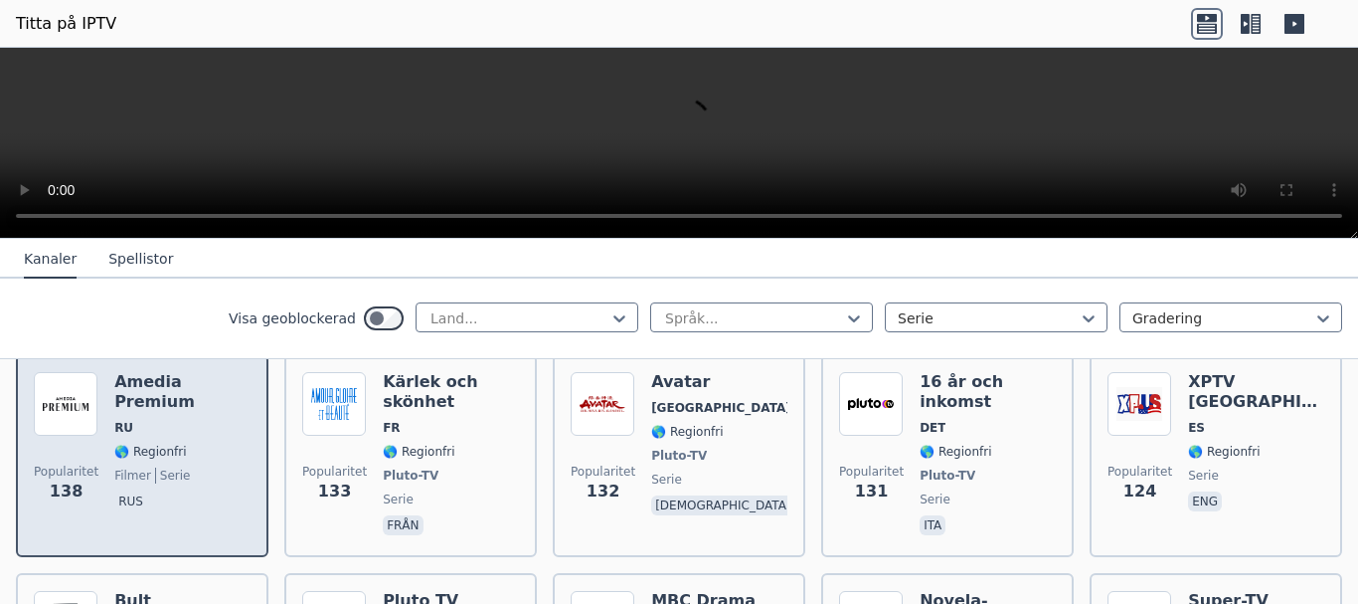
scroll to position [1193, 0]
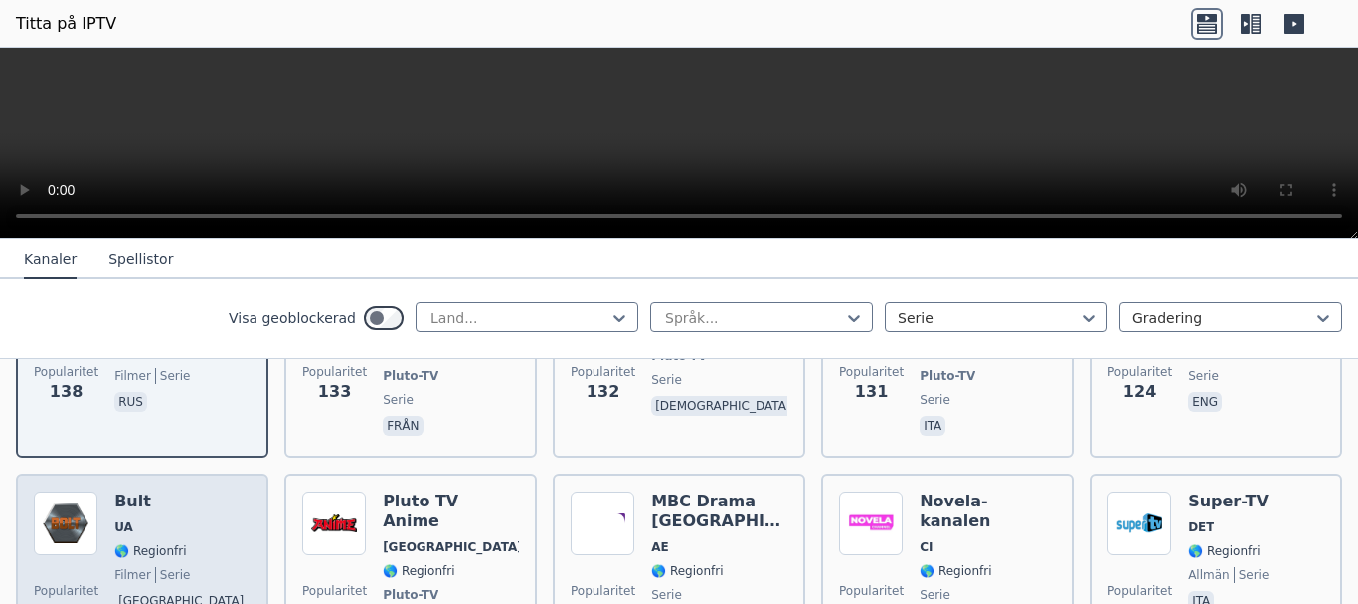
click at [186, 567] on span "filmer serie" at bounding box center [182, 575] width 136 height 16
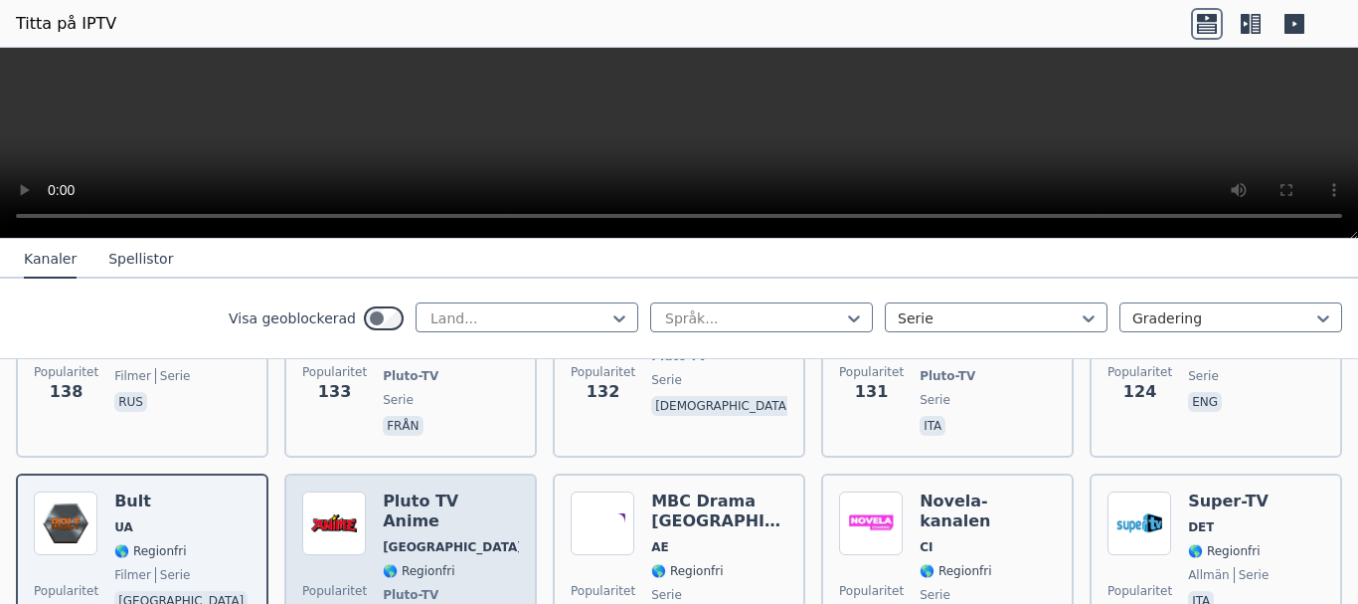
click at [463, 525] on div "Pluto TV Anime Tyskland 🌎 Regionfri Pluto-TV serie gud" at bounding box center [451, 574] width 136 height 167
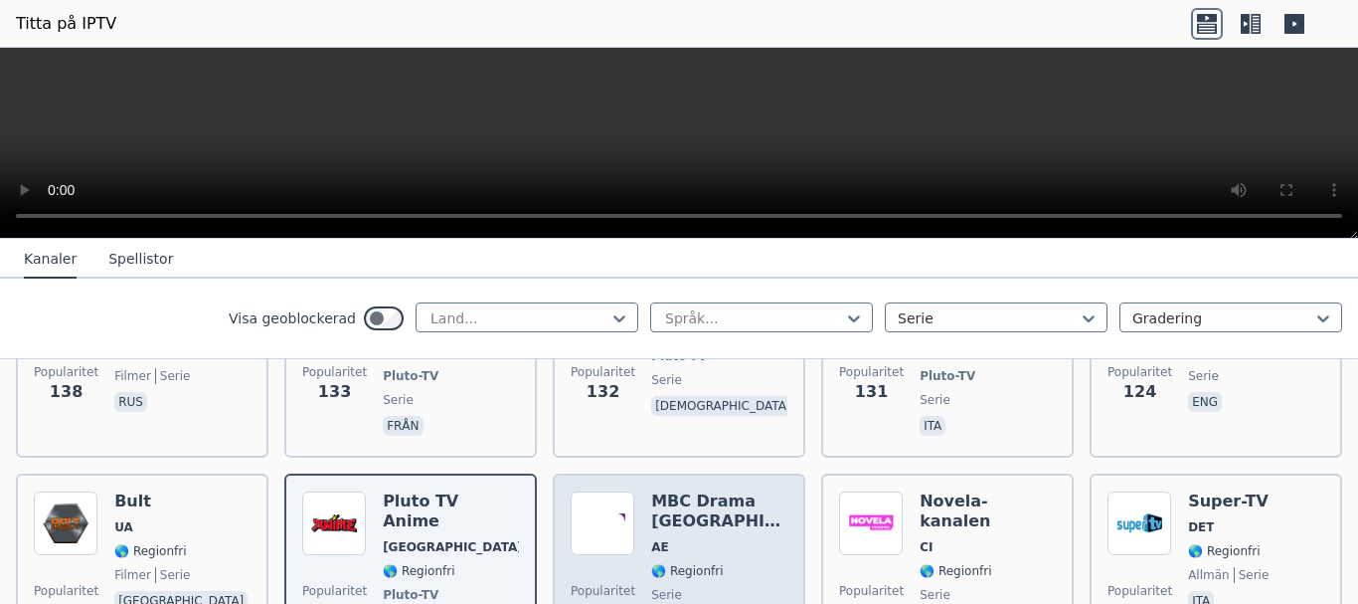
click at [672, 587] on span "serie" at bounding box center [719, 595] width 136 height 16
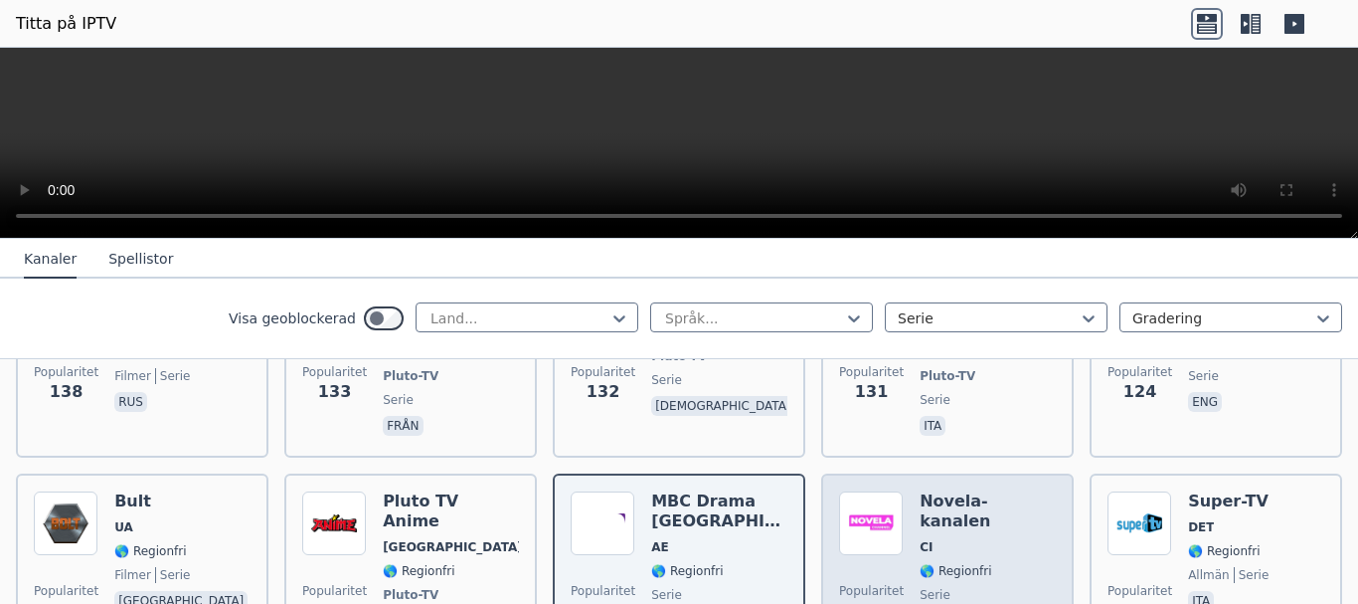
click at [977, 587] on span "serie" at bounding box center [988, 595] width 136 height 16
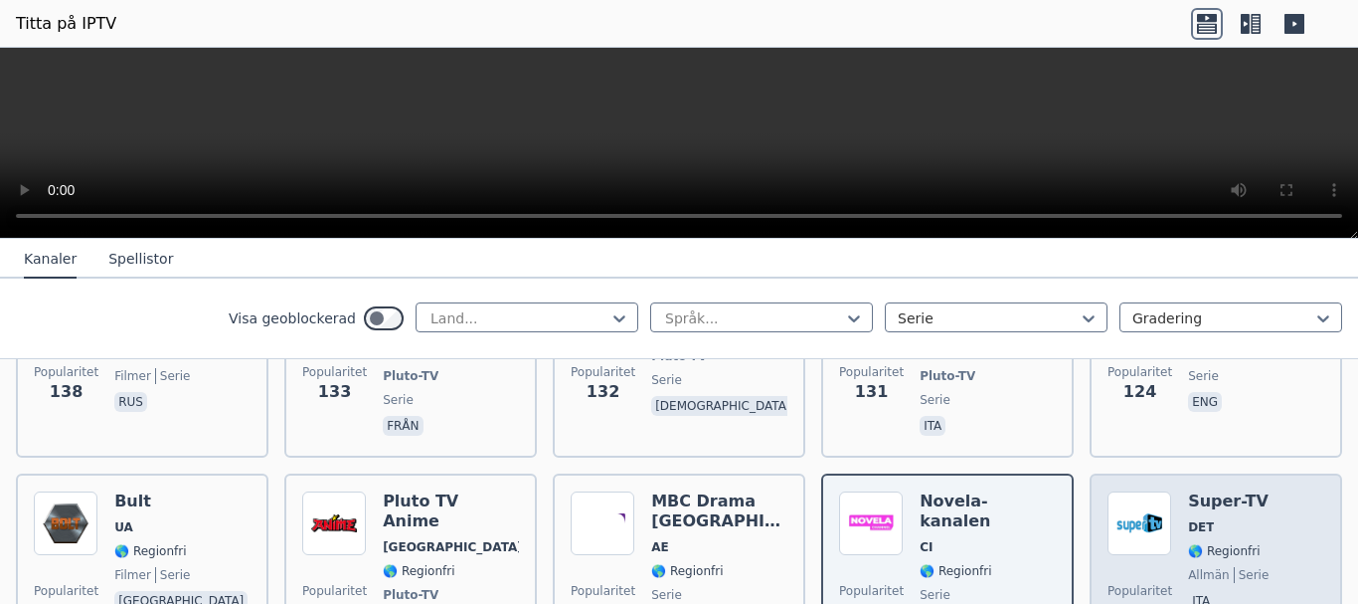
click at [1189, 568] on font "allmän" at bounding box center [1209, 575] width 42 height 14
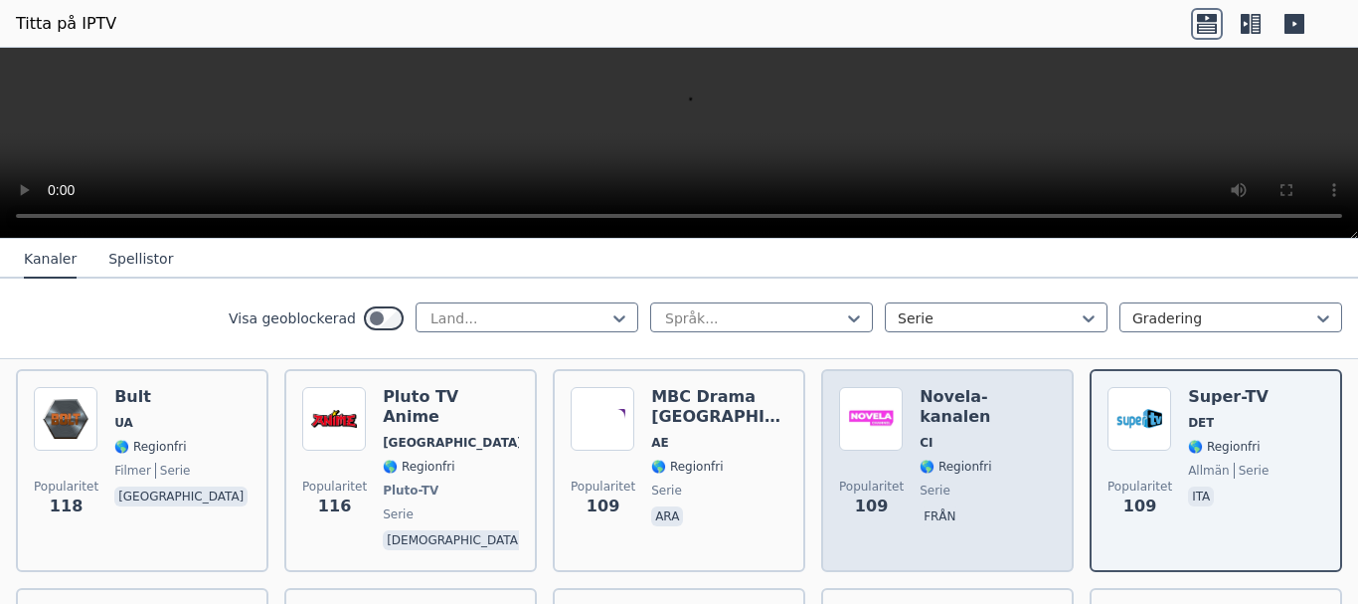
scroll to position [1392, 0]
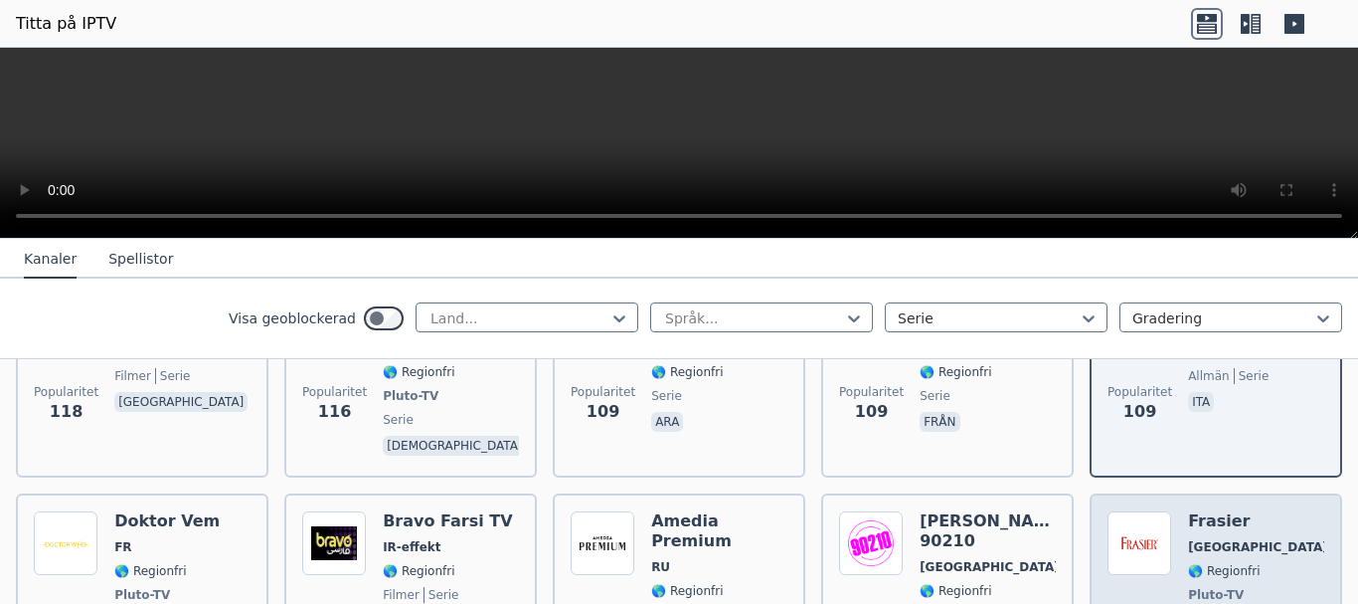
click at [1229, 544] on div "Frasier [GEOGRAPHIC_DATA] 🌎 Regionfri Pluto-TV serie eng" at bounding box center [1256, 594] width 136 height 167
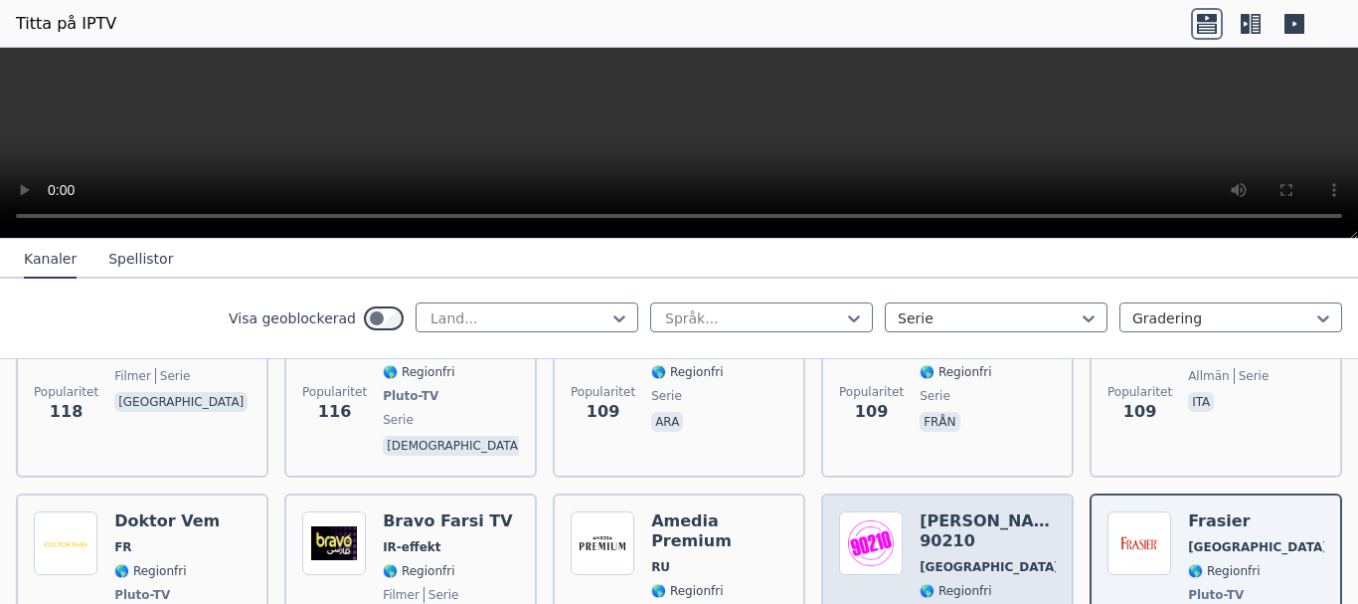
click at [994, 603] on span "Pluto-TV" at bounding box center [988, 615] width 136 height 16
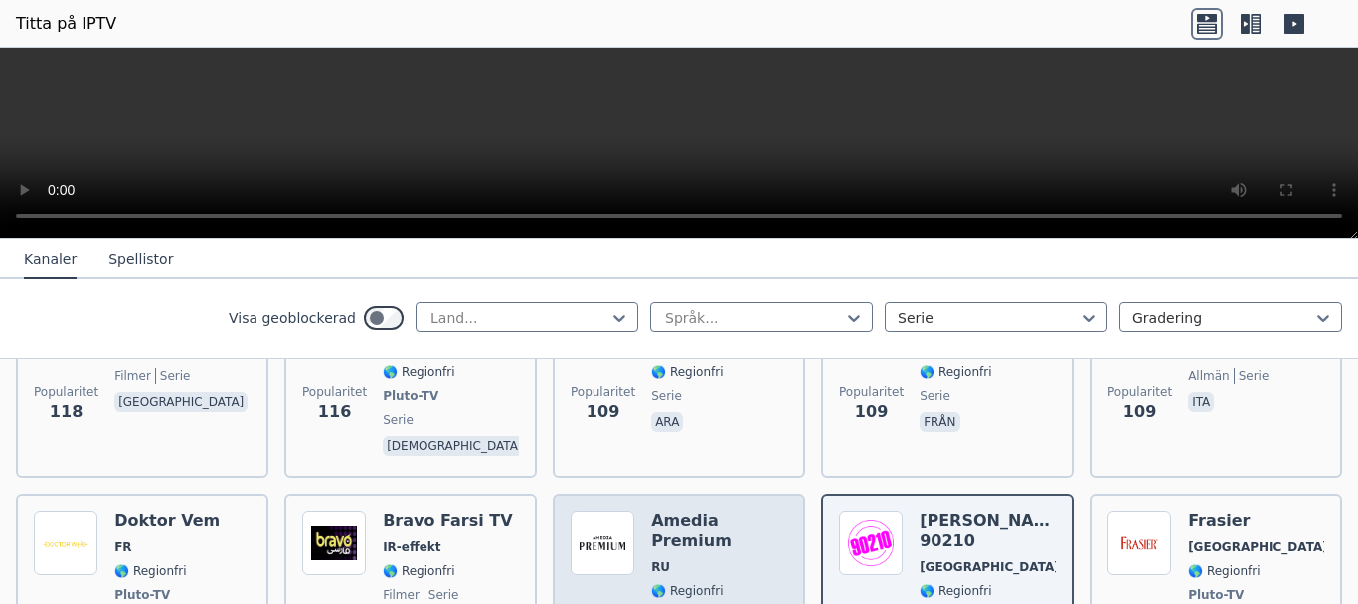
click at [692, 603] on span "serie" at bounding box center [710, 615] width 36 height 16
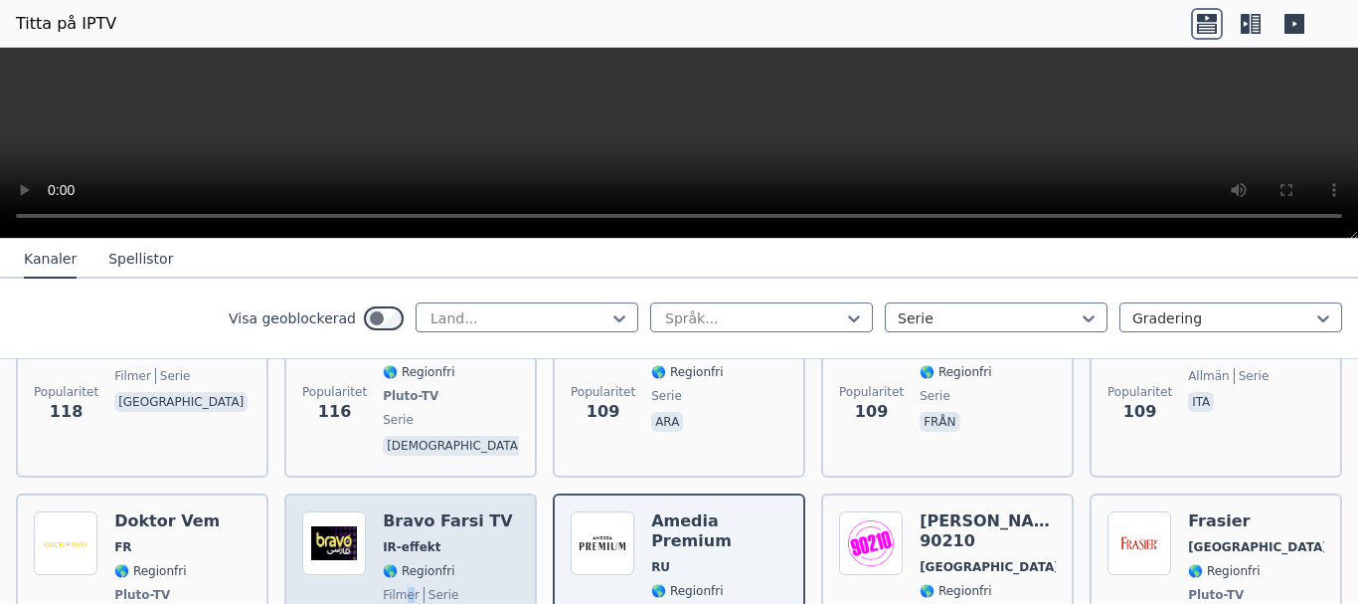
click at [405, 588] on font "filmer" at bounding box center [401, 595] width 37 height 14
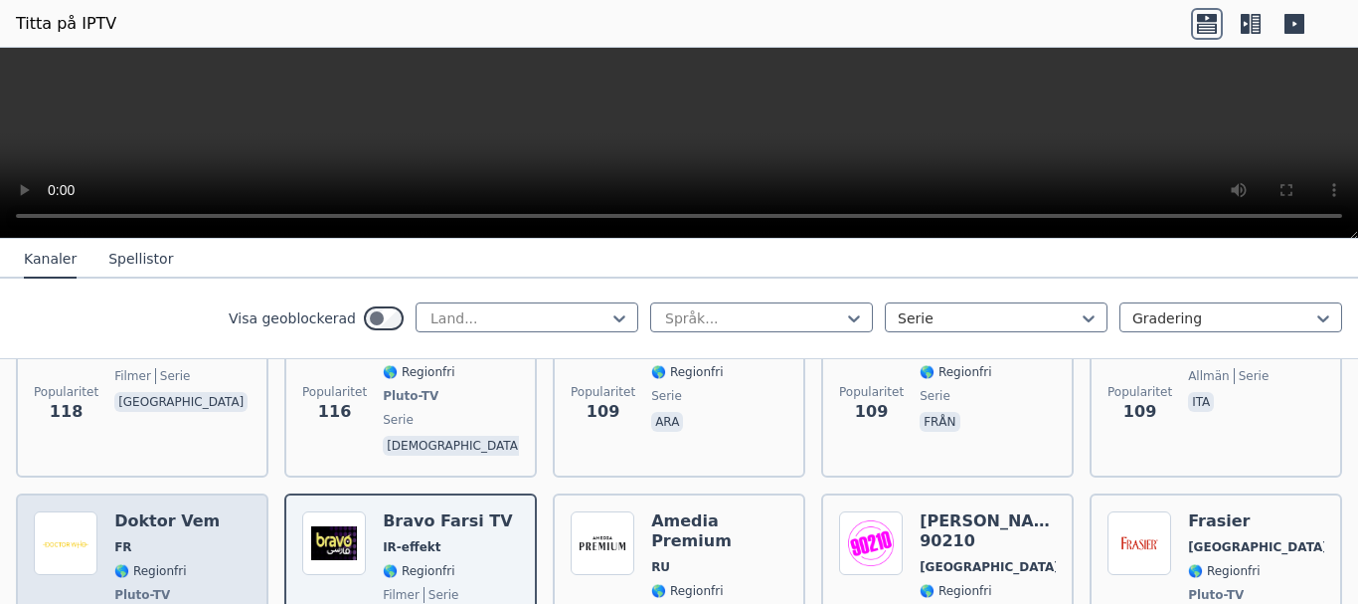
click at [201, 525] on div "Popularitet 108 Doktor Vem FR 🌎 Regionfri Pluto-TV serie från" at bounding box center [142, 594] width 217 height 167
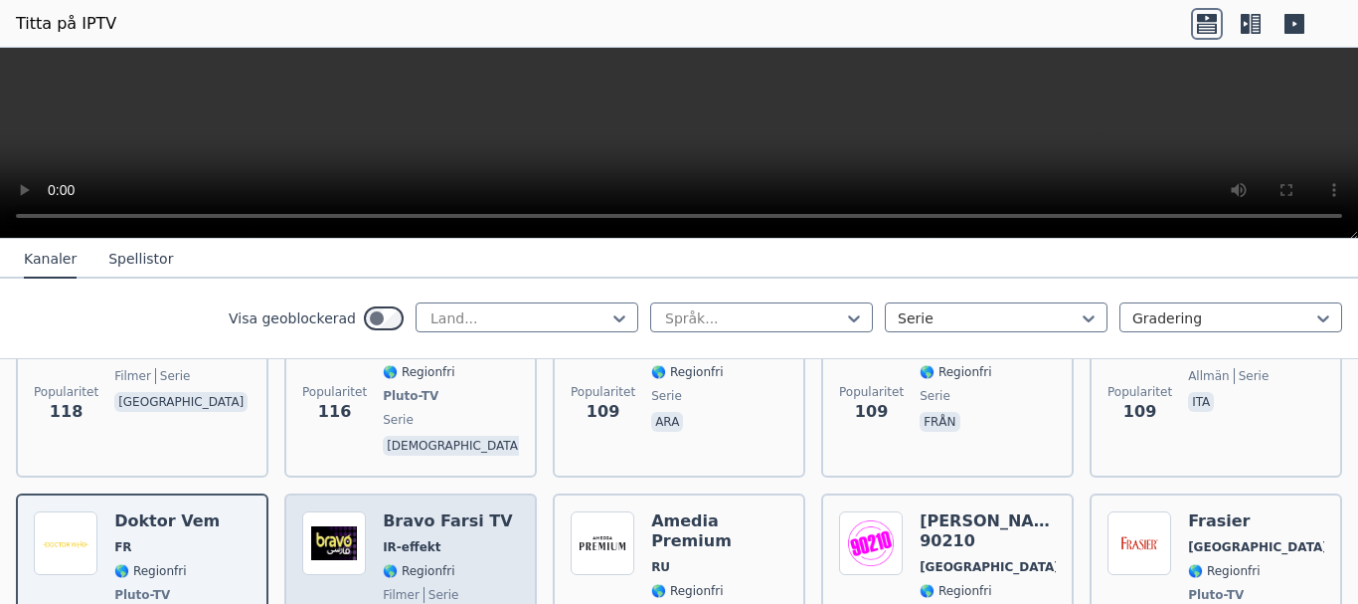
click at [438, 588] on font "serie" at bounding box center [444, 595] width 31 height 14
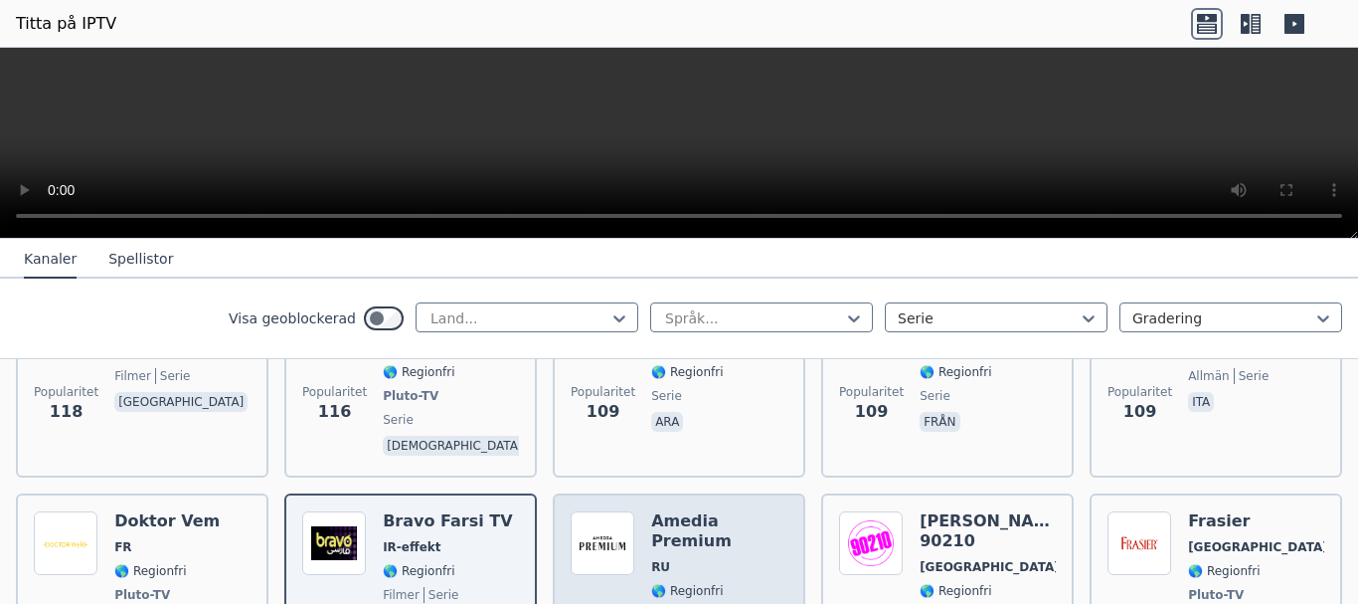
click at [734, 603] on span "filmer serie" at bounding box center [719, 615] width 136 height 16
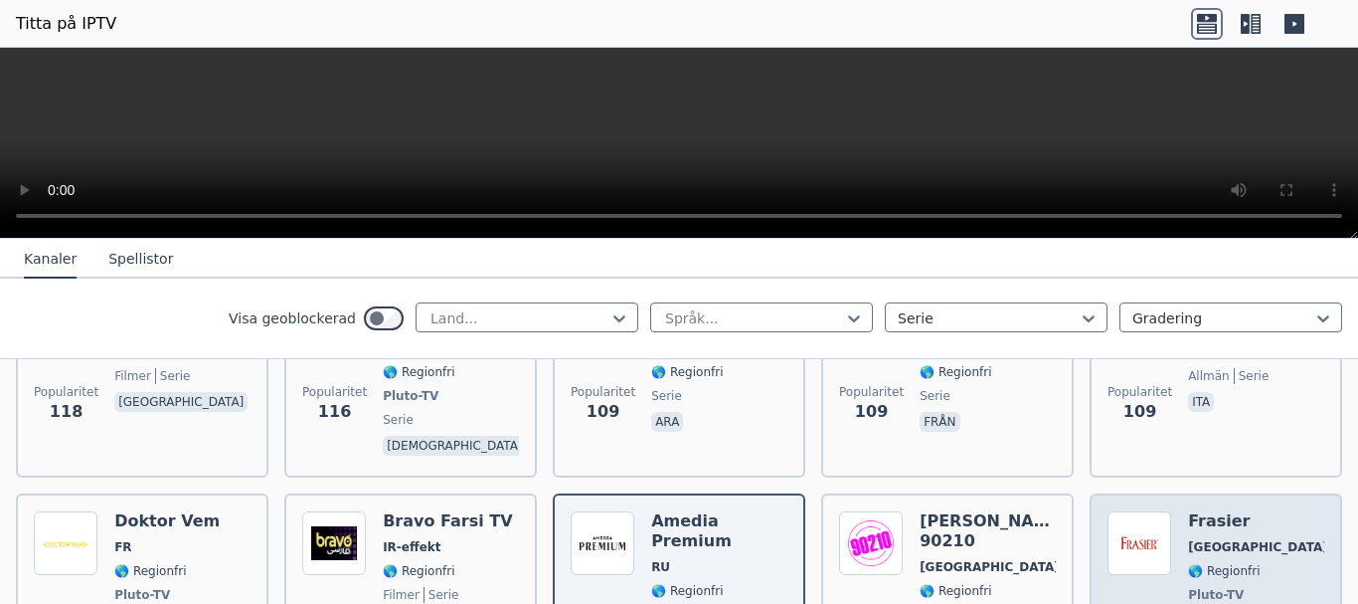
click at [1240, 528] on div "Popularitet 95 Frasier [GEOGRAPHIC_DATA] 🌎 Regionfri Pluto-TV serie eng" at bounding box center [1216, 594] width 217 height 167
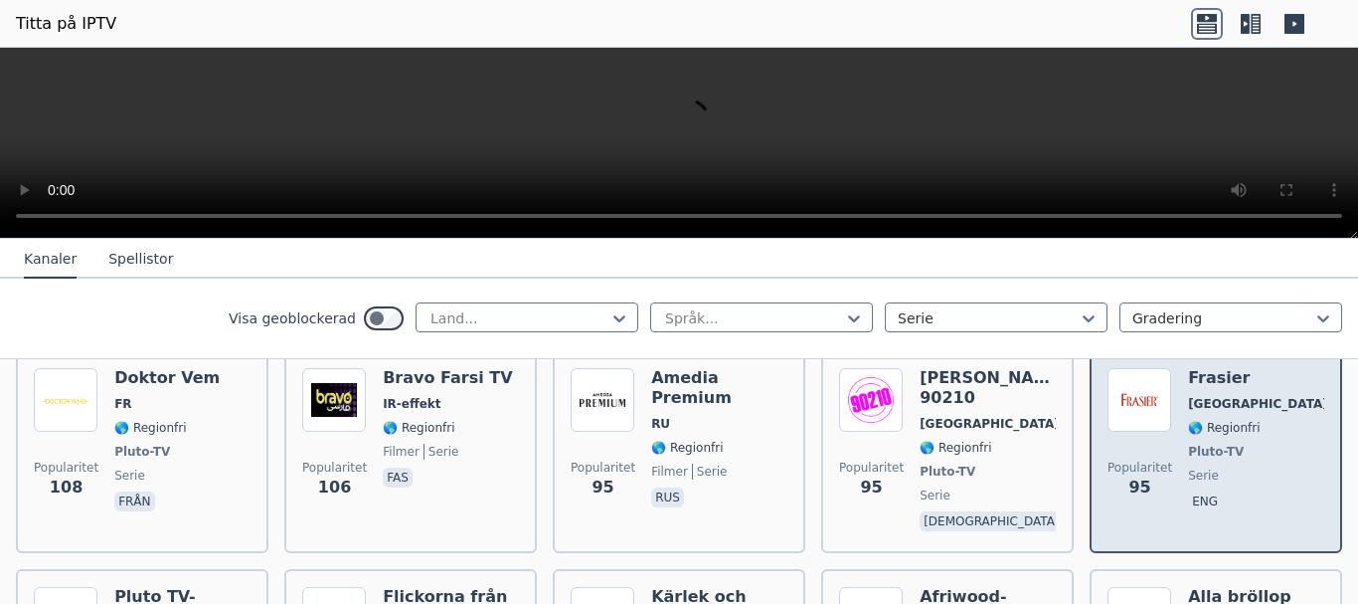
scroll to position [1591, 0]
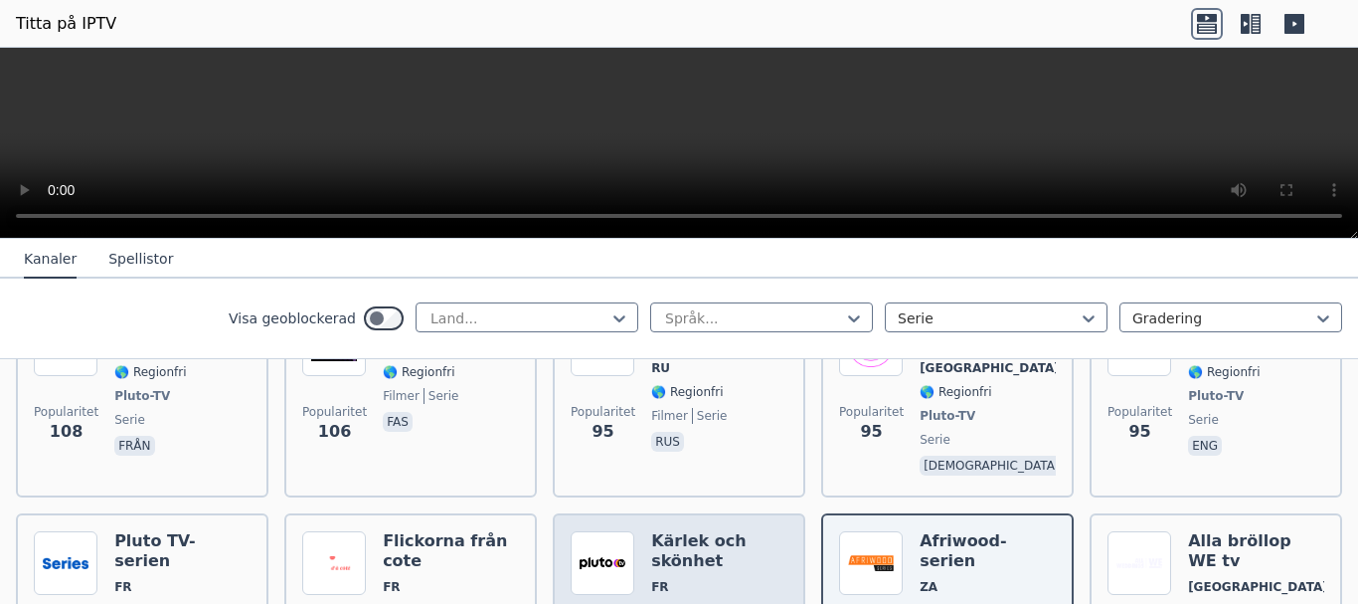
click at [718, 603] on span "🌎 Regionfri" at bounding box center [719, 611] width 136 height 16
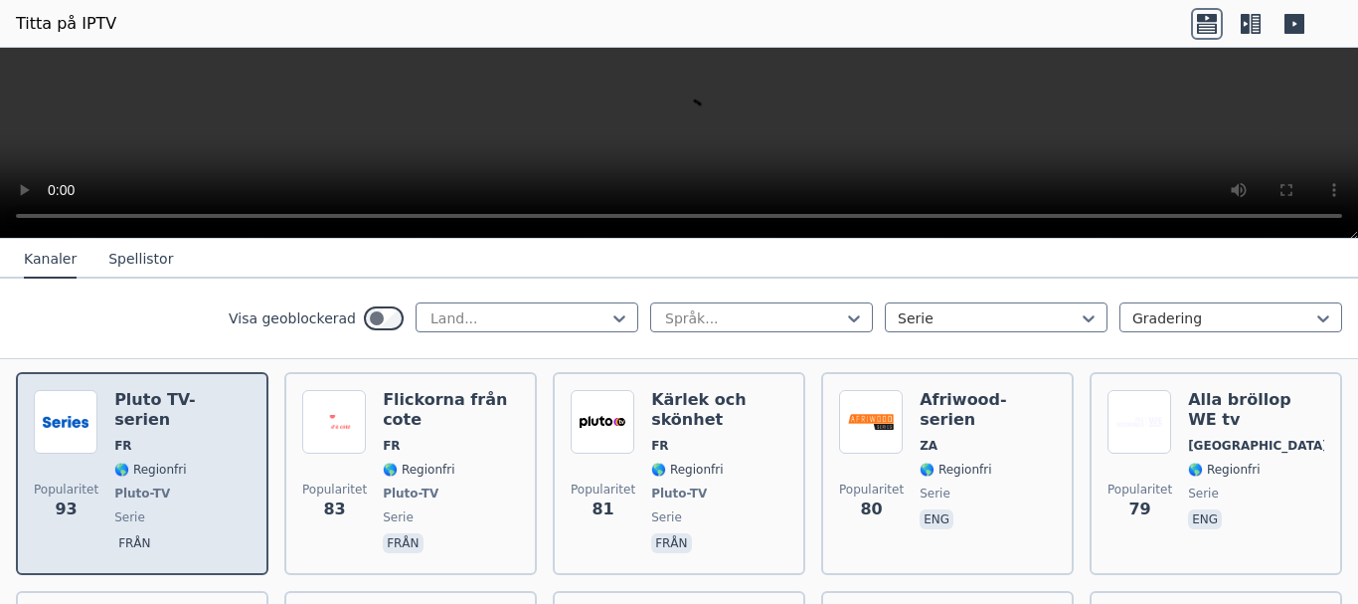
scroll to position [1790, 0]
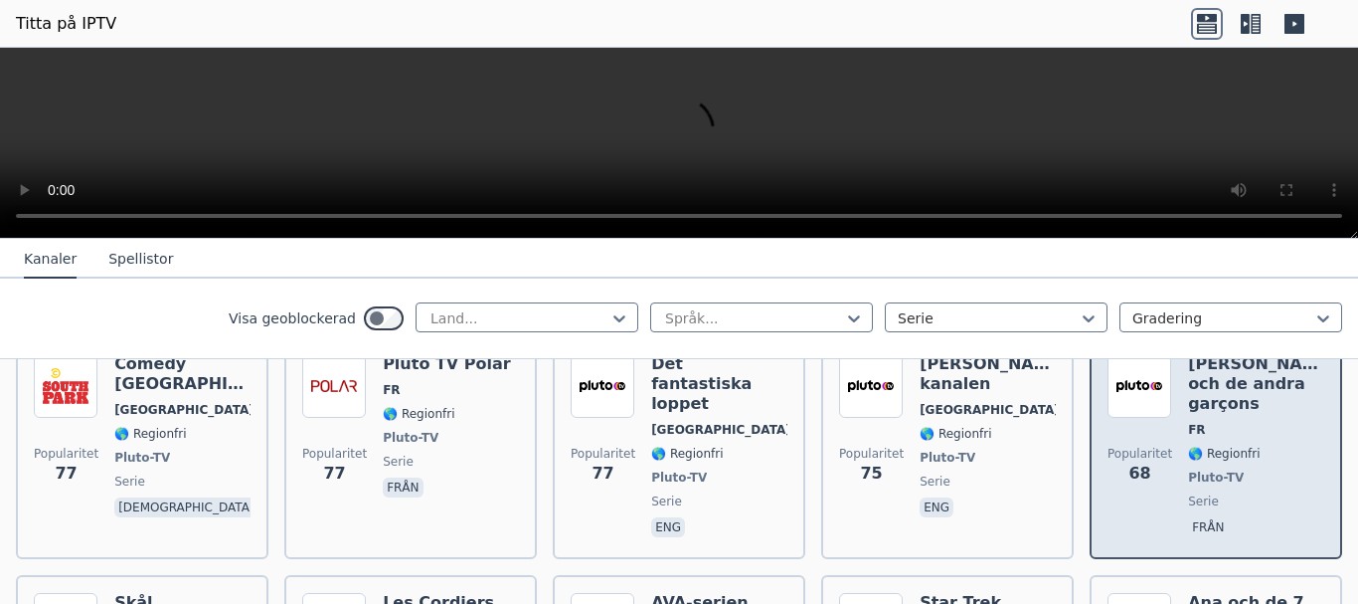
scroll to position [1989, 0]
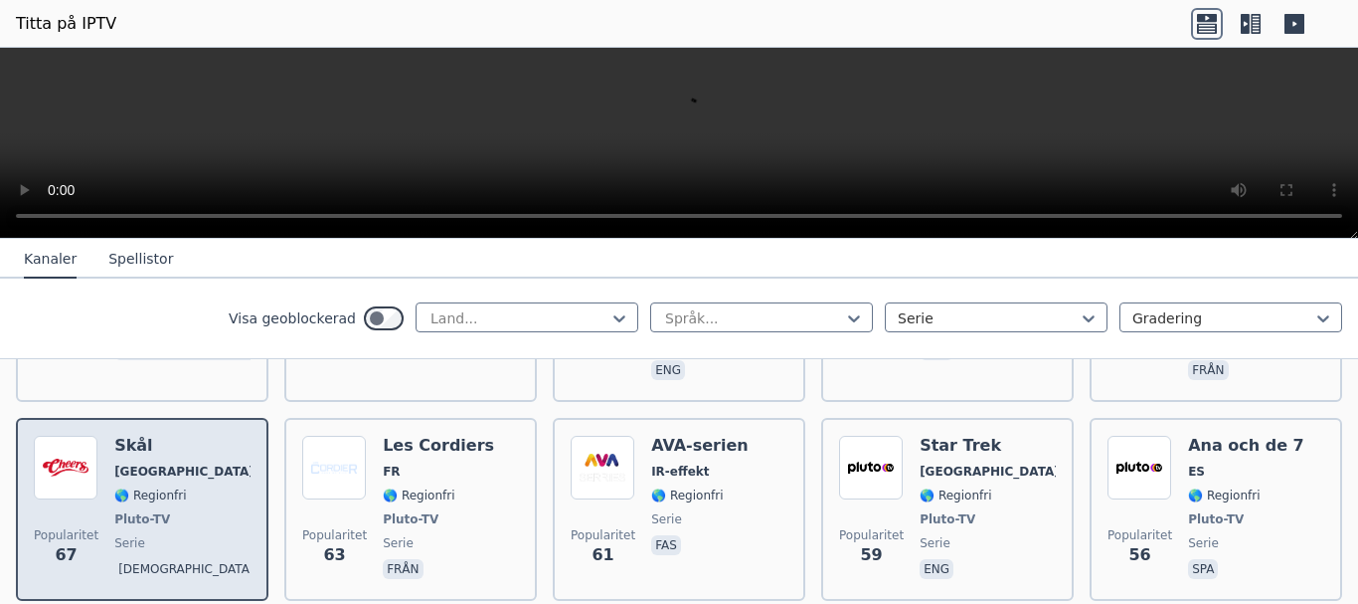
scroll to position [2287, 0]
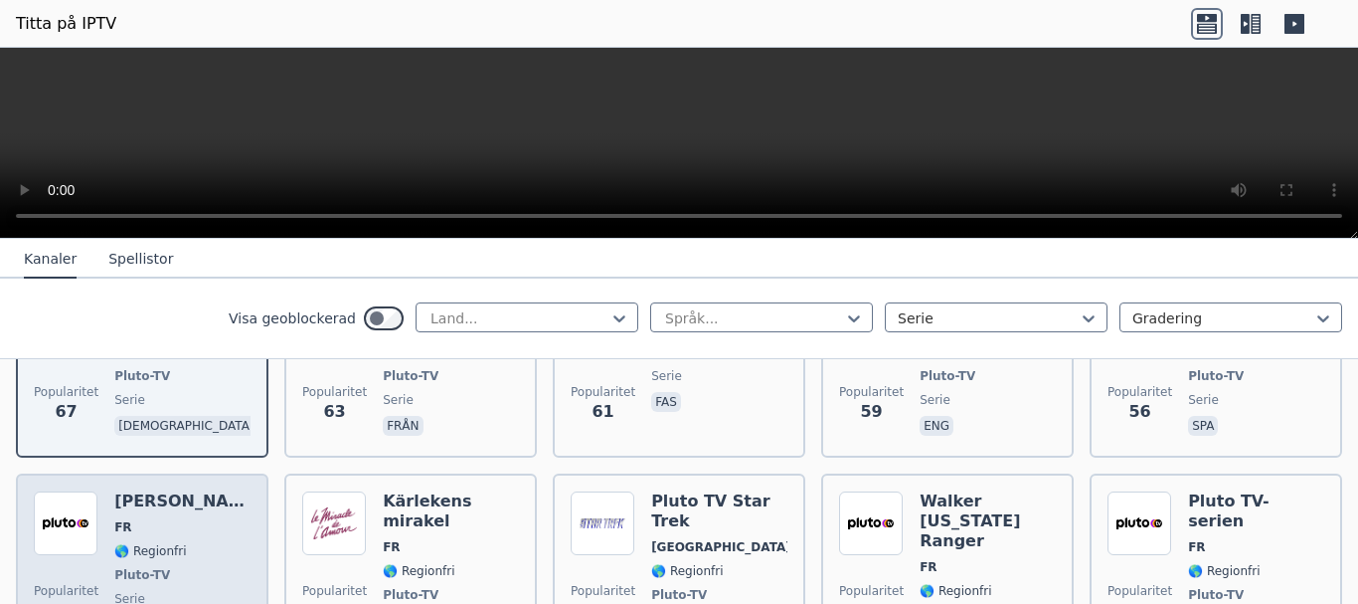
click at [174, 567] on span "Pluto-TV" at bounding box center [182, 575] width 136 height 16
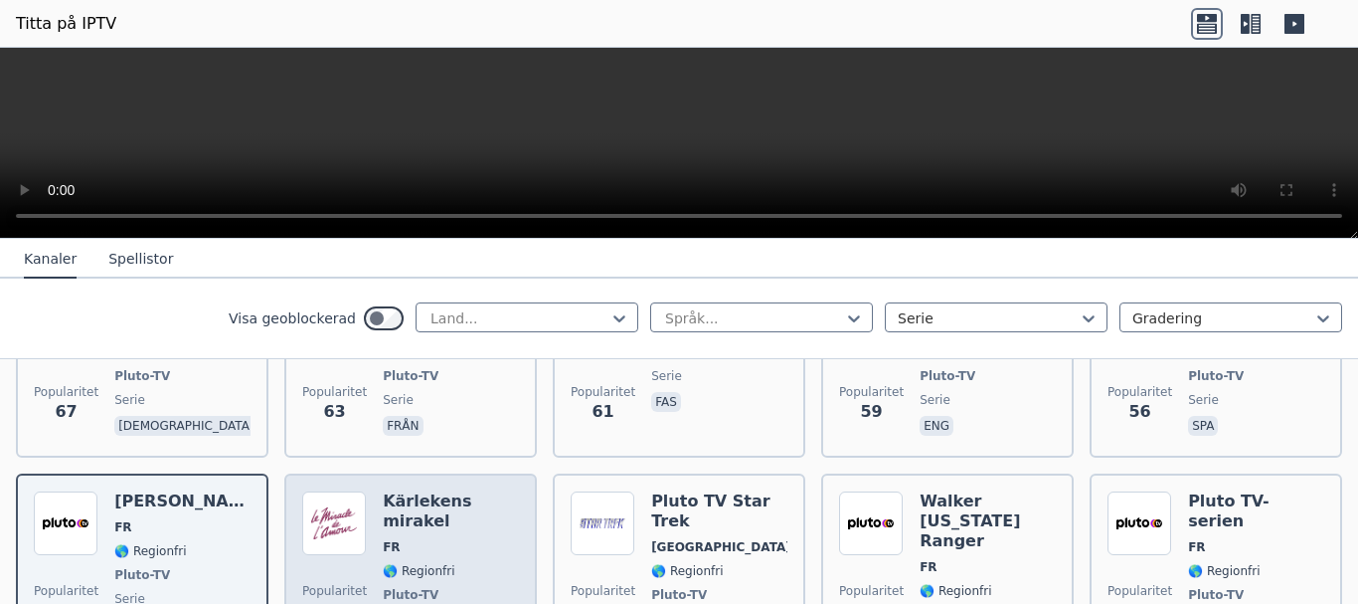
click at [450, 587] on span "Pluto-TV" at bounding box center [451, 595] width 136 height 16
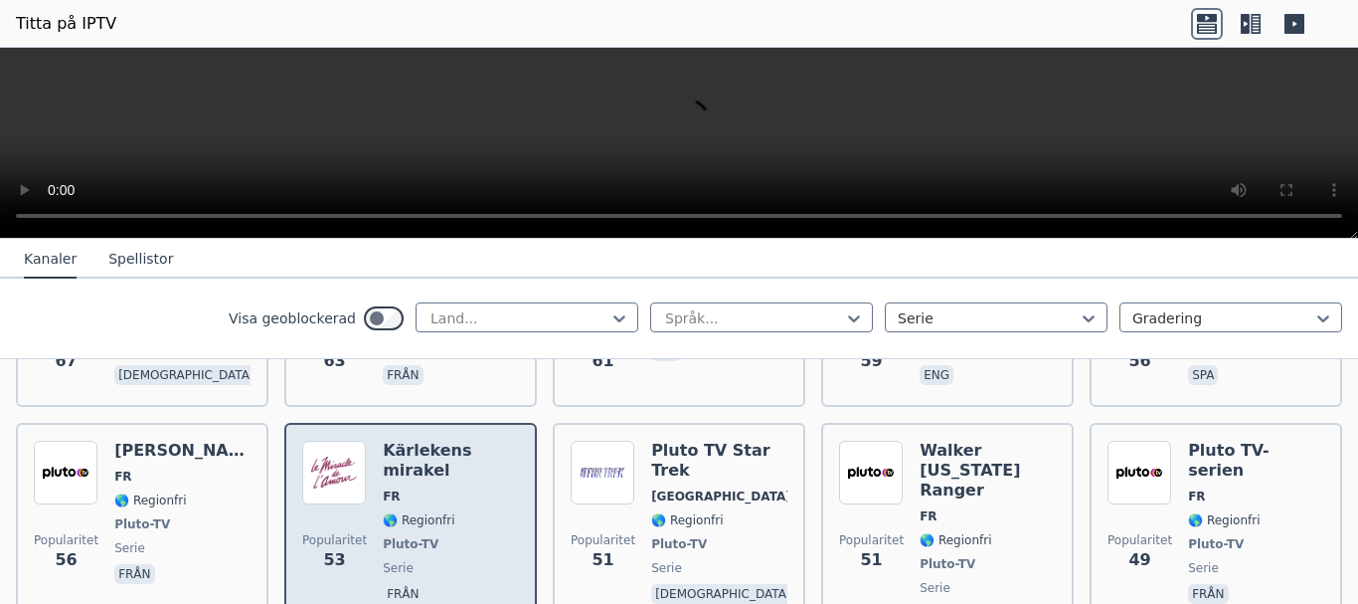
scroll to position [2387, 0]
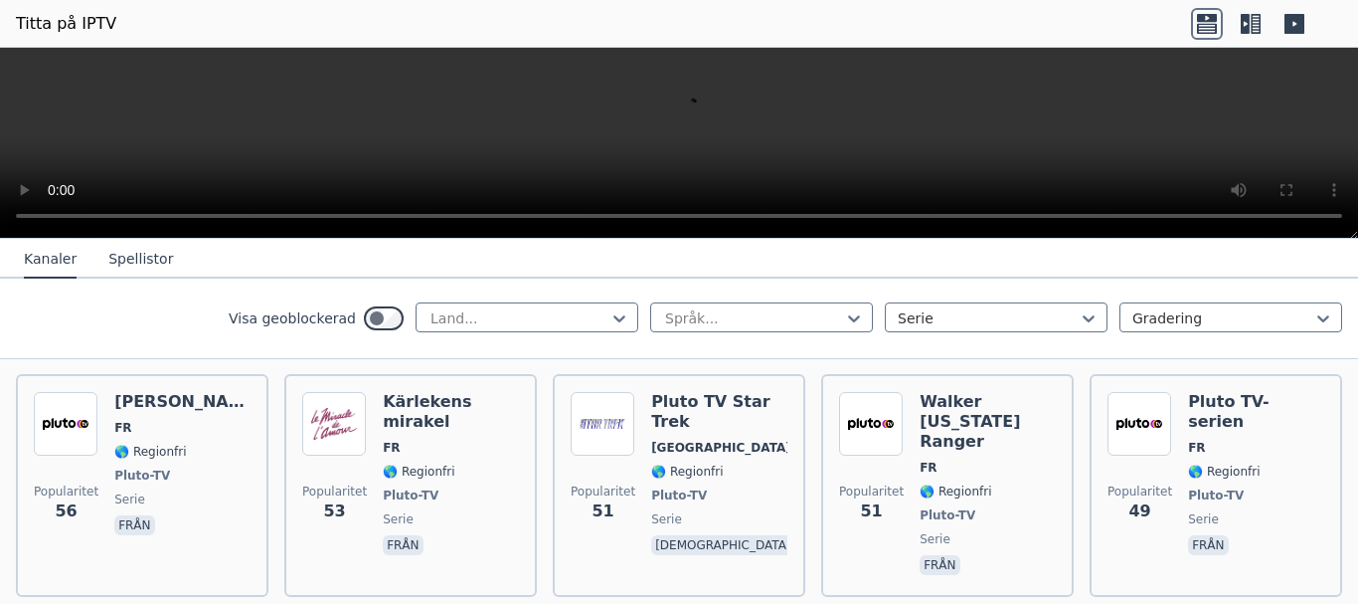
scroll to position [2486, 0]
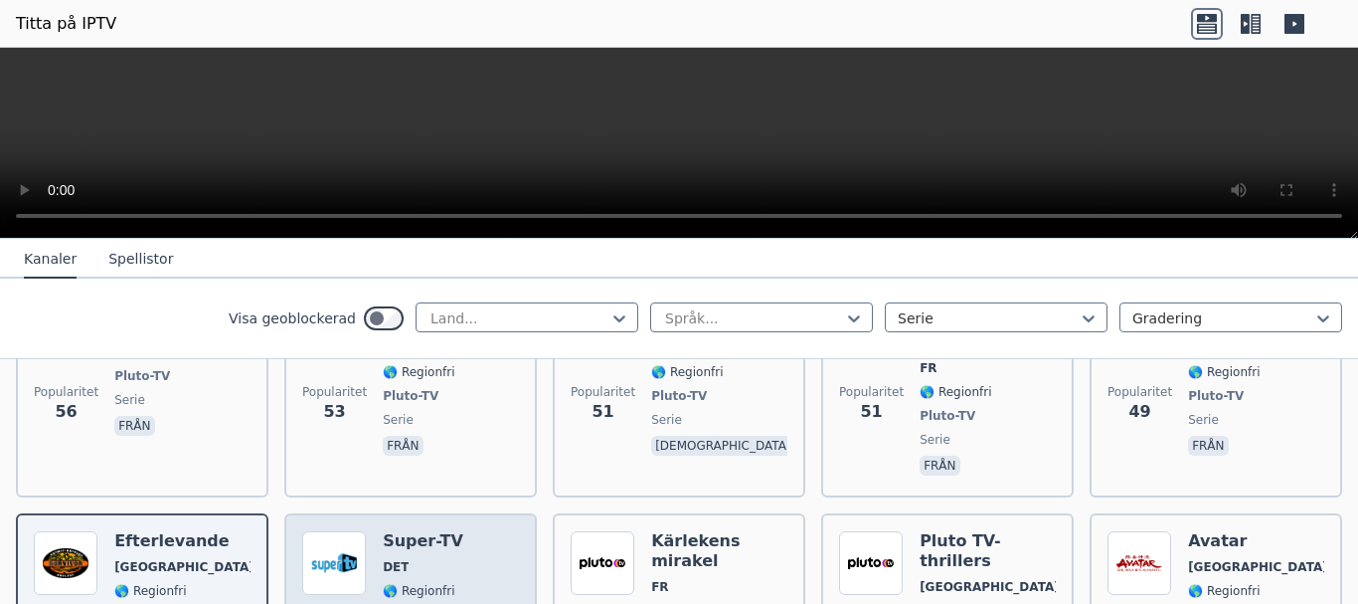
click at [469, 532] on div "Popularitet 48 Super-TV DET 🌎 Regionfri allmän serie ita" at bounding box center [410, 614] width 217 height 167
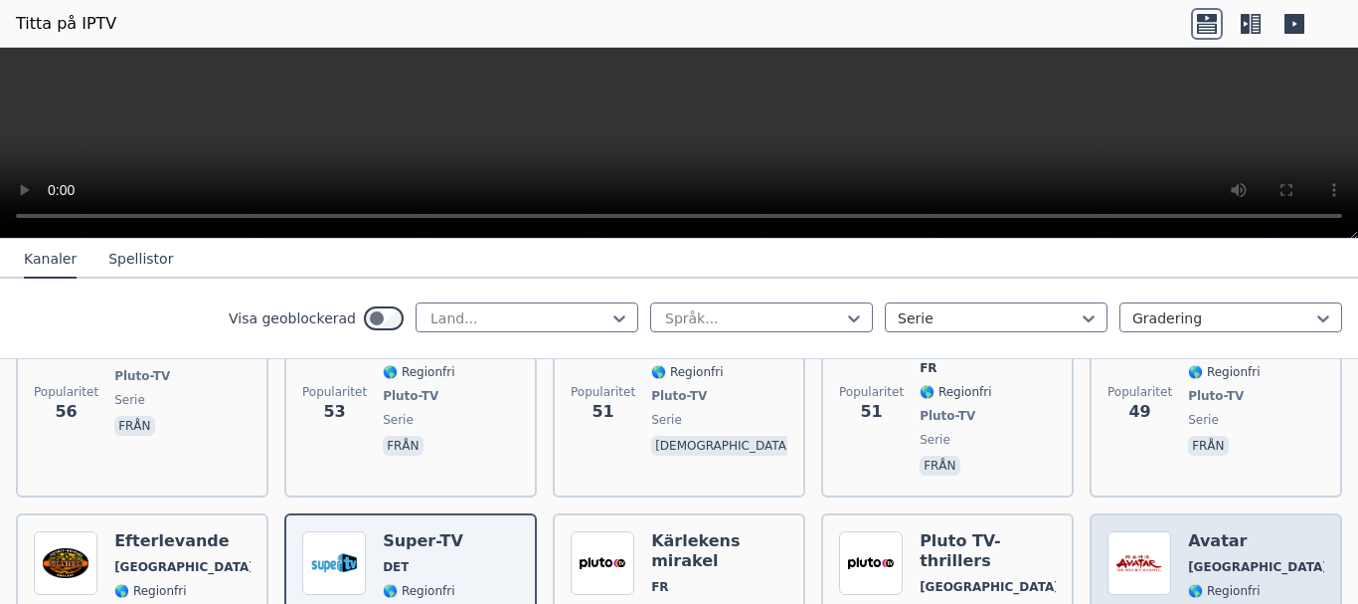
click at [1237, 603] on span "Pluto-TV" at bounding box center [1256, 615] width 136 height 16
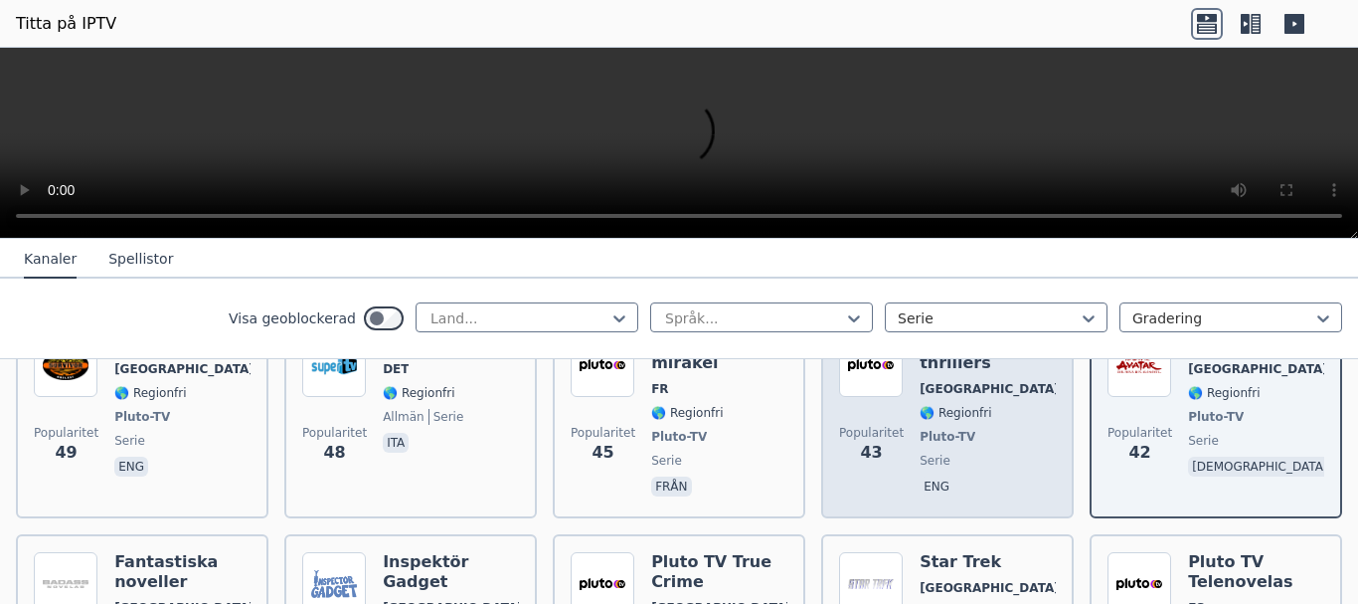
scroll to position [2685, 0]
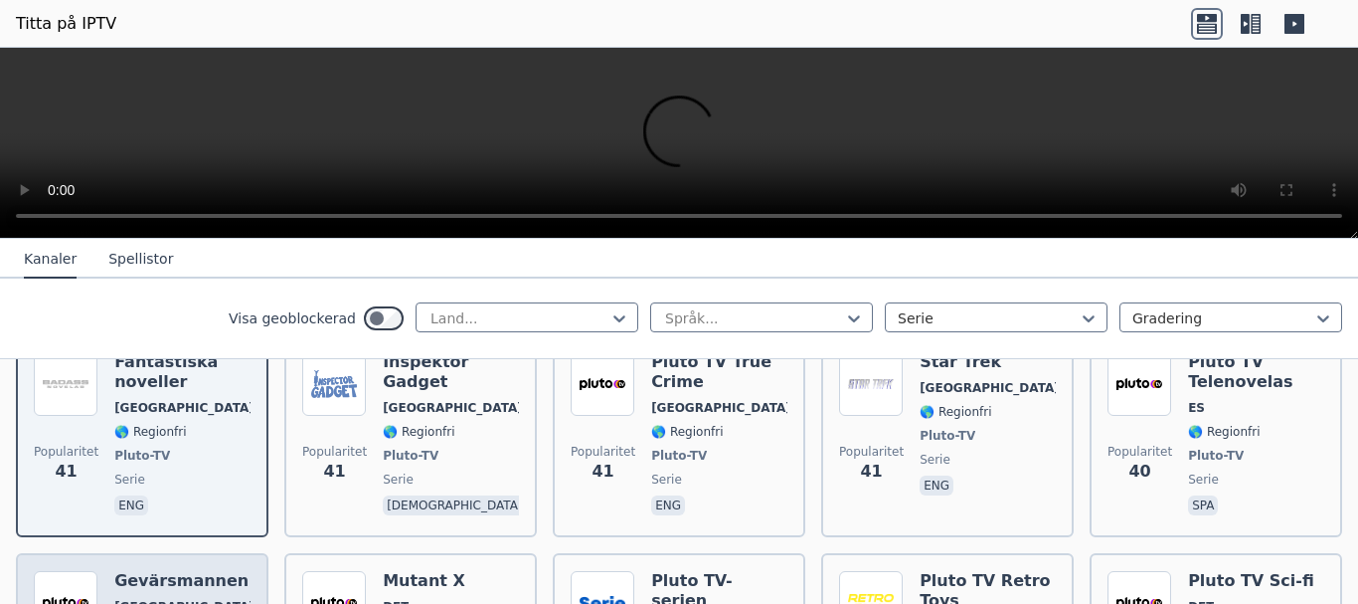
scroll to position [2983, 0]
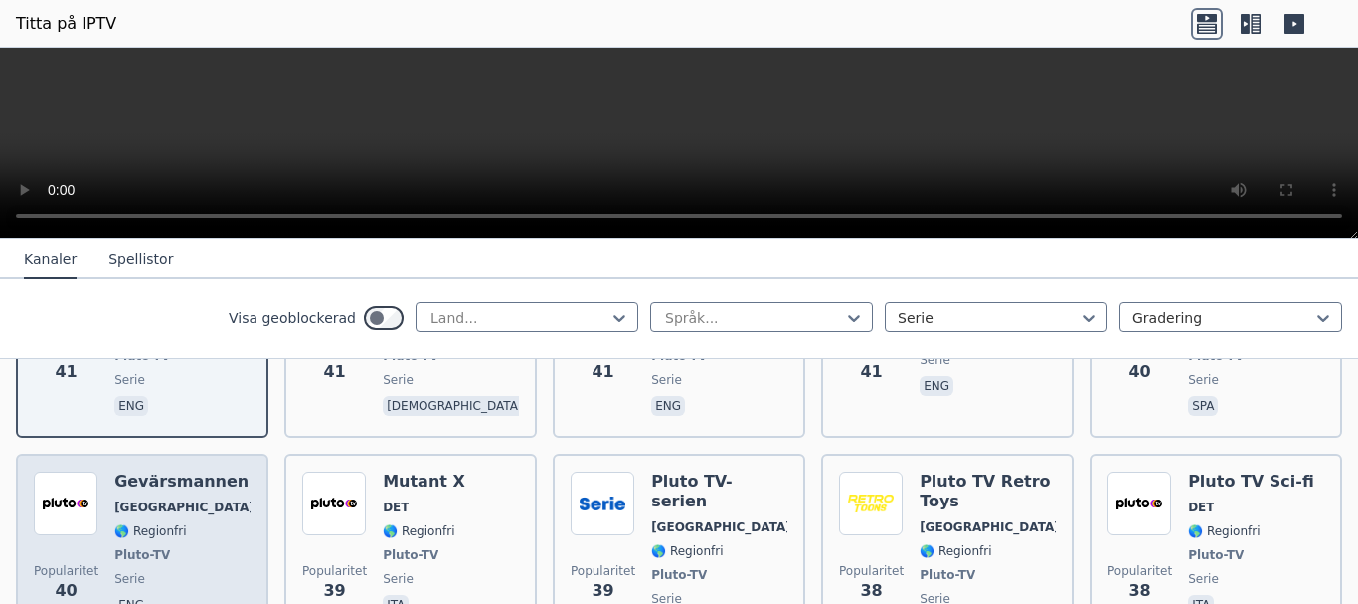
click at [167, 471] on div "Gevärsmannen USA 🌎 Regionfri Pluto-TV serie eng" at bounding box center [182, 554] width 136 height 167
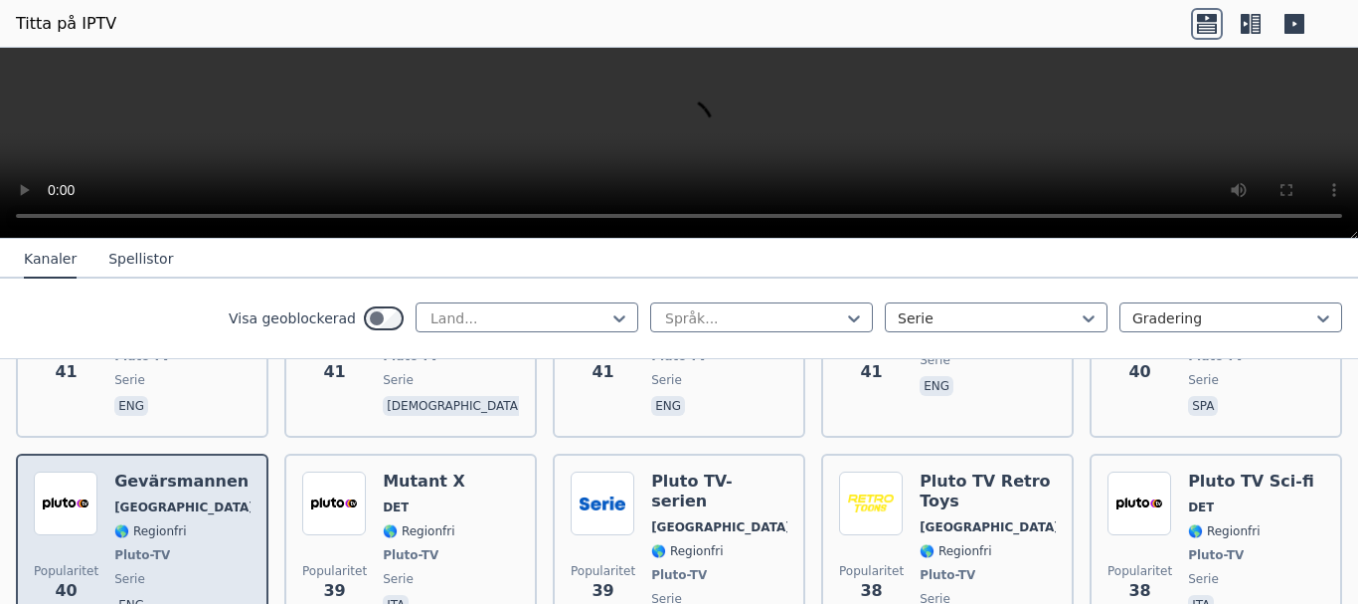
scroll to position [2884, 0]
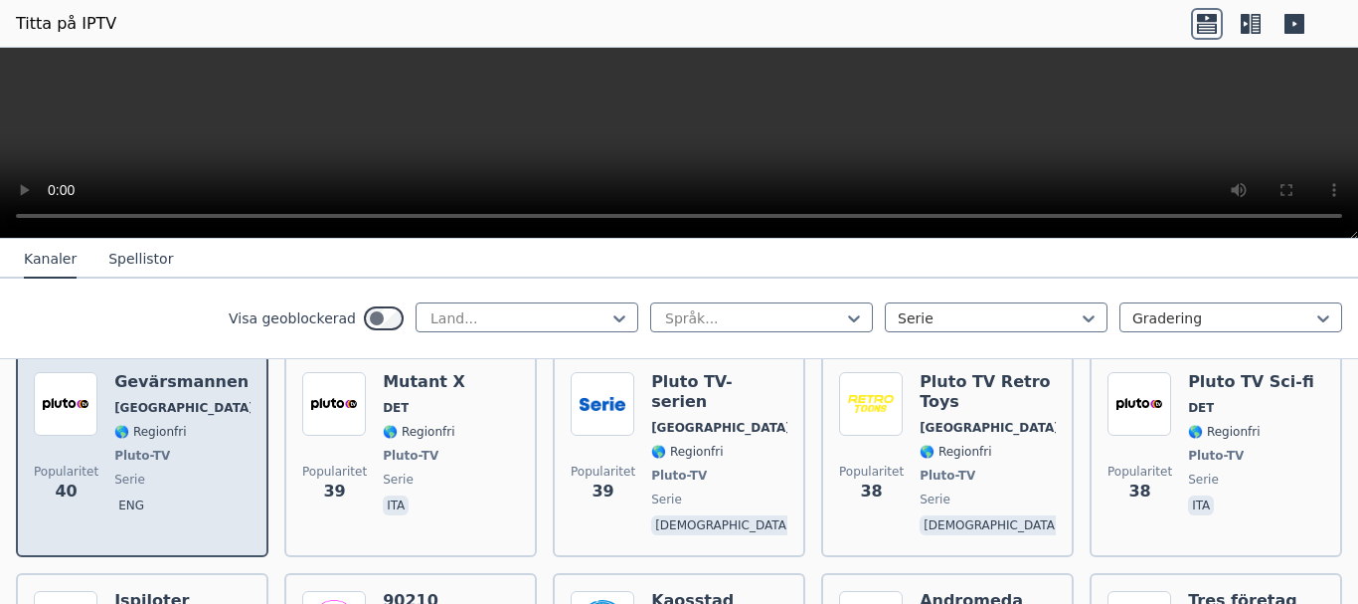
scroll to position [3182, 0]
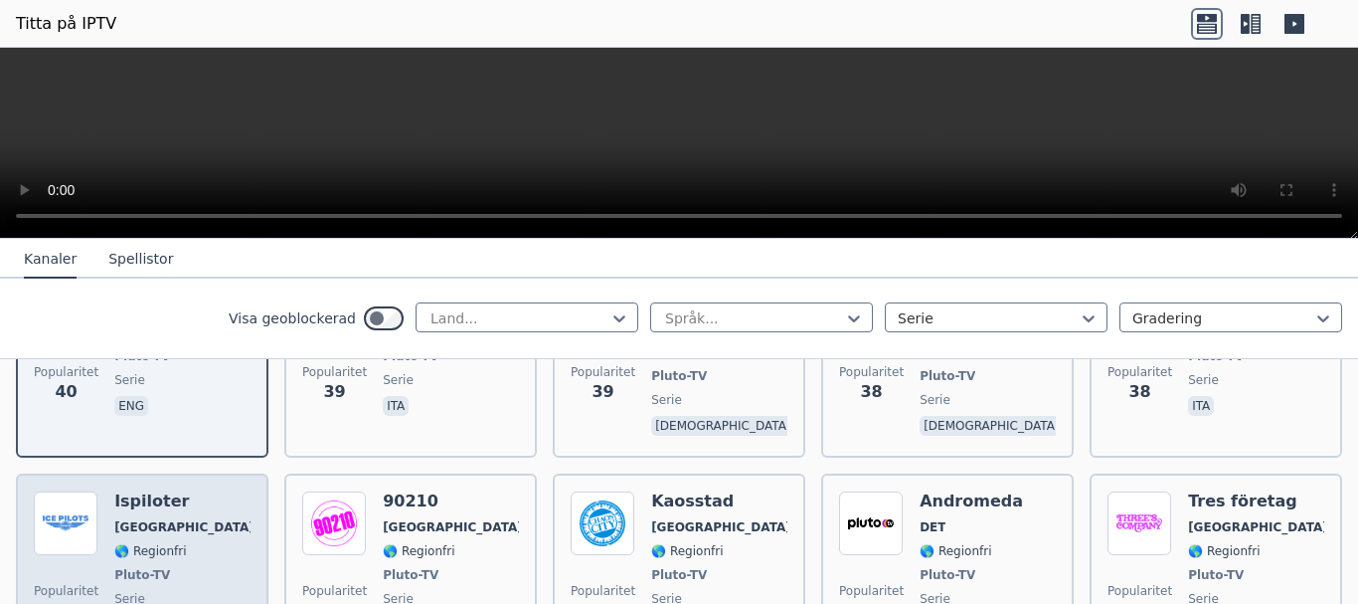
click at [168, 567] on span "Pluto-TV" at bounding box center [182, 575] width 136 height 16
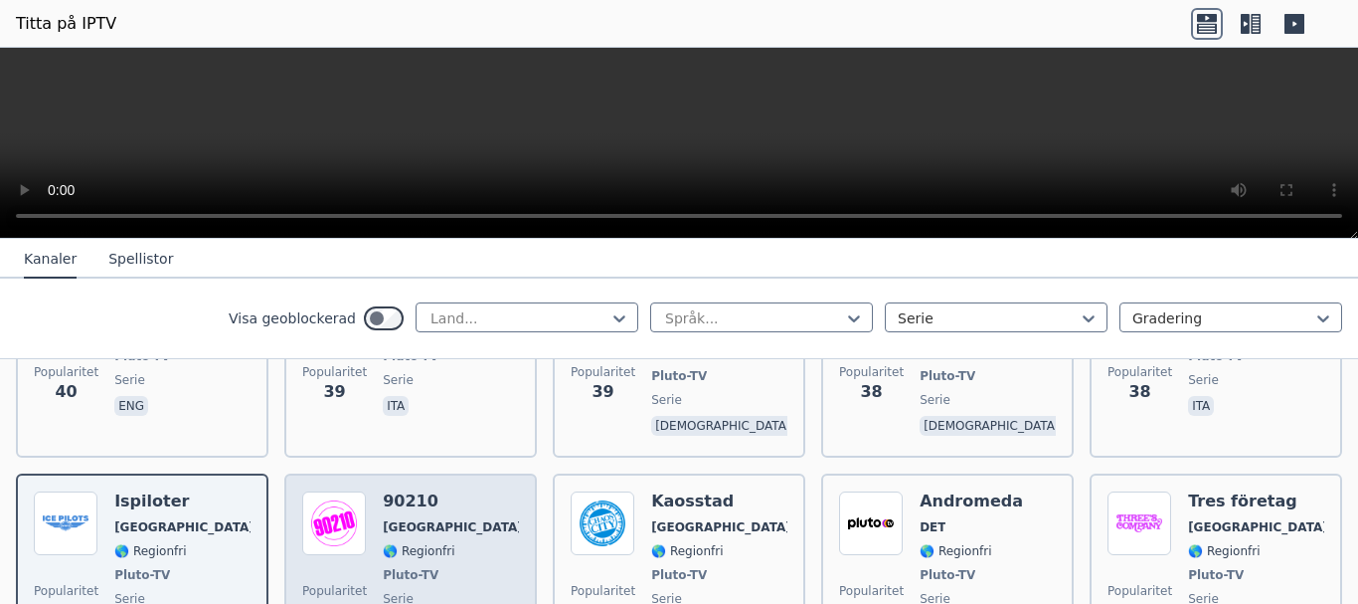
click at [443, 491] on div "Popularitet 36 90210 USA 🌎 Regionfri Pluto-TV serie eng" at bounding box center [410, 564] width 217 height 147
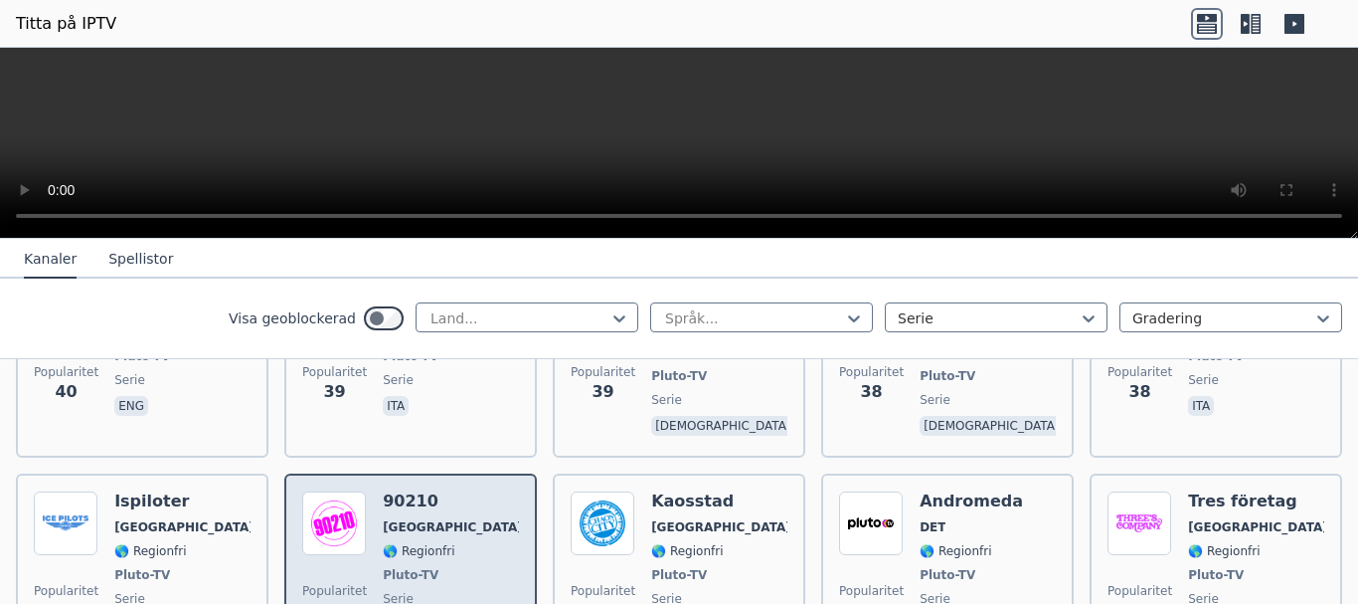
click at [443, 491] on div "Popularitet 36 90210 USA 🌎 Regionfri Pluto-TV serie eng" at bounding box center [410, 564] width 217 height 147
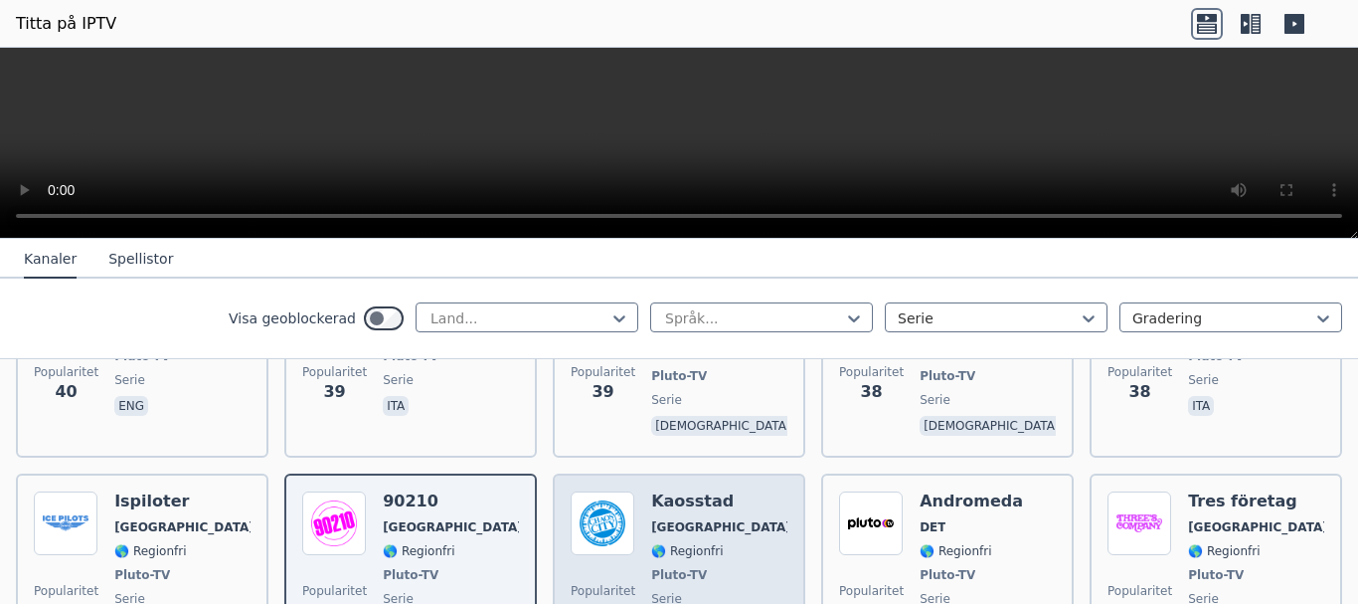
click at [722, 491] on div "Popularitet 36 Kaosstad [GEOGRAPHIC_DATA] 🌎 Regionfri Pluto-TV serie [DEMOGRAPH…" at bounding box center [679, 564] width 217 height 147
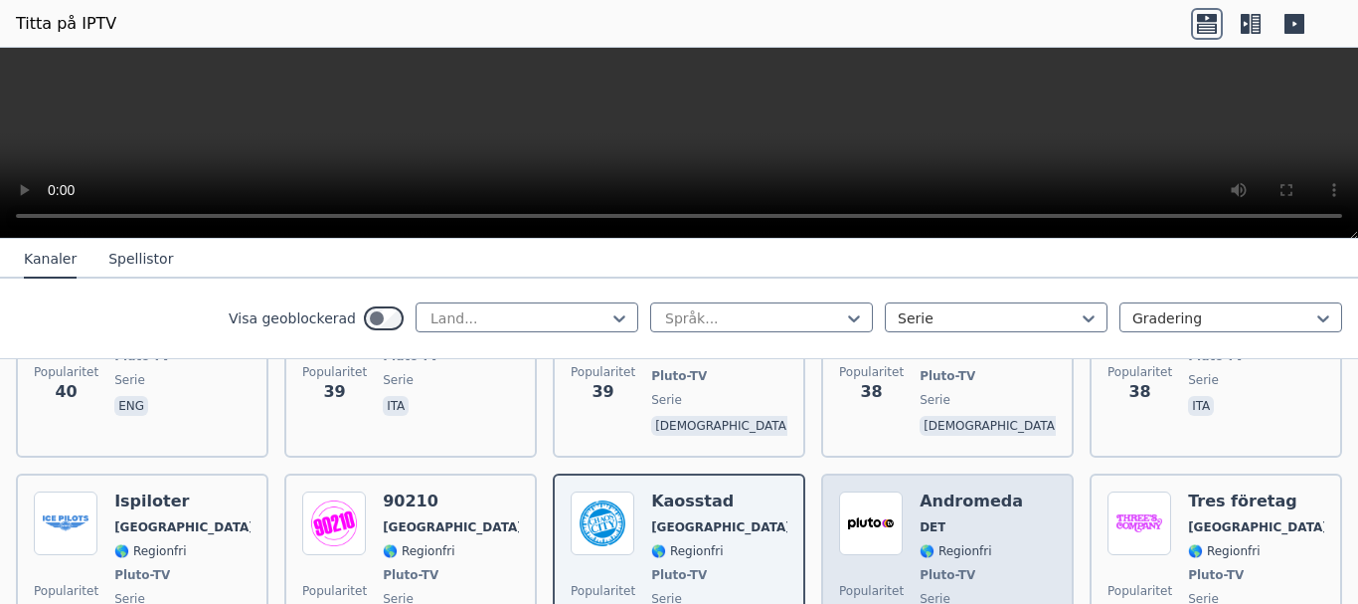
click at [971, 567] on span "Pluto-TV" at bounding box center [971, 575] width 103 height 16
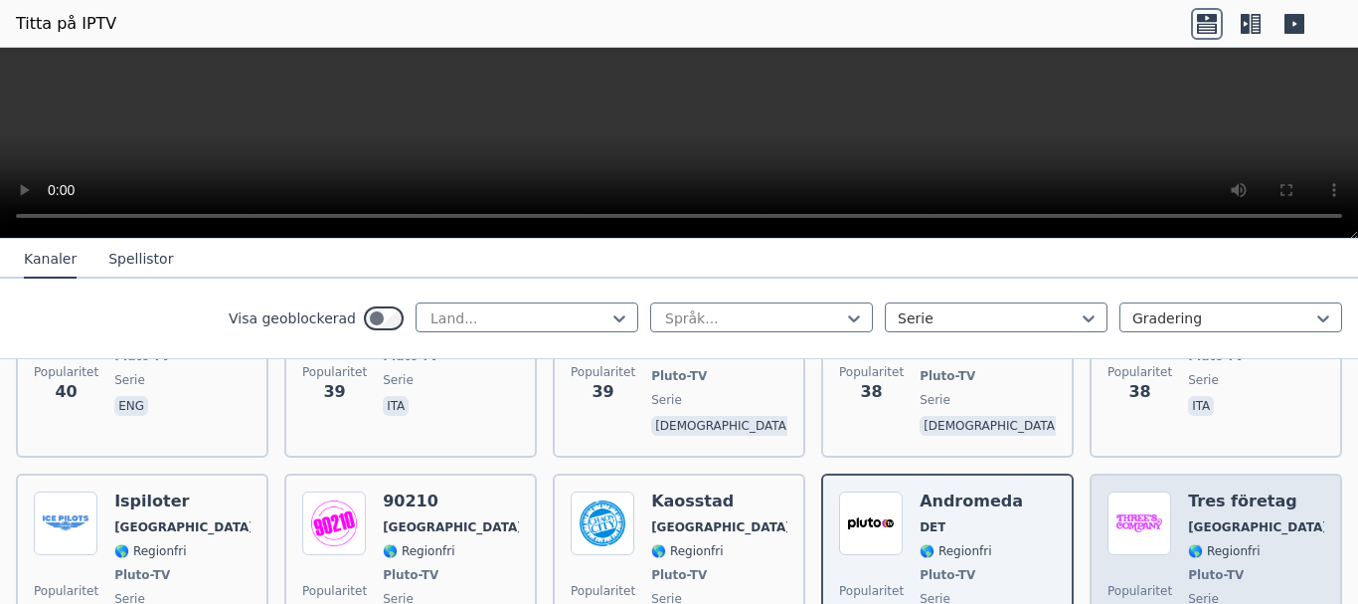
click at [1188, 568] on font "Pluto-TV" at bounding box center [1216, 575] width 56 height 14
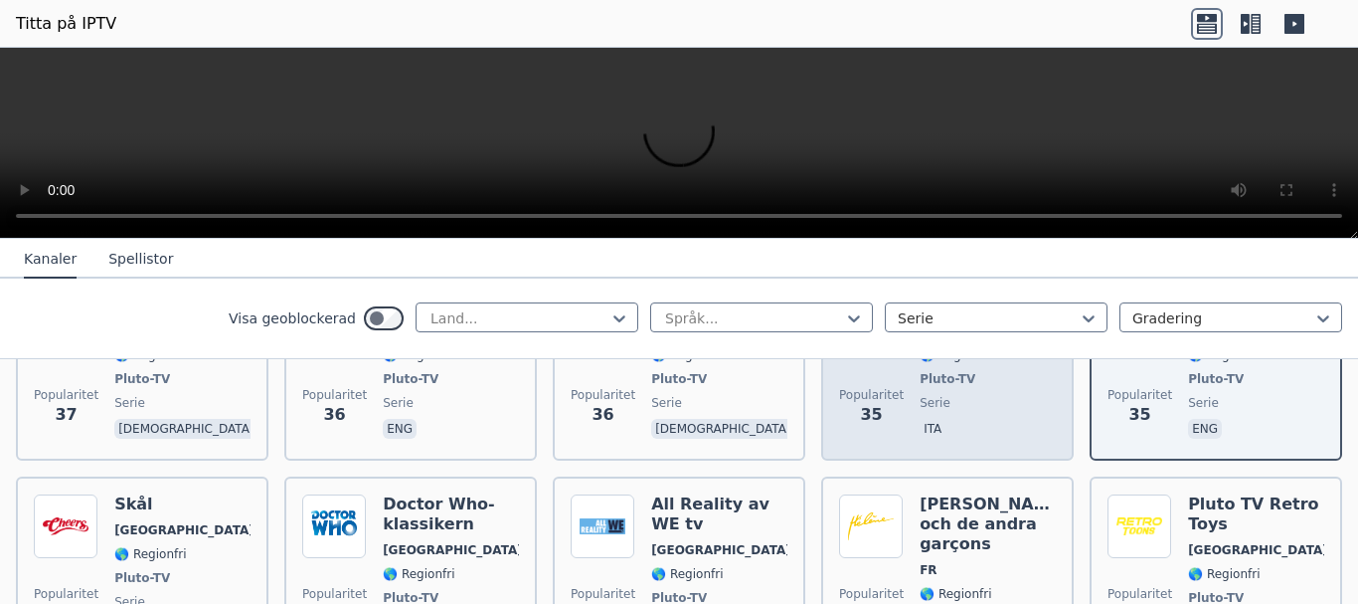
scroll to position [3381, 0]
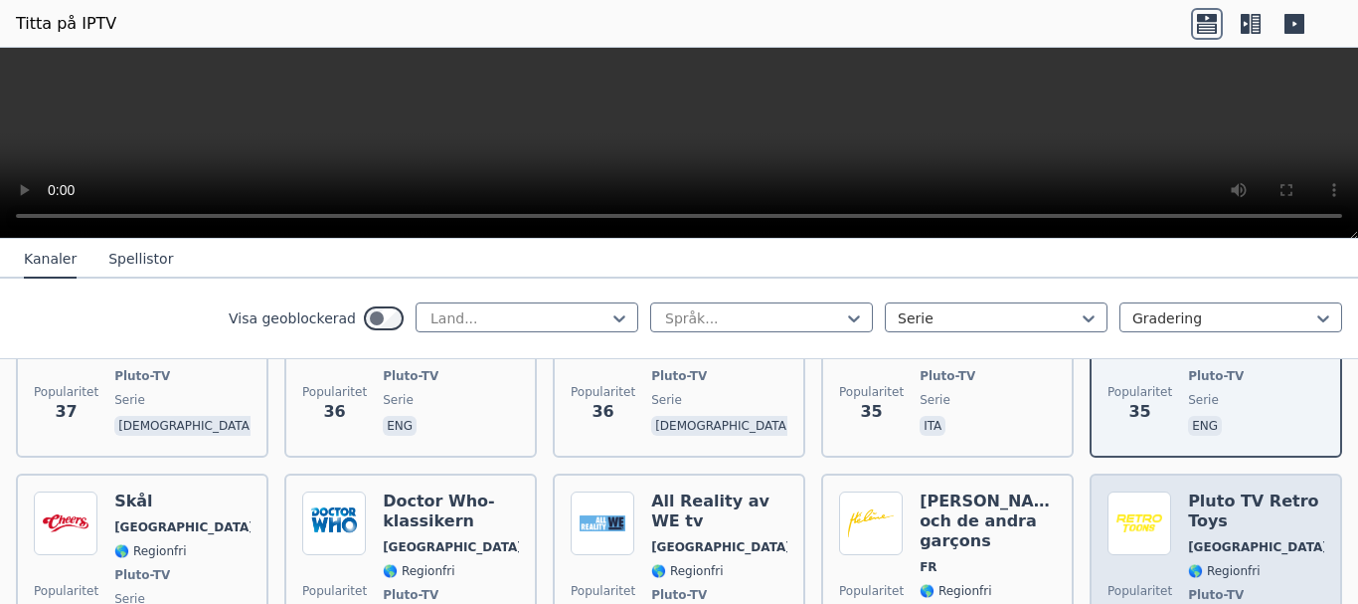
click at [1239, 491] on div "Pluto TV Retro Toys Tyskland 🌎 Regionfri Pluto-TV serie gud" at bounding box center [1256, 584] width 136 height 187
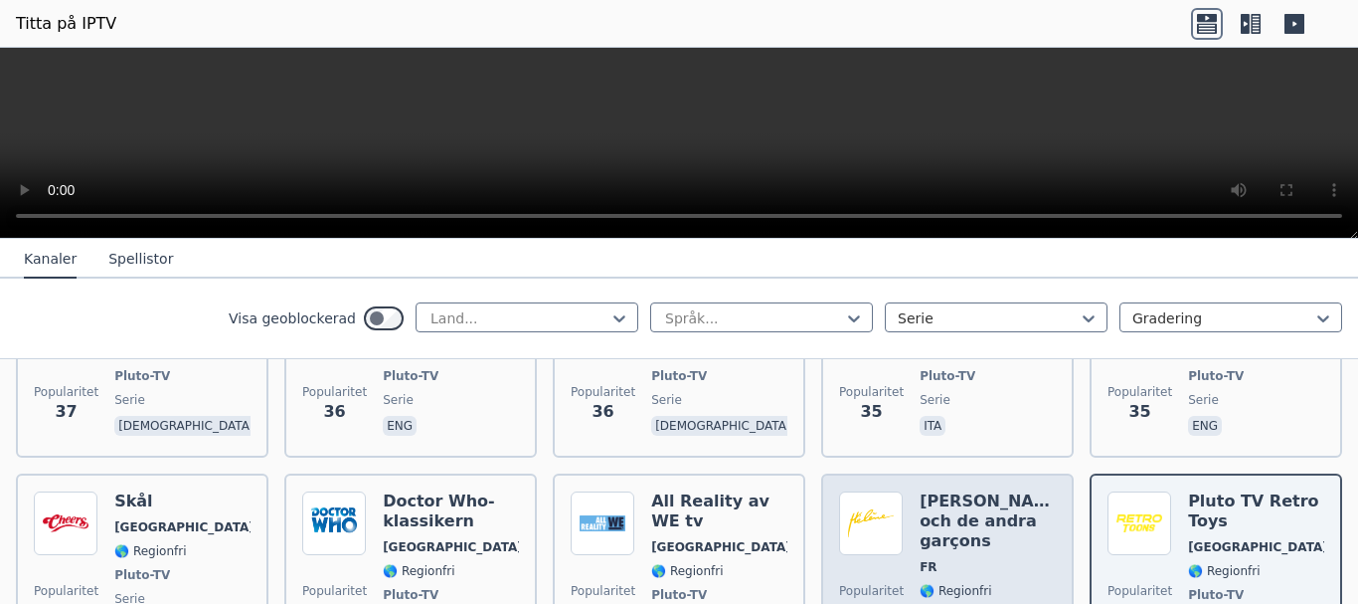
click at [977, 491] on div "[PERSON_NAME] och de andra garçons FR 🌎 Regionfri Pluto-TV serie från" at bounding box center [988, 584] width 136 height 187
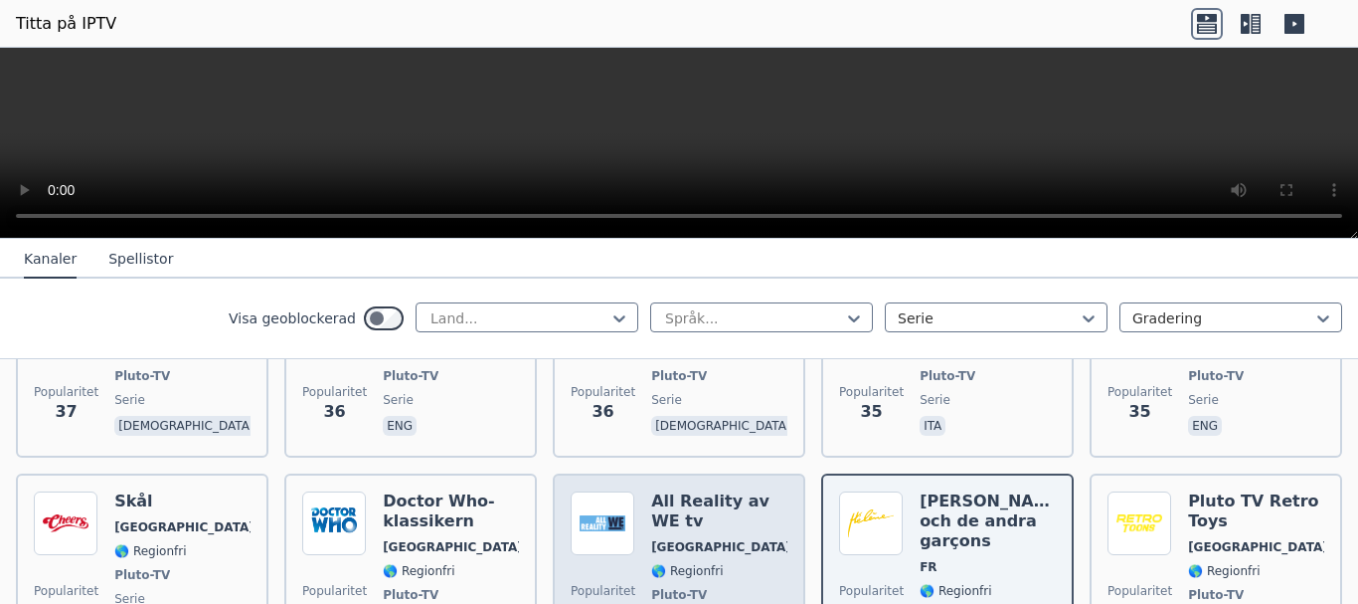
click at [692, 491] on div "All Reality av WE tv USA 🌎 Regionfri Pluto-TV serie eng" at bounding box center [719, 584] width 136 height 187
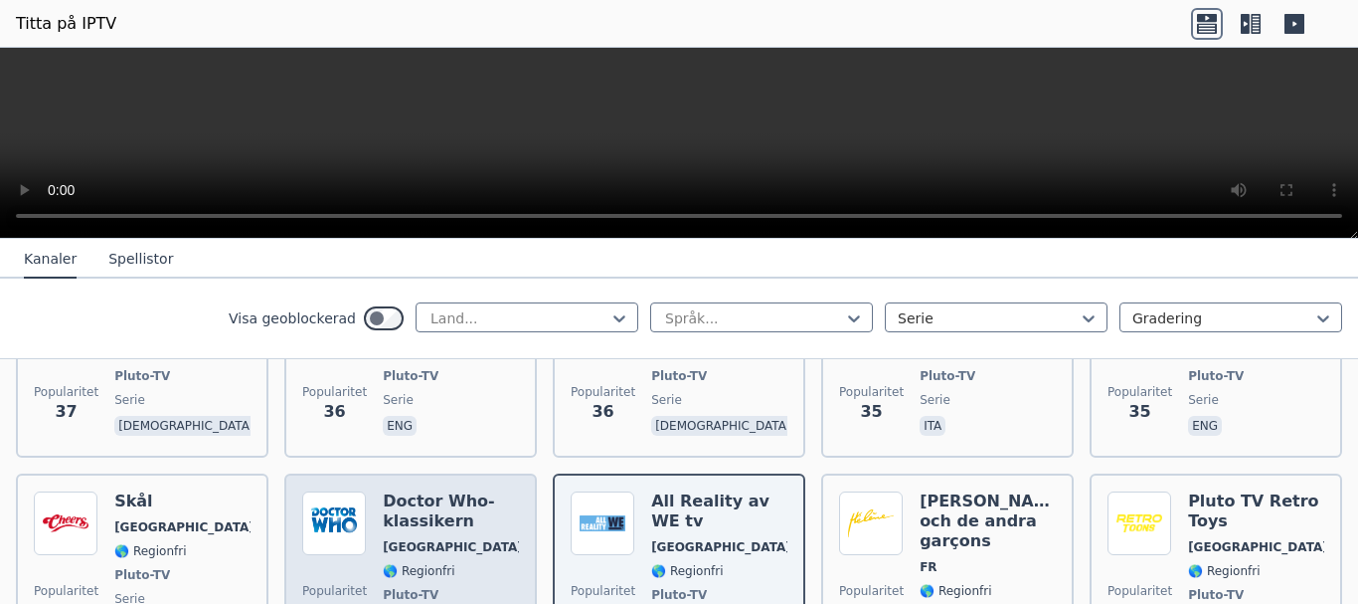
click at [437, 587] on span "Pluto-TV" at bounding box center [451, 595] width 136 height 16
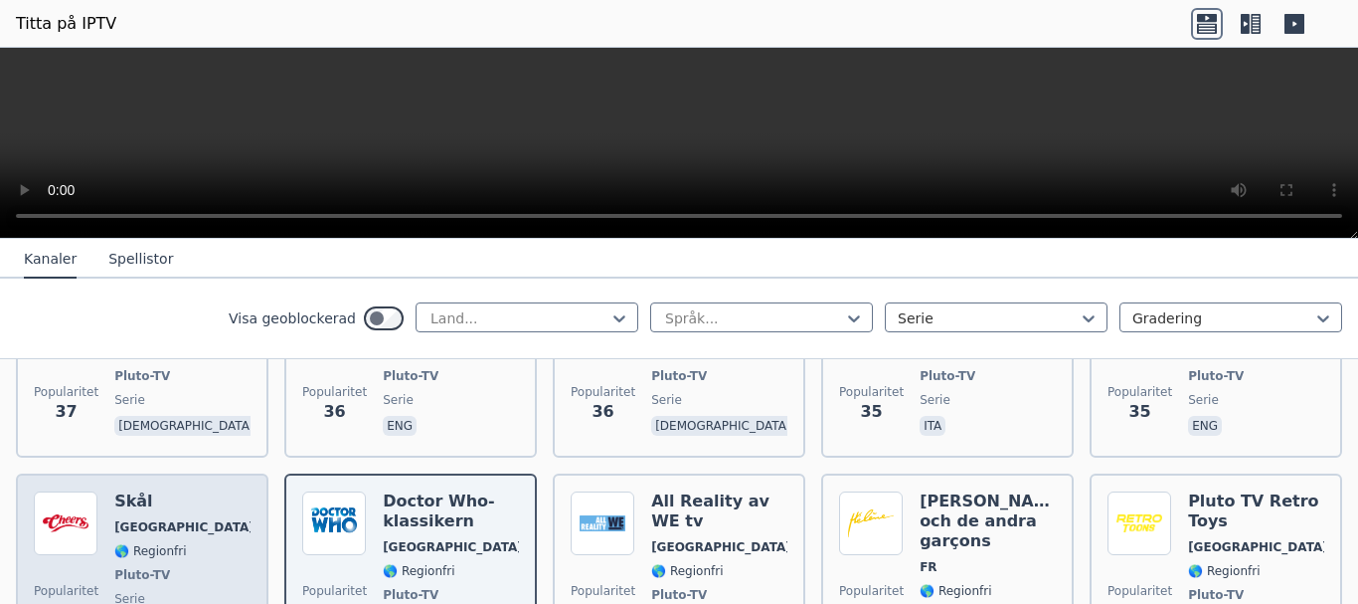
click at [148, 591] on span "serie" at bounding box center [182, 599] width 136 height 16
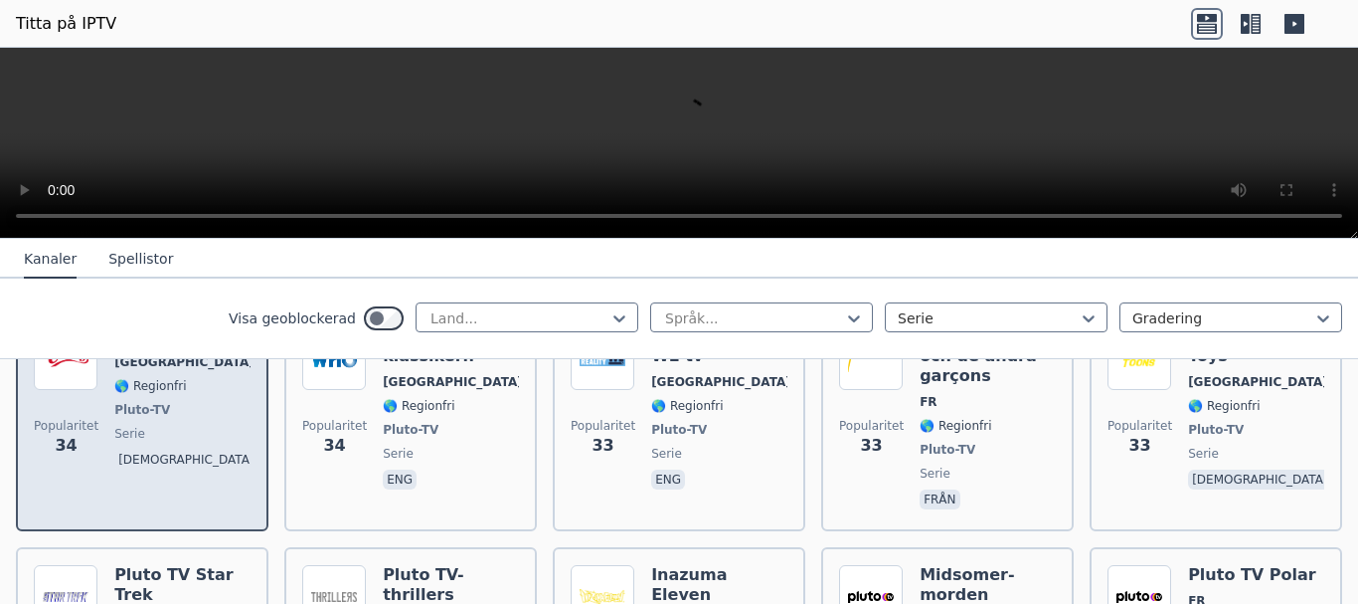
scroll to position [3580, 0]
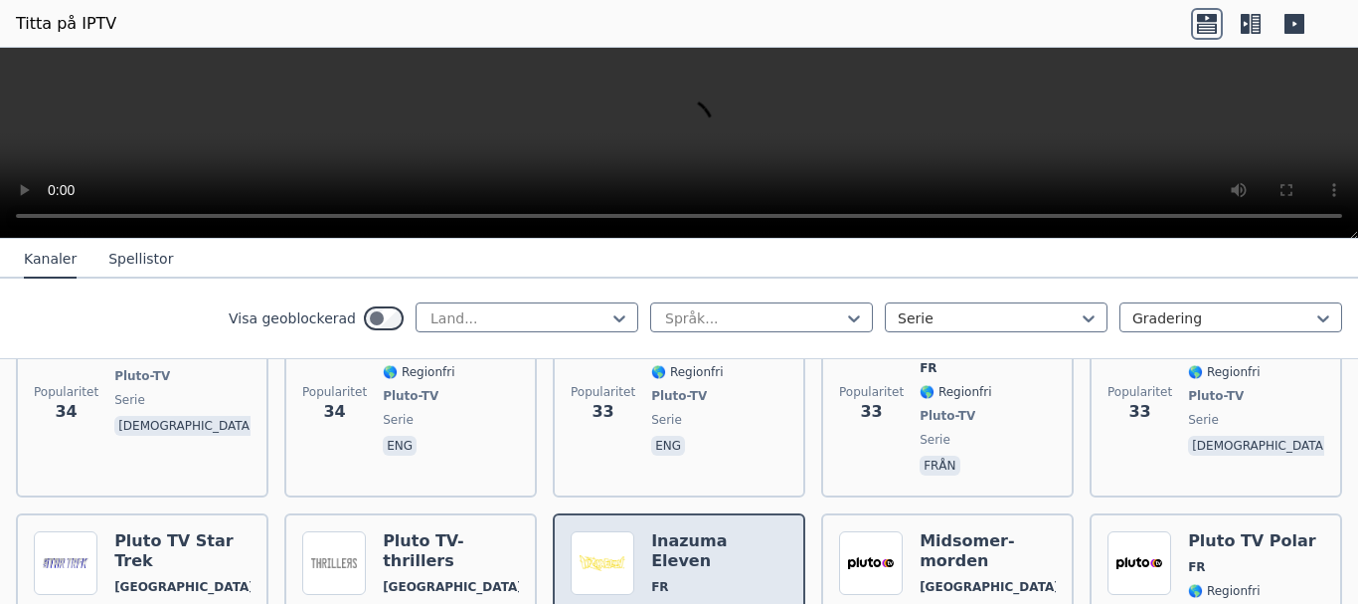
scroll to position [3679, 0]
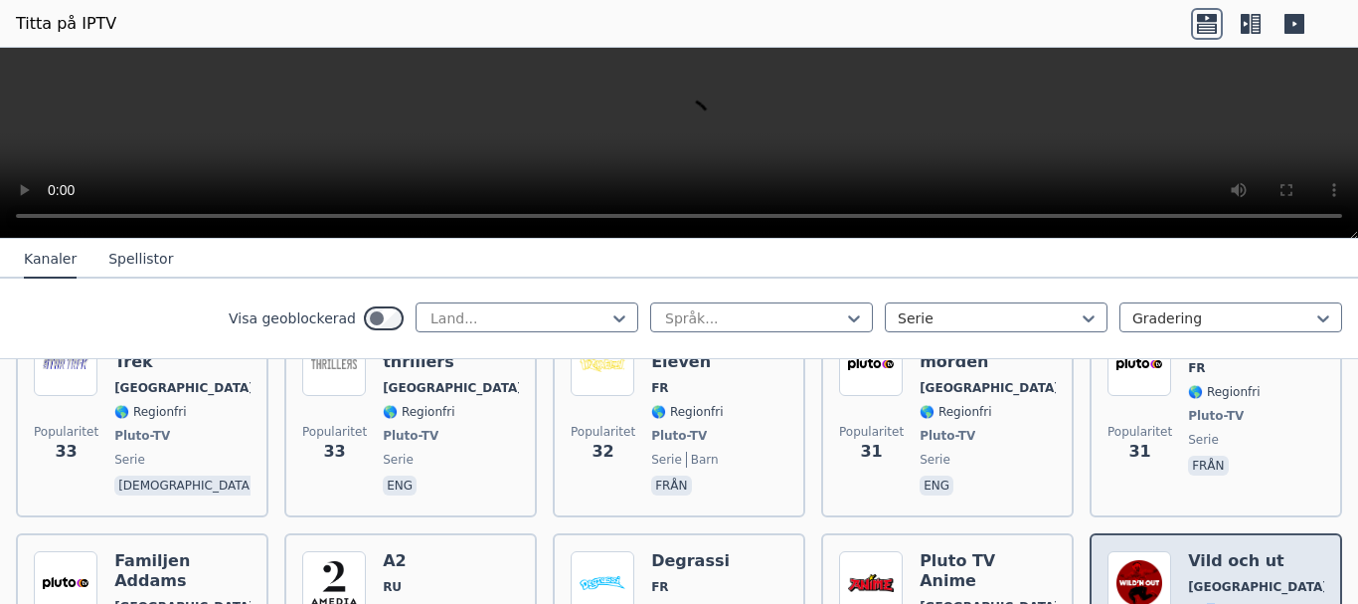
scroll to position [3878, 0]
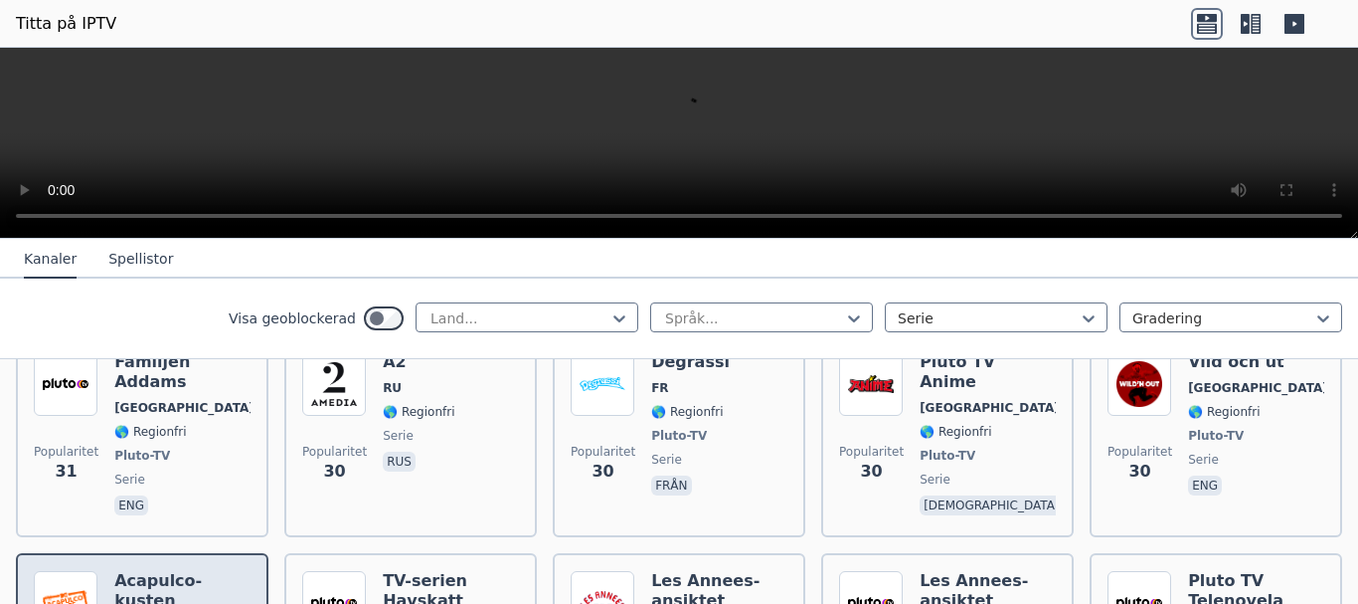
scroll to position [4077, 0]
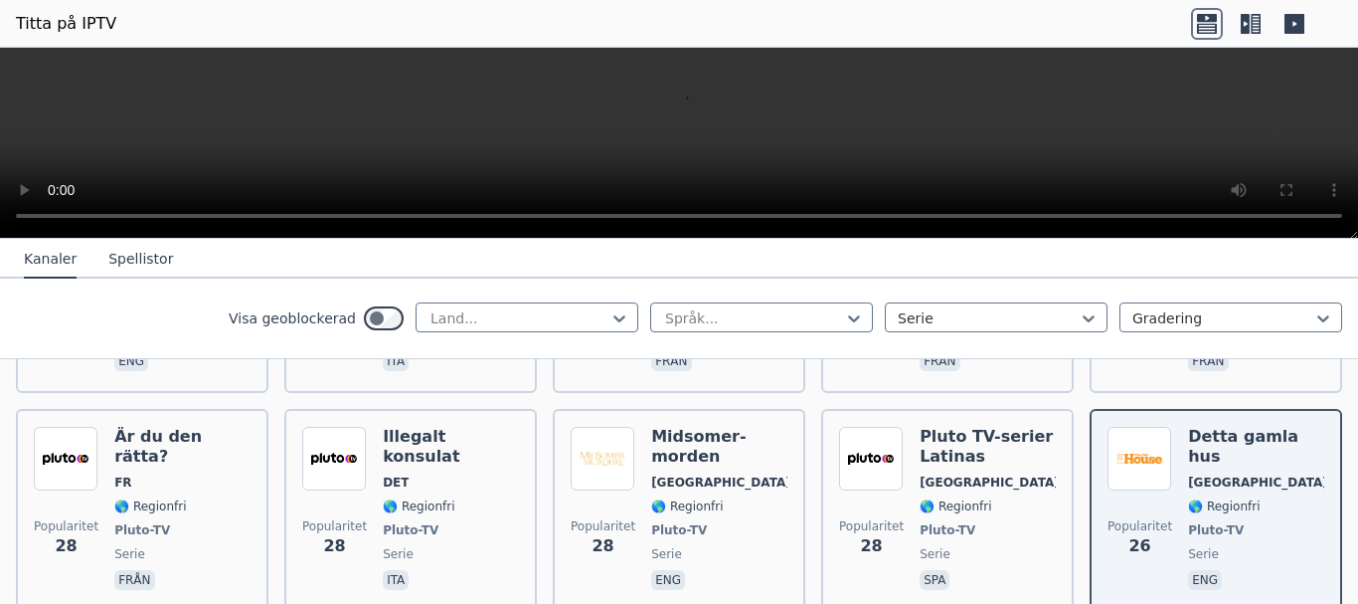
scroll to position [4375, 0]
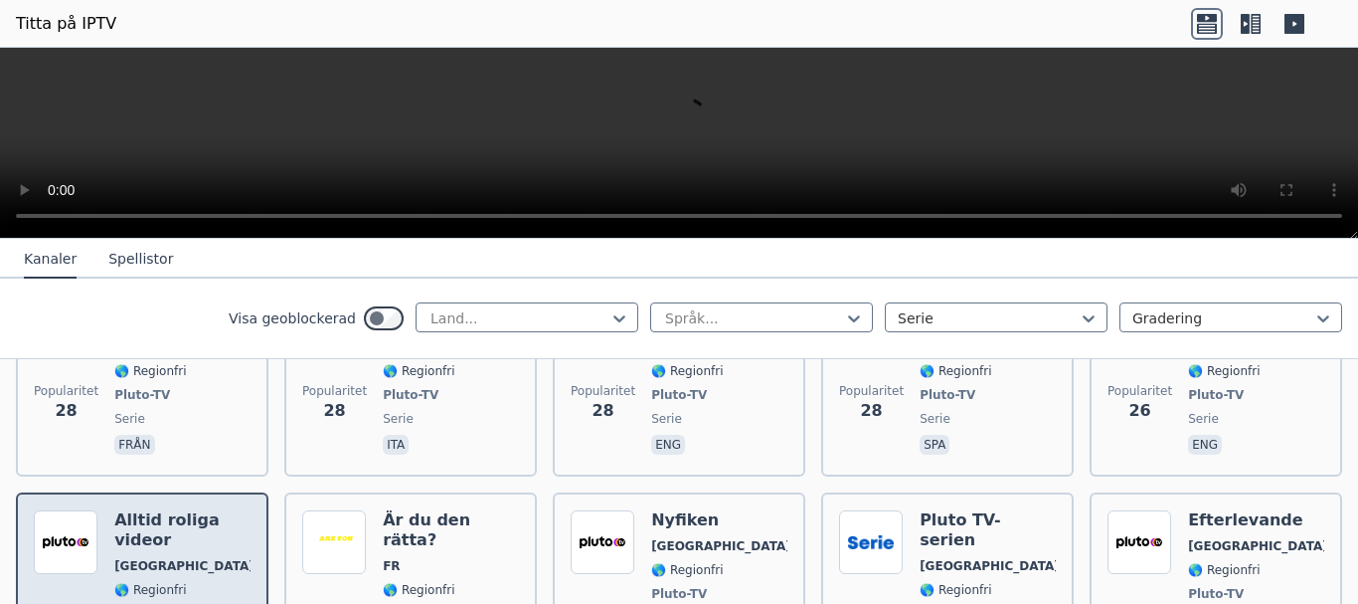
scroll to position [4574, 0]
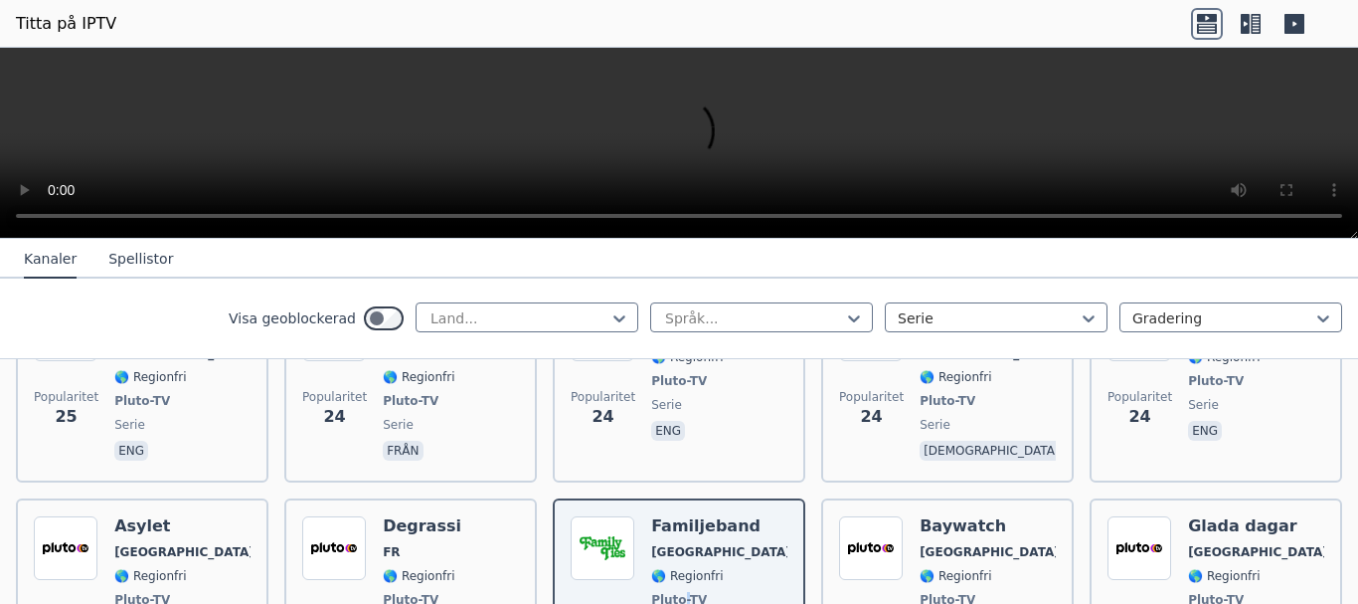
scroll to position [4773, 0]
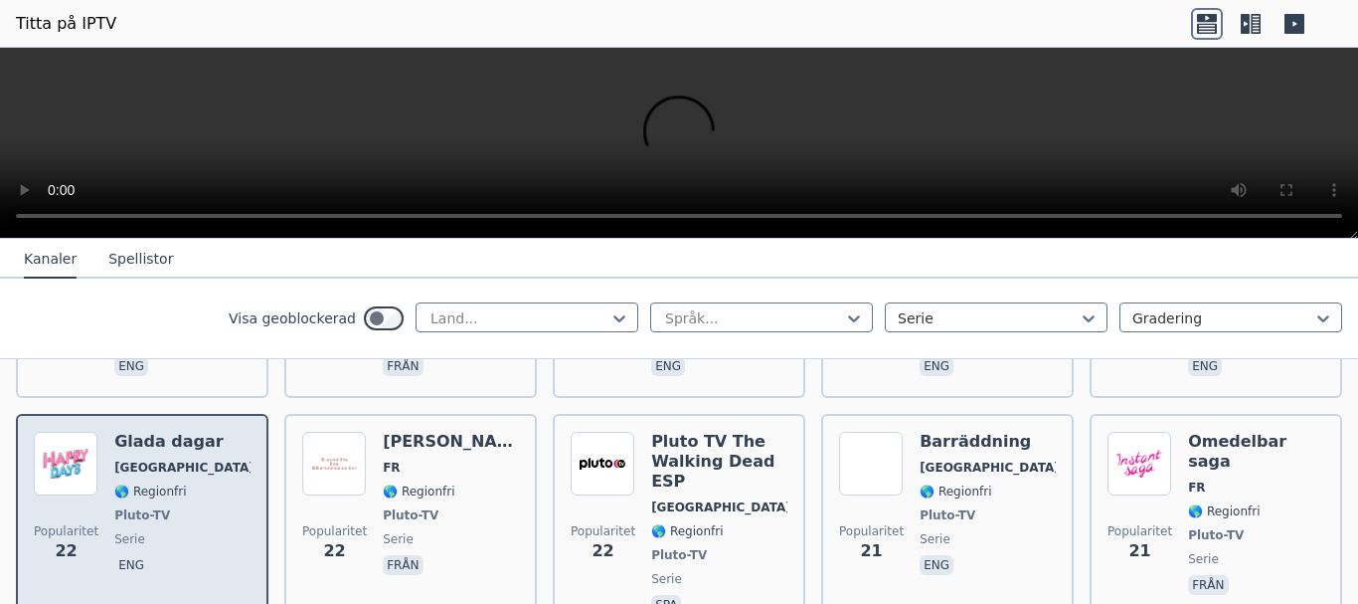
scroll to position [5071, 0]
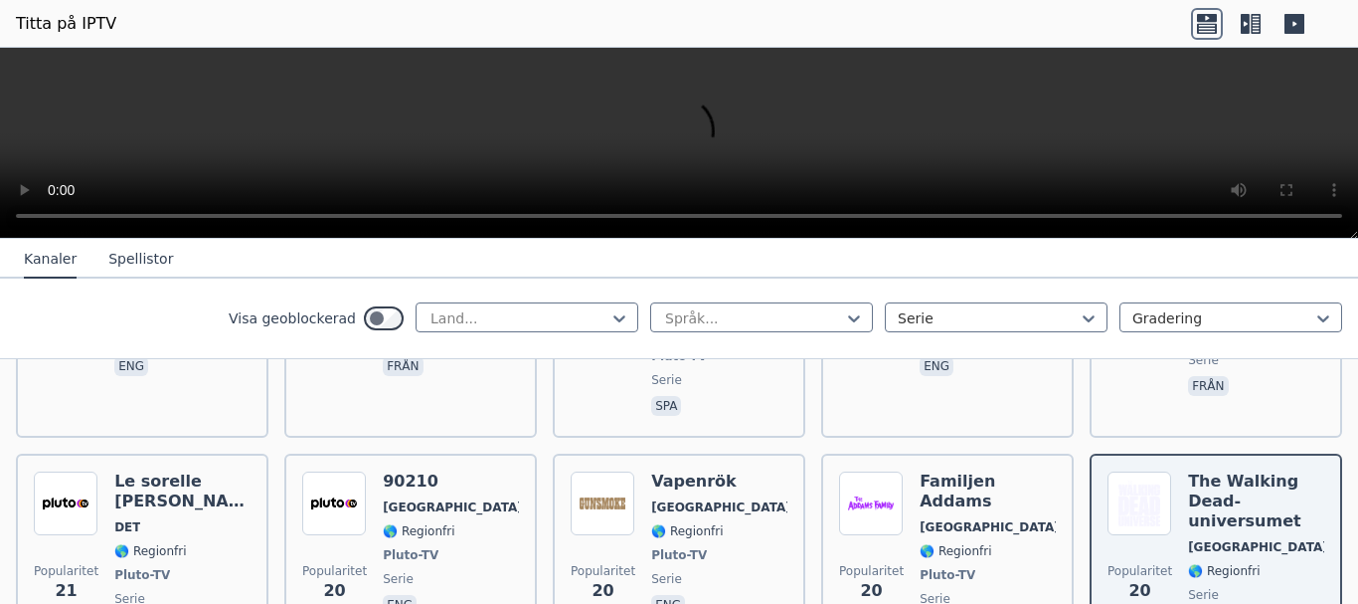
scroll to position [5270, 0]
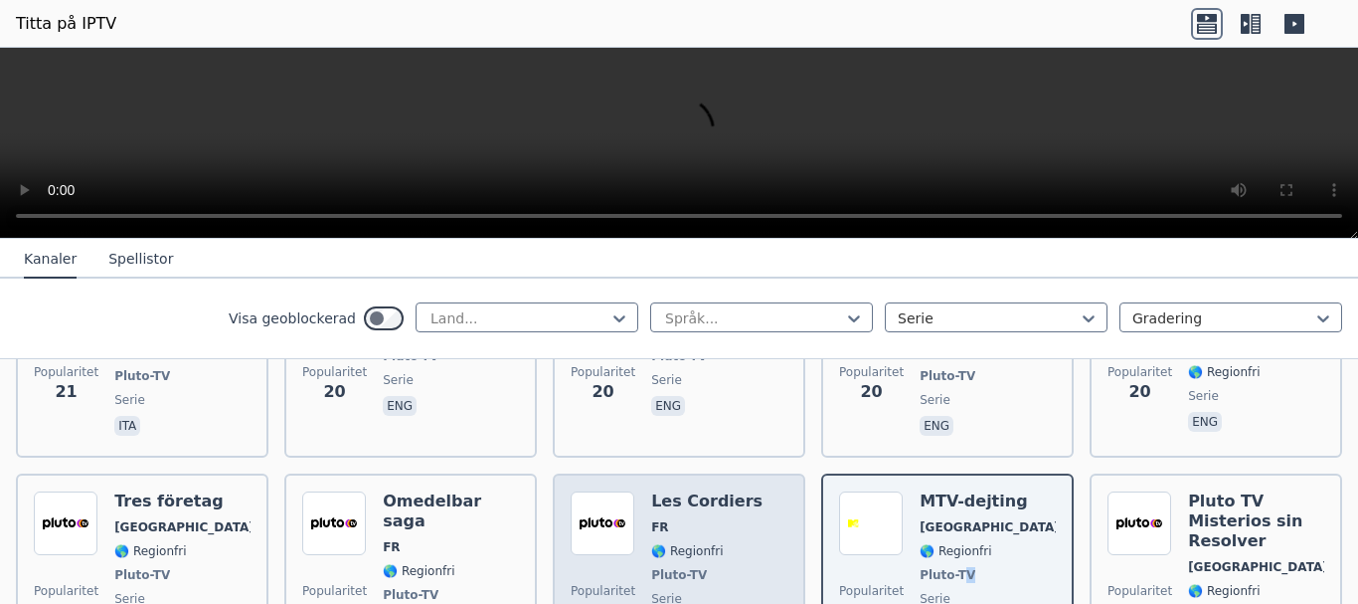
scroll to position [5469, 0]
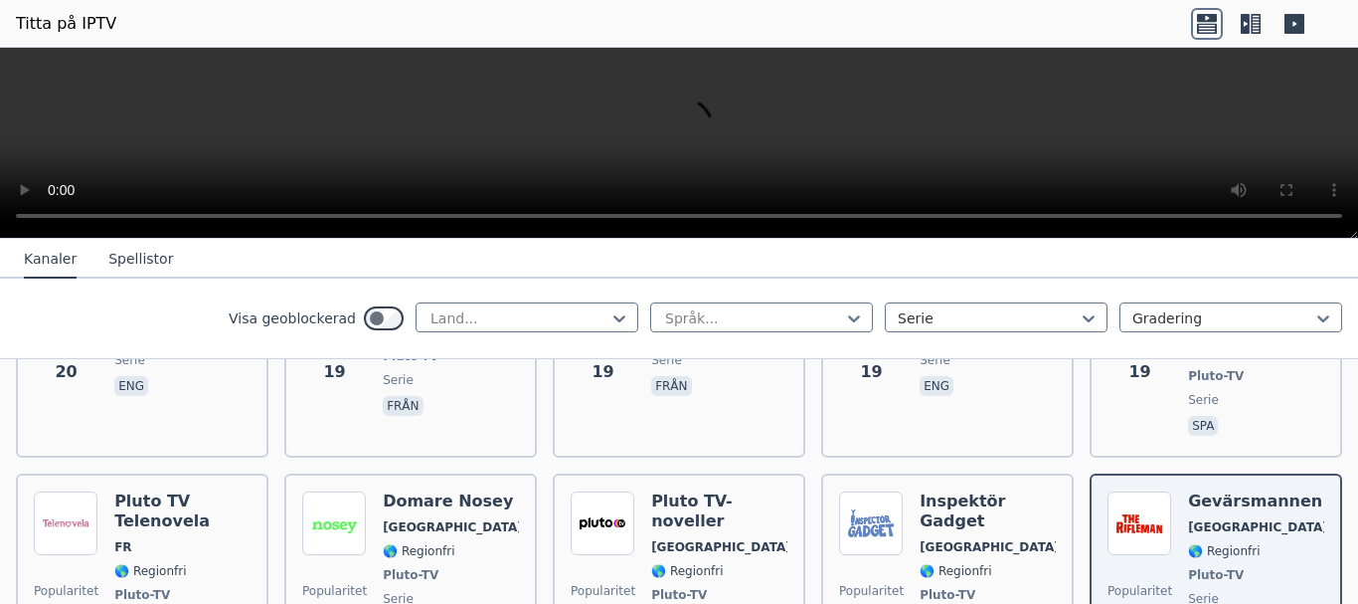
scroll to position [5668, 0]
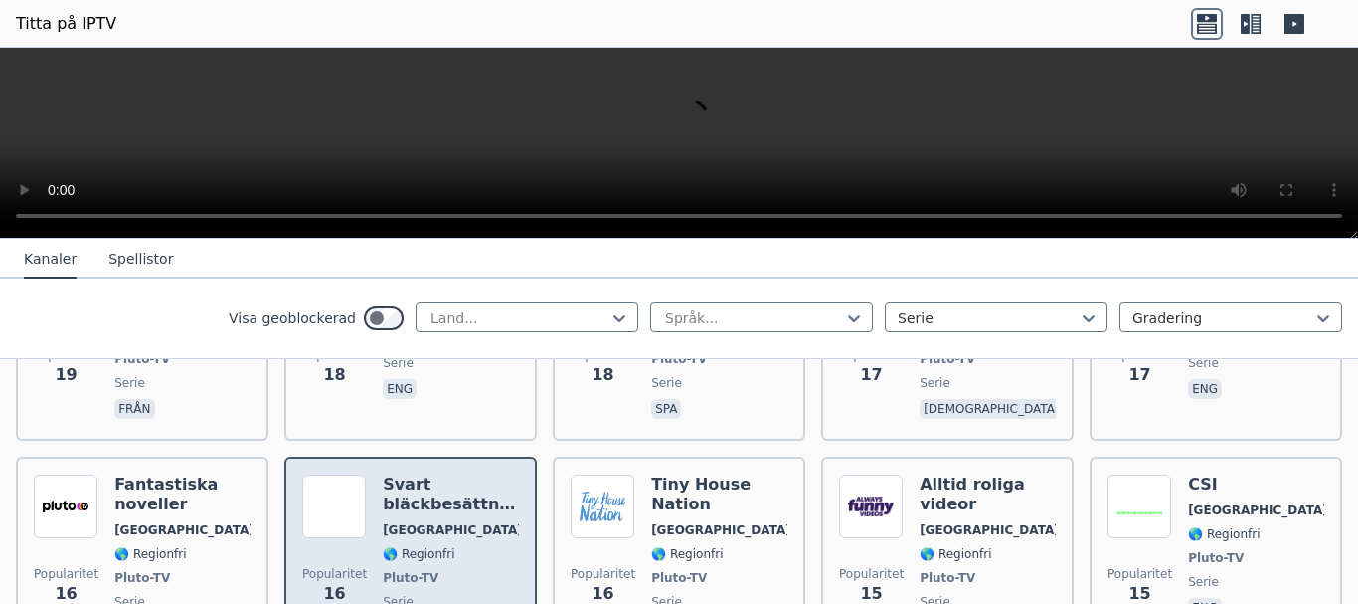
scroll to position [5867, 0]
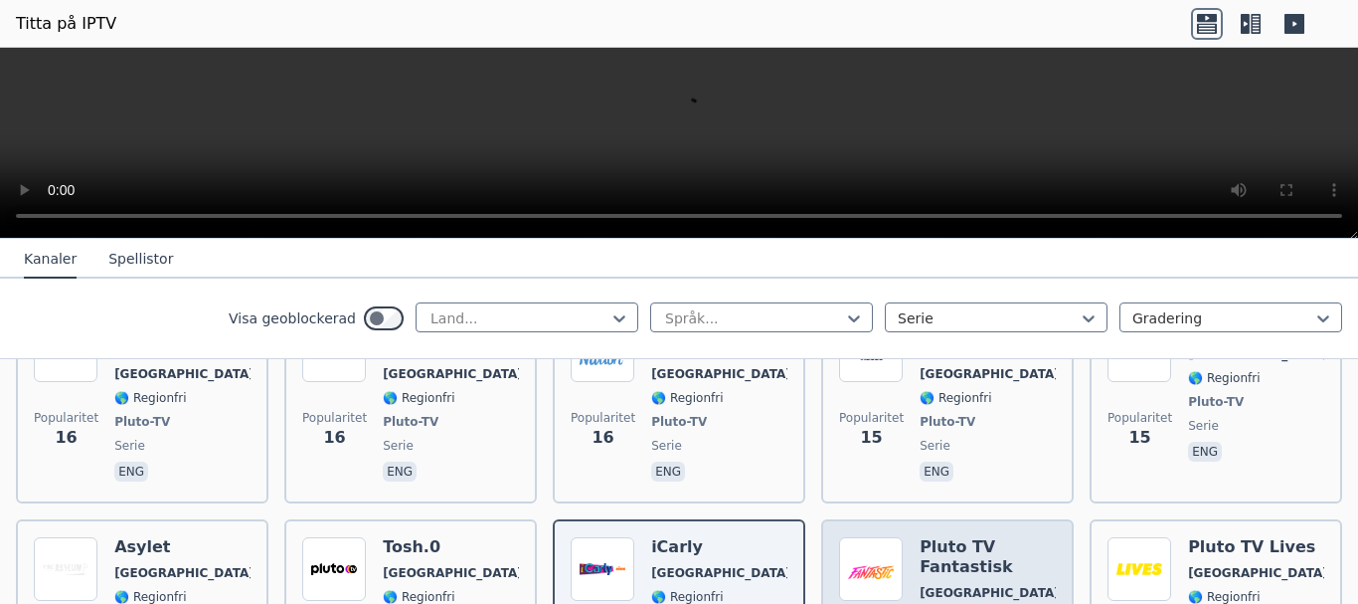
scroll to position [6066, 0]
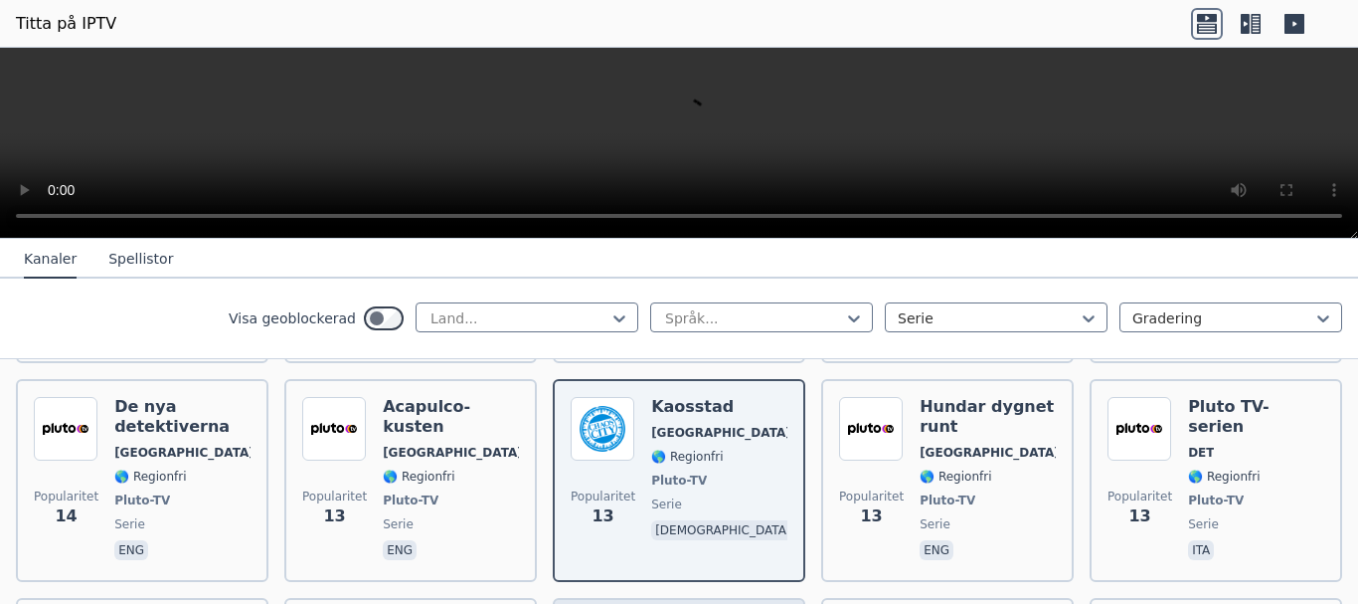
scroll to position [6364, 0]
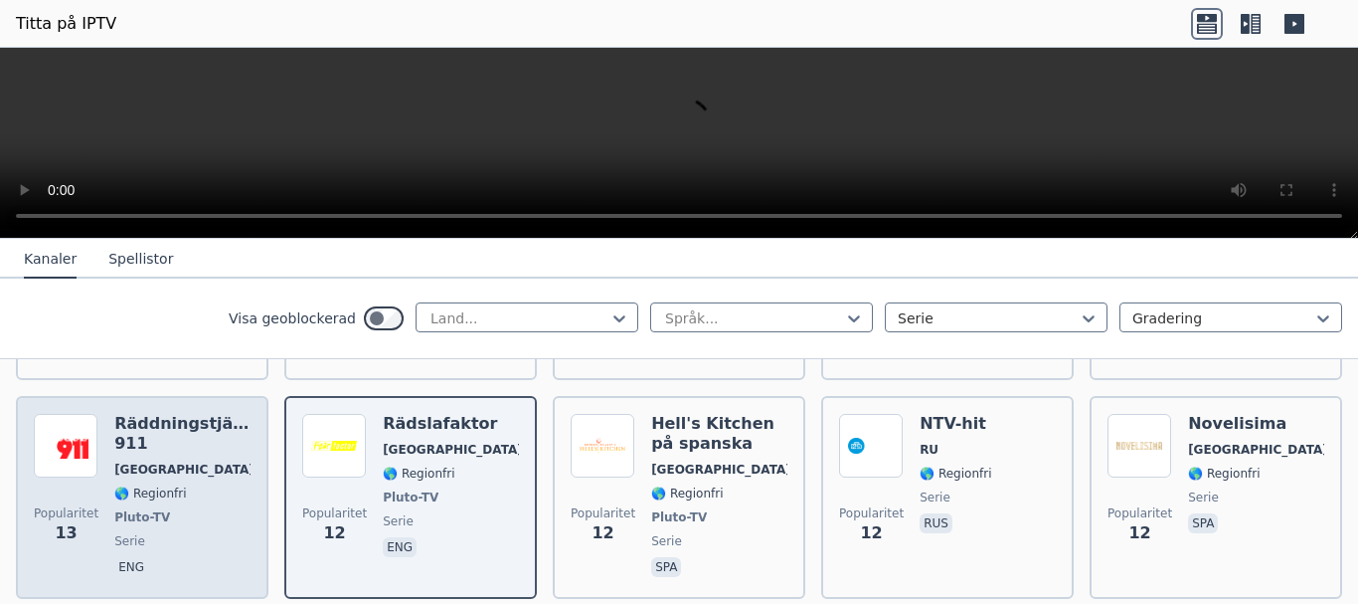
scroll to position [6563, 0]
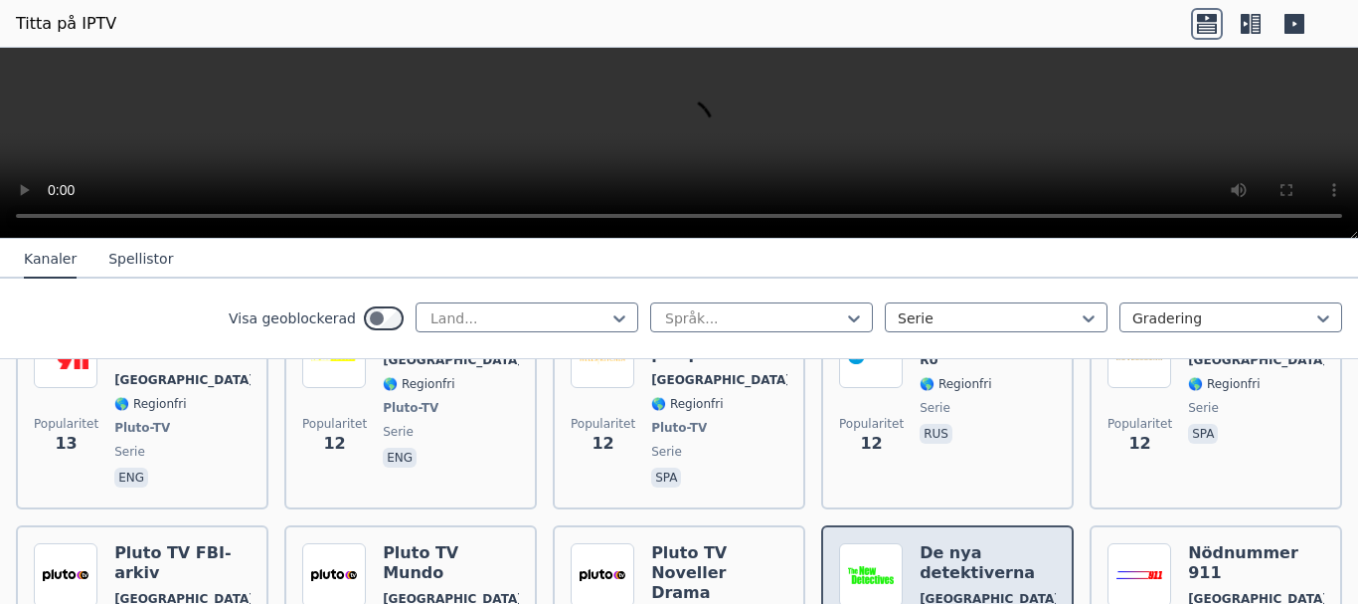
scroll to position [6762, 0]
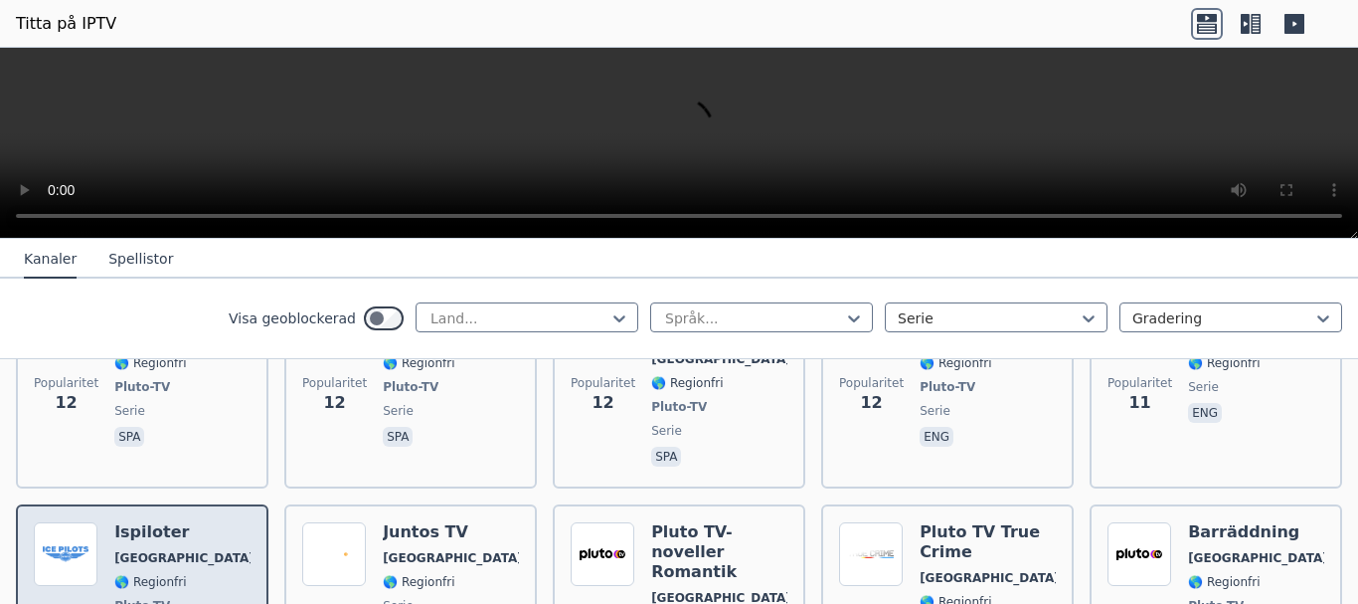
scroll to position [6961, 0]
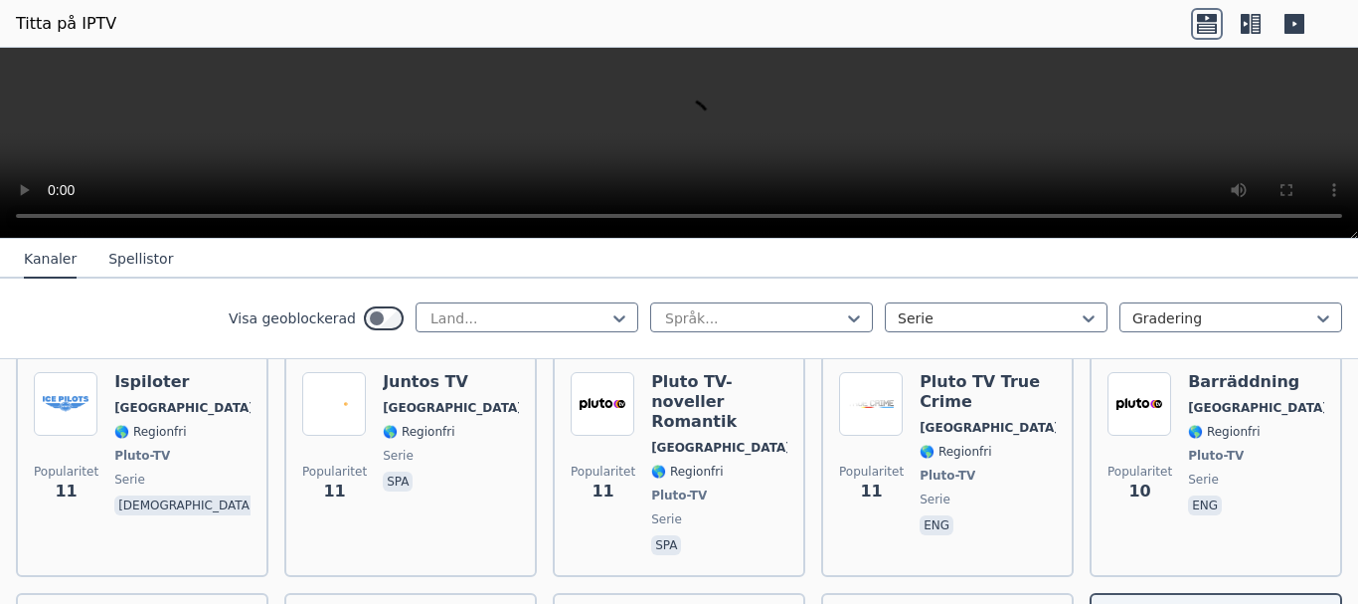
scroll to position [7160, 0]
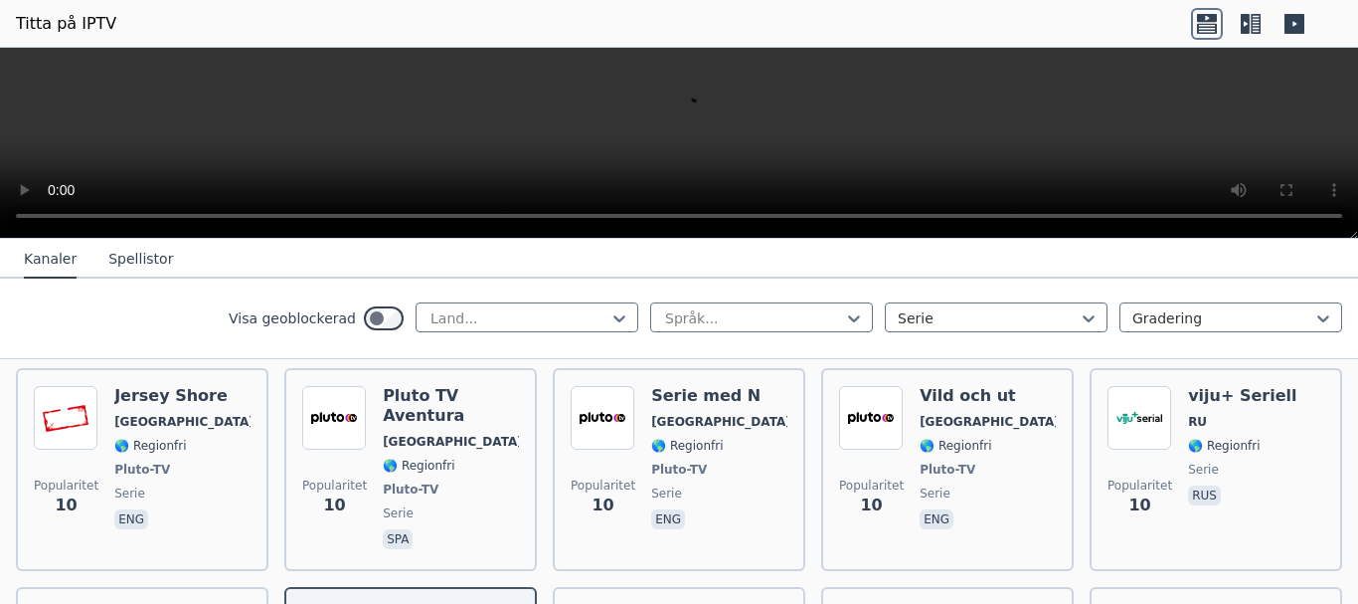
scroll to position [7458, 0]
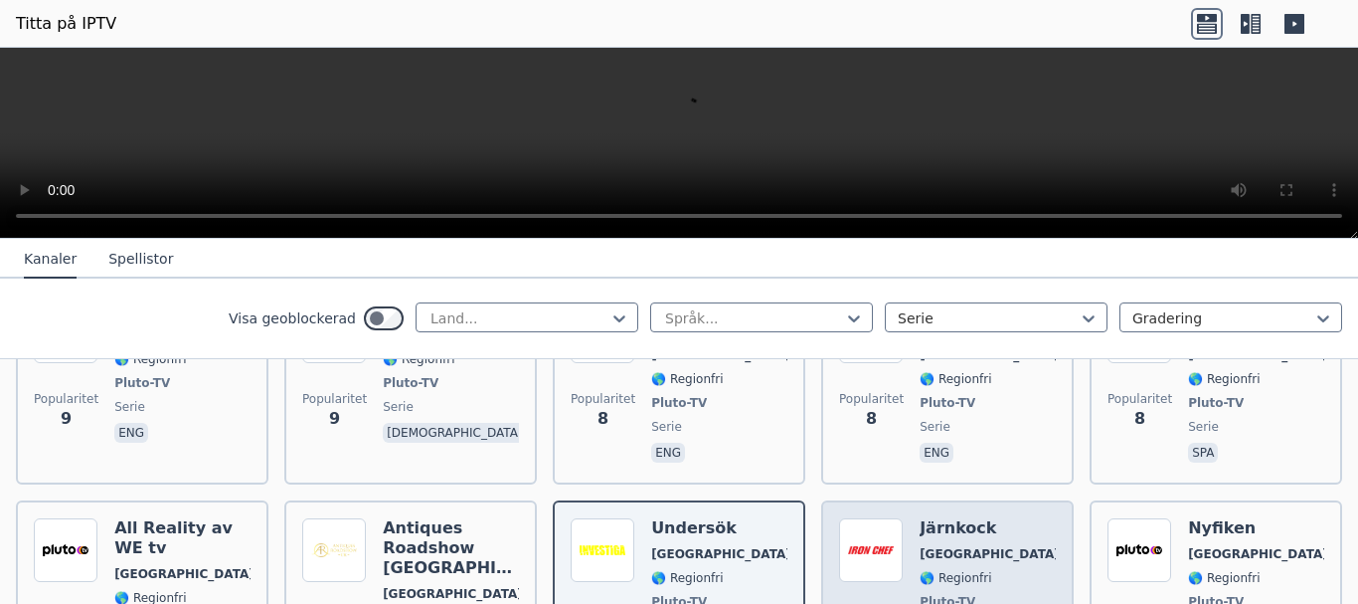
scroll to position [7856, 0]
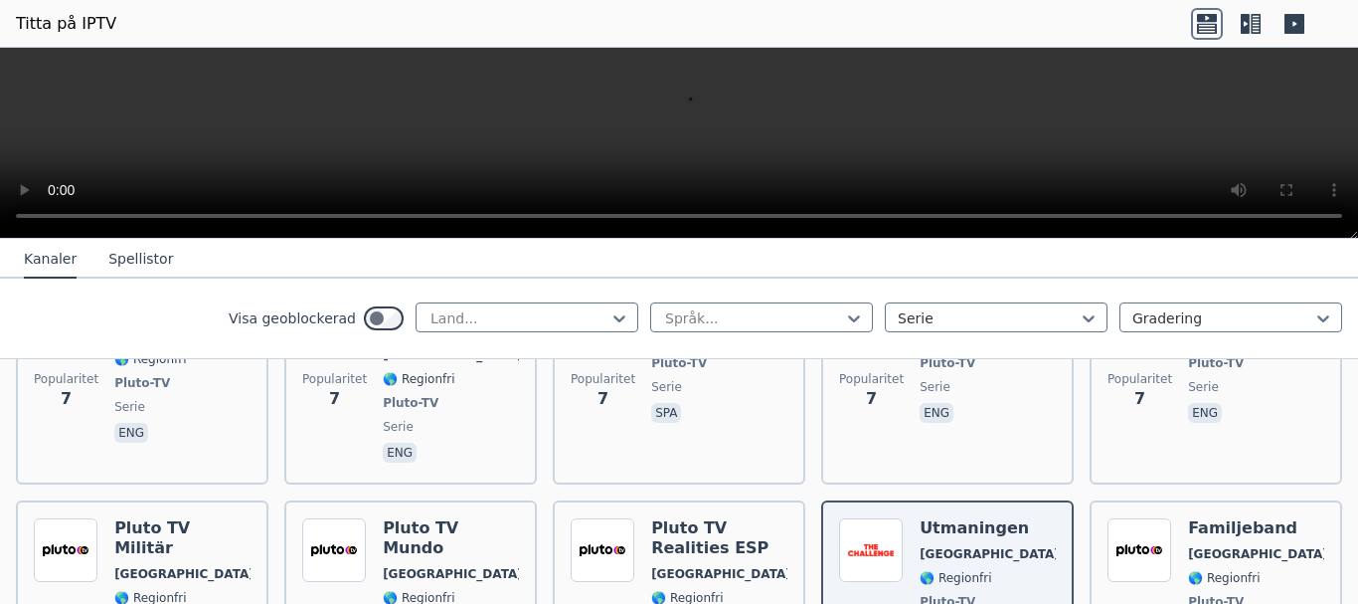
scroll to position [8055, 0]
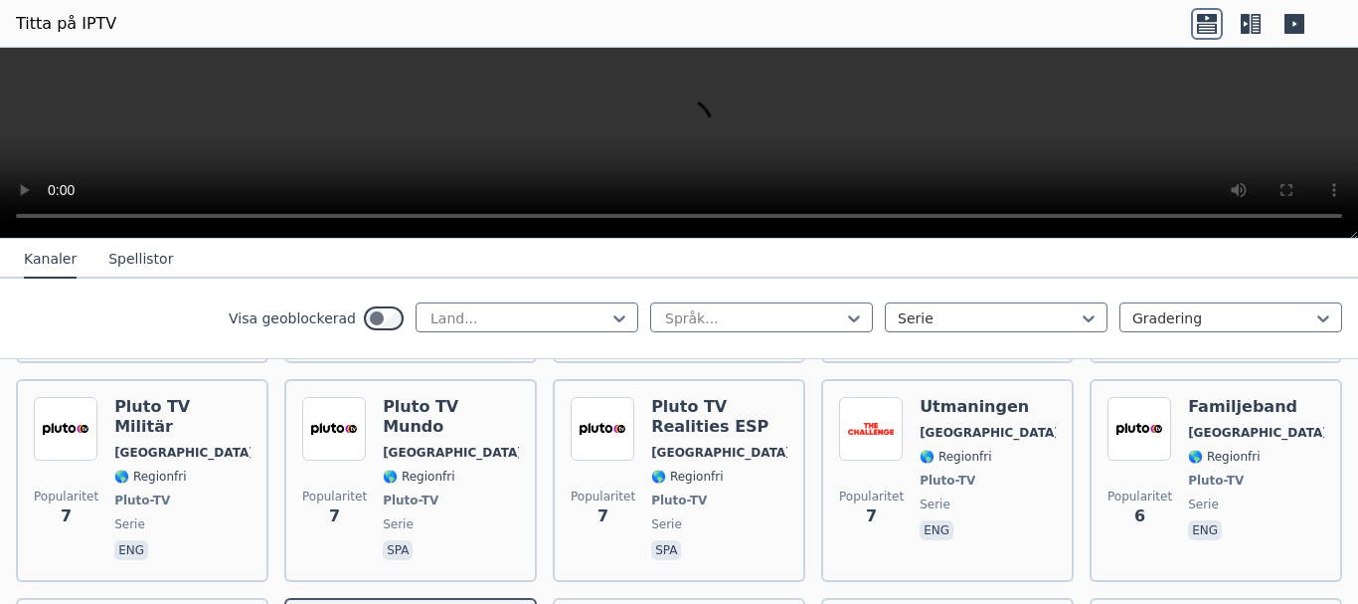
scroll to position [8253, 0]
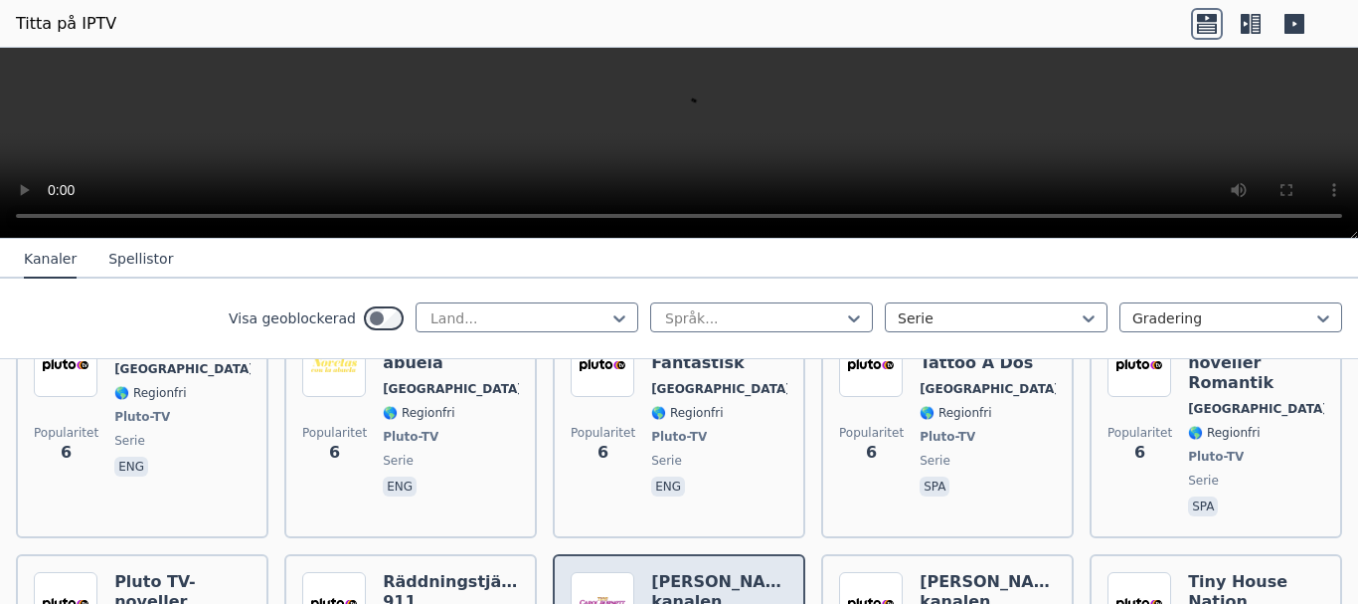
scroll to position [8452, 0]
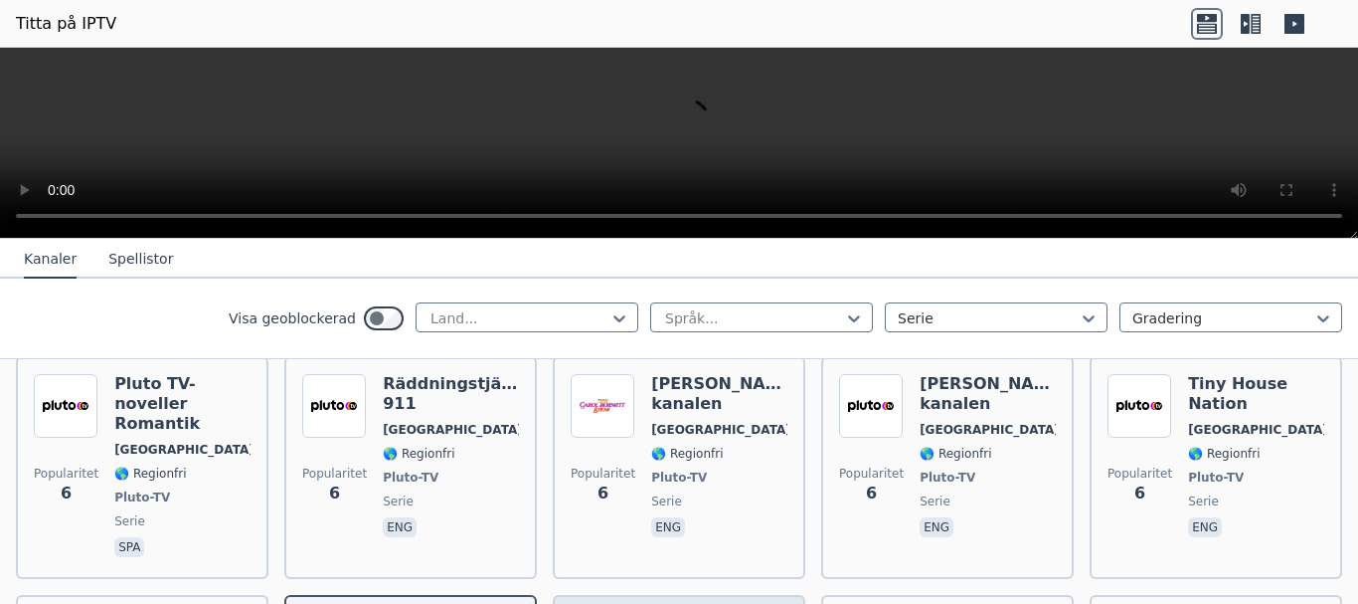
scroll to position [8651, 0]
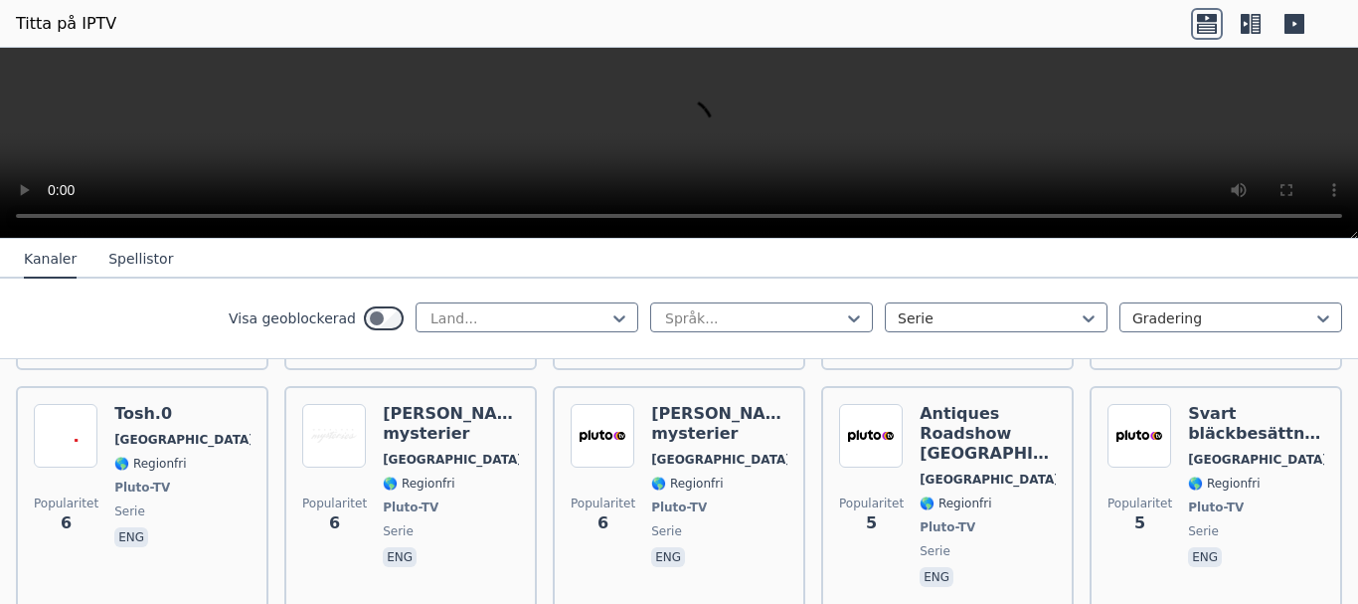
scroll to position [8950, 0]
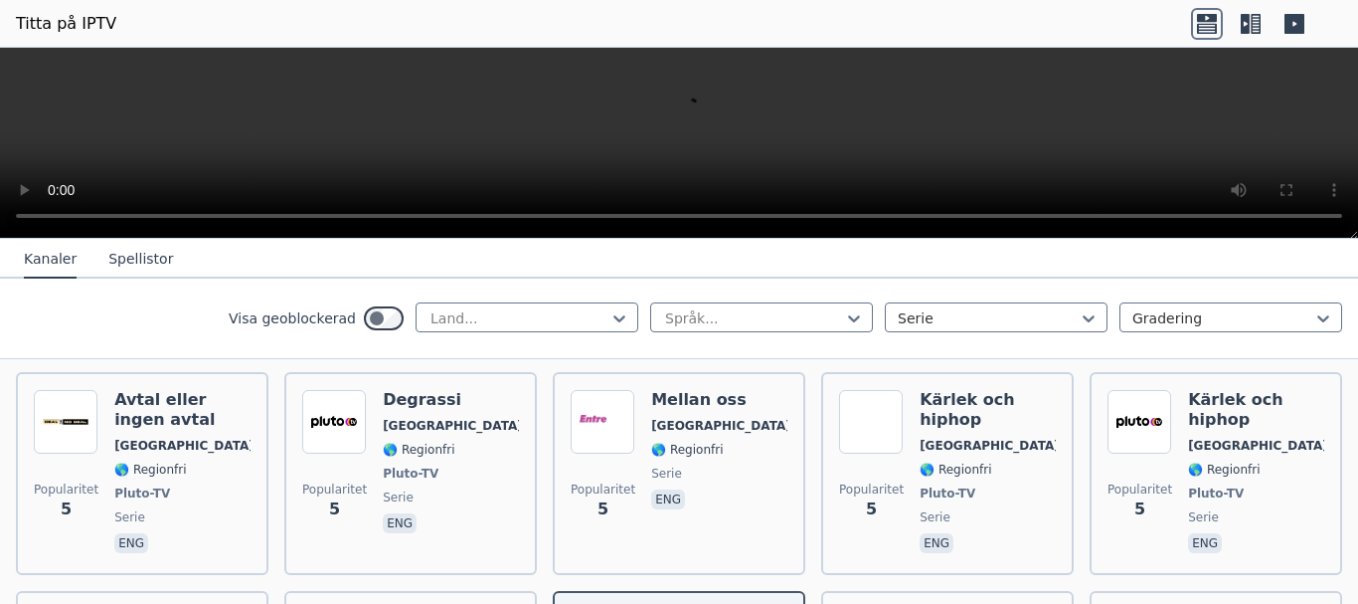
scroll to position [9248, 0]
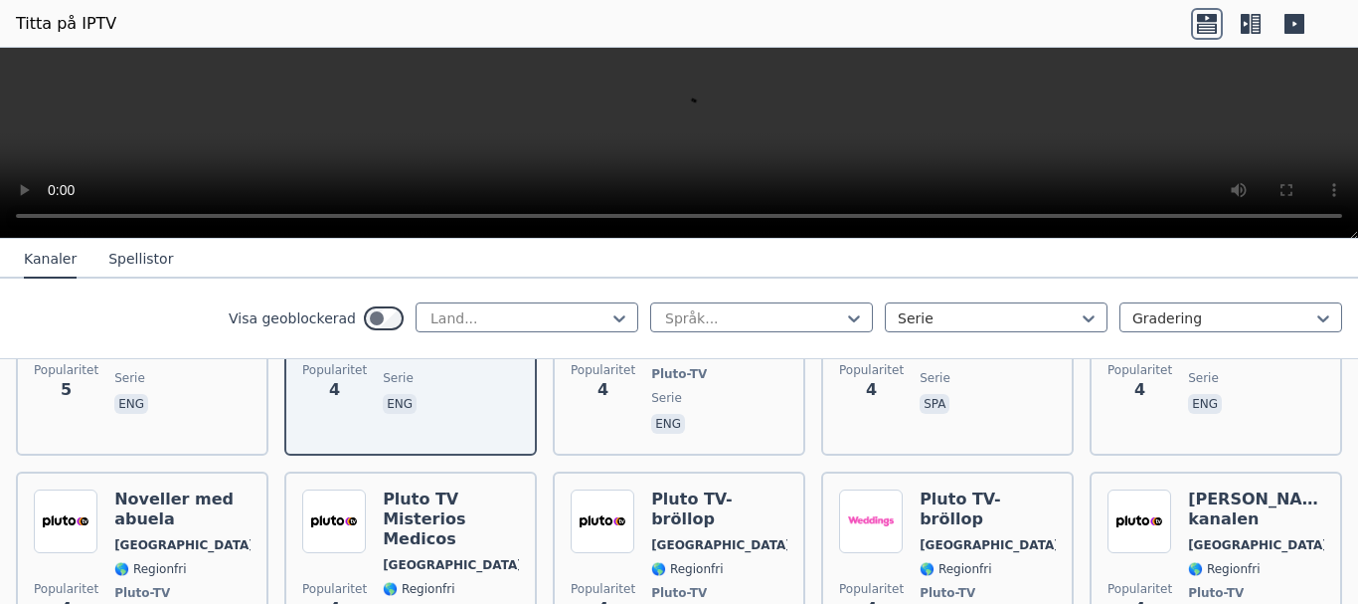
scroll to position [9662, 0]
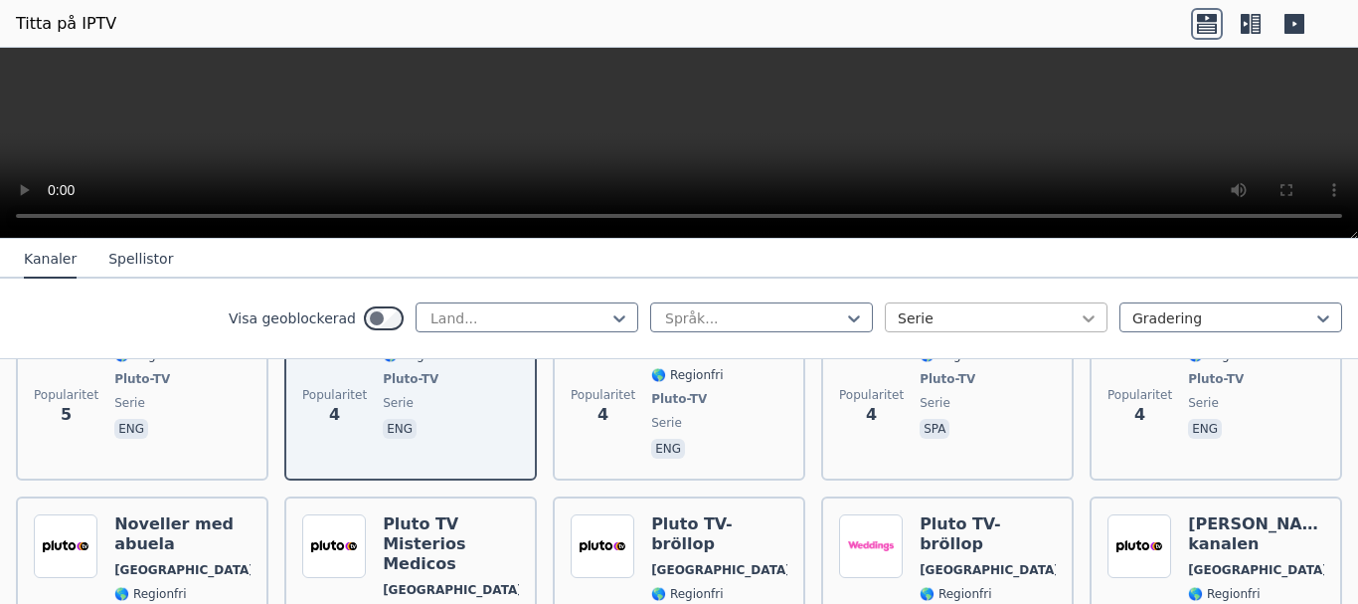
click at [1079, 319] on icon at bounding box center [1089, 318] width 20 height 20
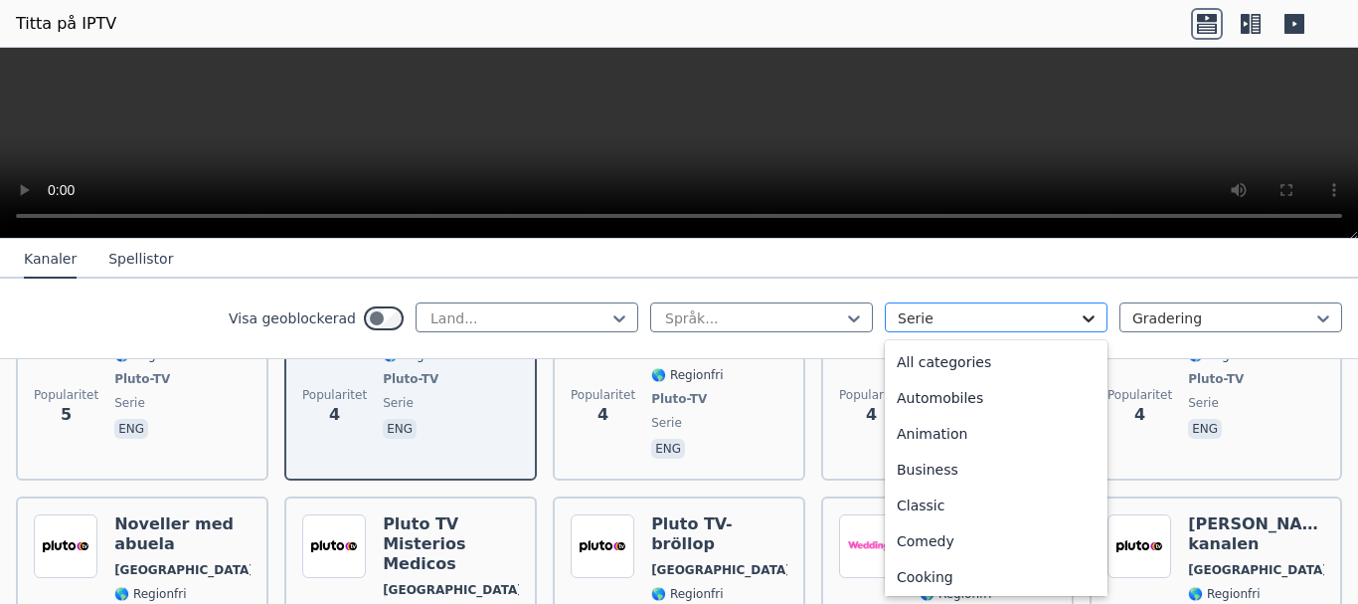
scroll to position [505, 0]
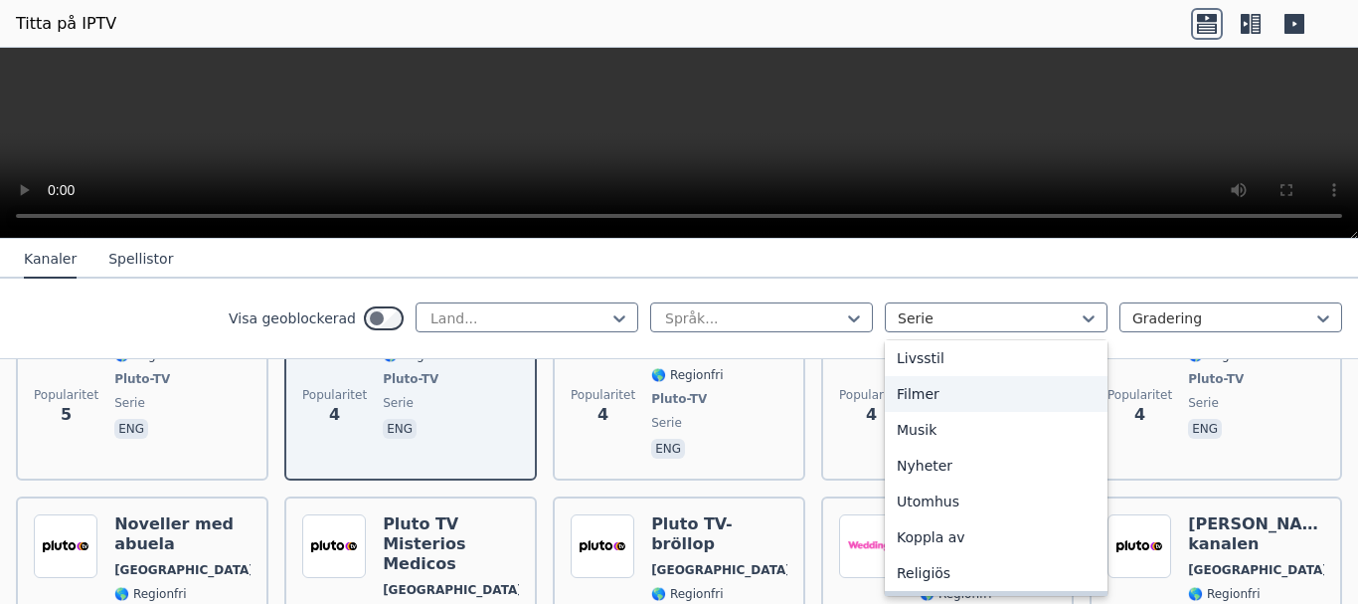
click at [1010, 389] on div "Filmer" at bounding box center [996, 394] width 223 height 36
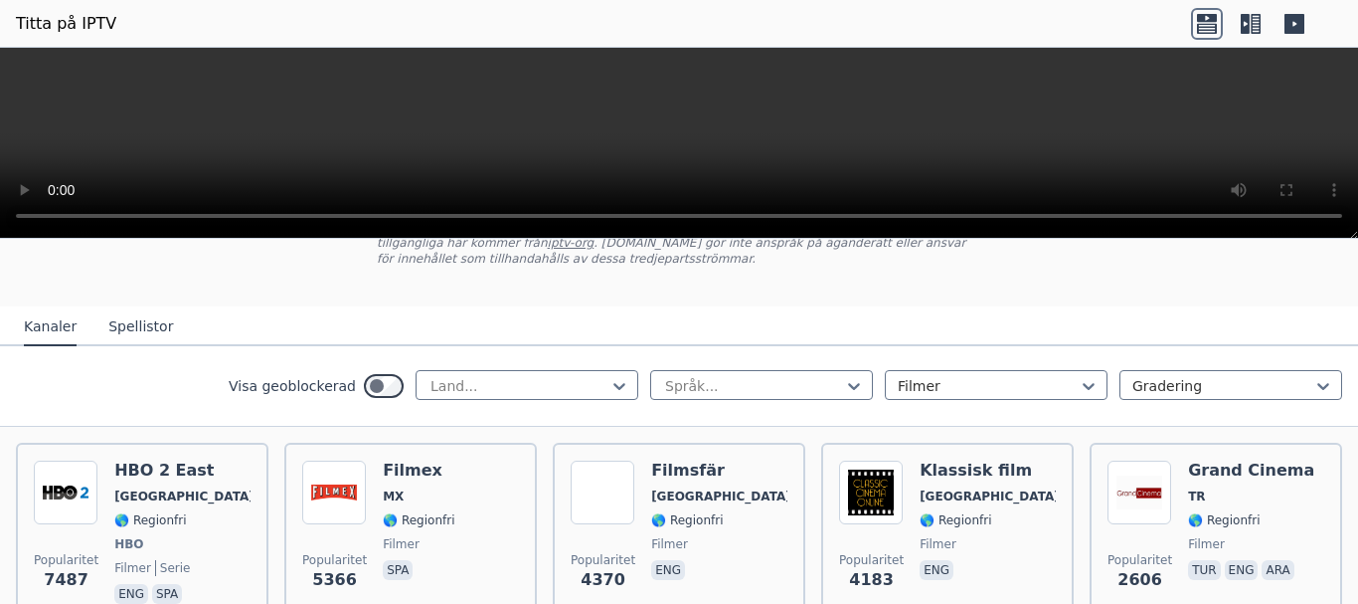
scroll to position [99, 0]
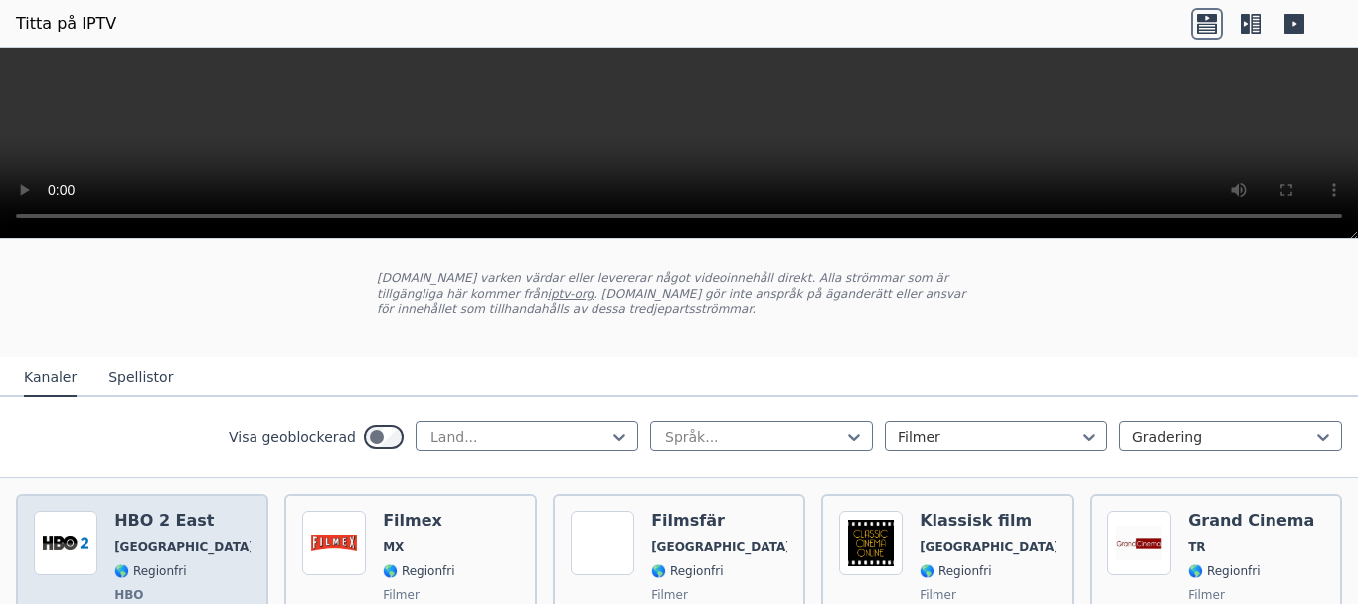
click at [145, 545] on span "[GEOGRAPHIC_DATA]" at bounding box center [182, 547] width 136 height 16
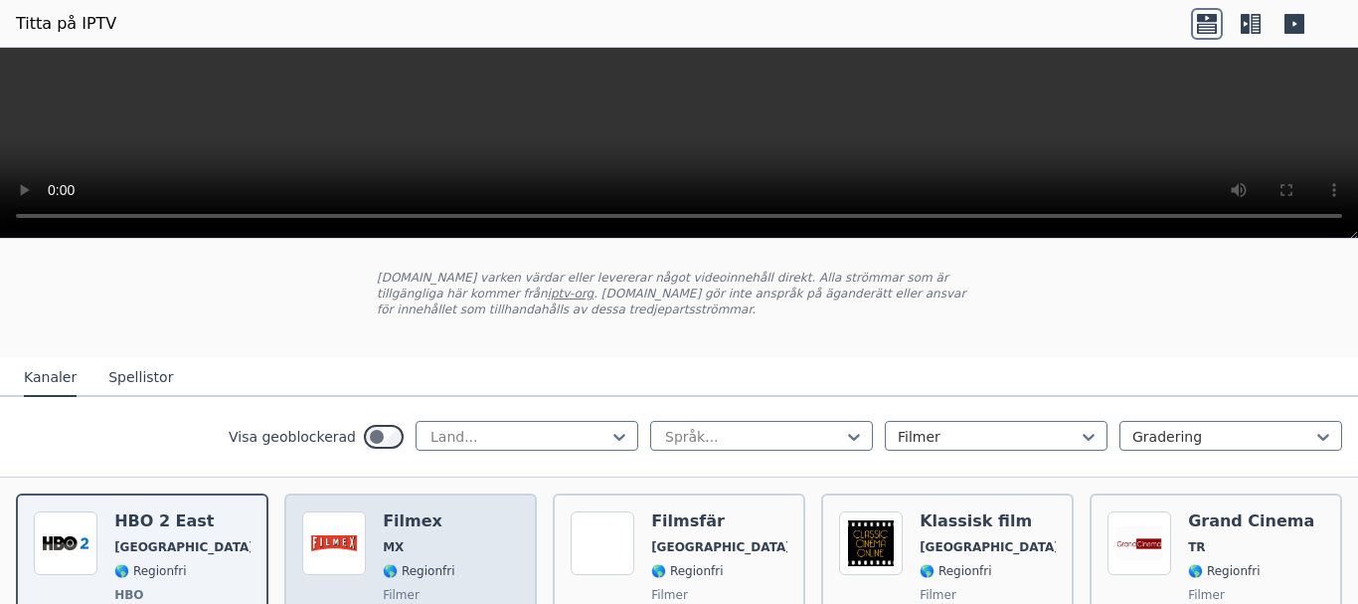
click at [425, 548] on span "MX" at bounding box center [419, 547] width 72 height 16
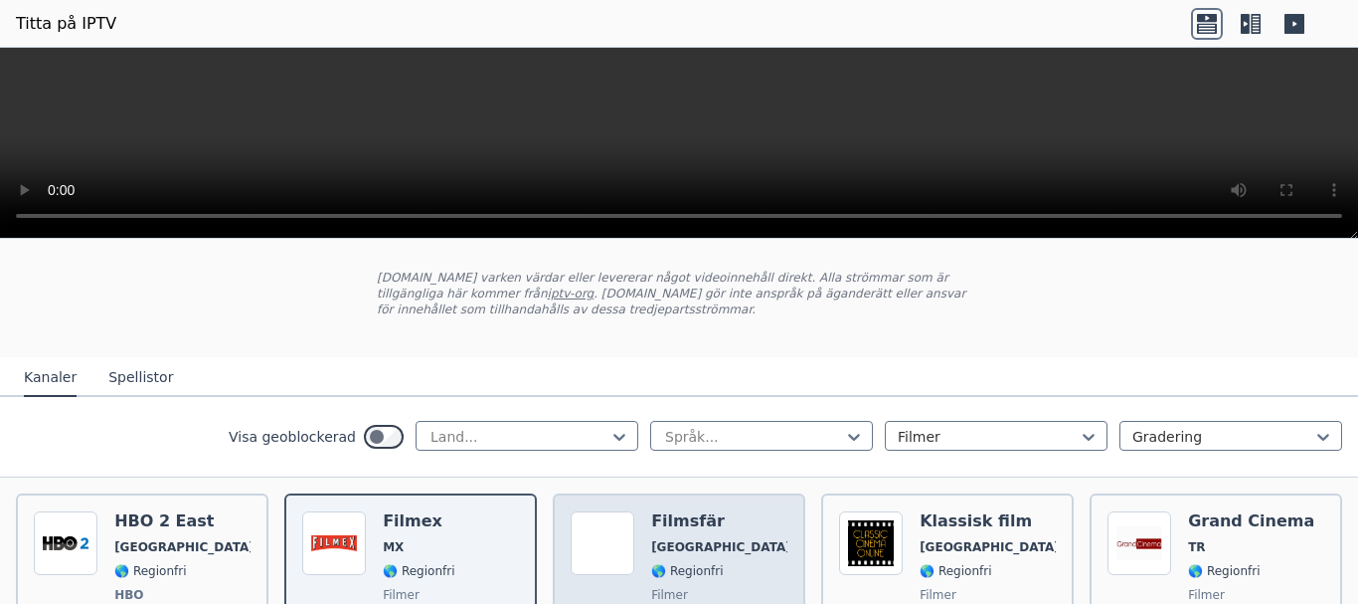
click at [696, 559] on div "Filmsfär [GEOGRAPHIC_DATA] 🌎 Regionfri filmer eng" at bounding box center [719, 584] width 136 height 147
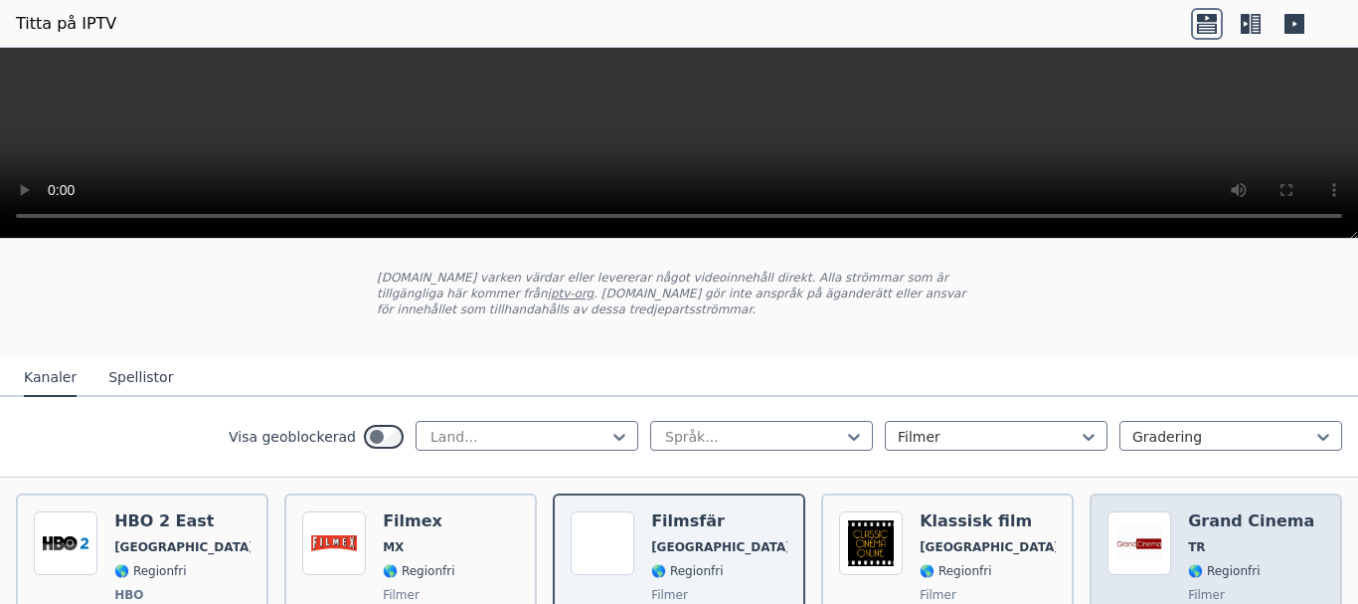
click at [1156, 578] on div "Popularitet 2606" at bounding box center [1140, 584] width 65 height 147
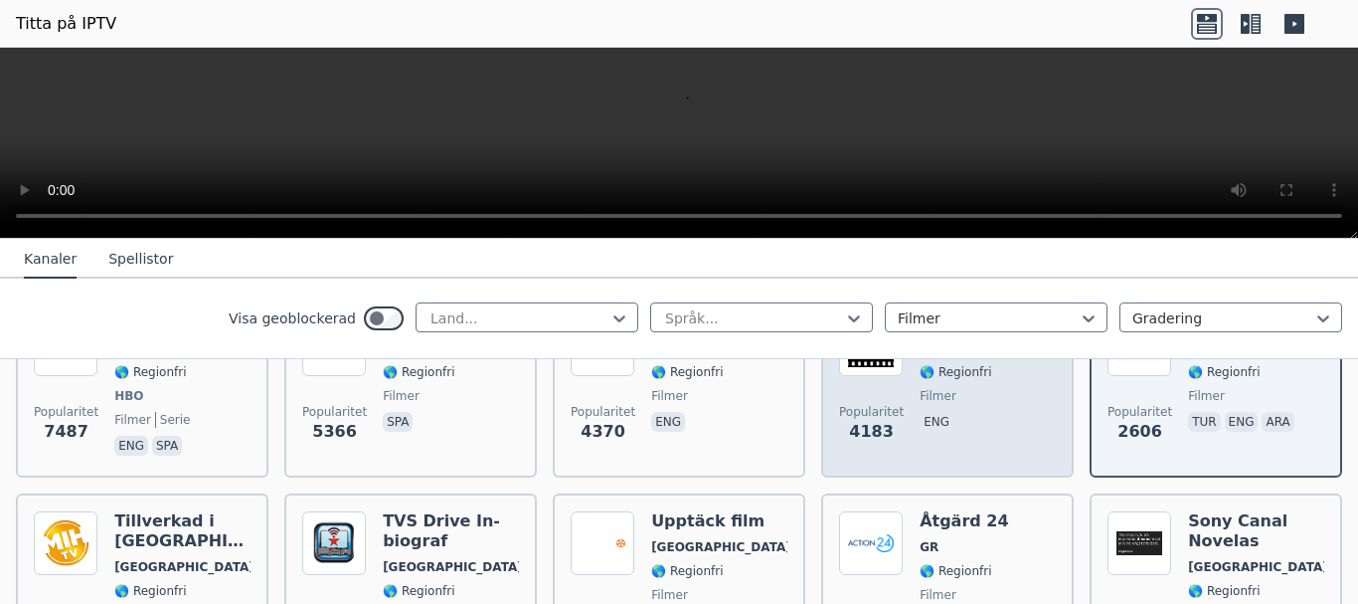
scroll to position [398, 0]
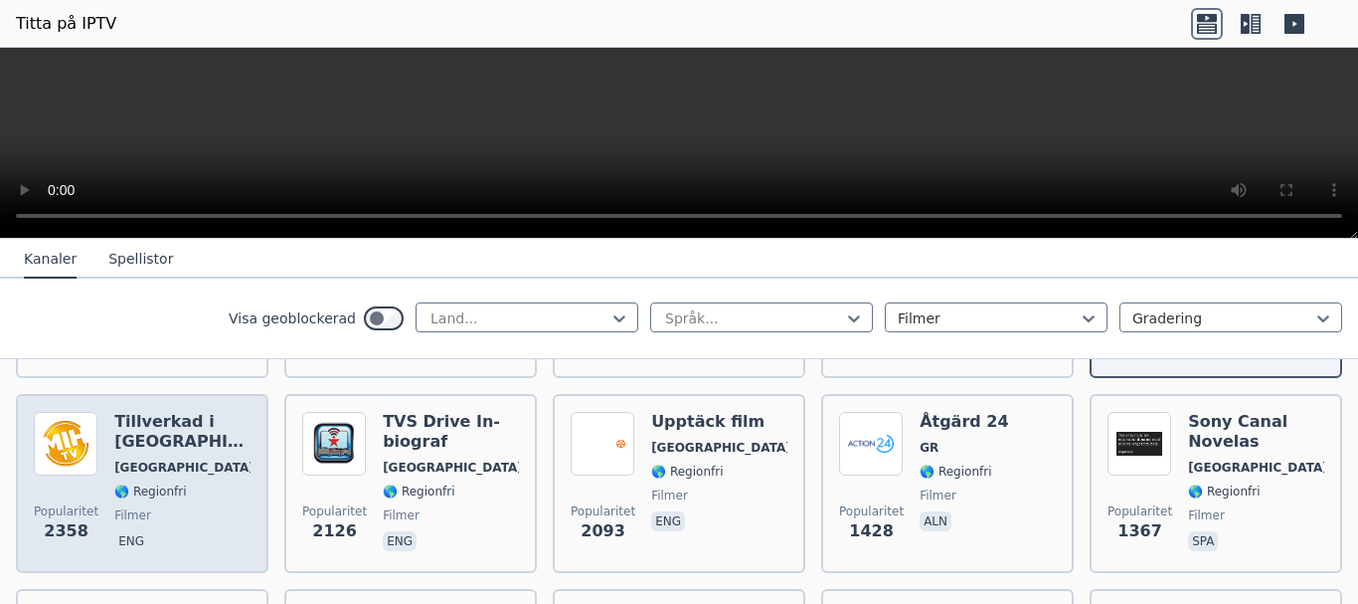
click at [189, 543] on span "eng" at bounding box center [182, 543] width 136 height 24
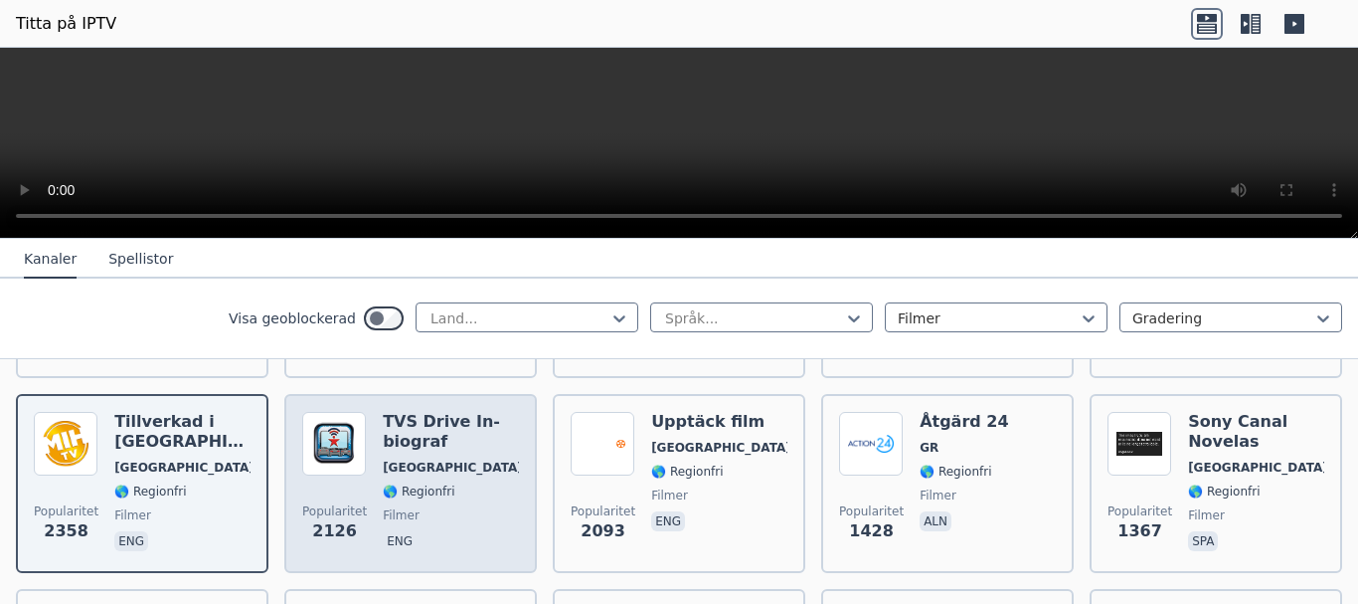
click at [476, 500] on div "TVS Drive In-biograf USA 🌎 Regionfri filmer eng" at bounding box center [451, 483] width 136 height 143
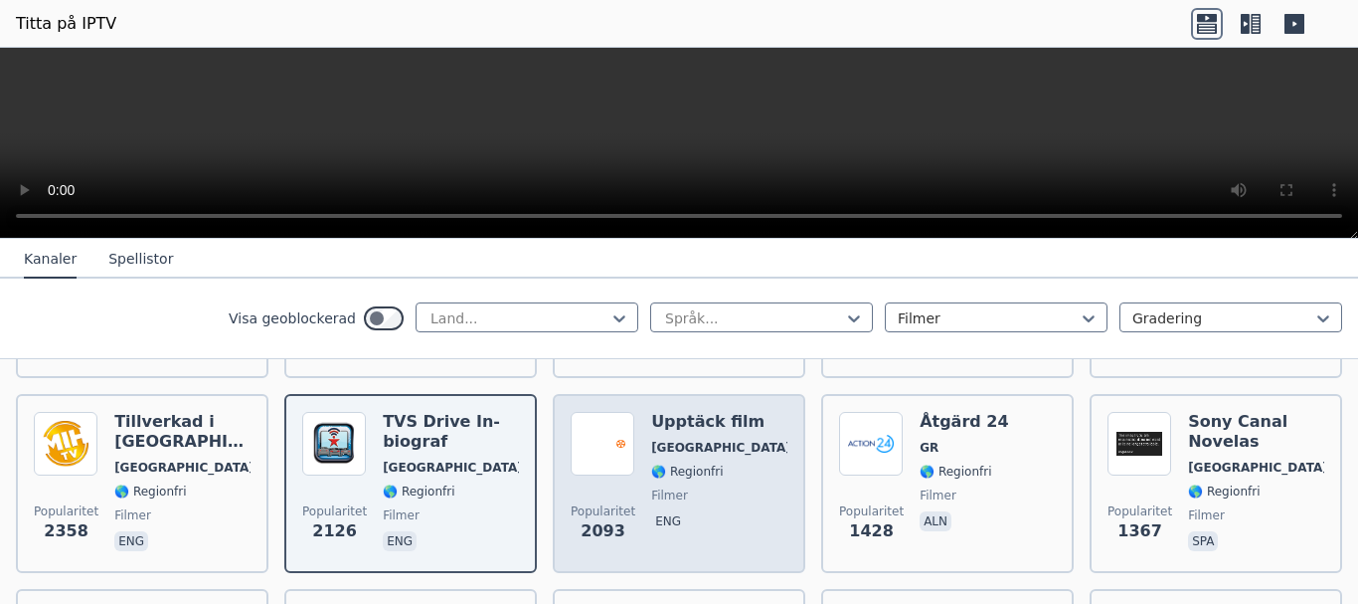
click at [725, 506] on div "Upptäck film [GEOGRAPHIC_DATA] 🌎 Regionfri filmer eng" at bounding box center [719, 483] width 136 height 143
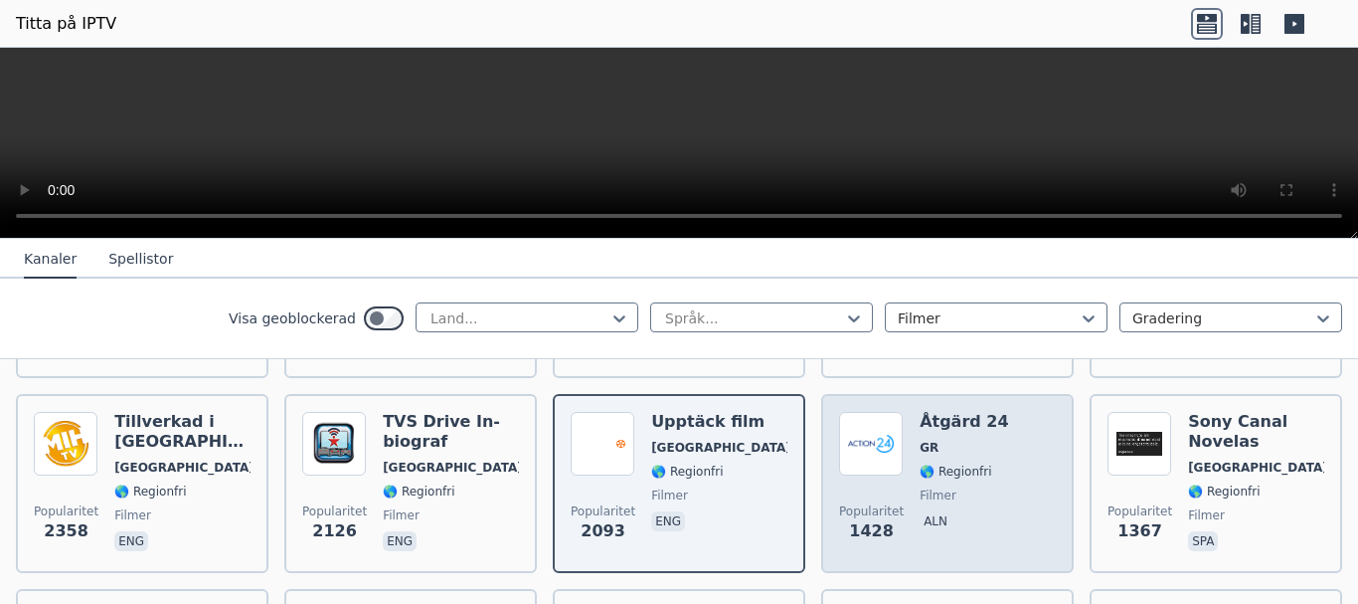
click at [980, 488] on span "filmer" at bounding box center [964, 495] width 89 height 16
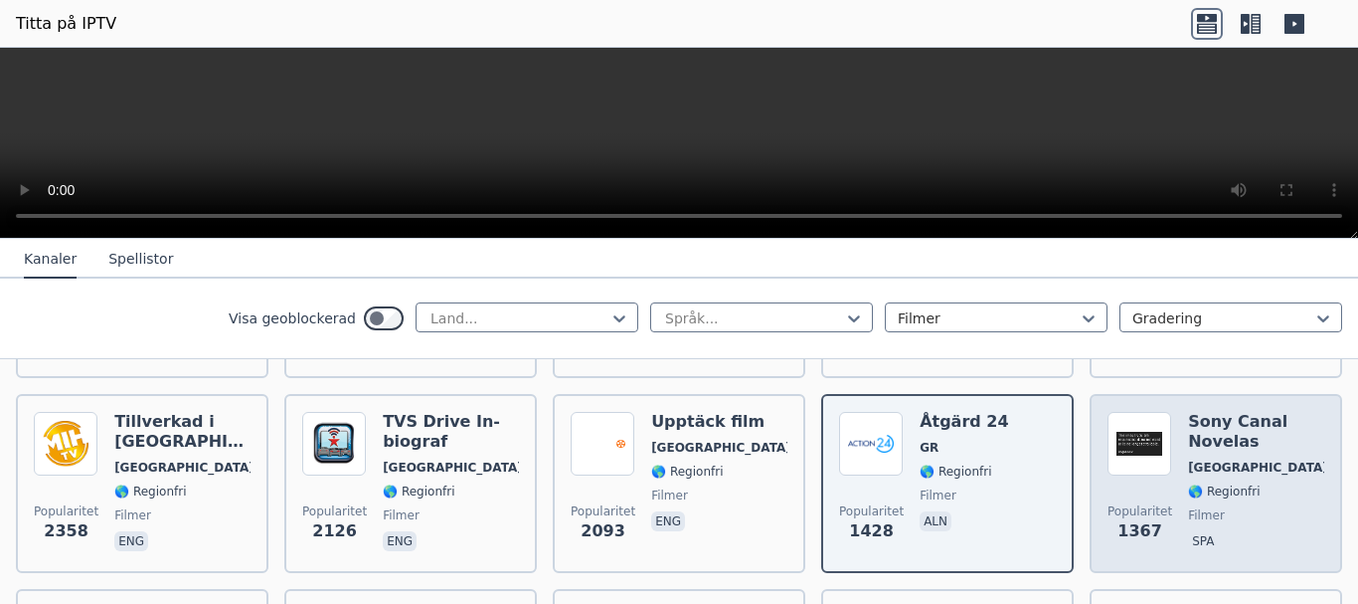
click at [1234, 494] on font "🌎 Regionfri" at bounding box center [1224, 491] width 72 height 14
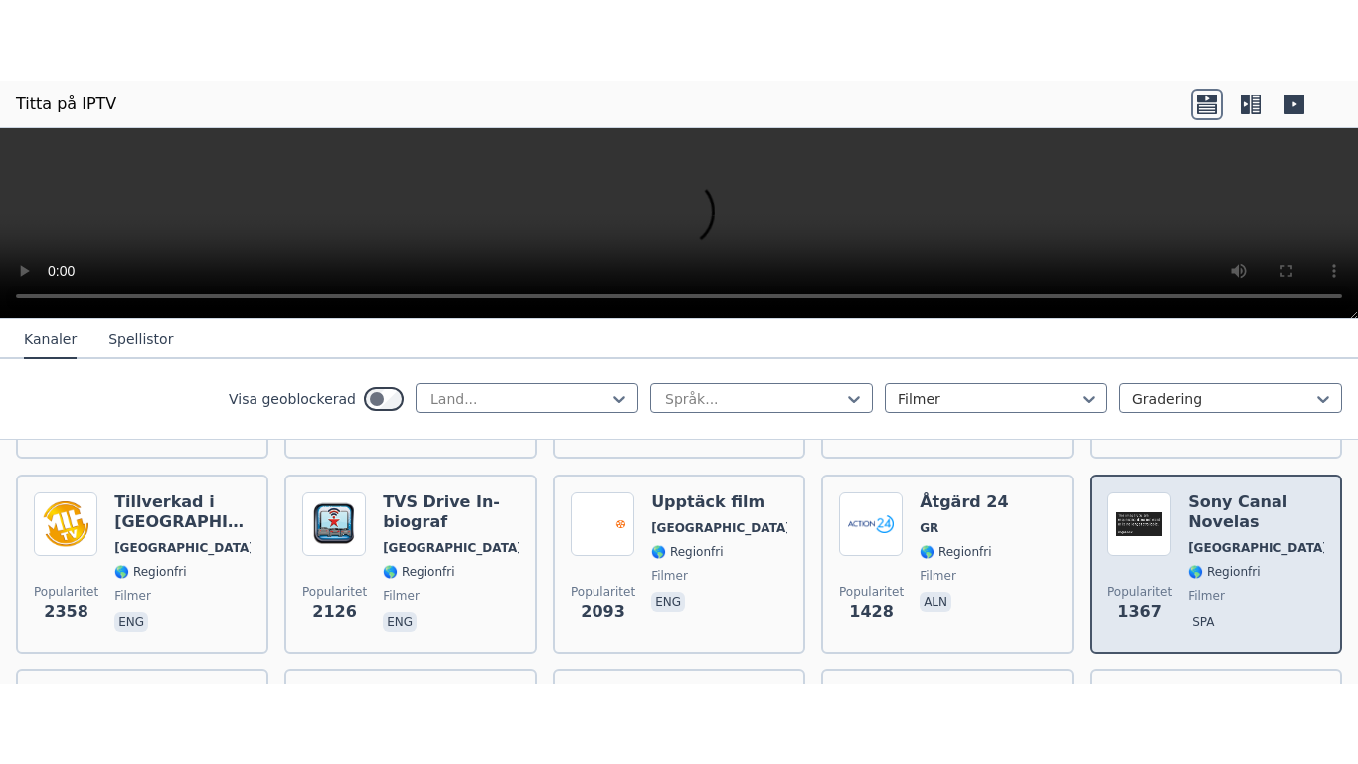
scroll to position [497, 0]
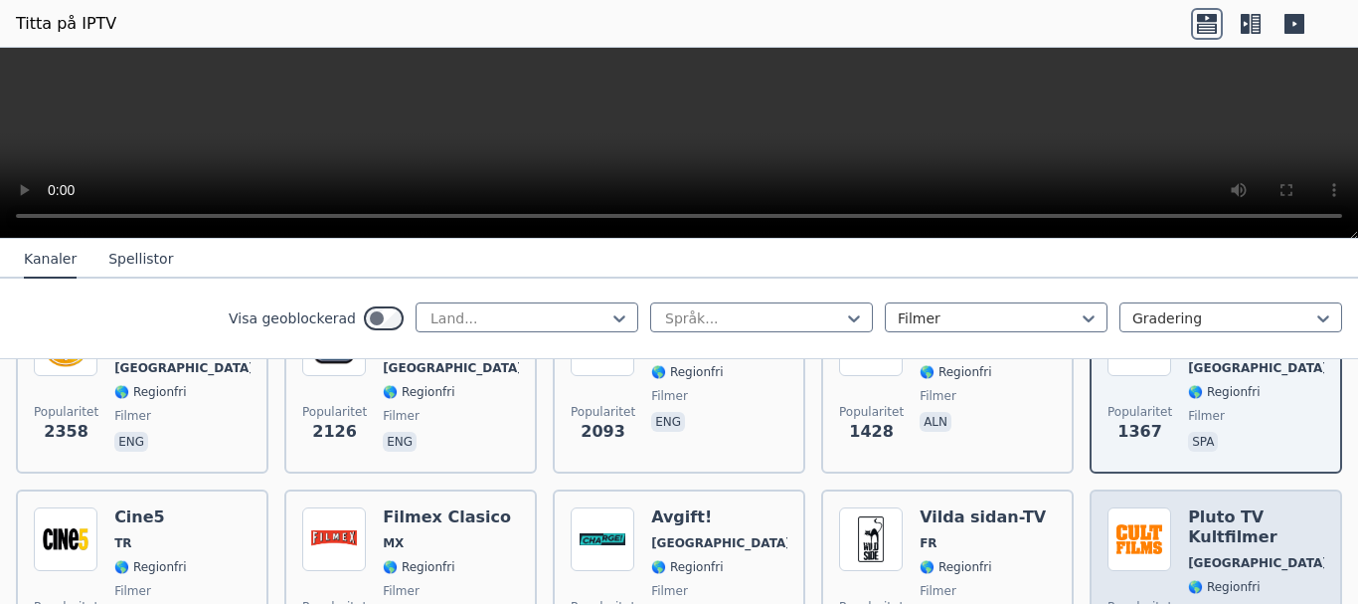
click at [1161, 553] on div "Popularitet 1107 Pluto TV Kultfilmer USA 🌎 Regionfri Pluto-TV filmer eng" at bounding box center [1216, 590] width 217 height 167
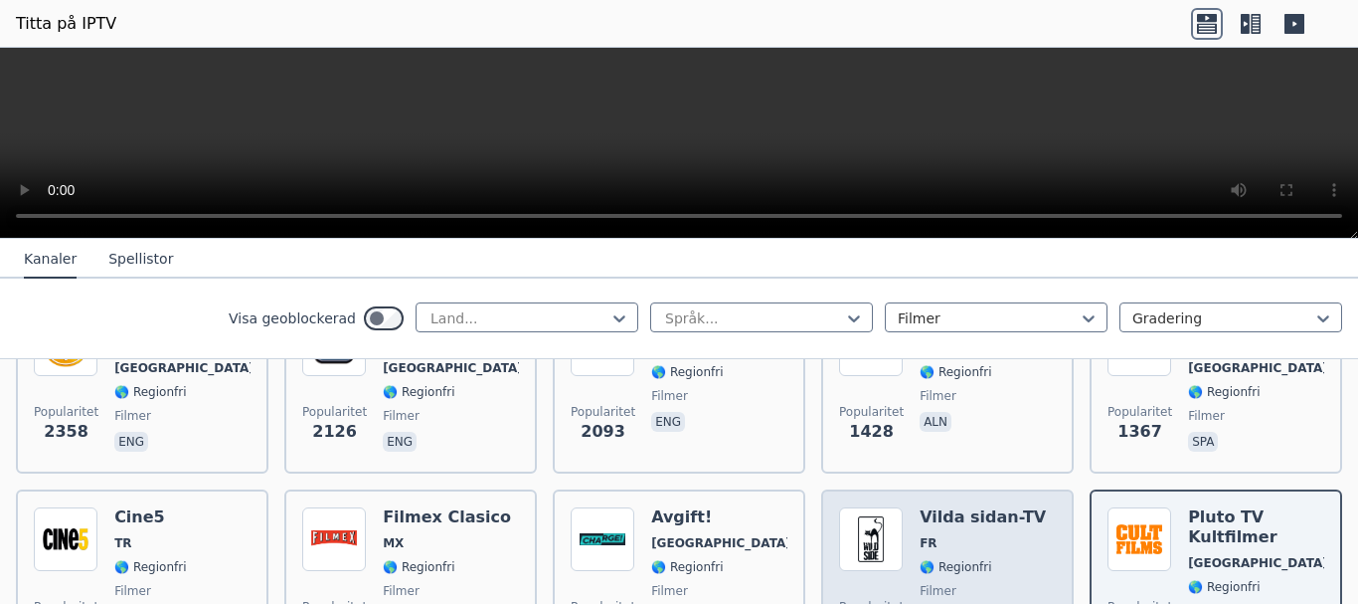
click at [949, 560] on font "🌎 Regionfri" at bounding box center [956, 567] width 72 height 14
